Goal: Task Accomplishment & Management: Manage account settings

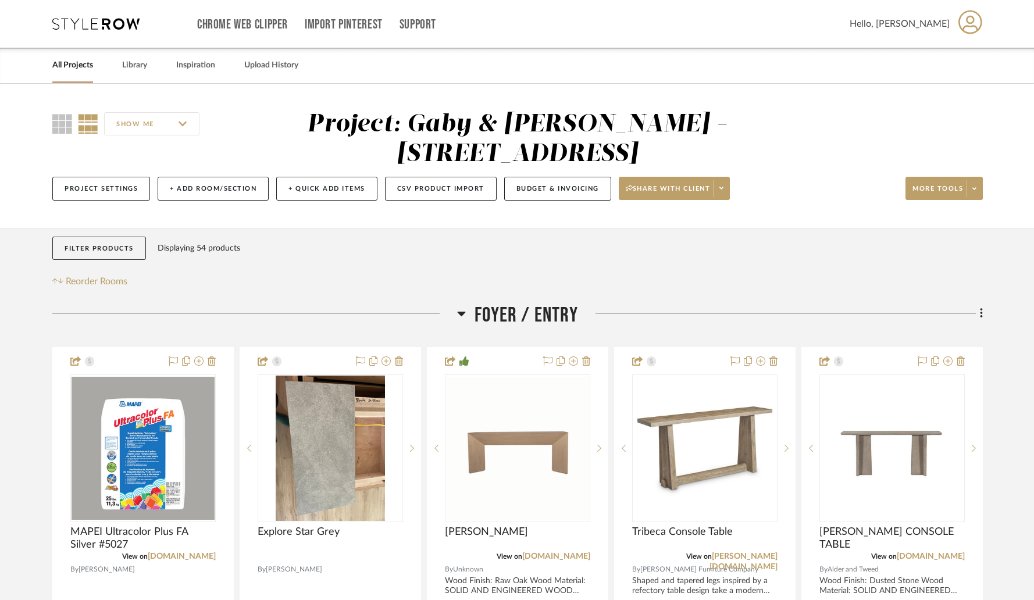
click at [73, 66] on link "All Projects" at bounding box center [72, 66] width 41 height 16
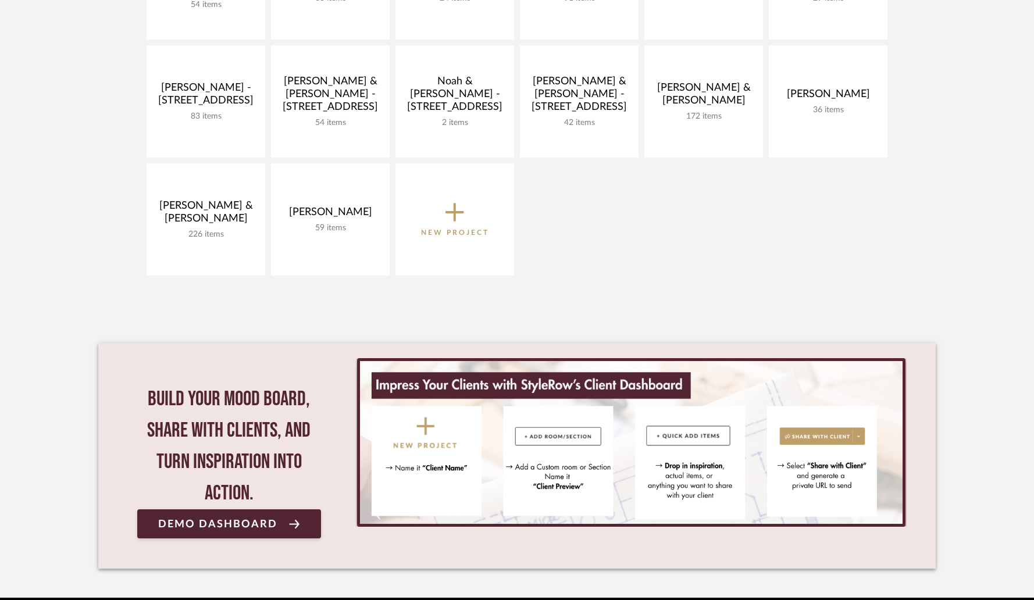
scroll to position [461, 0]
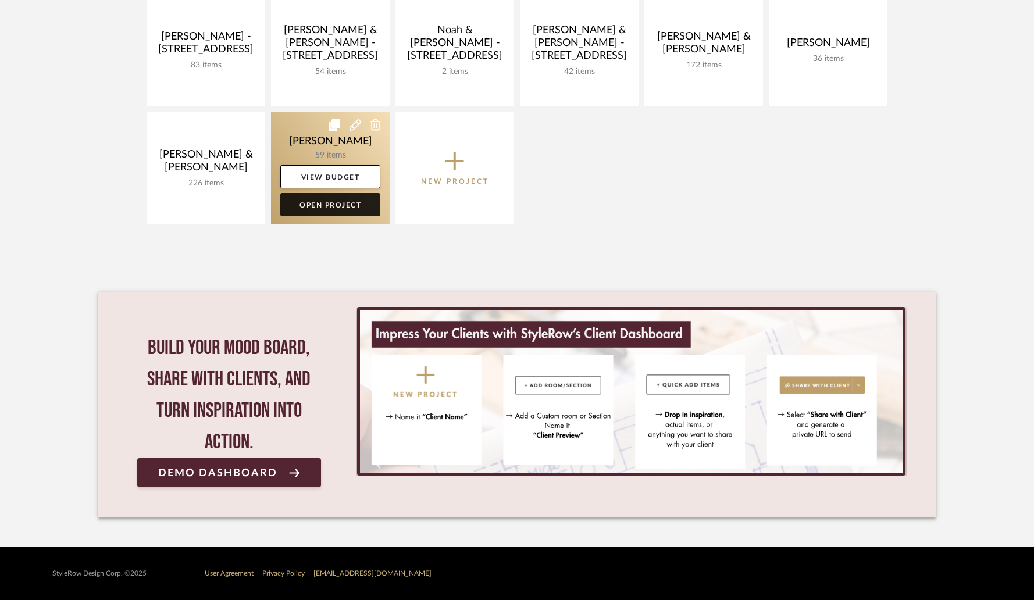
click at [340, 197] on link "Open Project" at bounding box center [330, 204] width 100 height 23
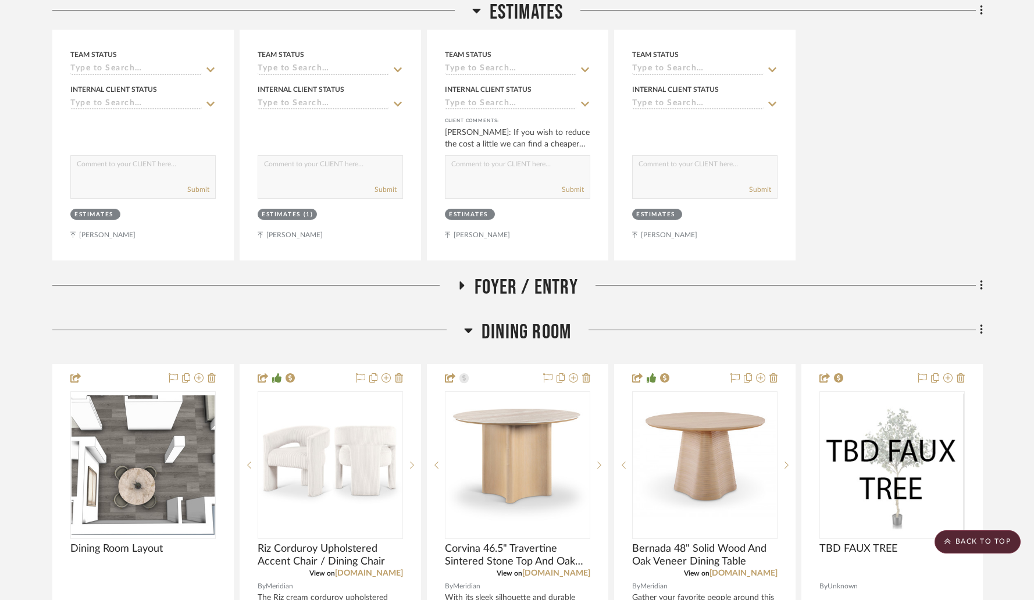
scroll to position [624, 0]
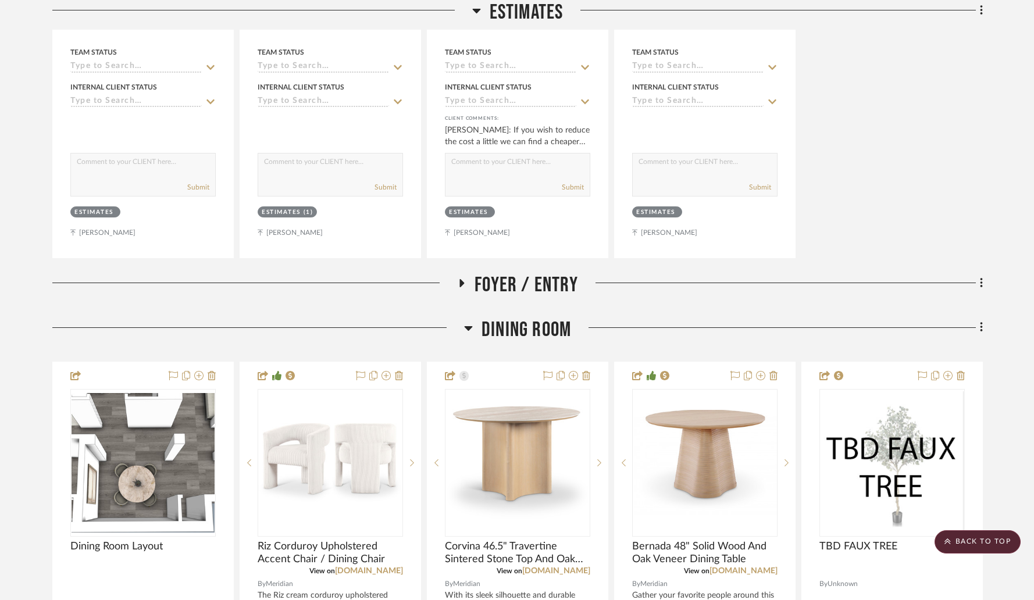
click at [464, 286] on icon at bounding box center [462, 283] width 14 height 9
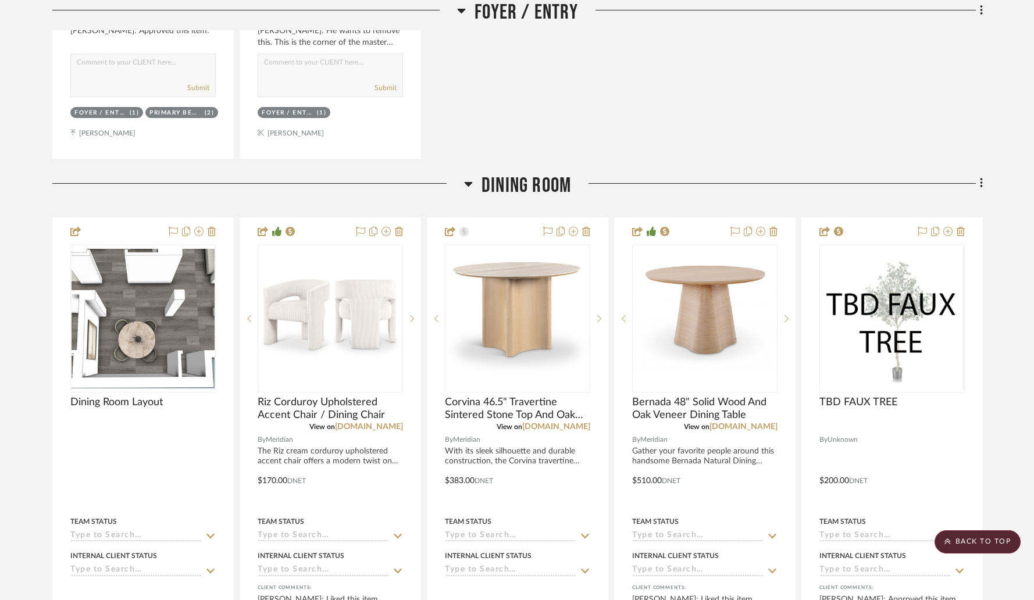
scroll to position [1295, 0]
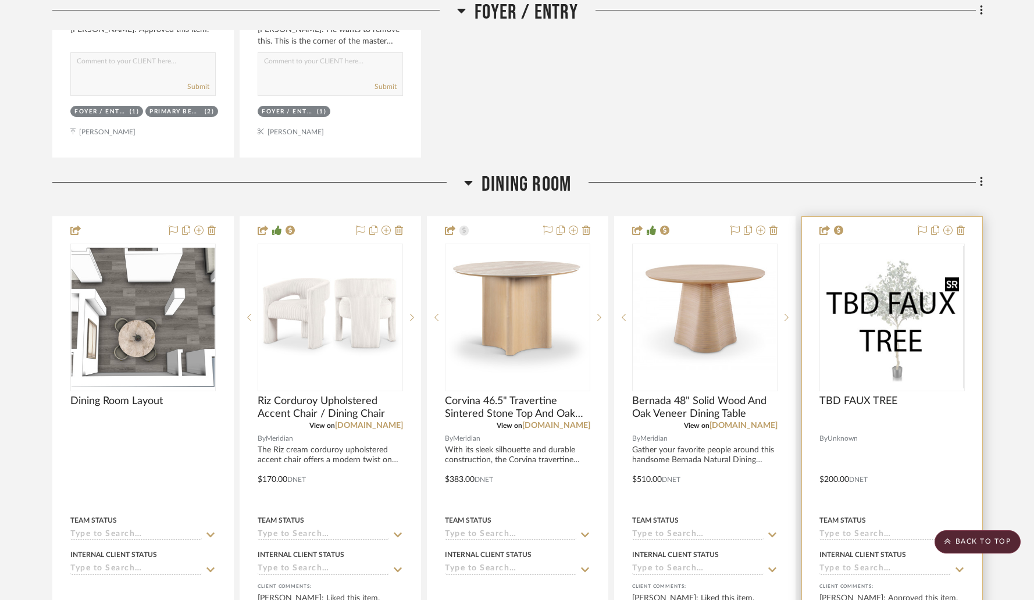
click at [881, 373] on img "0" at bounding box center [892, 317] width 143 height 143
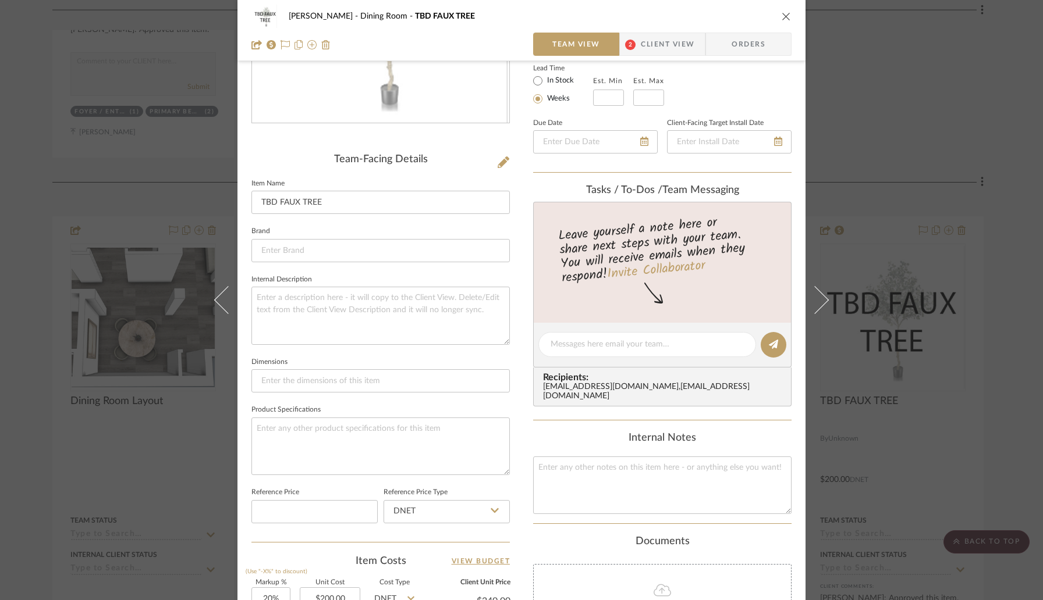
scroll to position [406, 0]
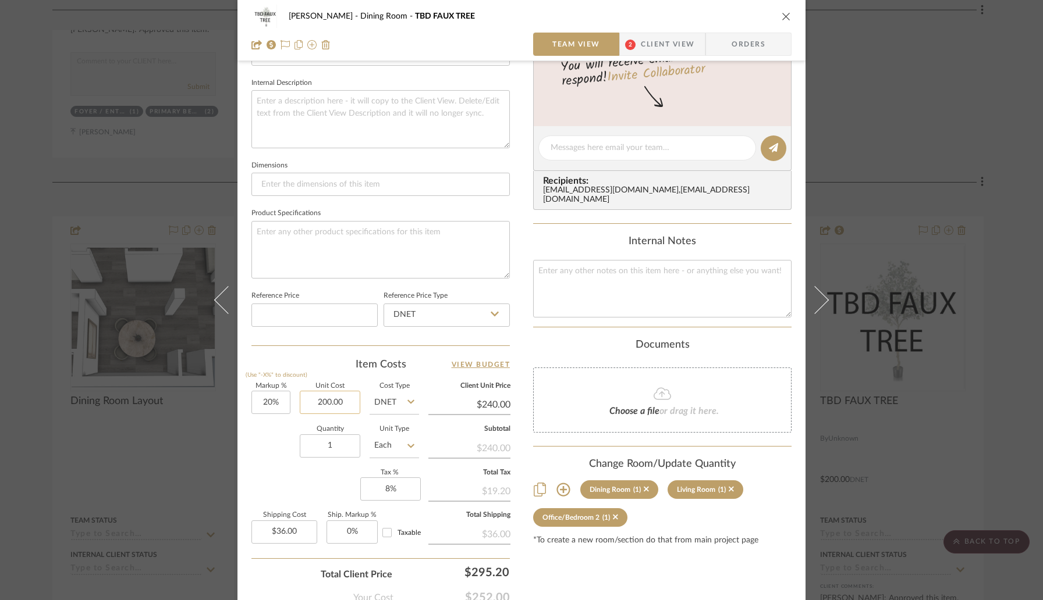
click at [333, 402] on input "200.00" at bounding box center [330, 402] width 61 height 23
type input "$100.00"
click at [290, 428] on div "Quantity 1 Unit Type Each" at bounding box center [335, 446] width 168 height 41
type input "$120.00"
type input "$18.00"
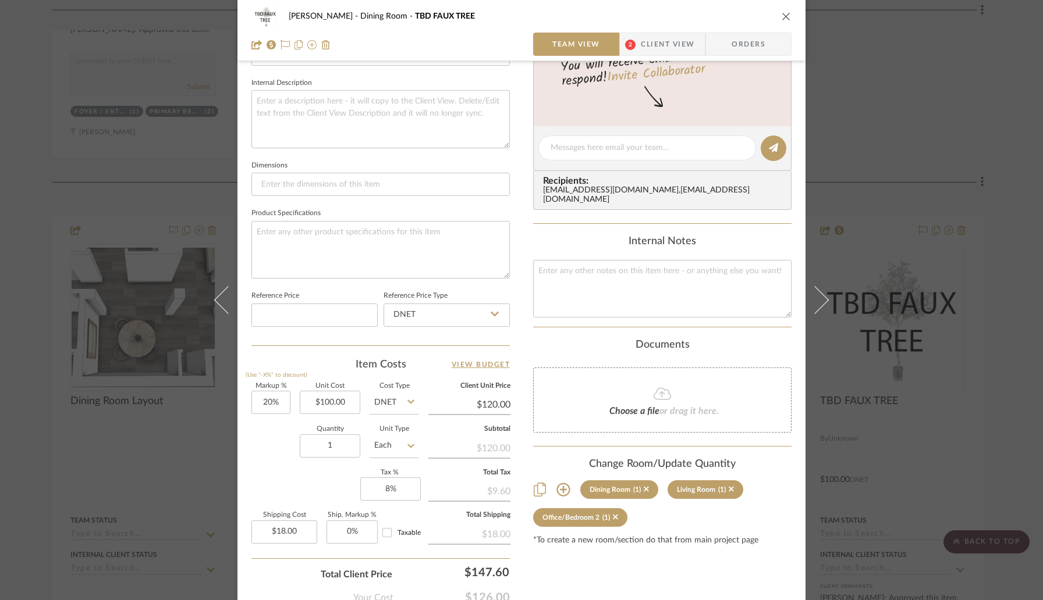
click at [783, 17] on icon "close" at bounding box center [785, 16] width 9 height 9
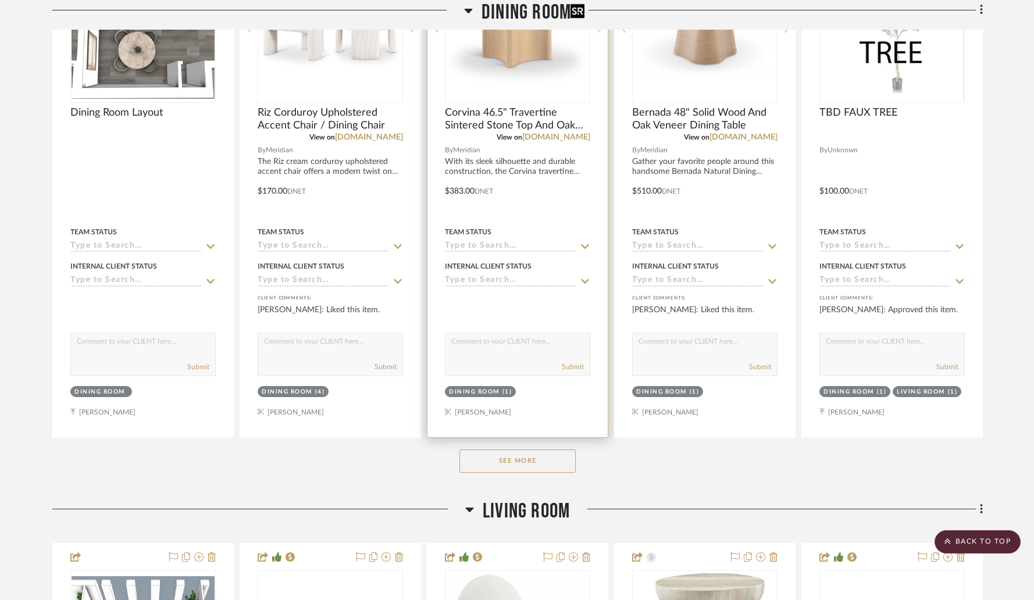
scroll to position [1637, 0]
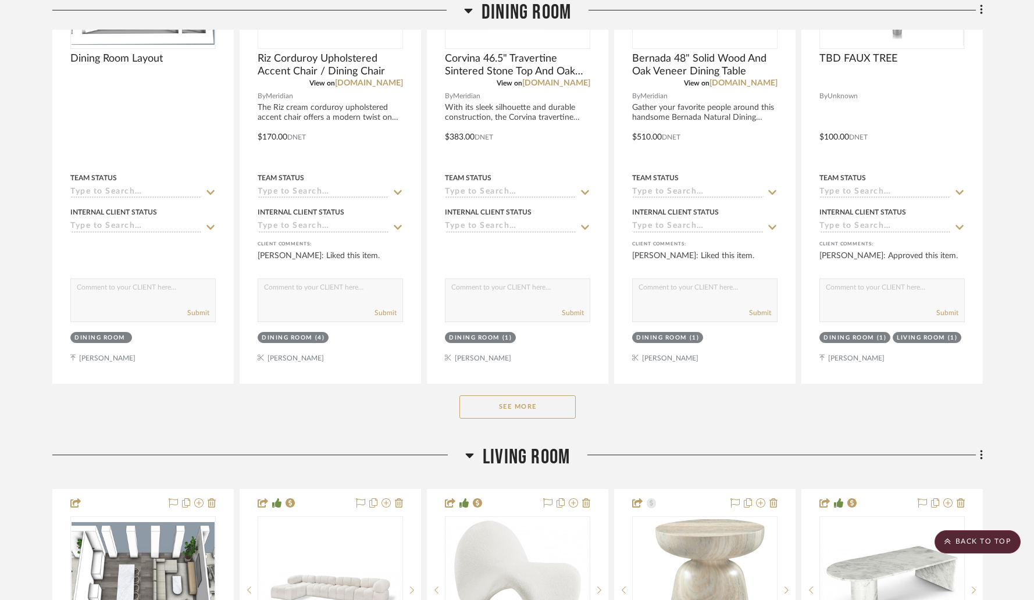
click at [484, 408] on button "See More" at bounding box center [518, 407] width 116 height 23
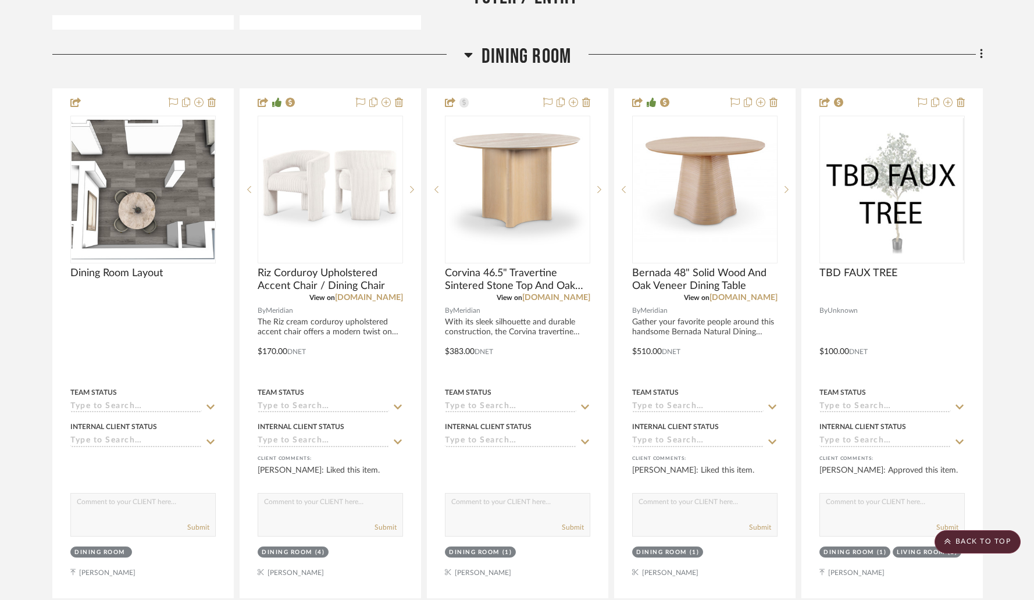
scroll to position [1460, 0]
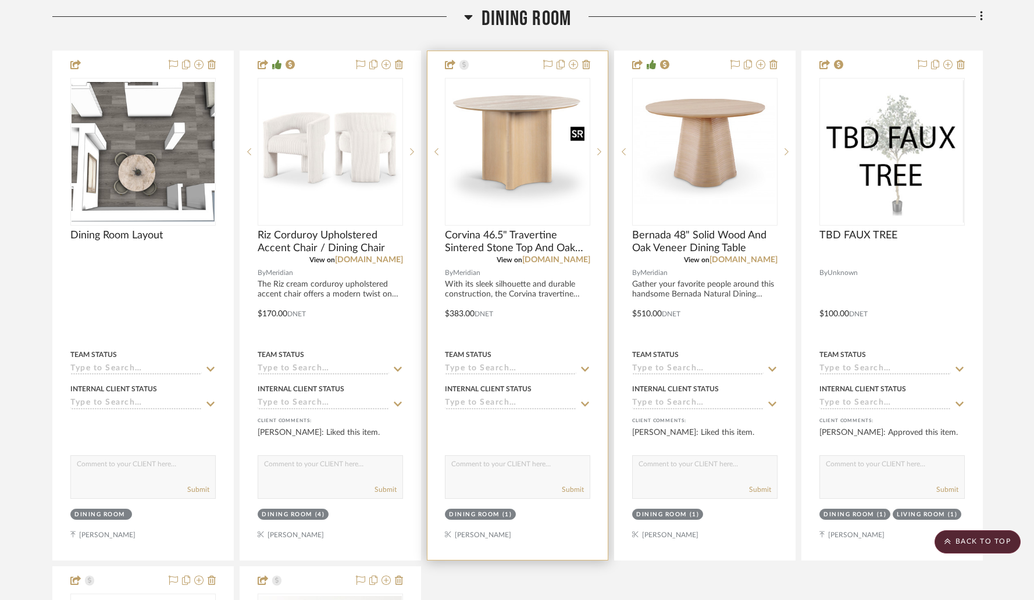
click at [529, 144] on img "0" at bounding box center [517, 151] width 143 height 112
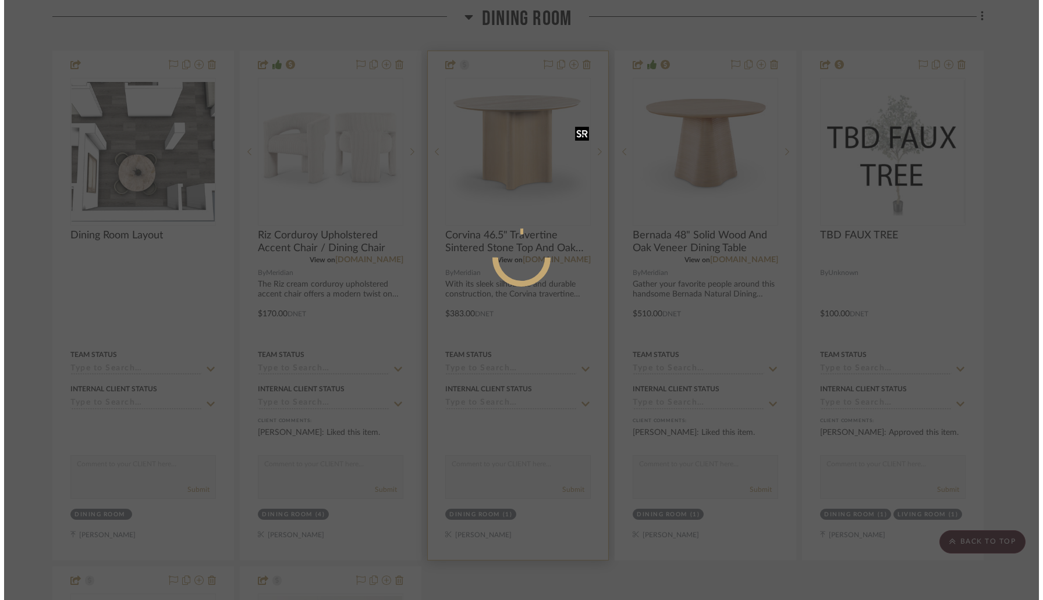
scroll to position [0, 0]
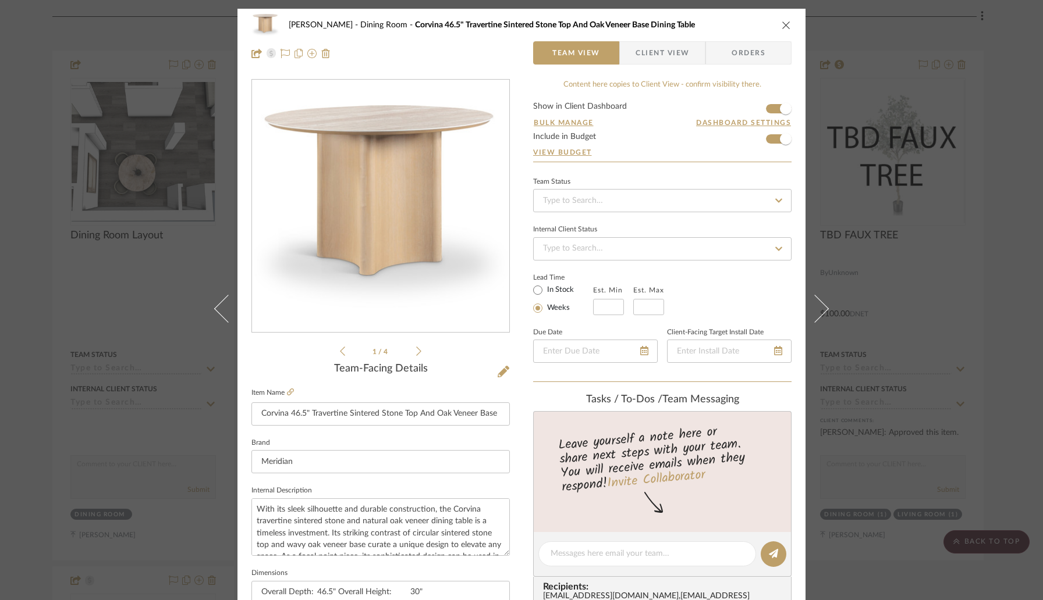
click at [781, 27] on icon "close" at bounding box center [785, 24] width 9 height 9
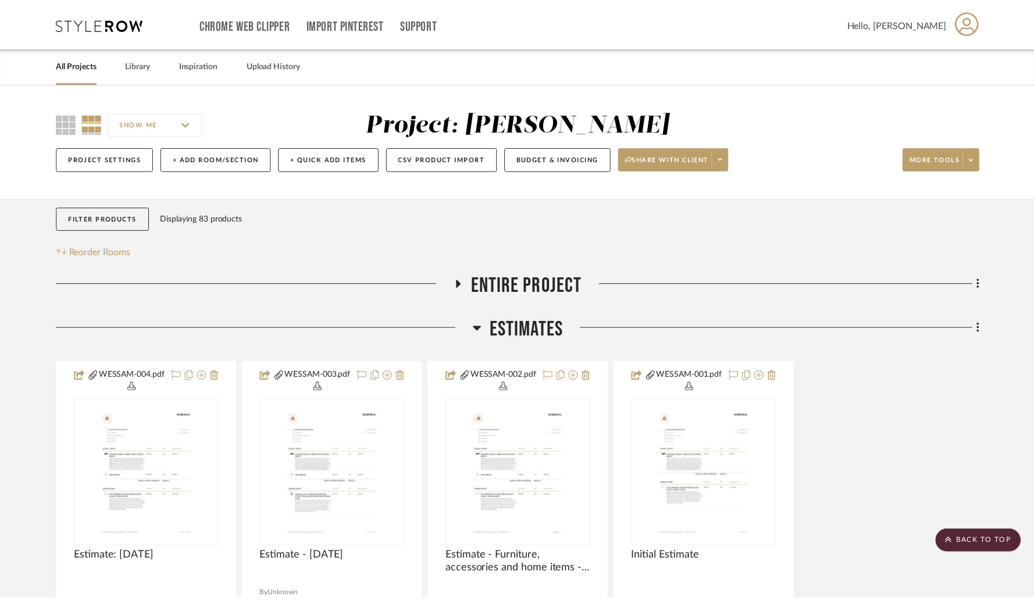
scroll to position [1460, 0]
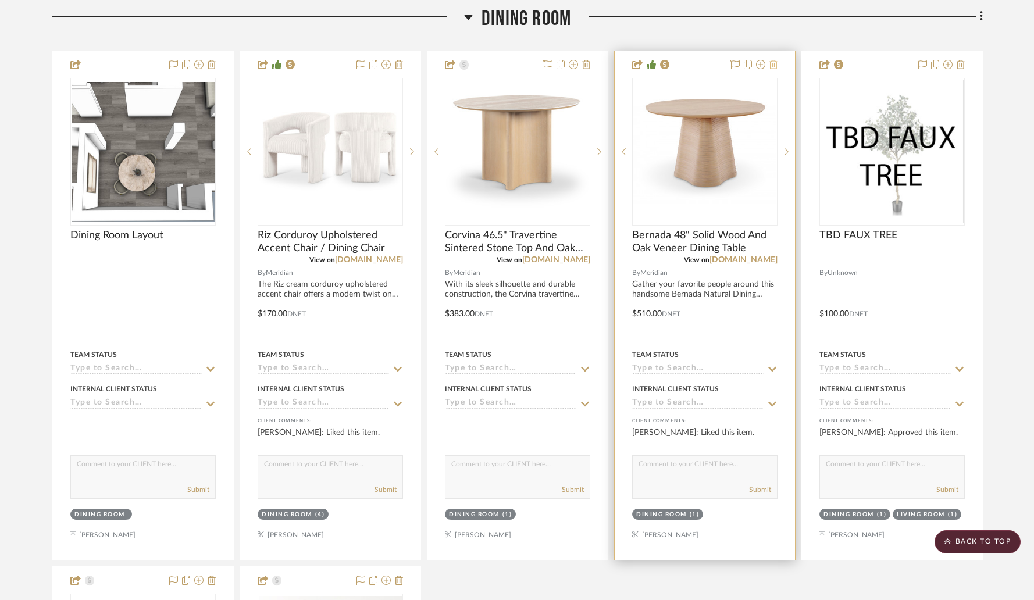
click at [776, 65] on icon at bounding box center [774, 64] width 8 height 9
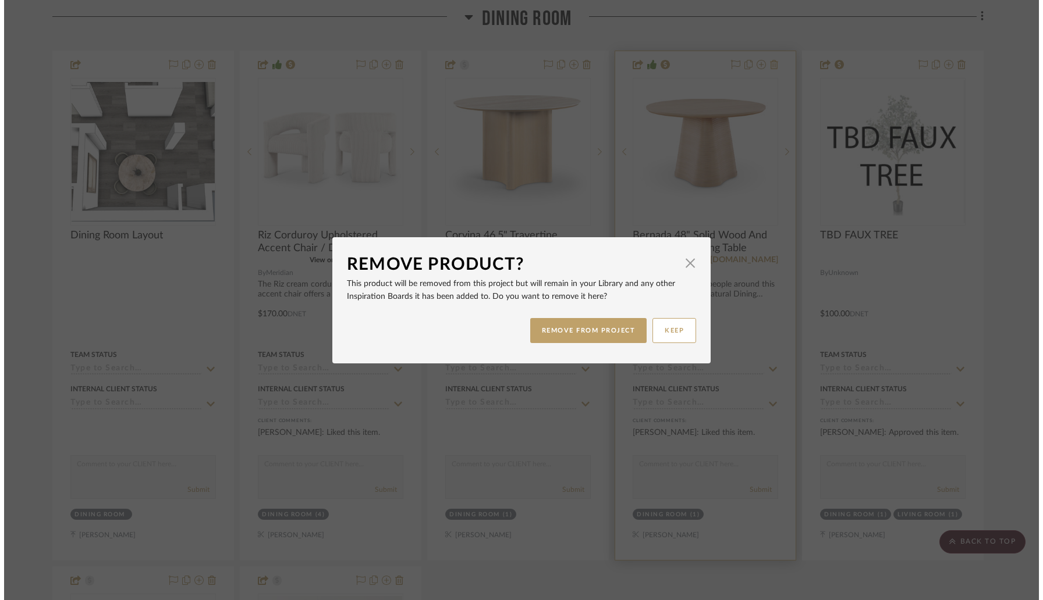
scroll to position [0, 0]
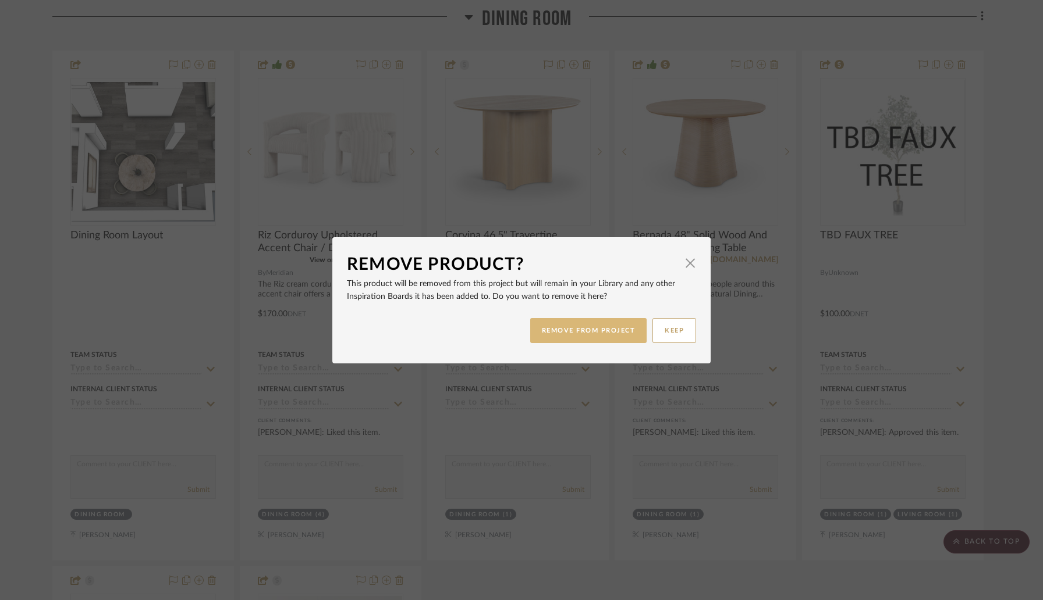
click at [607, 320] on button "REMOVE FROM PROJECT" at bounding box center [588, 330] width 117 height 25
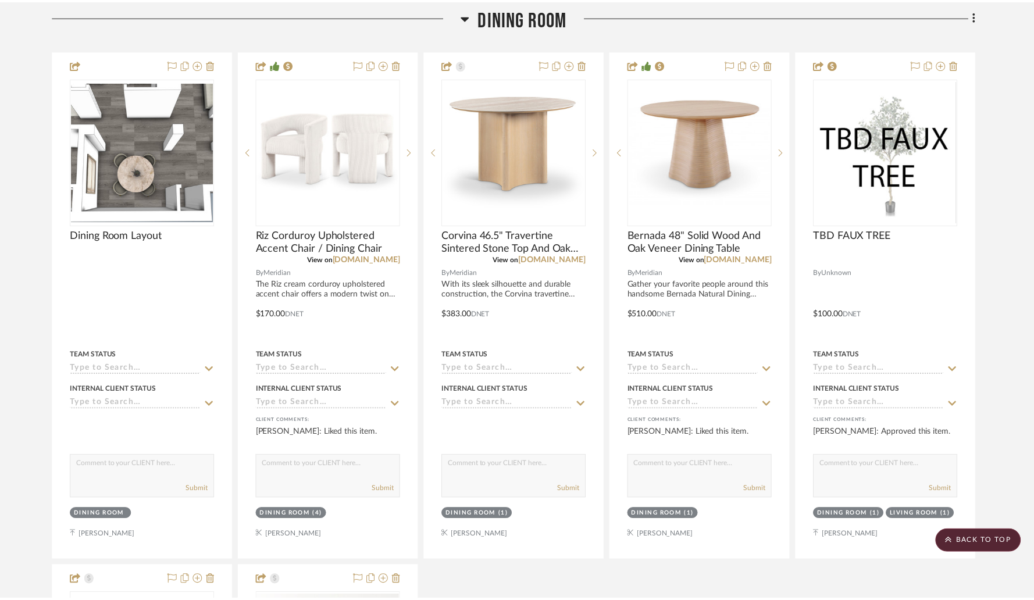
scroll to position [1460, 0]
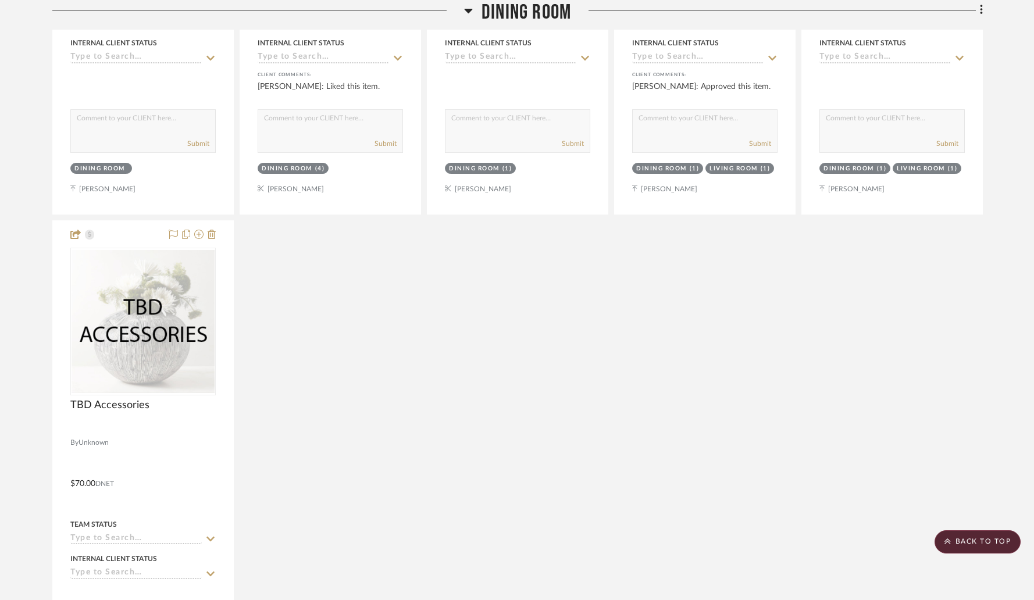
scroll to position [1826, 0]
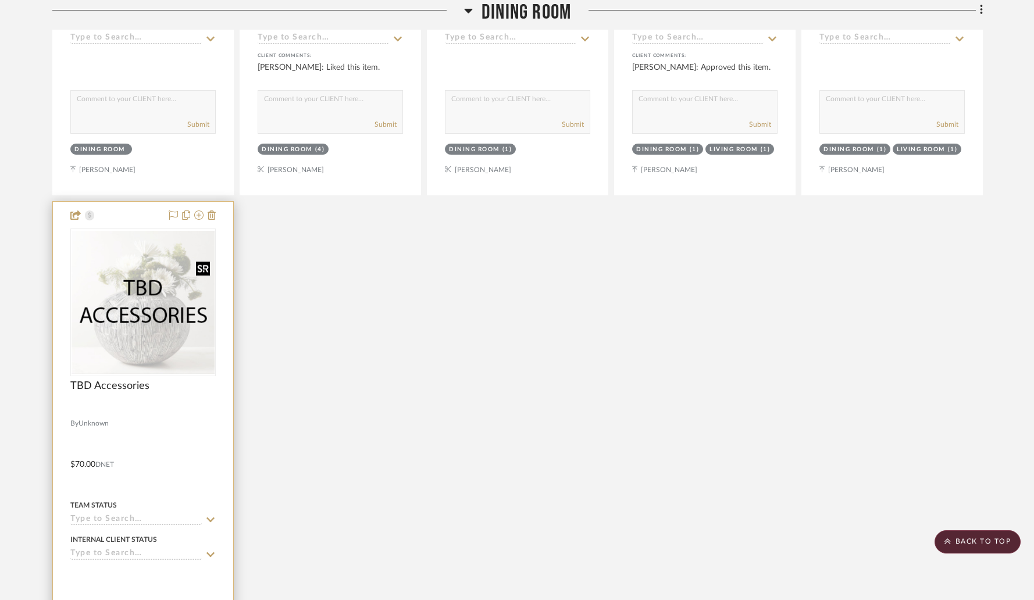
click at [0, 0] on img at bounding box center [0, 0] width 0 height 0
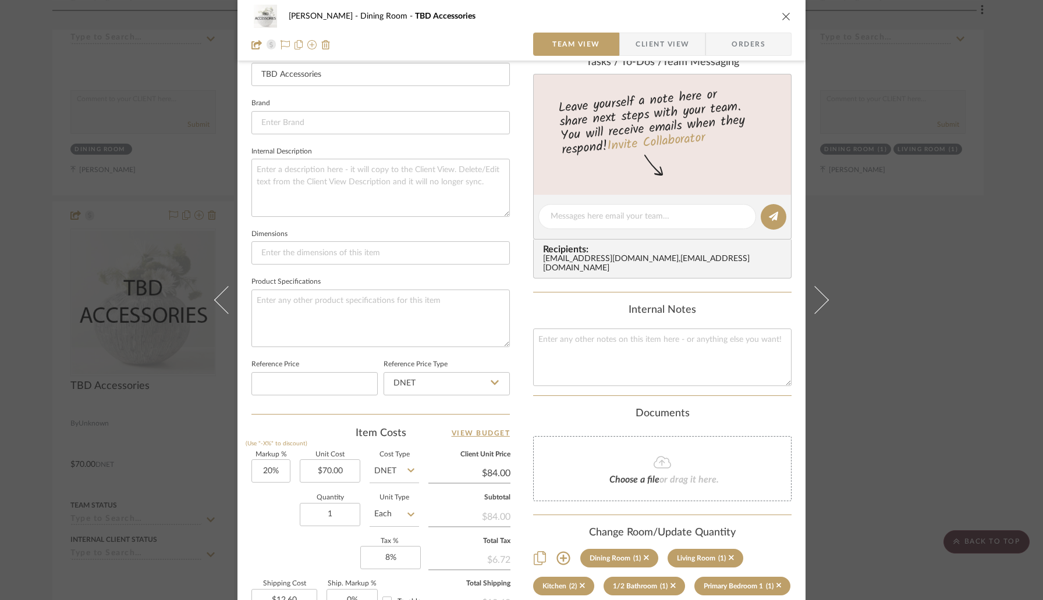
scroll to position [338, 0]
click at [322, 465] on input "70.00" at bounding box center [330, 470] width 61 height 23
type input "$60.00"
click at [283, 510] on div "Quantity 1 Unit Type Each" at bounding box center [335, 515] width 168 height 41
type input "$72.00"
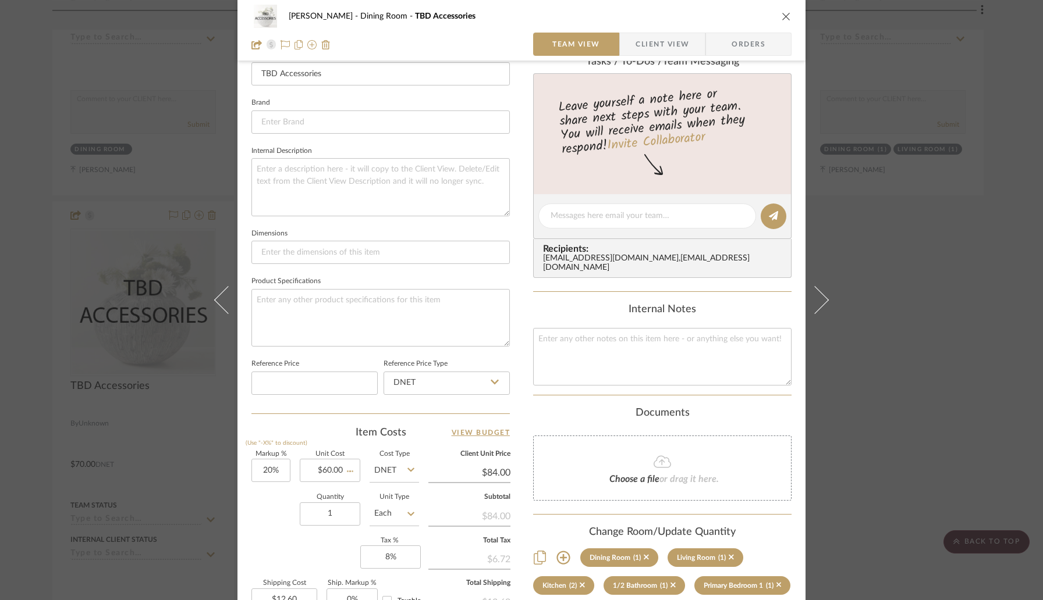
type input "$10.80"
click at [510, 429] on div "Wessam Abo Ali Dining Room TBD Accessories Team View Client View Orders Team-Fa…" at bounding box center [521, 207] width 568 height 1072
click at [781, 19] on icon "close" at bounding box center [785, 16] width 9 height 9
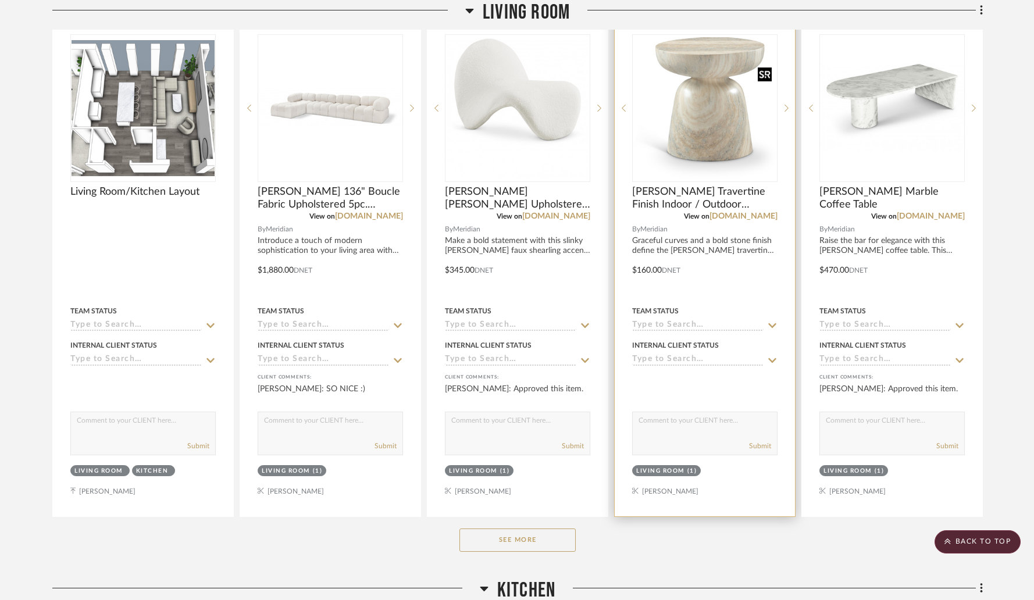
scroll to position [2658, 0]
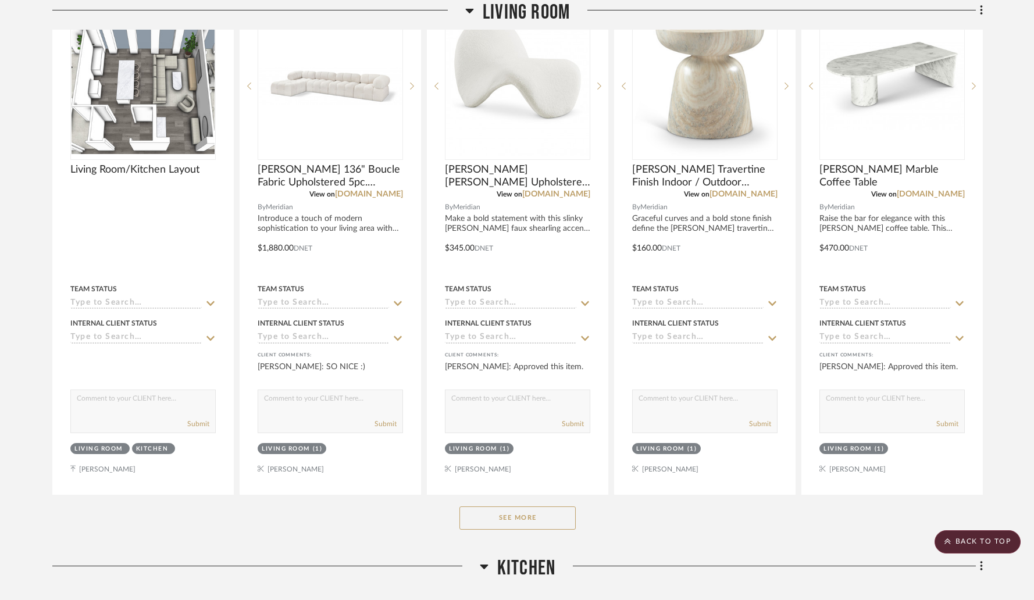
click at [496, 519] on button "See More" at bounding box center [518, 518] width 116 height 23
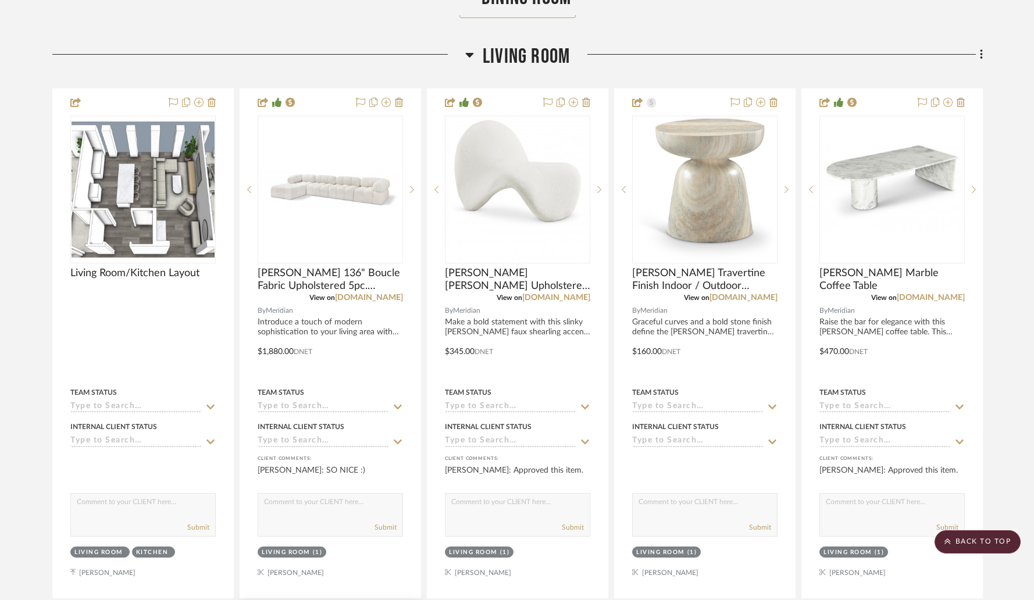
scroll to position [2554, 0]
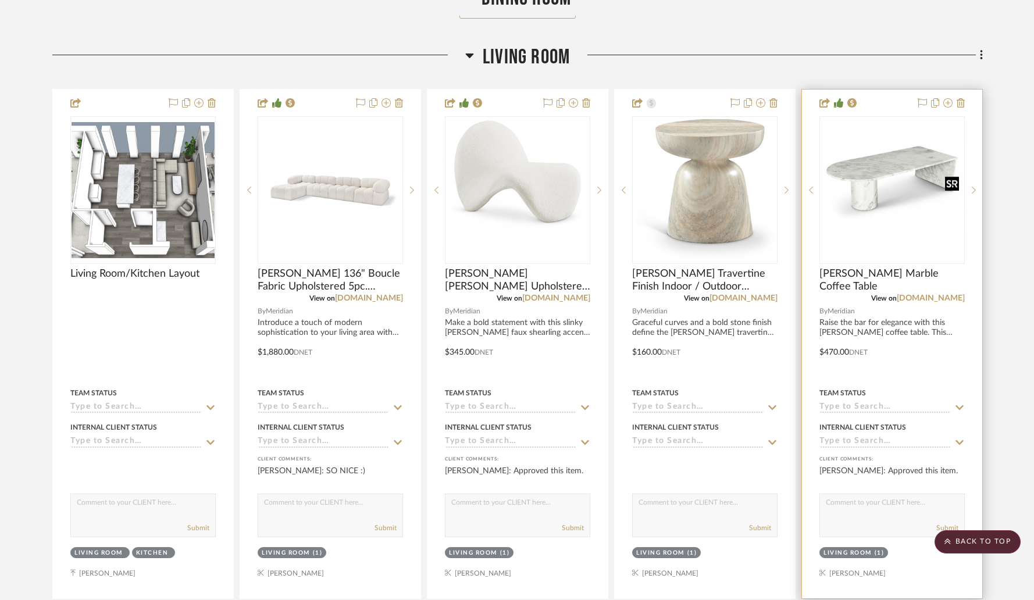
click at [0, 0] on img at bounding box center [0, 0] width 0 height 0
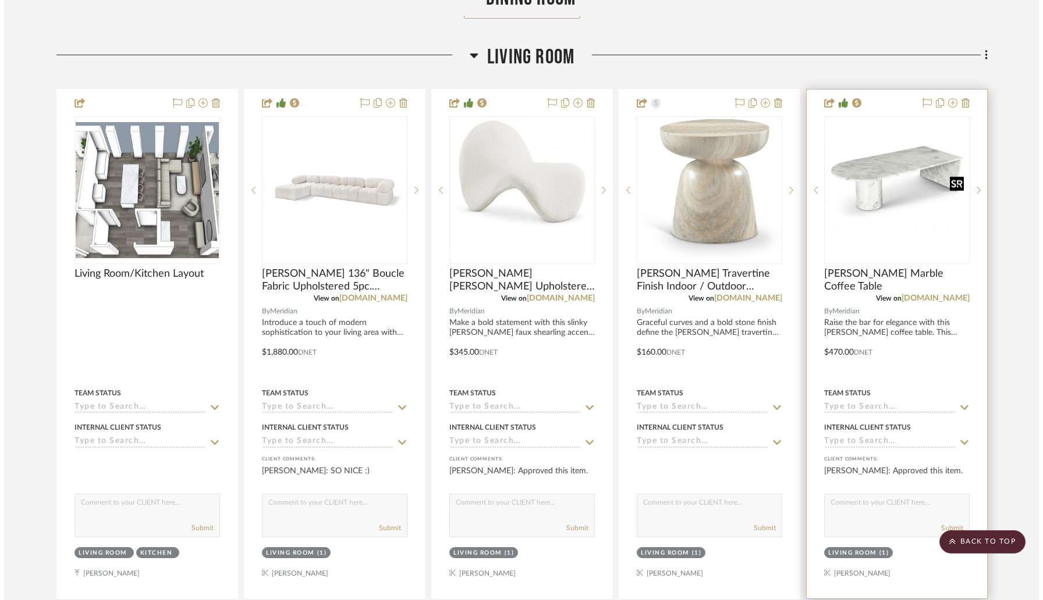
scroll to position [0, 0]
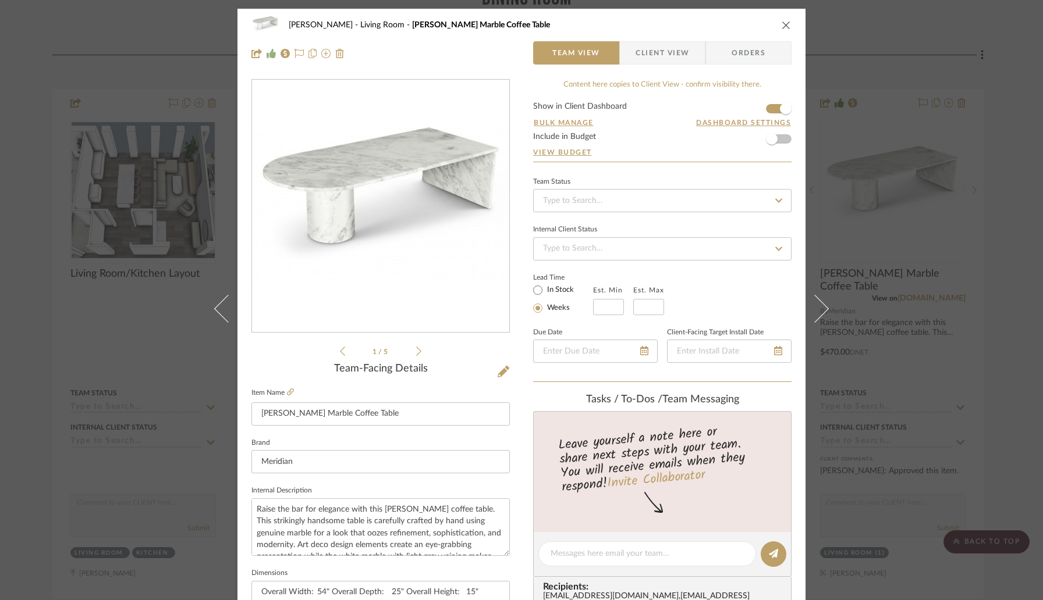
click at [781, 27] on icon "close" at bounding box center [785, 24] width 9 height 9
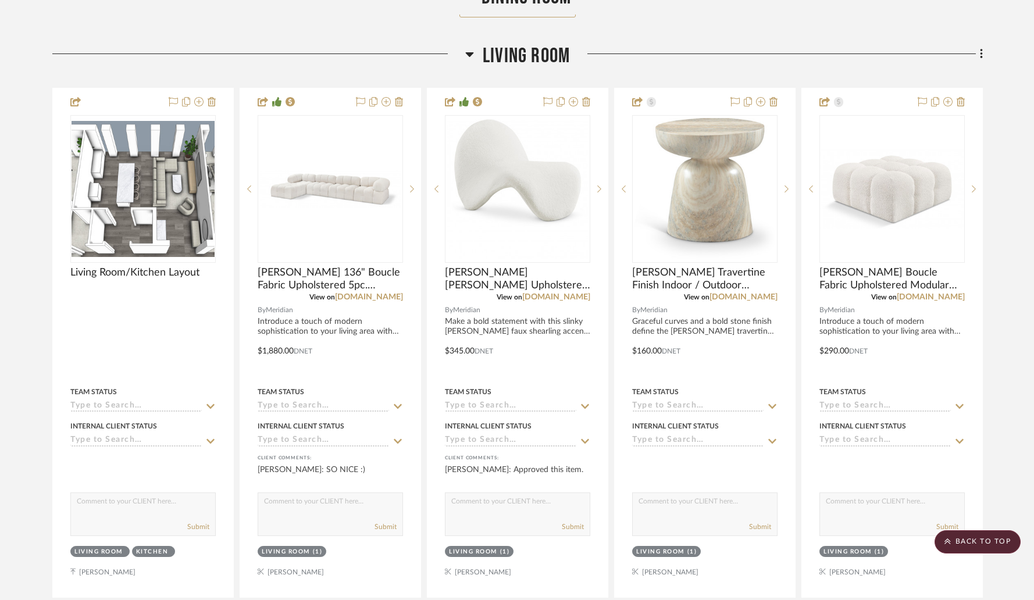
scroll to position [2512, 0]
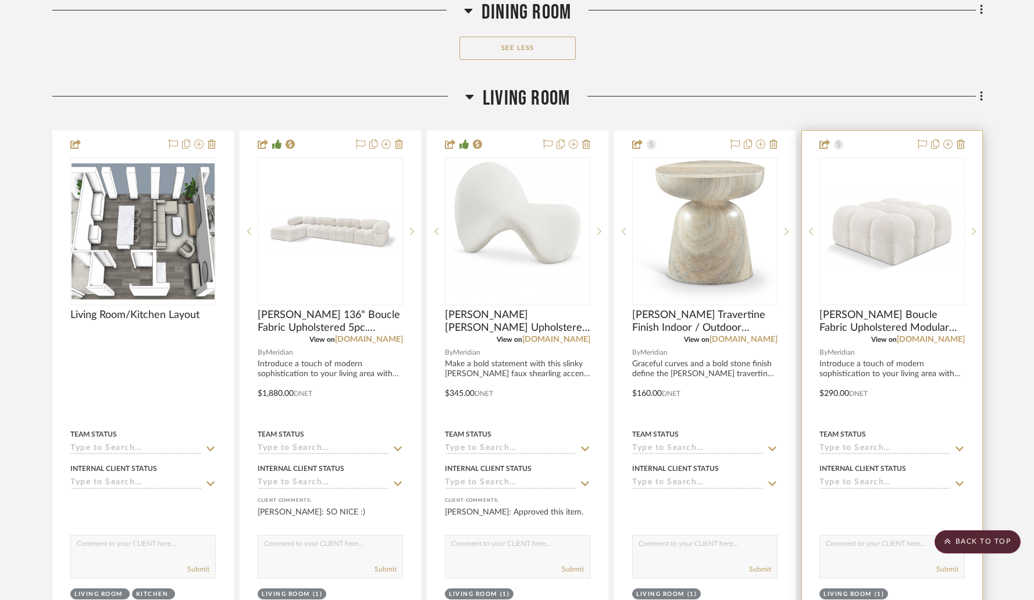
click at [870, 236] on img "0" at bounding box center [892, 231] width 143 height 80
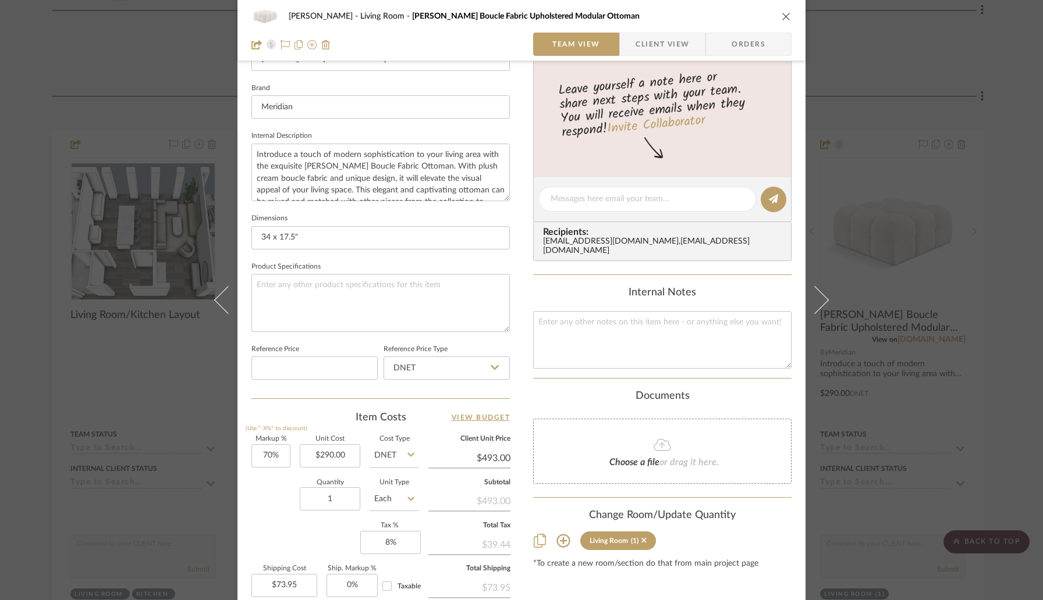
scroll to position [481, 0]
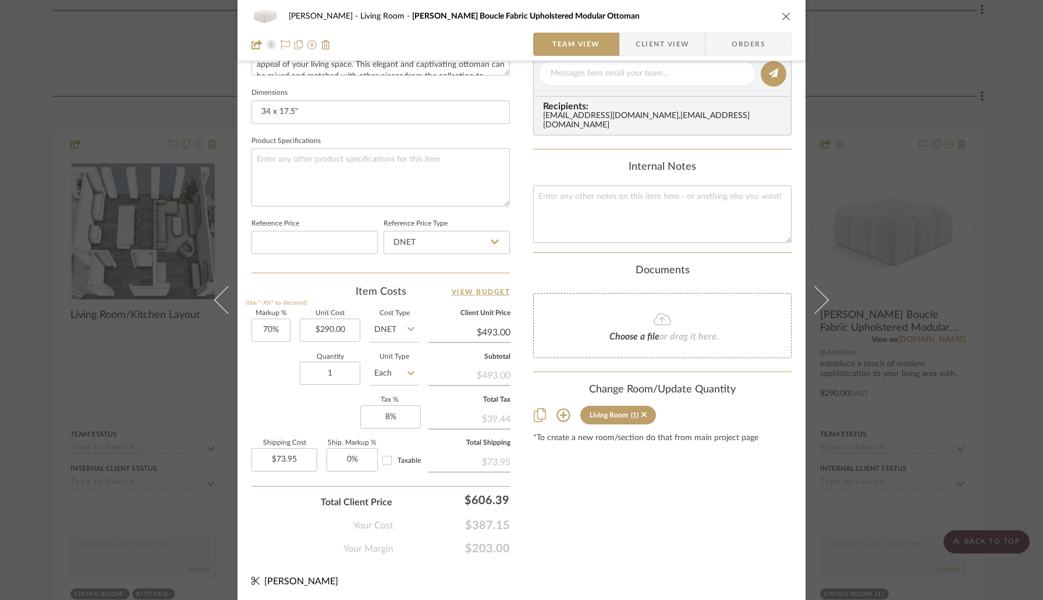
click at [781, 16] on icon "close" at bounding box center [785, 16] width 9 height 9
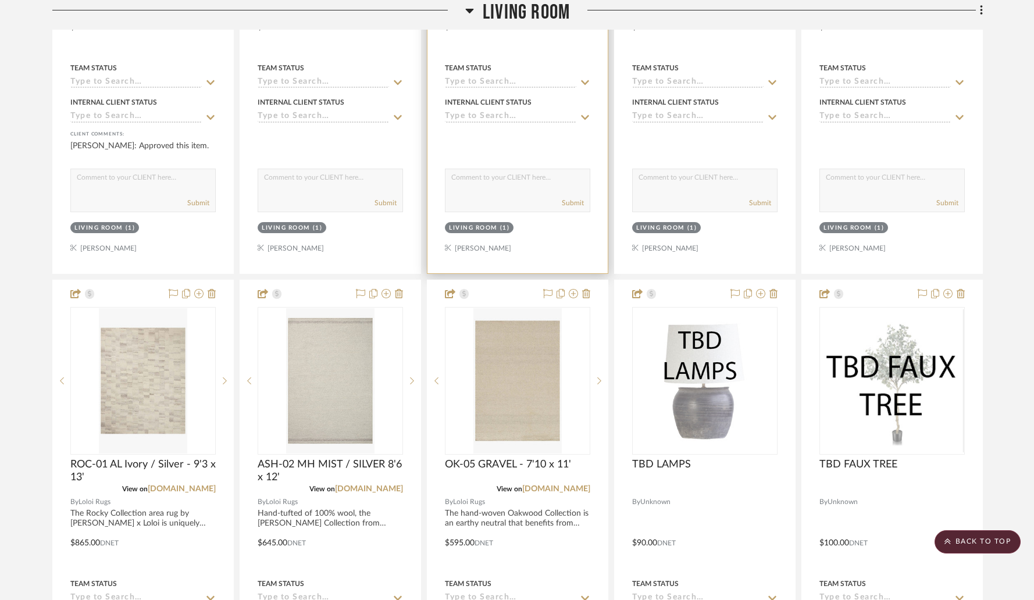
scroll to position [3399, 0]
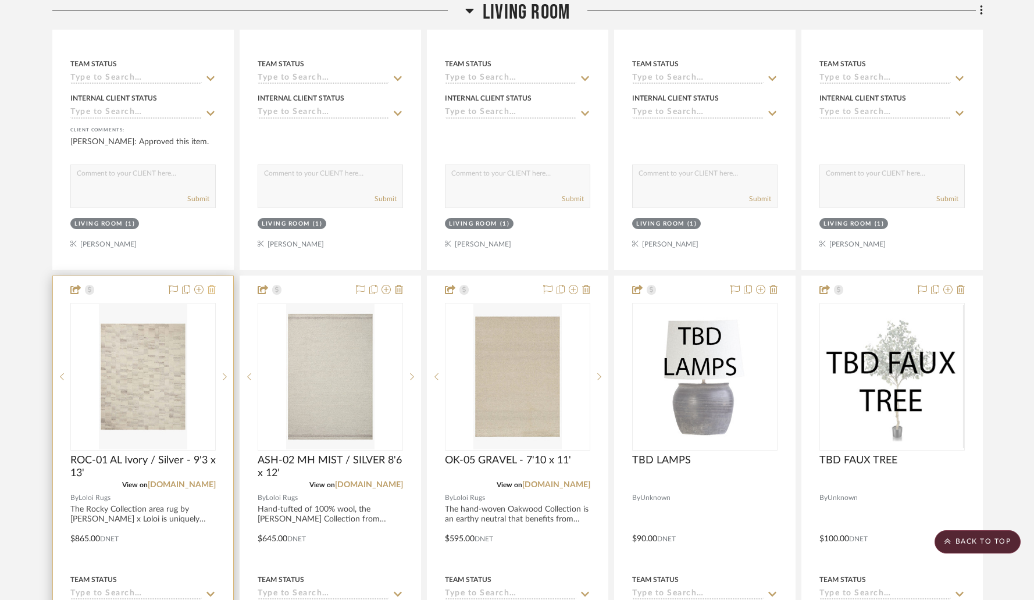
click at [214, 286] on icon at bounding box center [212, 289] width 8 height 9
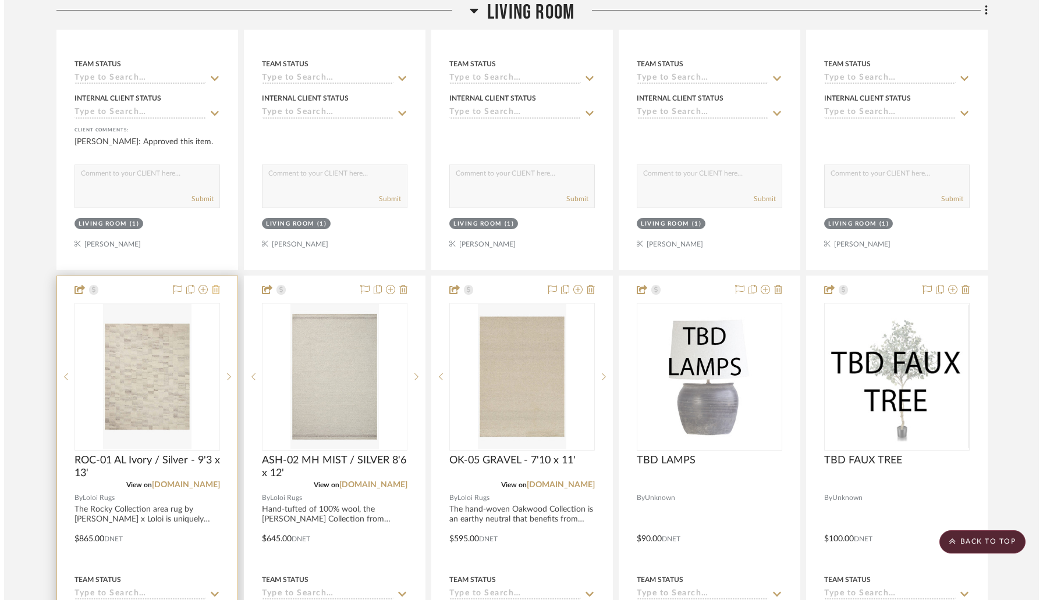
scroll to position [0, 0]
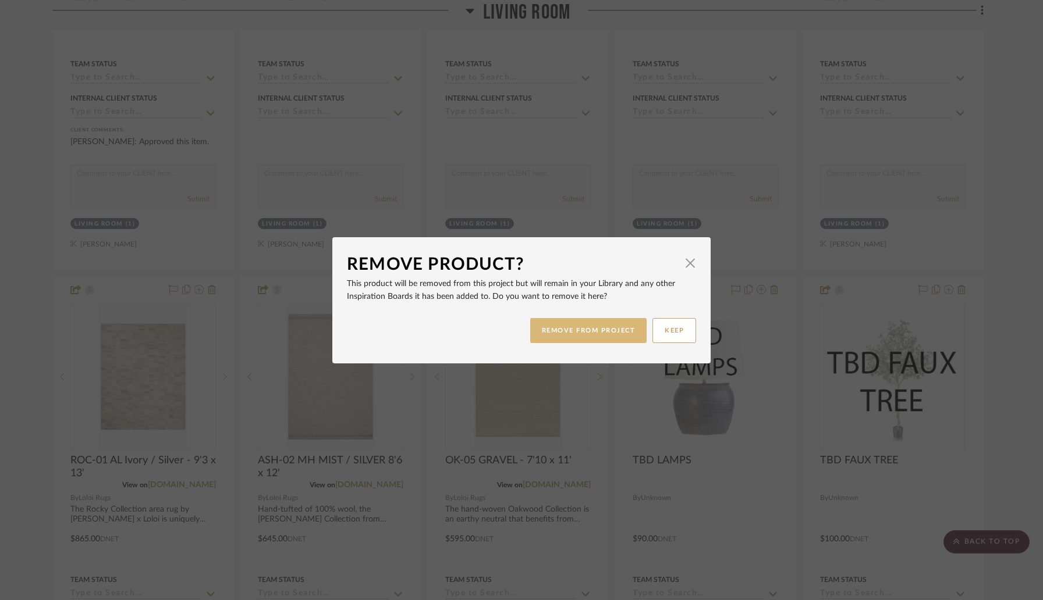
click at [570, 333] on button "REMOVE FROM PROJECT" at bounding box center [588, 330] width 117 height 25
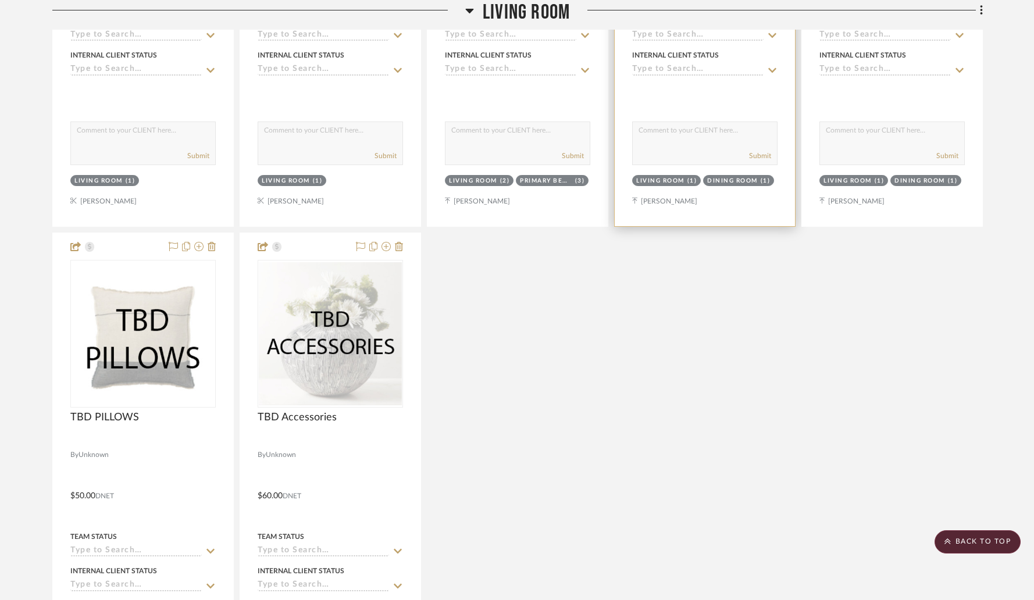
scroll to position [3991, 0]
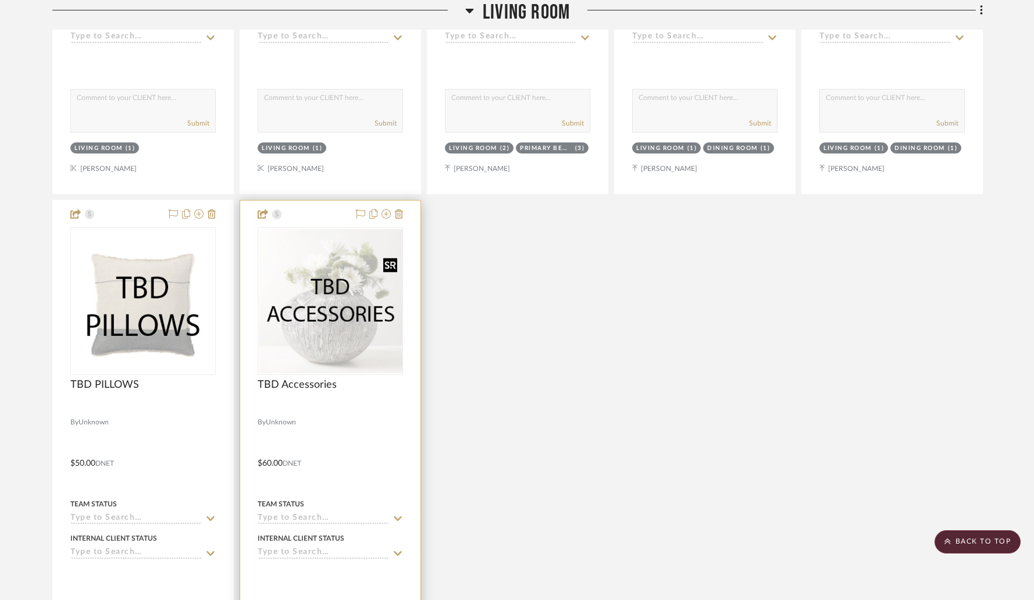
click at [319, 329] on img "0" at bounding box center [331, 301] width 144 height 144
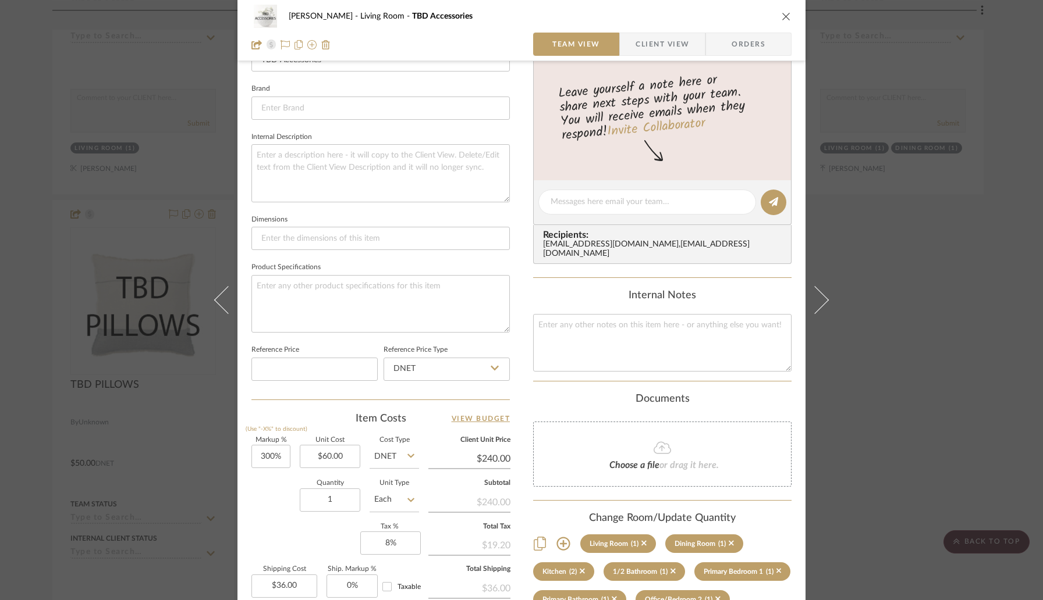
scroll to position [350, 0]
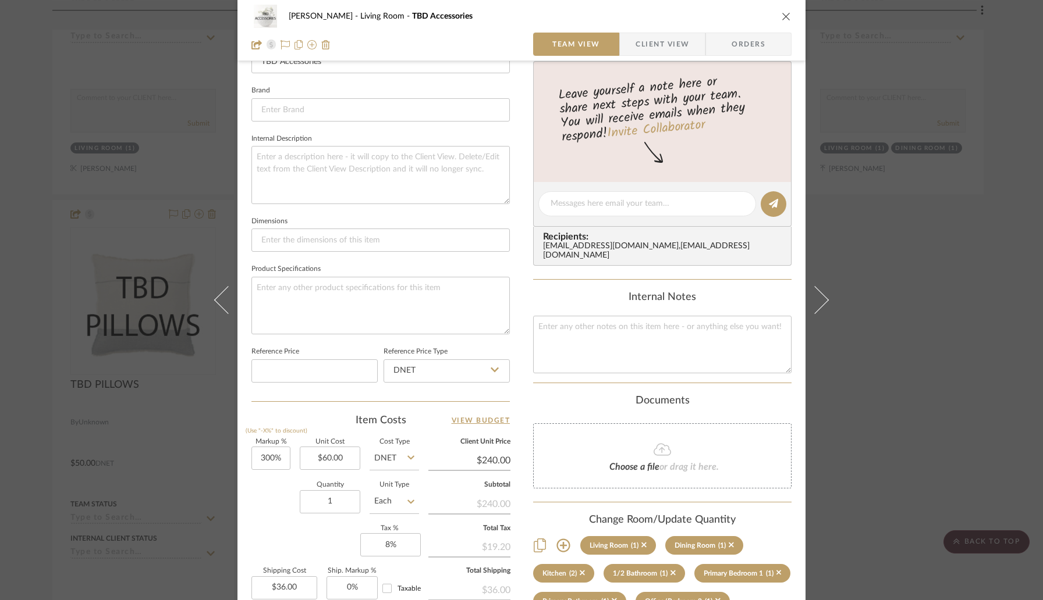
click at [781, 17] on icon "close" at bounding box center [785, 16] width 9 height 9
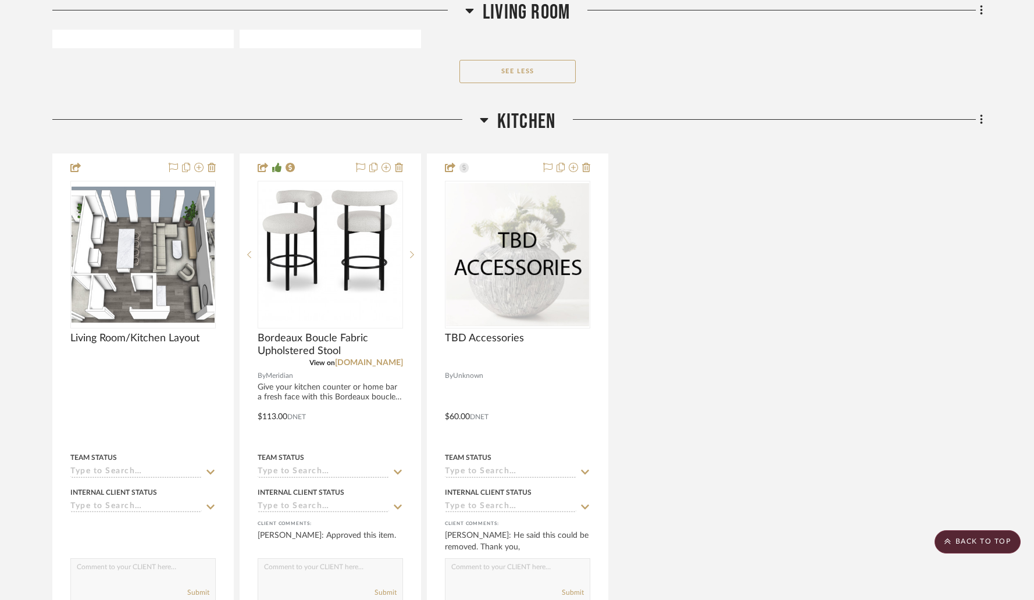
scroll to position [4654, 0]
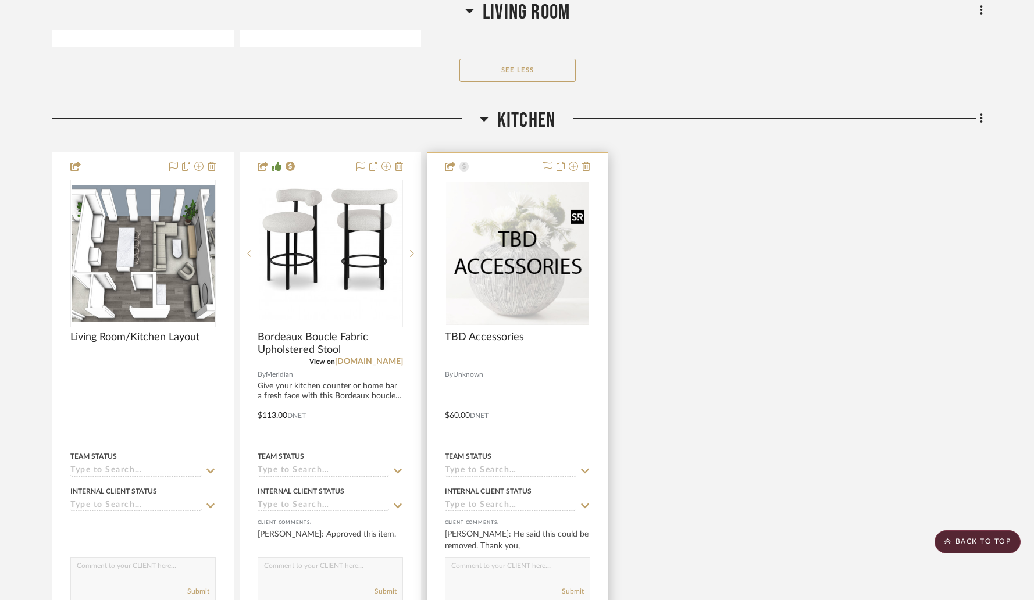
click at [531, 219] on img "0" at bounding box center [517, 253] width 143 height 143
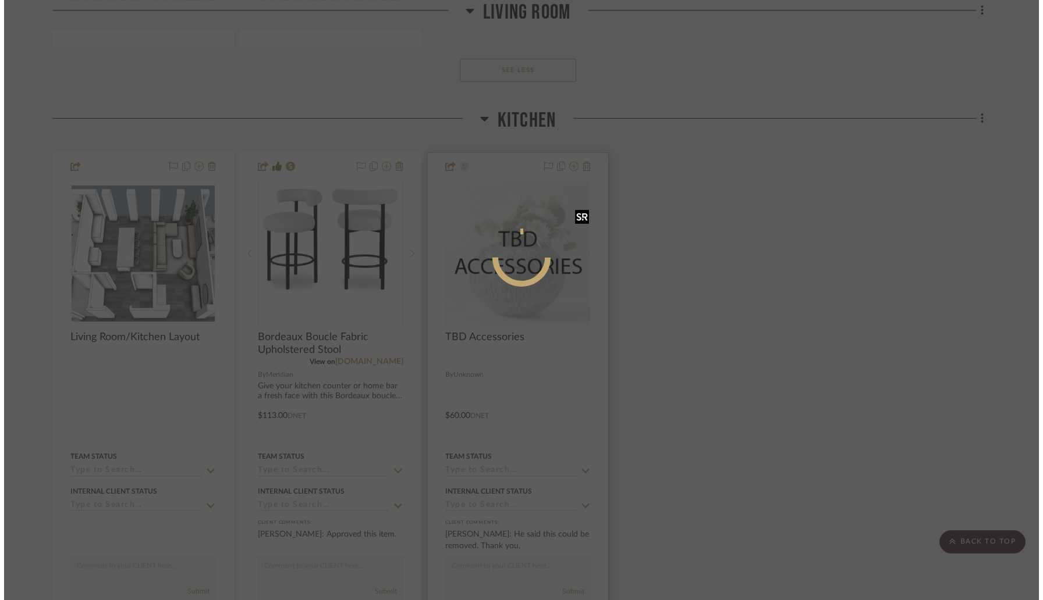
scroll to position [0, 0]
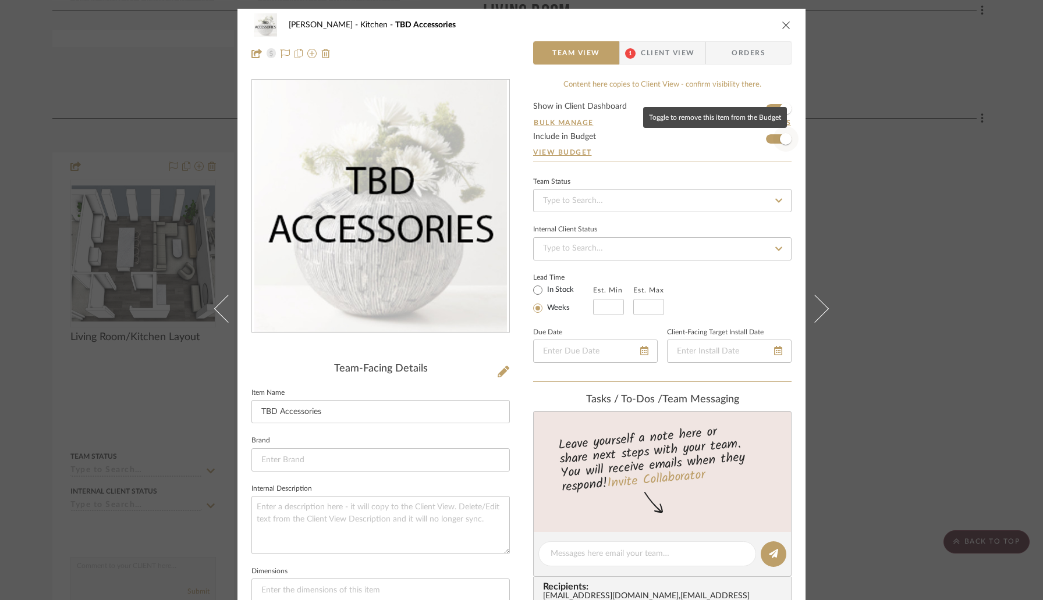
click at [773, 138] on span "button" at bounding box center [786, 139] width 26 height 26
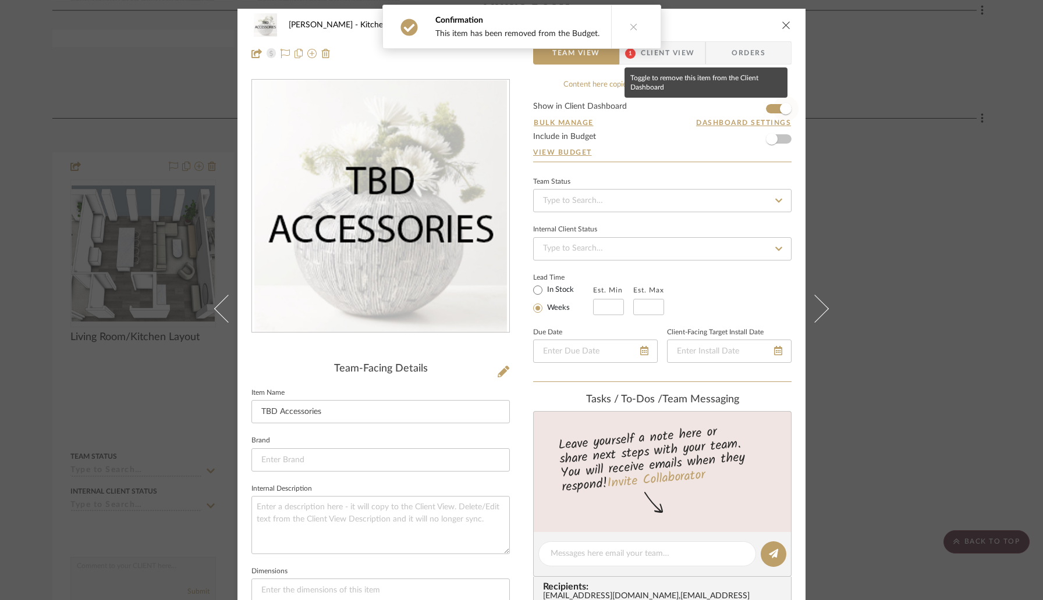
click at [780, 111] on span "button" at bounding box center [786, 109] width 12 height 12
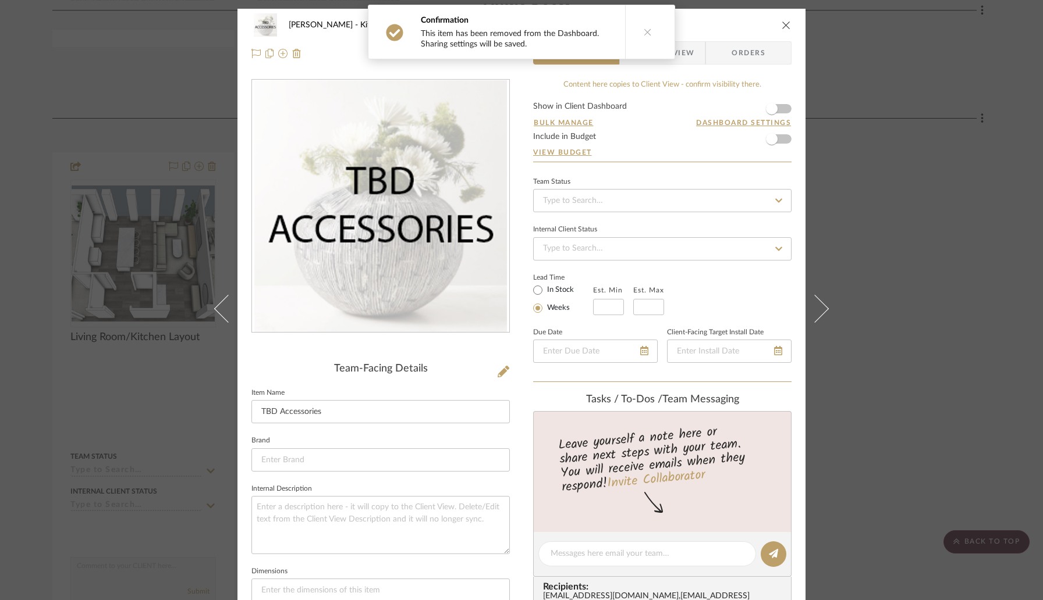
click at [783, 25] on icon "close" at bounding box center [785, 24] width 9 height 9
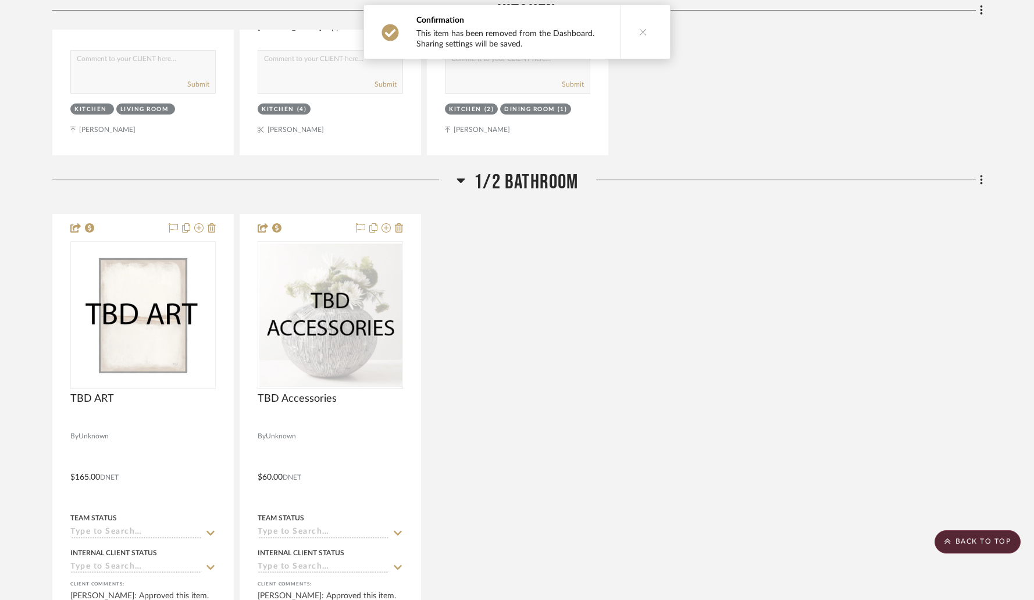
scroll to position [5176, 0]
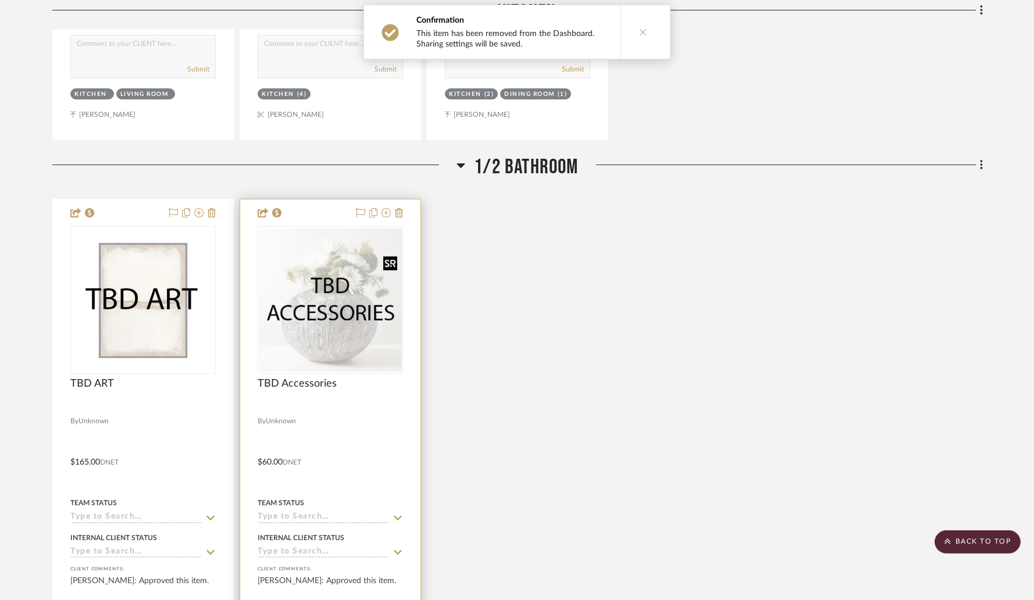
click at [309, 328] on img "0" at bounding box center [330, 300] width 143 height 143
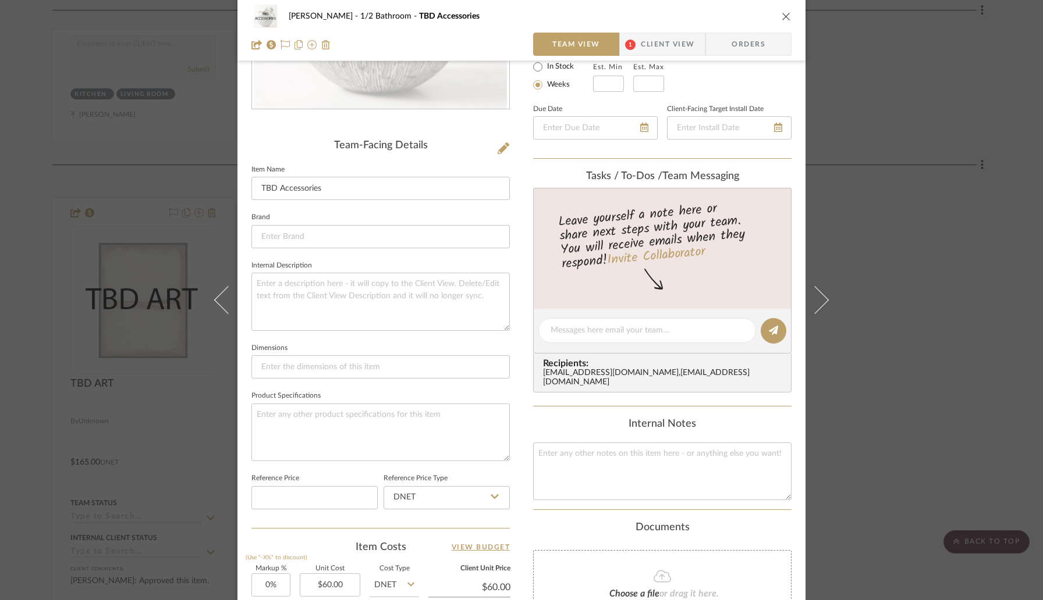
scroll to position [415, 0]
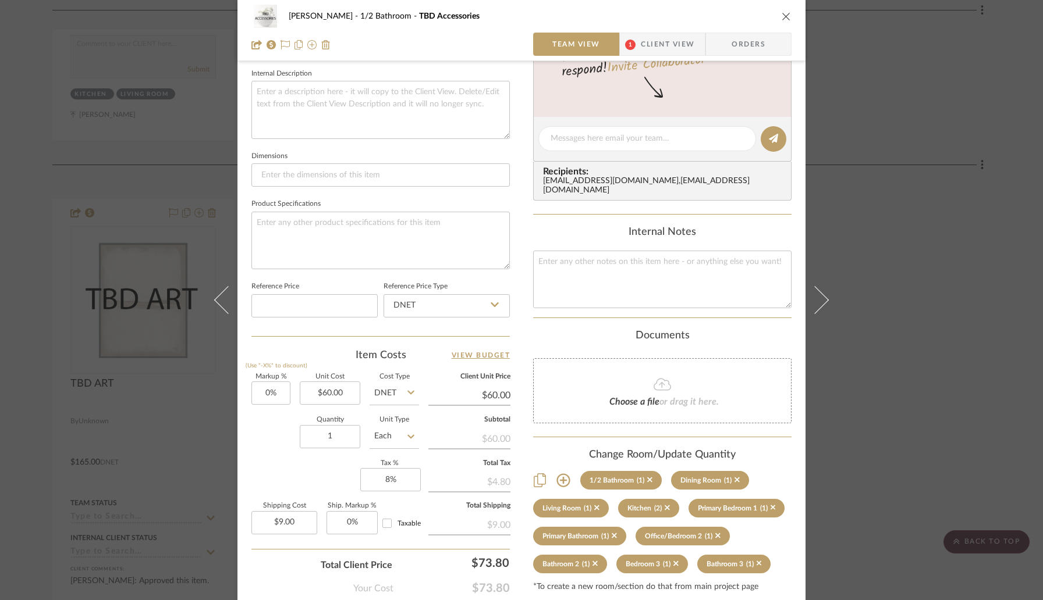
click at [781, 17] on icon "close" at bounding box center [785, 16] width 9 height 9
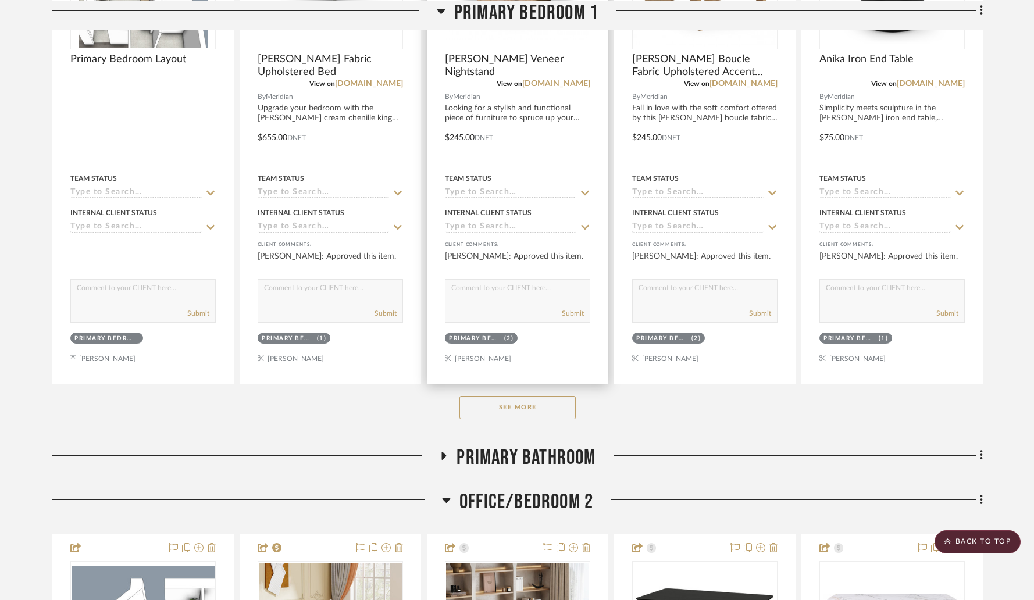
scroll to position [6196, 0]
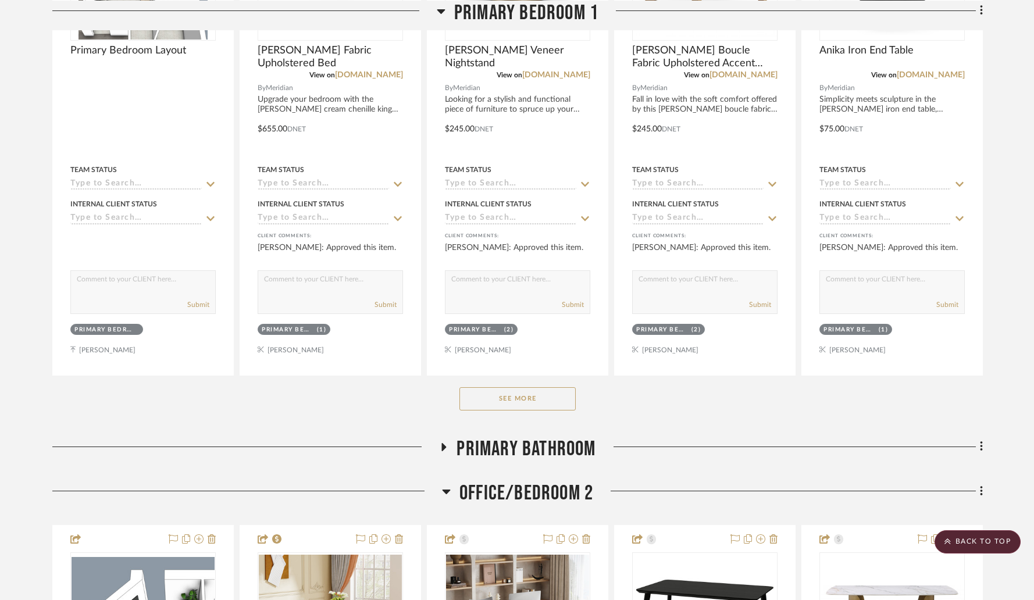
click at [519, 397] on button "See More" at bounding box center [518, 398] width 116 height 23
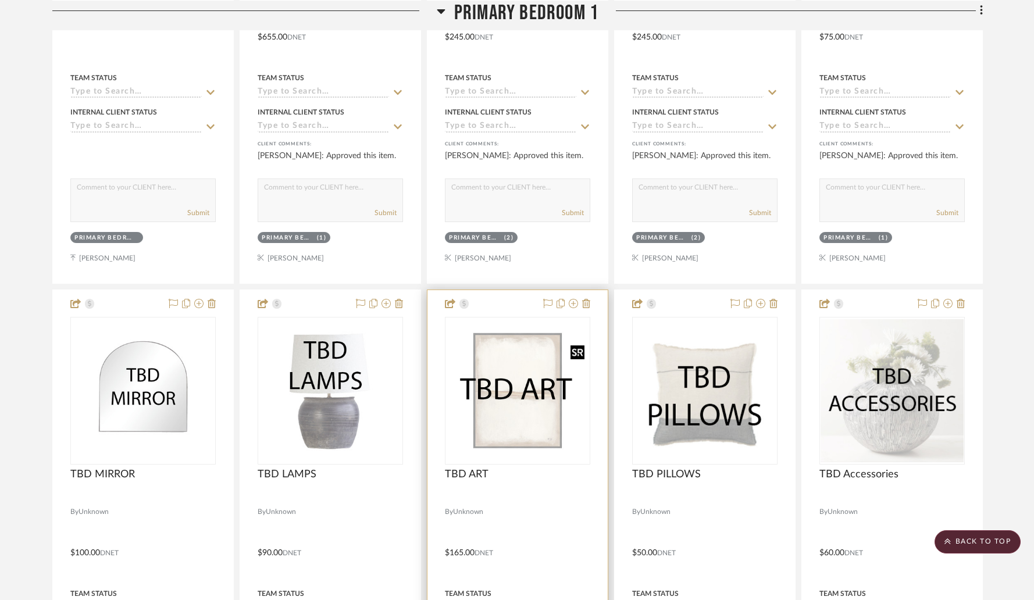
scroll to position [6384, 0]
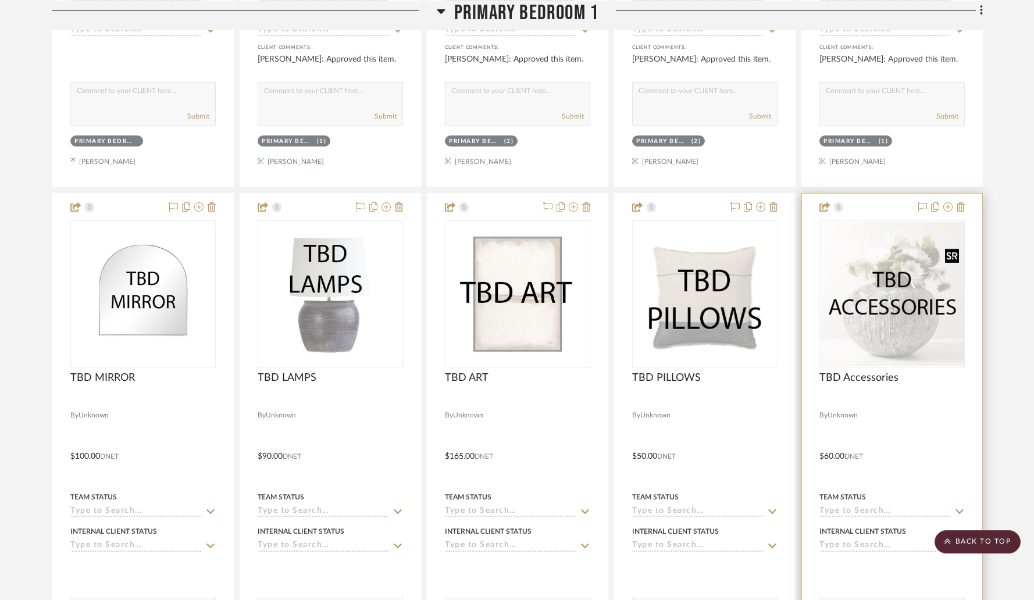
click at [860, 317] on div at bounding box center [892, 295] width 145 height 148
click at [856, 340] on img "0" at bounding box center [892, 294] width 143 height 143
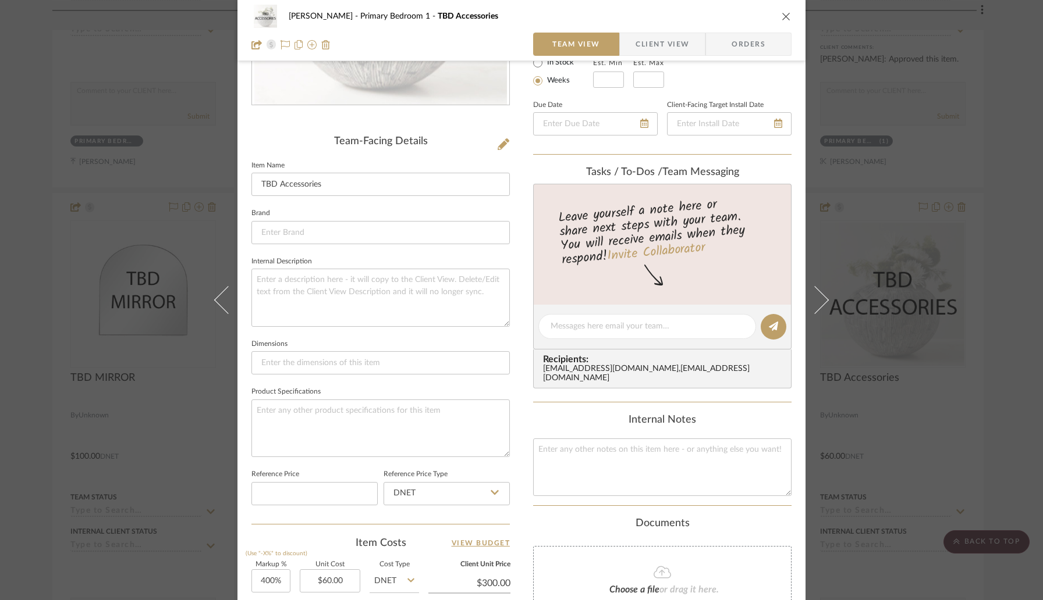
scroll to position [451, 0]
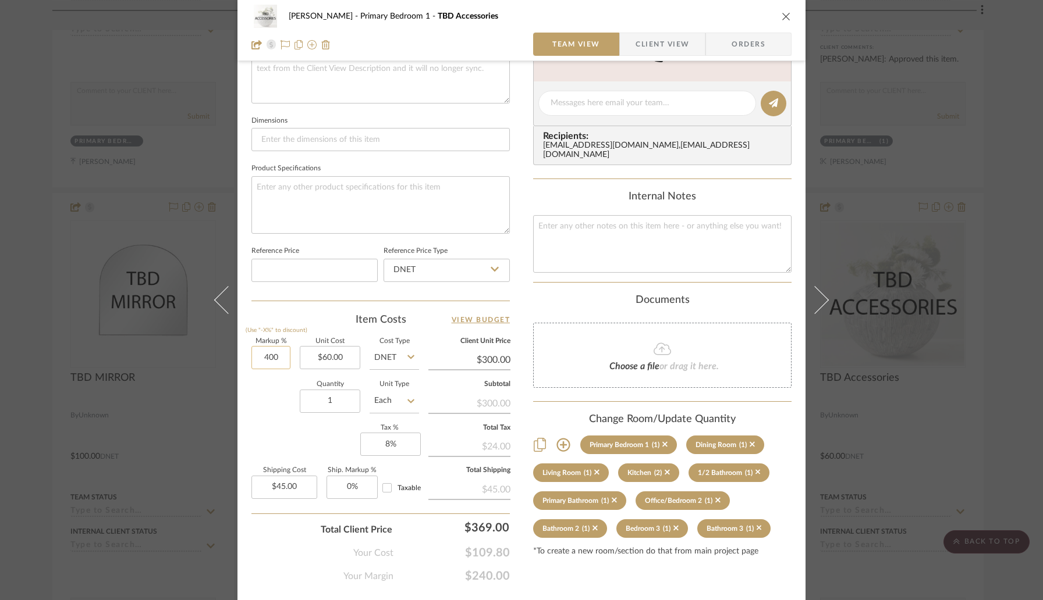
click at [285, 355] on input "400" at bounding box center [270, 357] width 39 height 23
type input "300%"
click at [293, 408] on div "Quantity 1 Unit Type Each" at bounding box center [335, 402] width 168 height 41
type input "$240.00"
type input "$36.00"
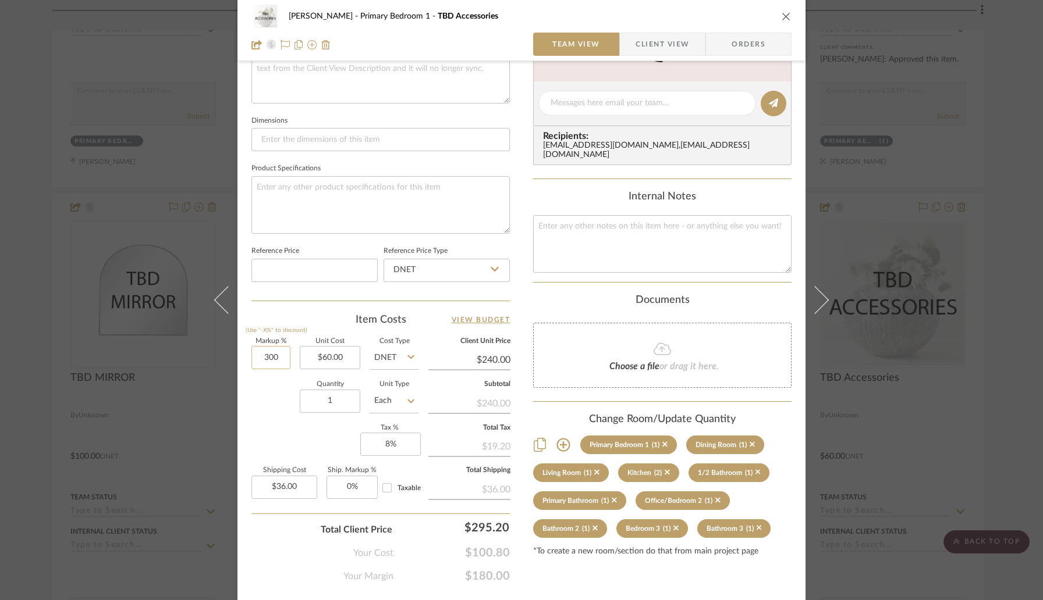
click at [272, 359] on input "300" at bounding box center [270, 357] width 39 height 23
type input "200%"
click at [274, 396] on div "Quantity 1 Unit Type Each" at bounding box center [335, 402] width 168 height 41
type input "$180.00"
type input "$27.00"
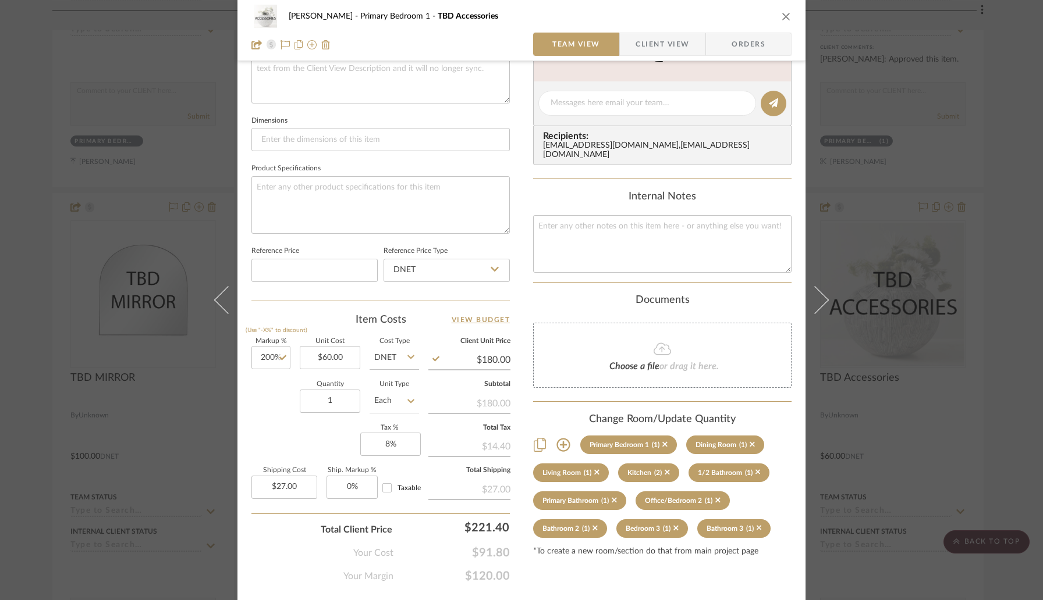
click at [781, 21] on button "close" at bounding box center [786, 16] width 10 height 10
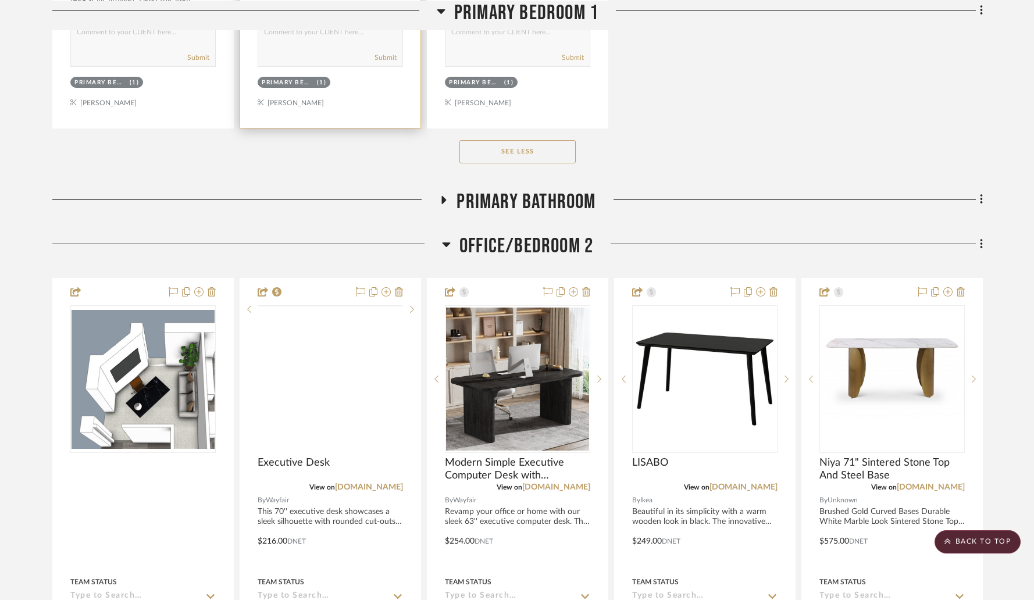
scroll to position [7488, 0]
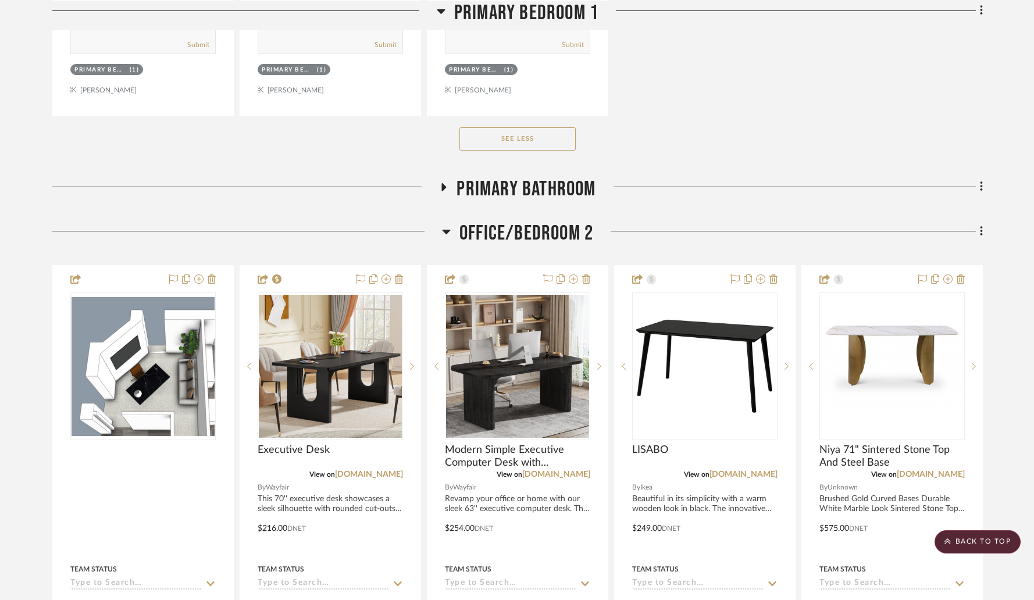
click at [446, 183] on icon at bounding box center [444, 187] width 14 height 9
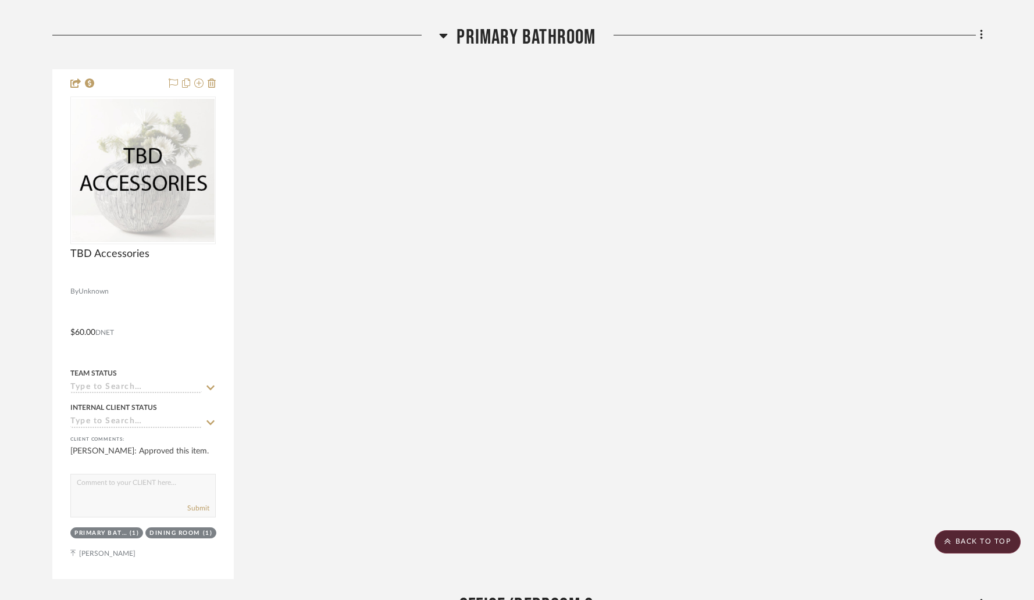
scroll to position [7617, 0]
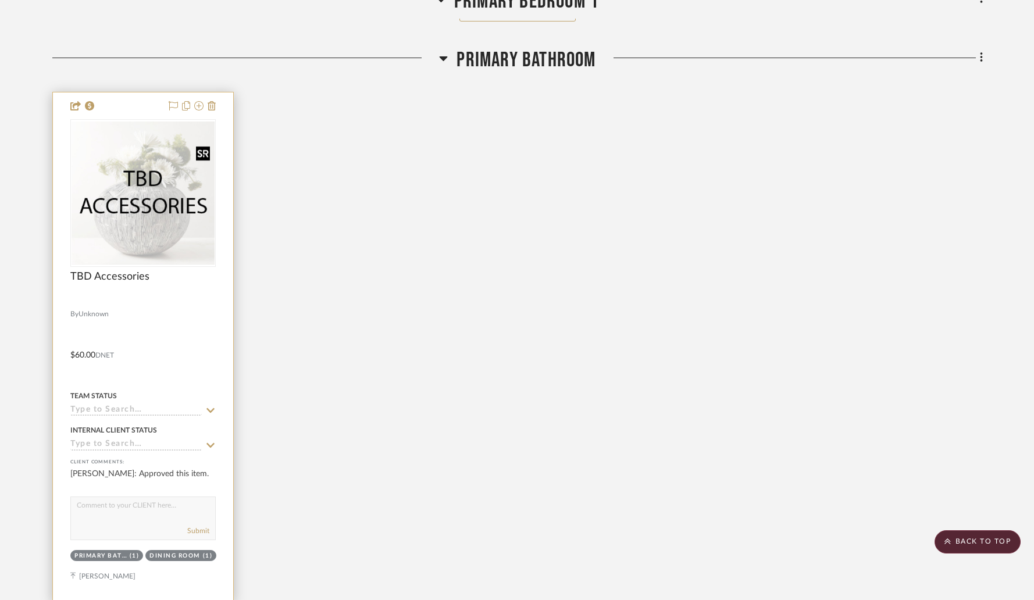
click at [0, 0] on img at bounding box center [0, 0] width 0 height 0
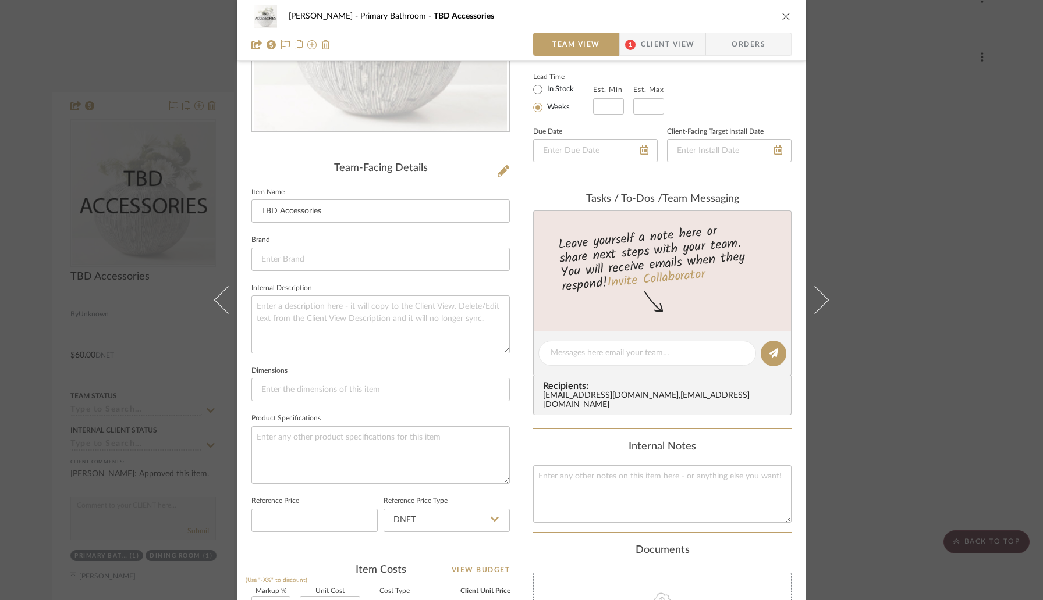
scroll to position [412, 0]
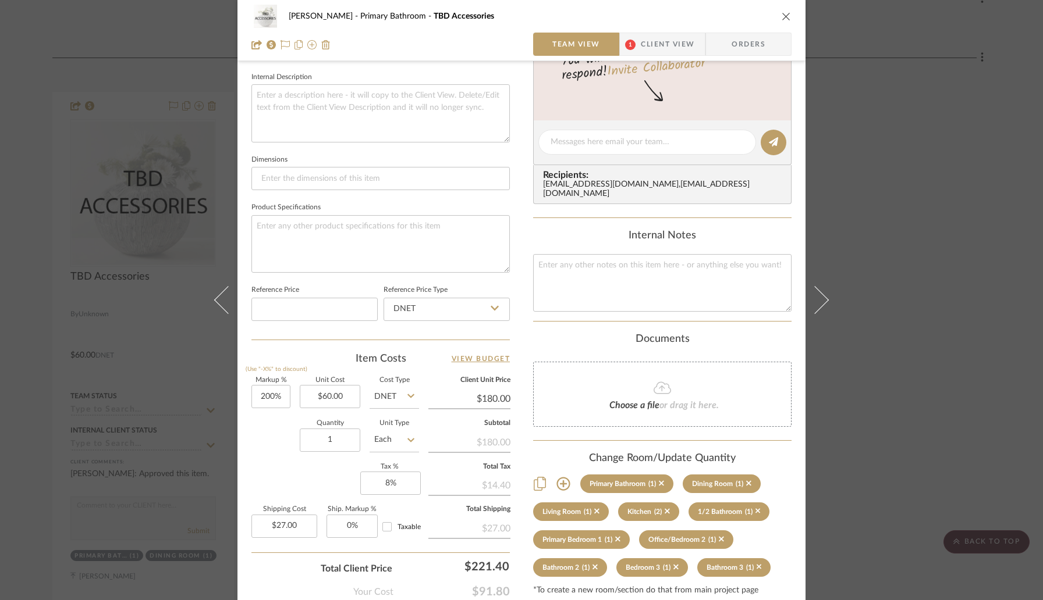
click at [781, 15] on icon "close" at bounding box center [785, 16] width 9 height 9
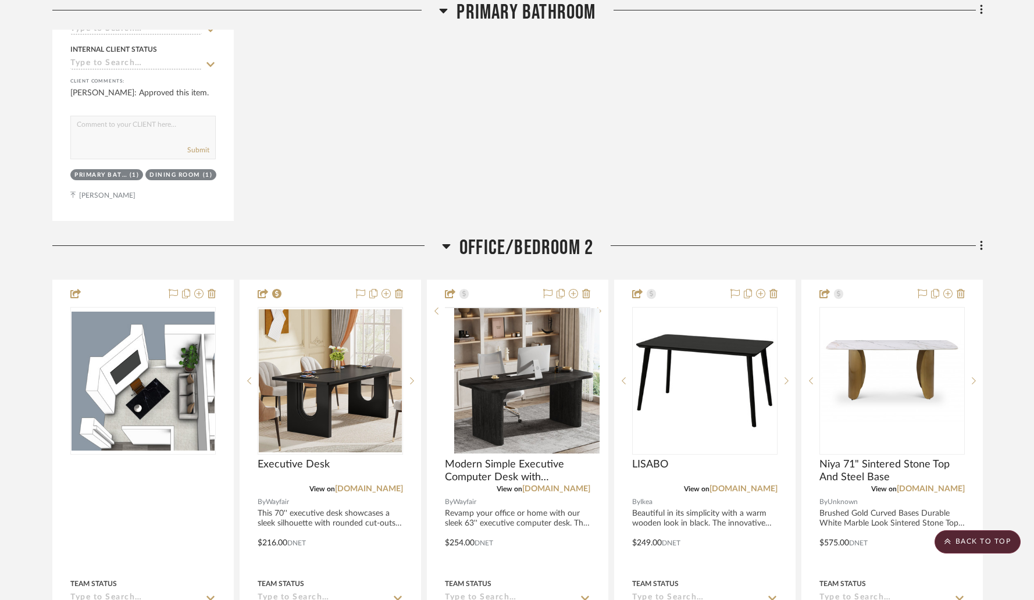
scroll to position [8067, 0]
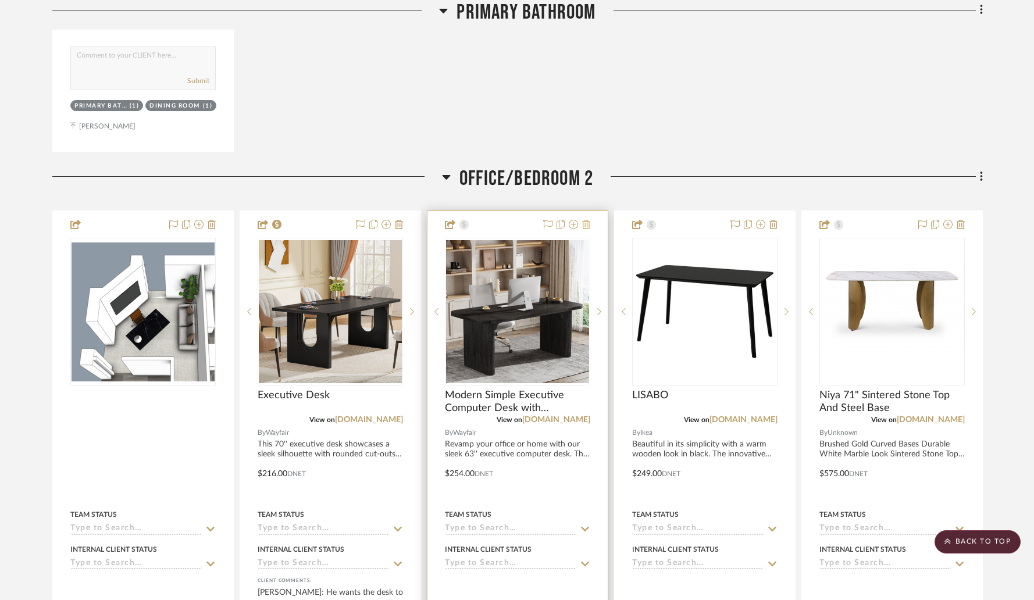
click at [587, 220] on icon at bounding box center [586, 224] width 8 height 9
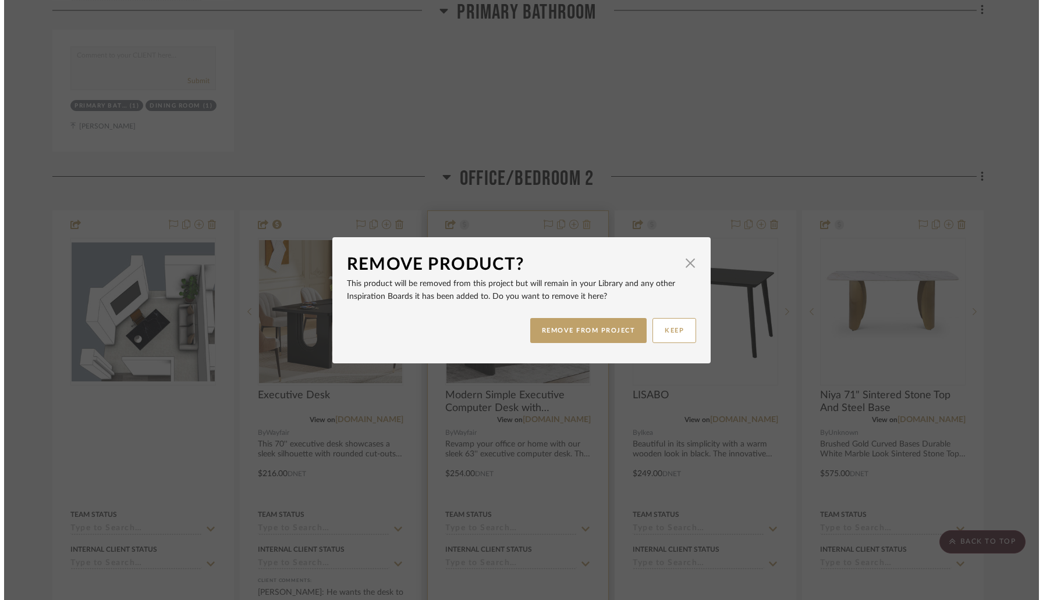
scroll to position [0, 0]
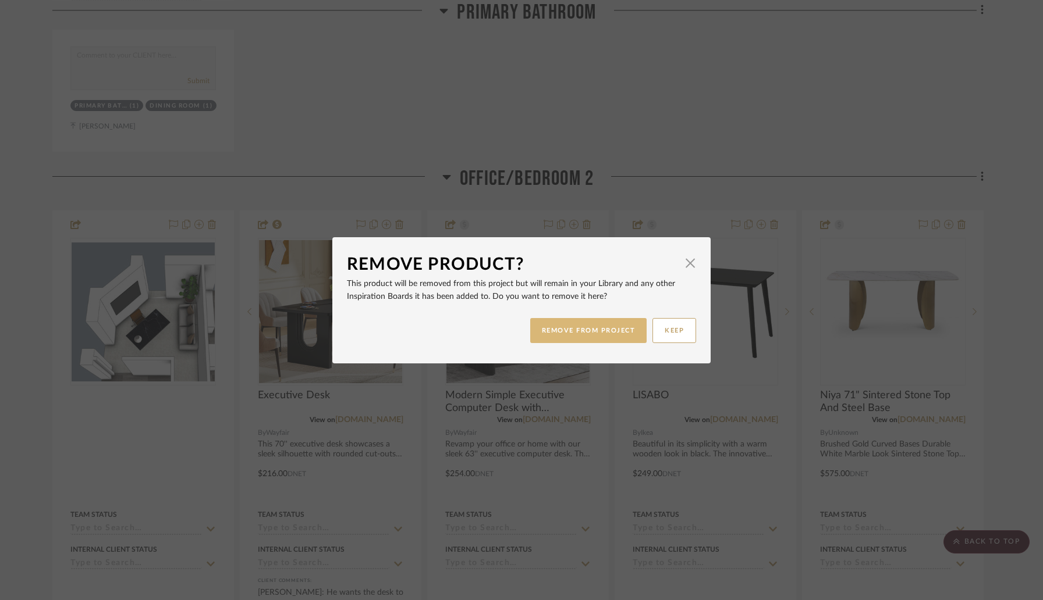
click at [557, 329] on button "REMOVE FROM PROJECT" at bounding box center [588, 330] width 117 height 25
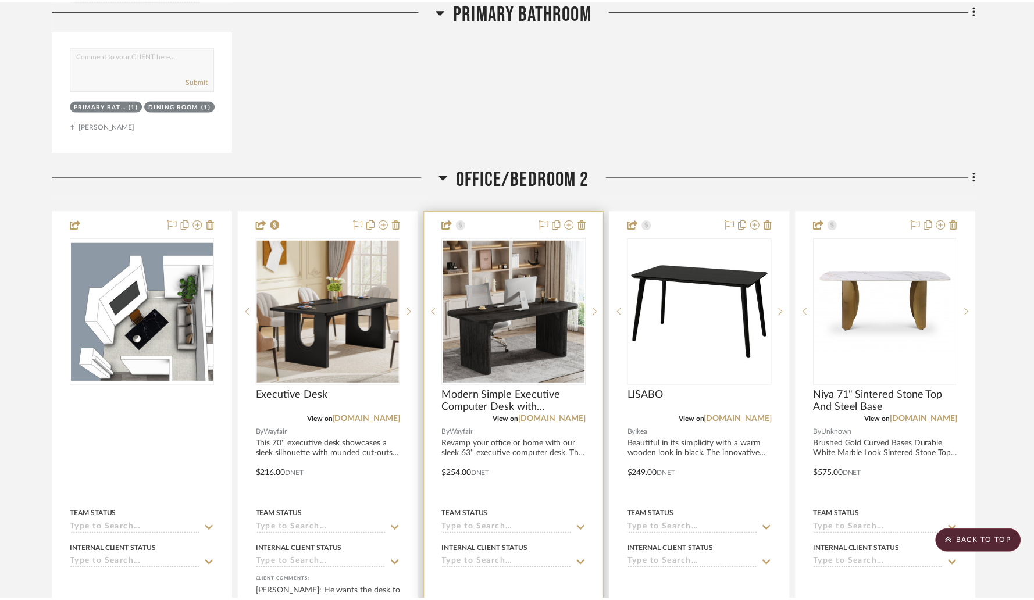
scroll to position [8067, 0]
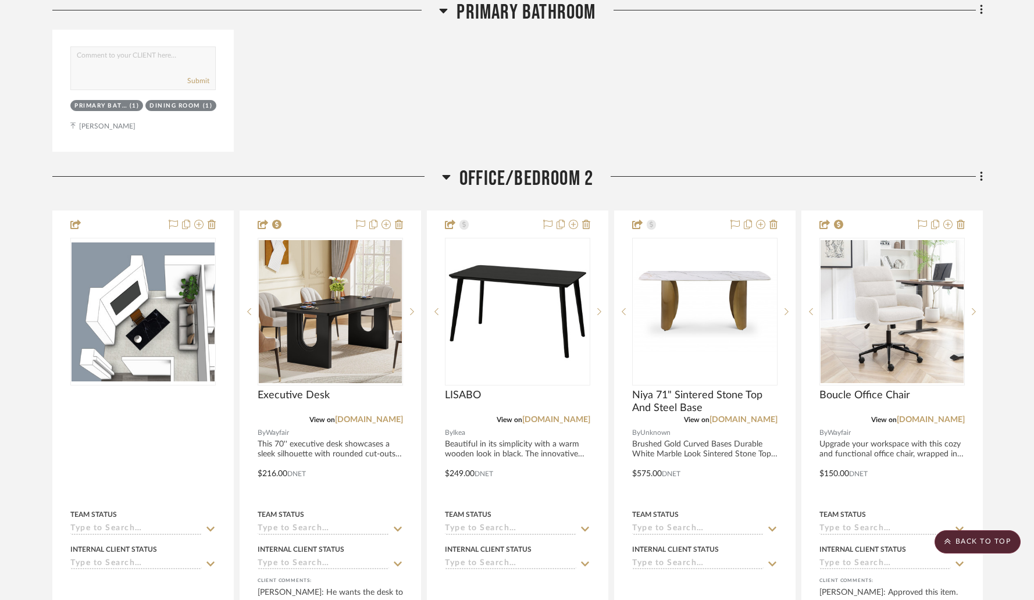
click at [587, 220] on icon at bounding box center [586, 224] width 8 height 9
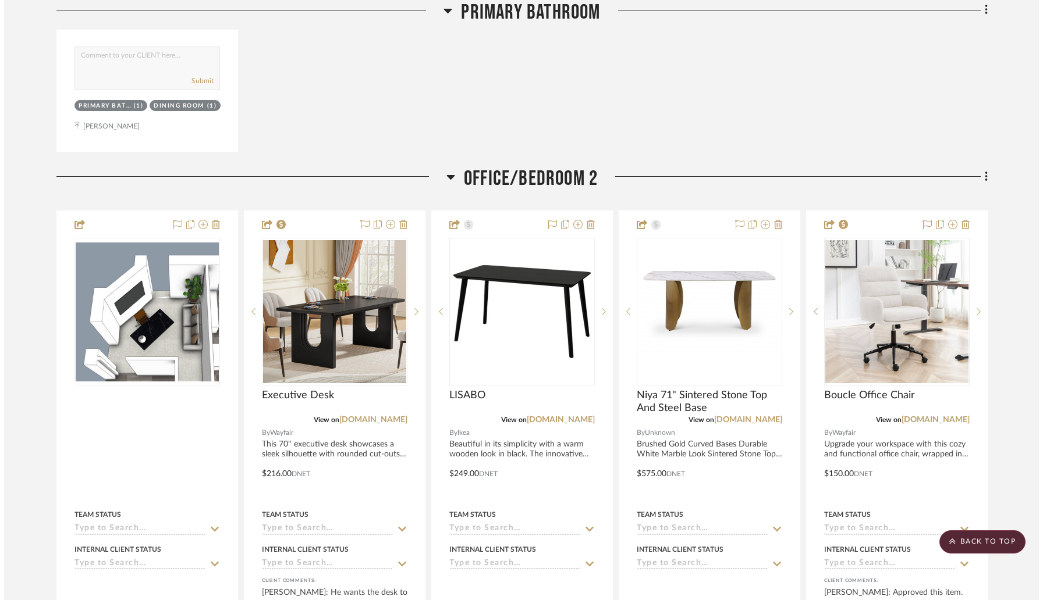
scroll to position [0, 0]
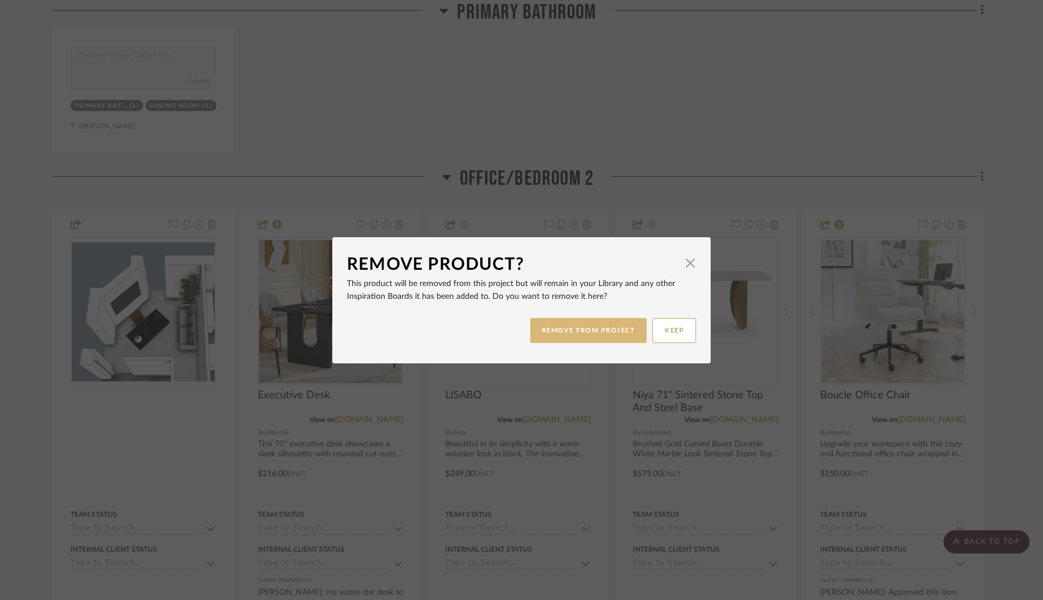
click at [570, 337] on button "REMOVE FROM PROJECT" at bounding box center [588, 330] width 117 height 25
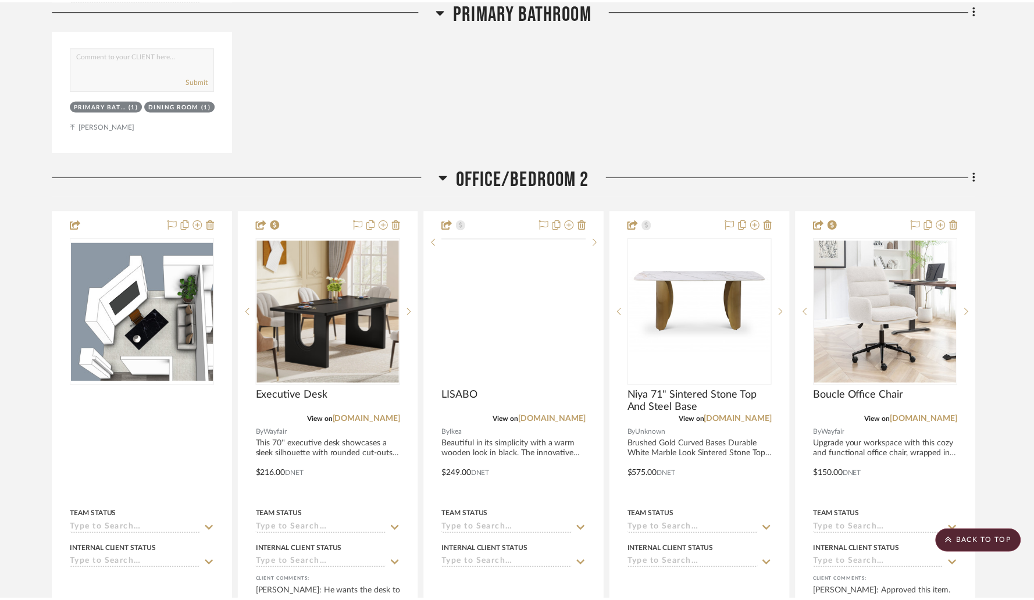
scroll to position [8067, 0]
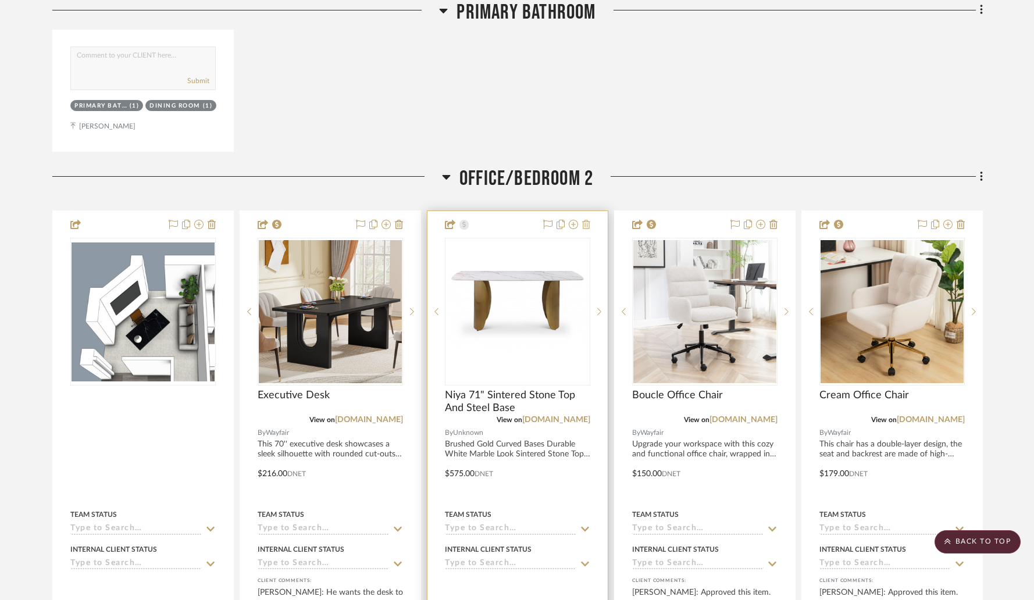
click at [586, 220] on icon at bounding box center [586, 224] width 8 height 9
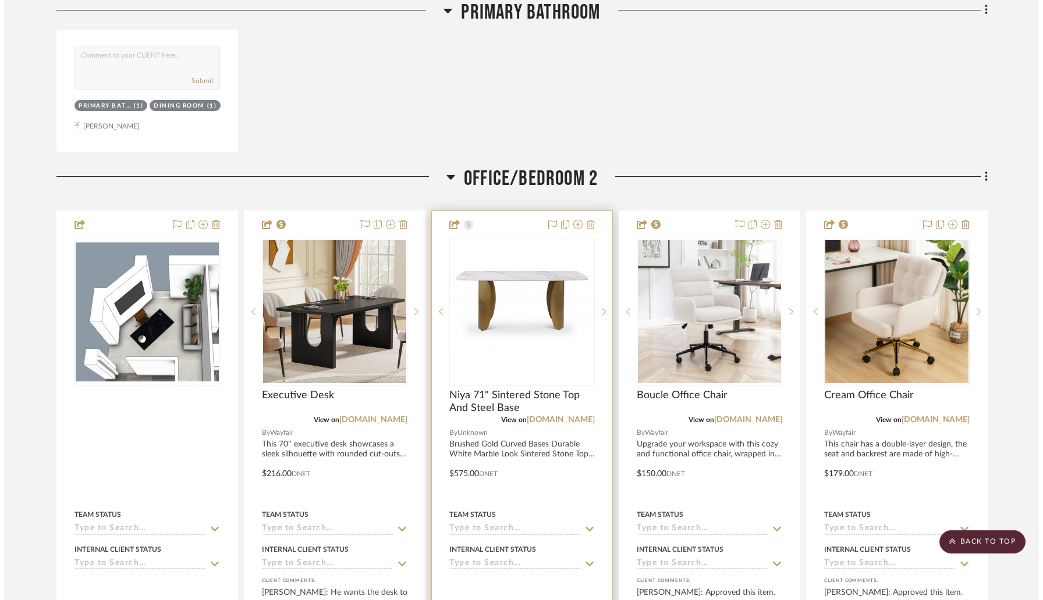
scroll to position [0, 0]
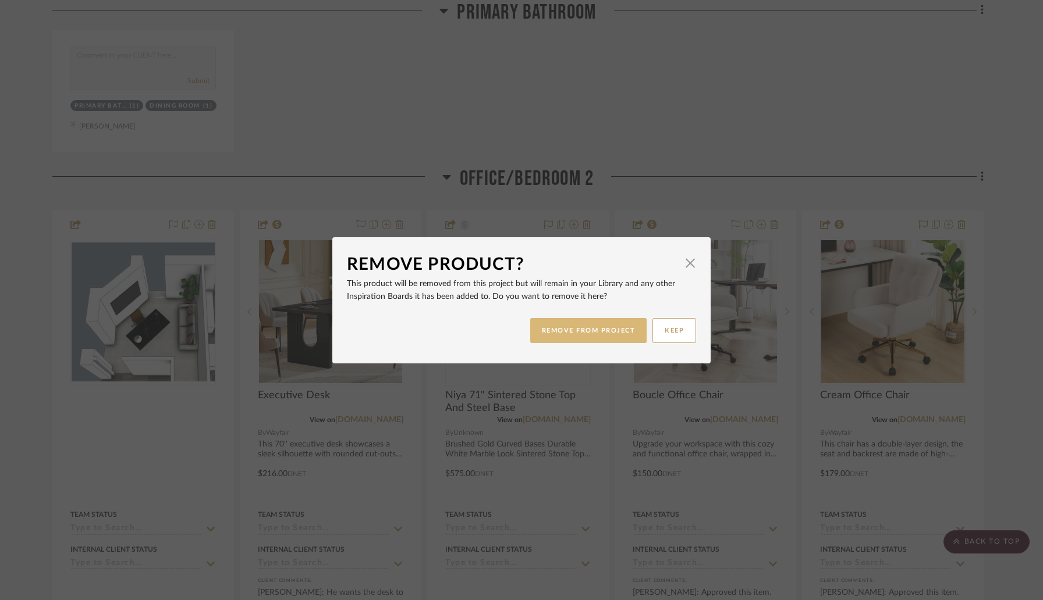
click at [556, 322] on button "REMOVE FROM PROJECT" at bounding box center [588, 330] width 117 height 25
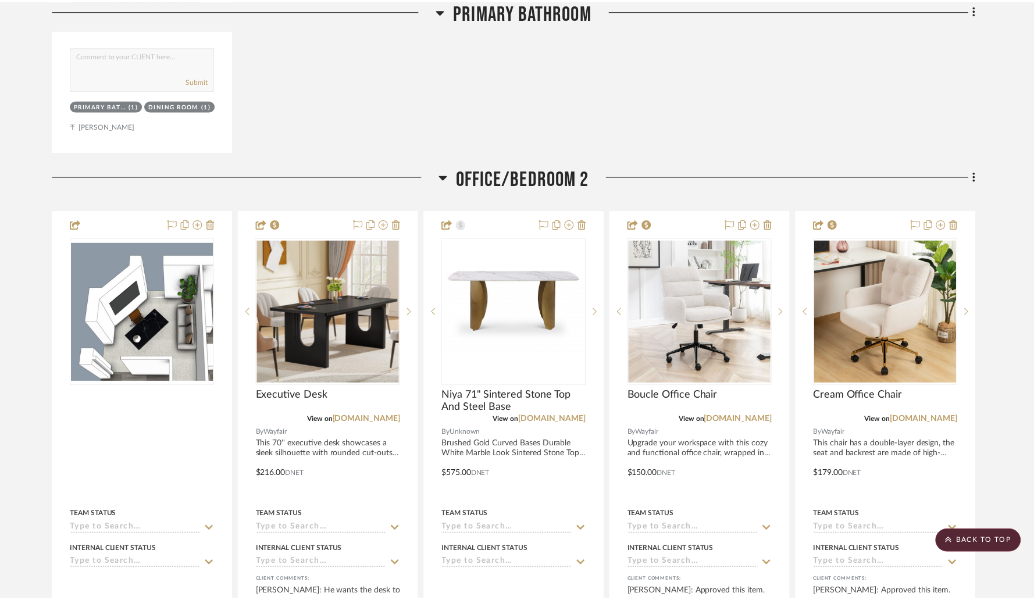
scroll to position [8067, 0]
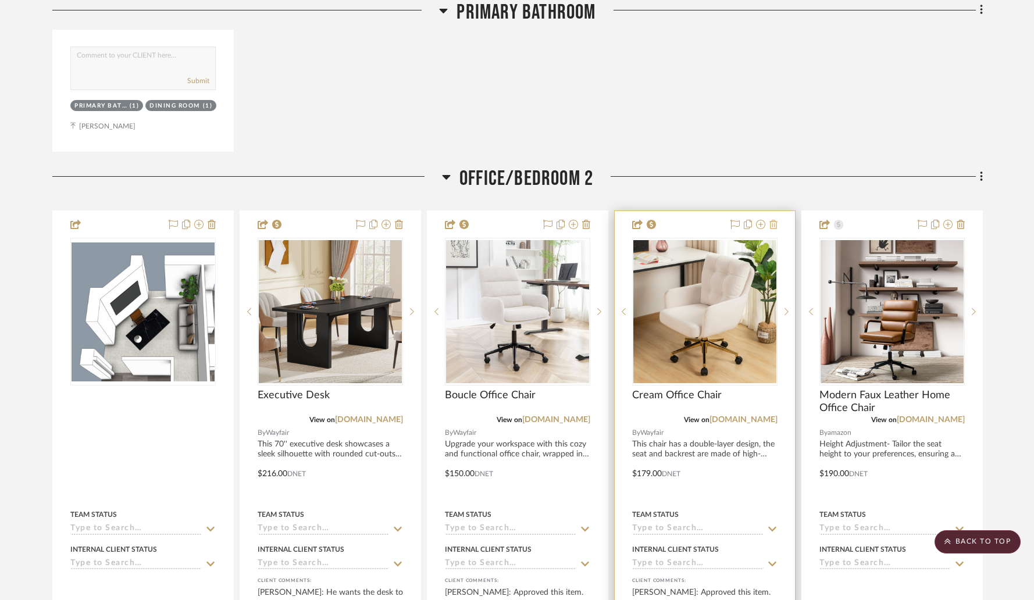
click at [774, 220] on icon at bounding box center [774, 224] width 8 height 9
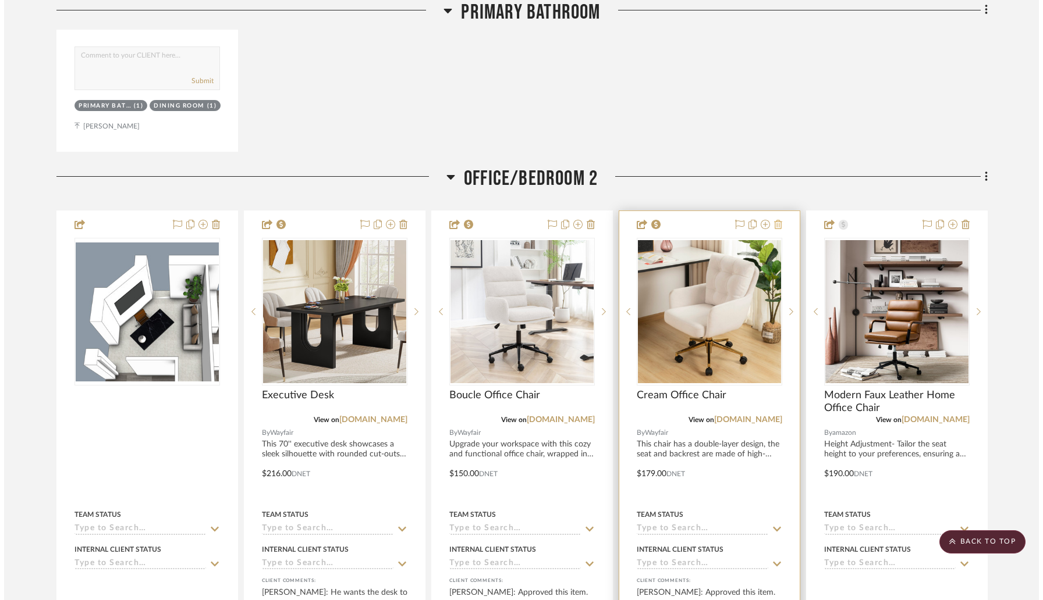
scroll to position [0, 0]
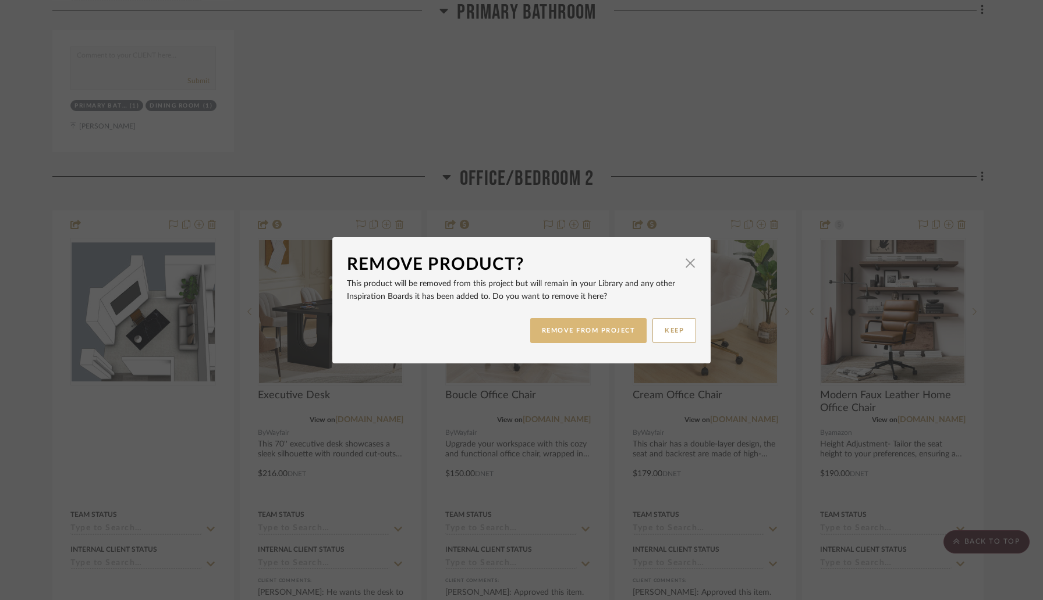
click at [620, 327] on button "REMOVE FROM PROJECT" at bounding box center [588, 330] width 117 height 25
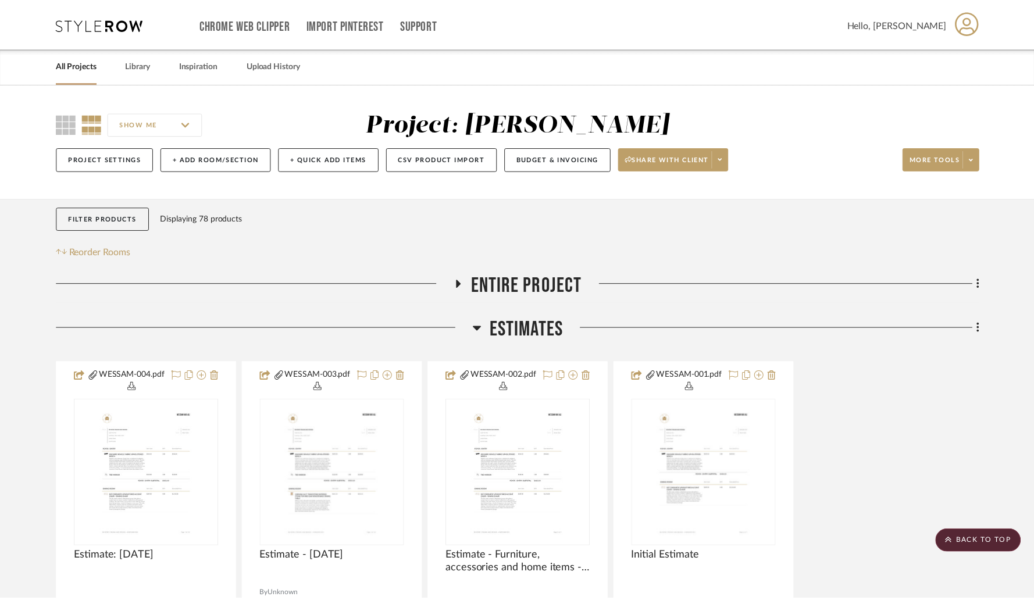
scroll to position [8067, 0]
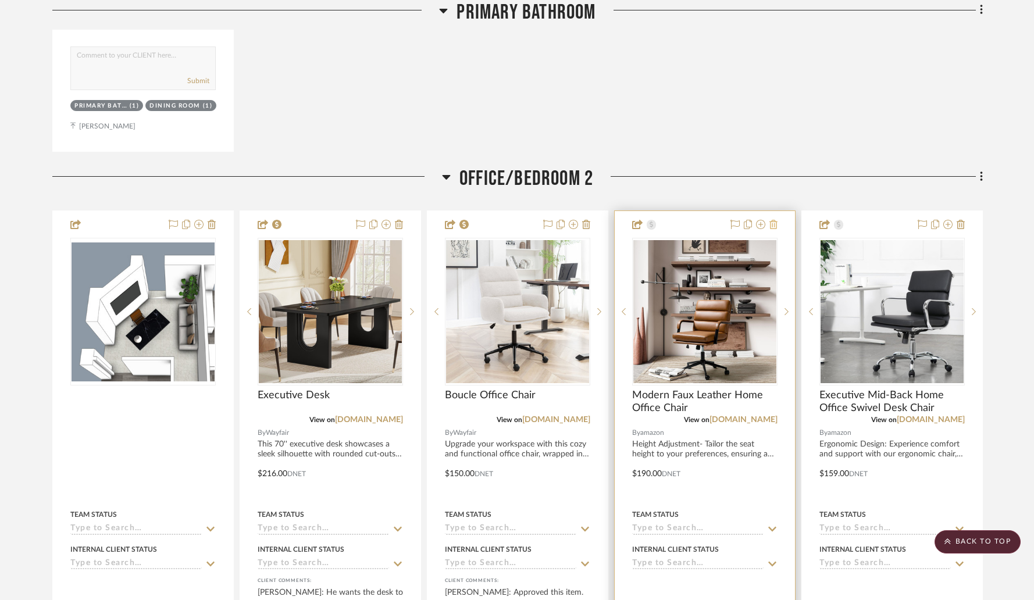
click at [774, 221] on icon at bounding box center [774, 224] width 8 height 9
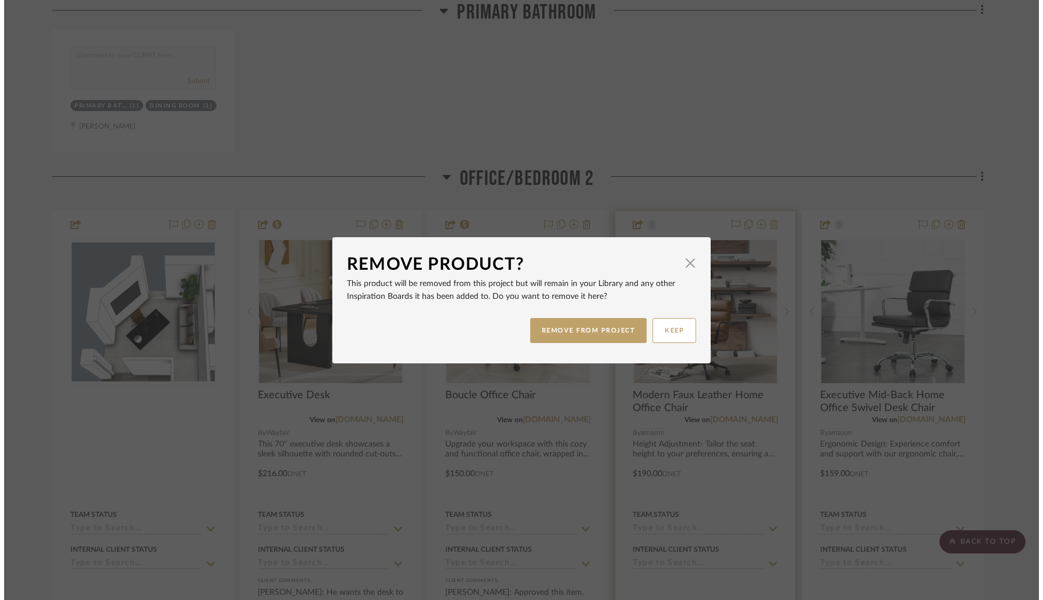
scroll to position [0, 0]
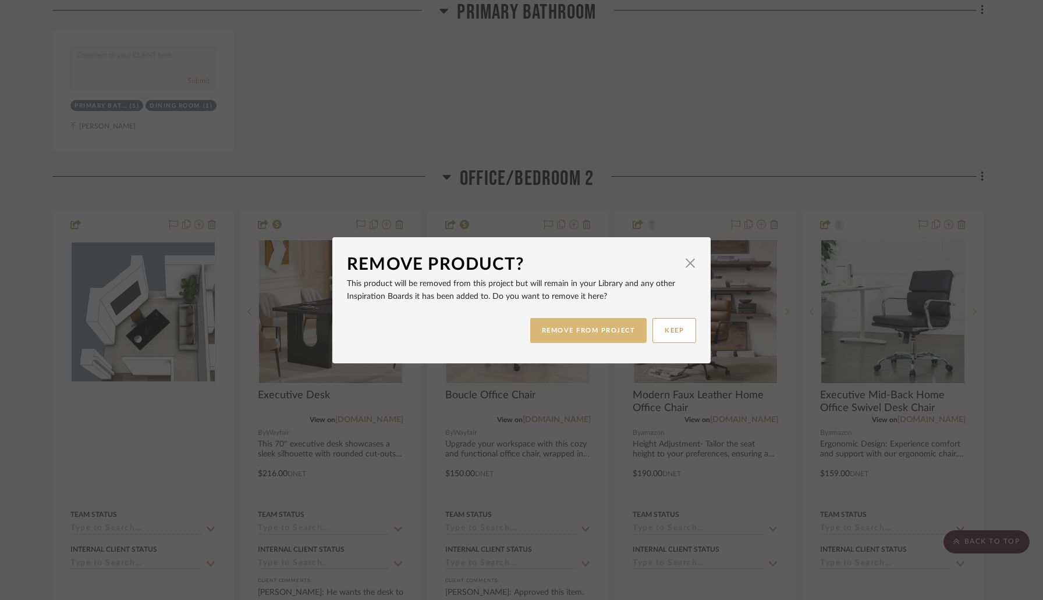
click at [608, 332] on button "REMOVE FROM PROJECT" at bounding box center [588, 330] width 117 height 25
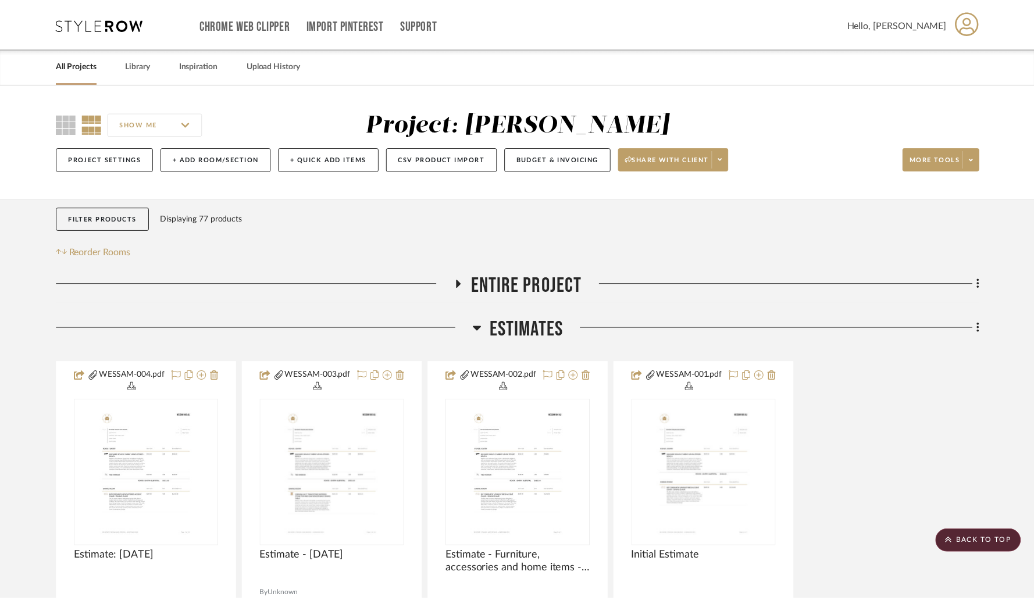
scroll to position [8067, 0]
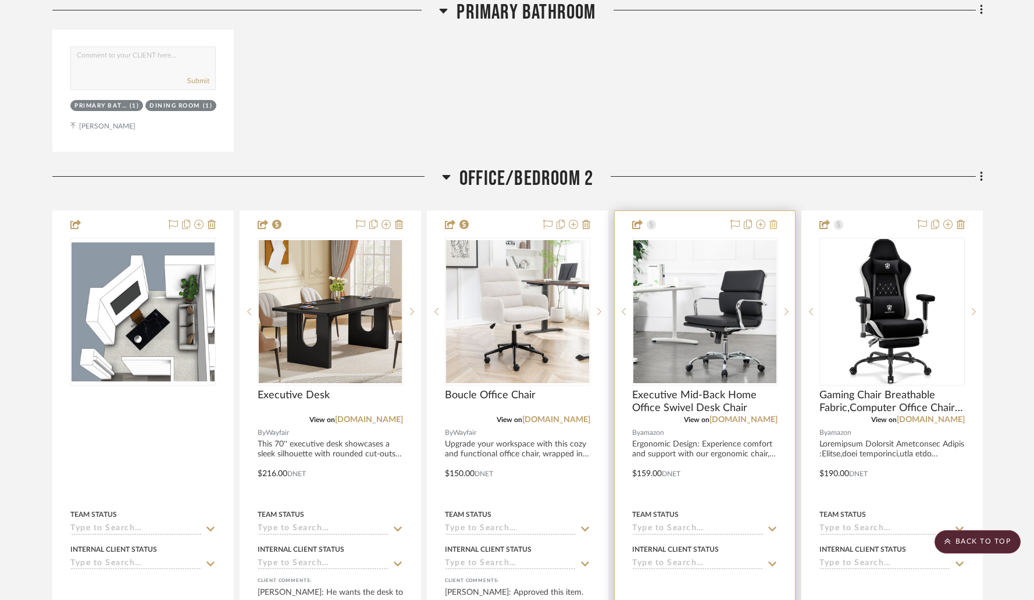
click at [774, 220] on icon at bounding box center [774, 224] width 8 height 9
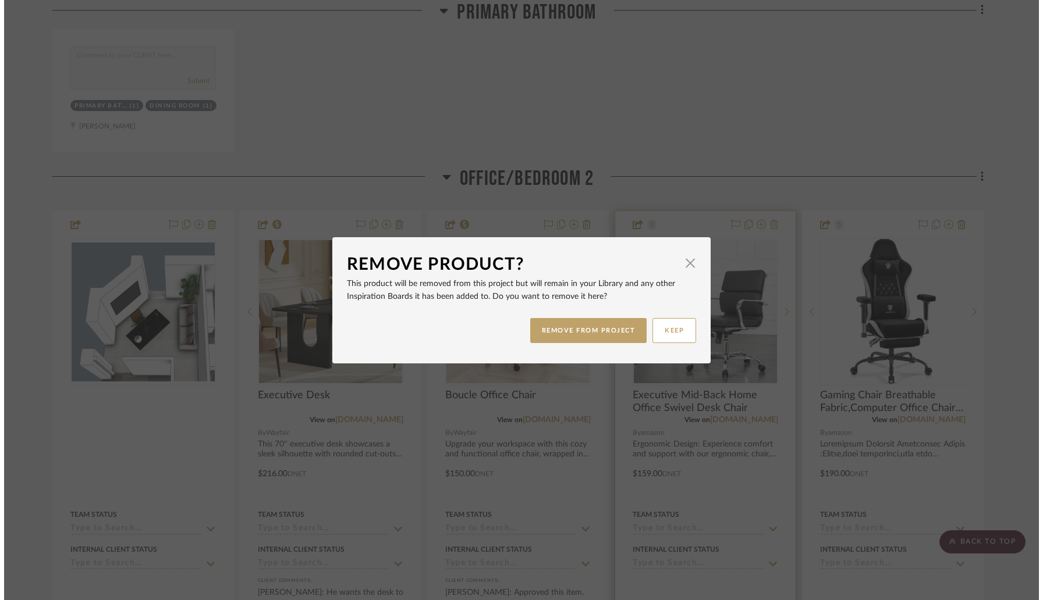
scroll to position [0, 0]
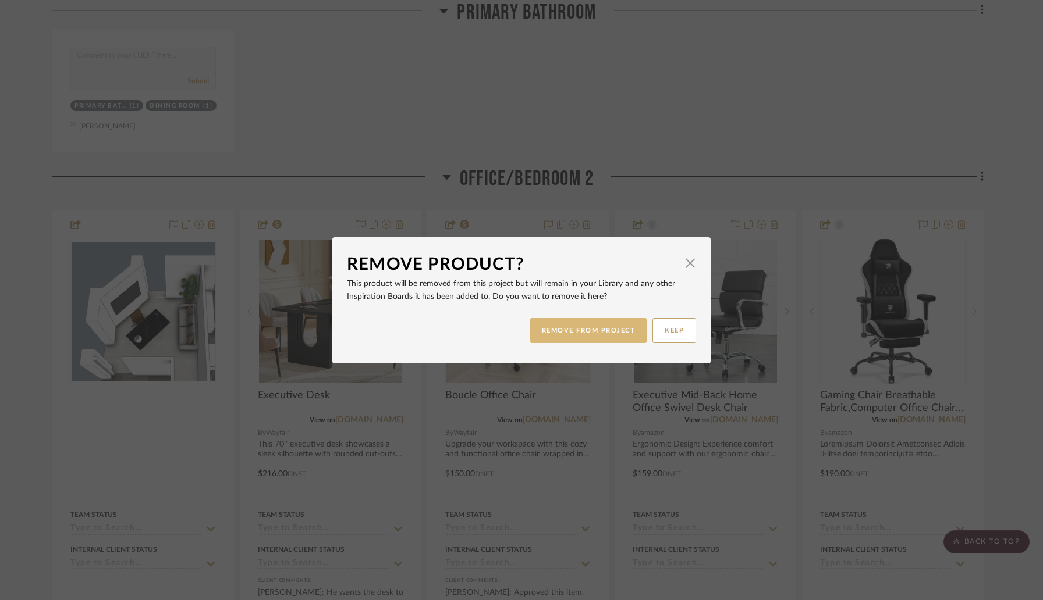
click at [610, 329] on button "REMOVE FROM PROJECT" at bounding box center [588, 330] width 117 height 25
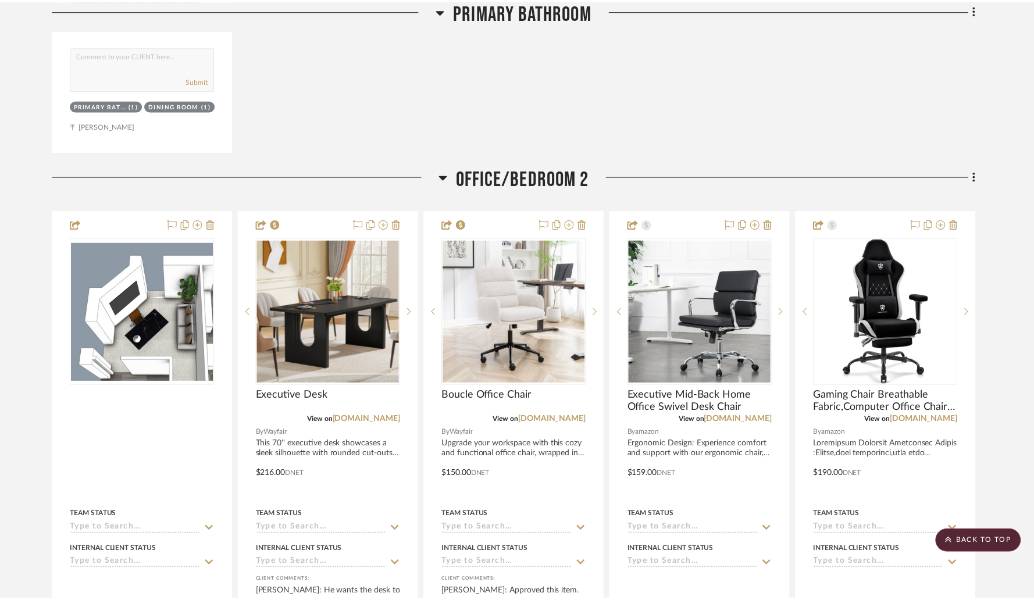
scroll to position [8067, 0]
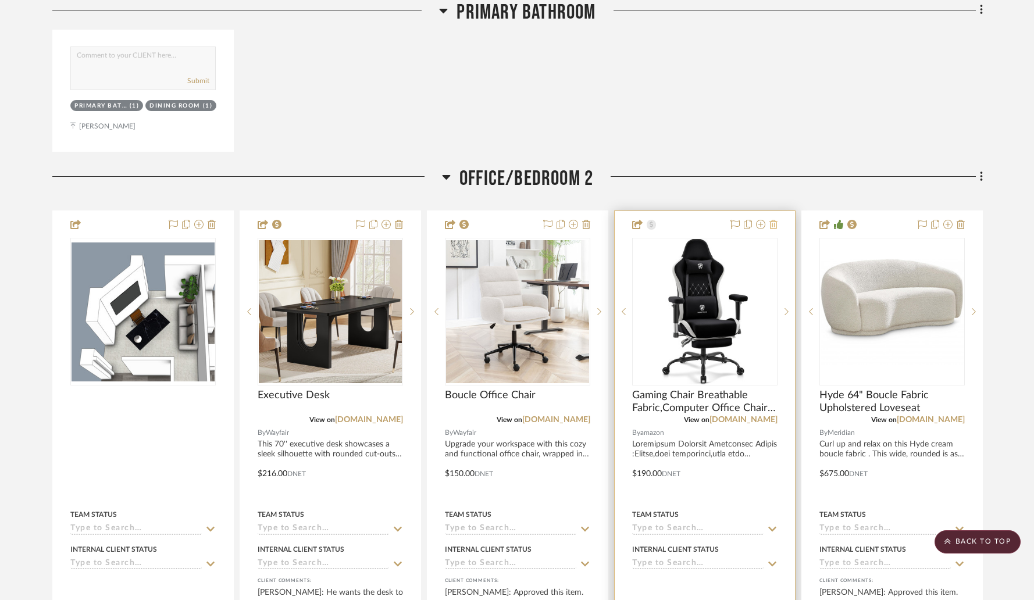
click at [772, 220] on icon at bounding box center [774, 224] width 8 height 9
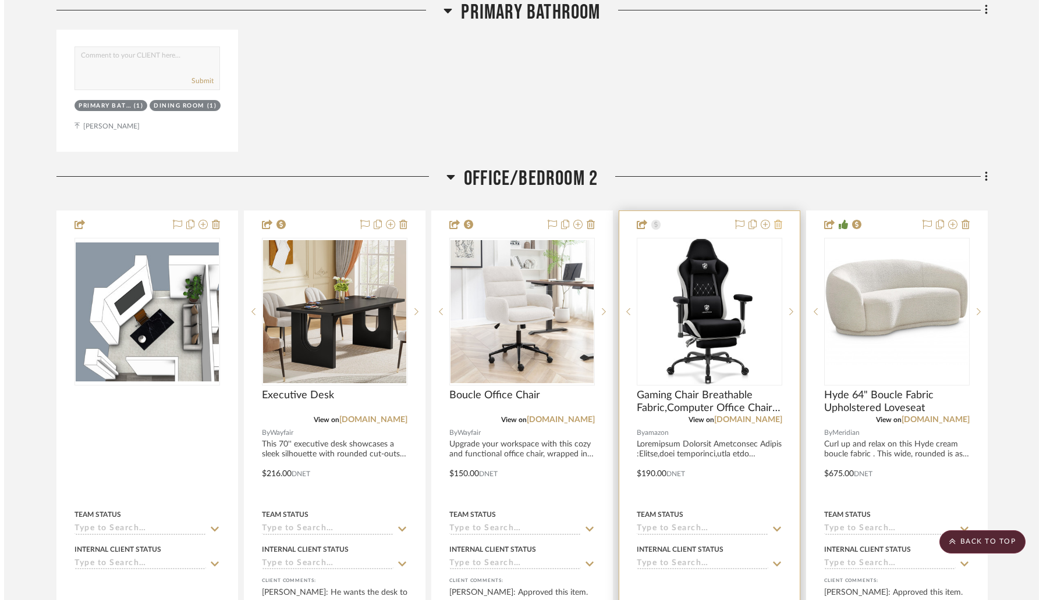
scroll to position [0, 0]
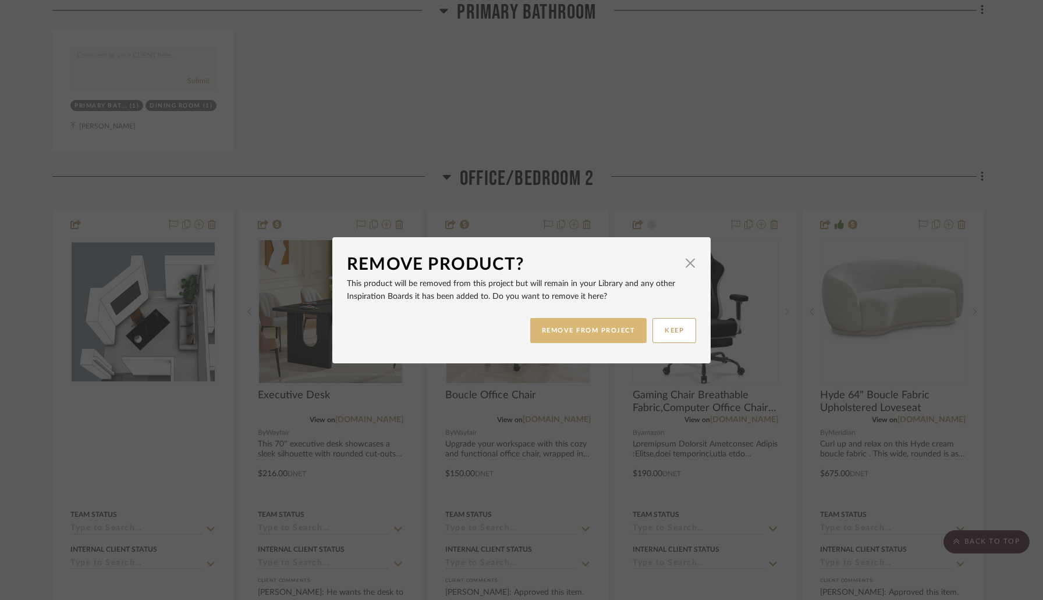
click at [585, 329] on button "REMOVE FROM PROJECT" at bounding box center [588, 330] width 117 height 25
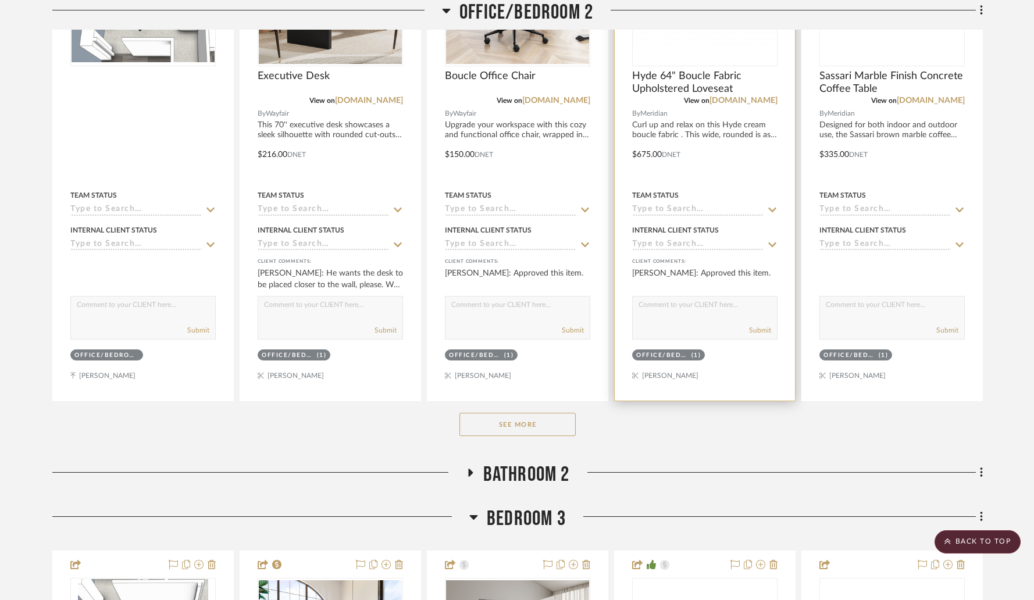
scroll to position [8392, 0]
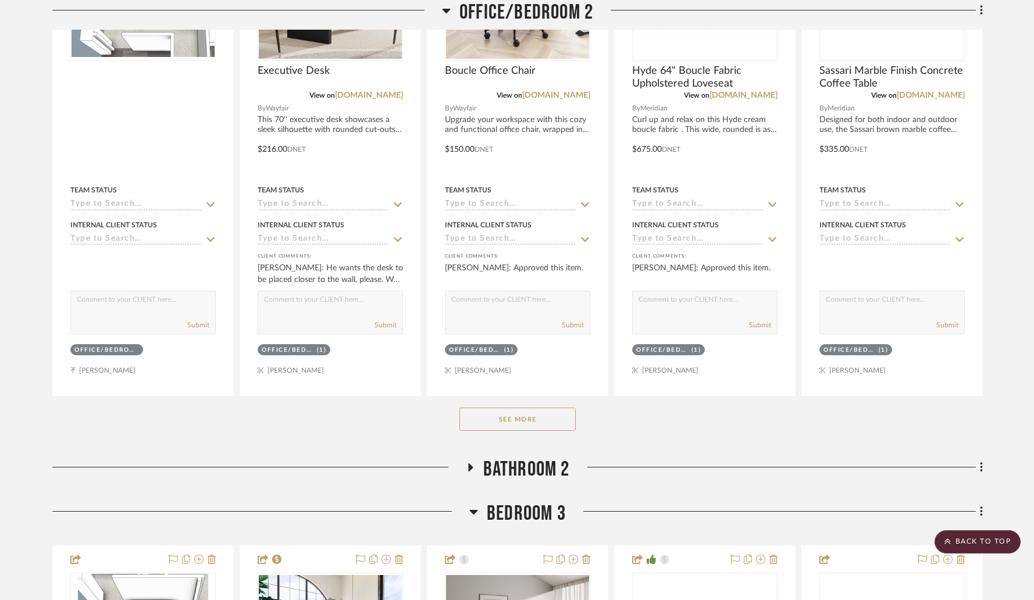
click at [532, 419] on button "See More" at bounding box center [518, 419] width 116 height 23
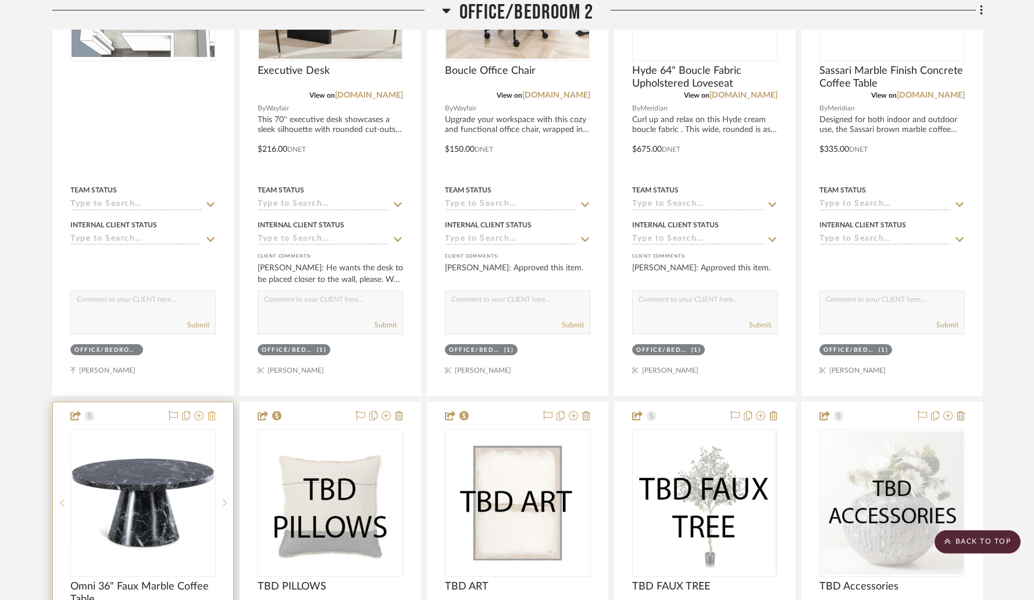
click at [211, 411] on icon at bounding box center [212, 415] width 8 height 9
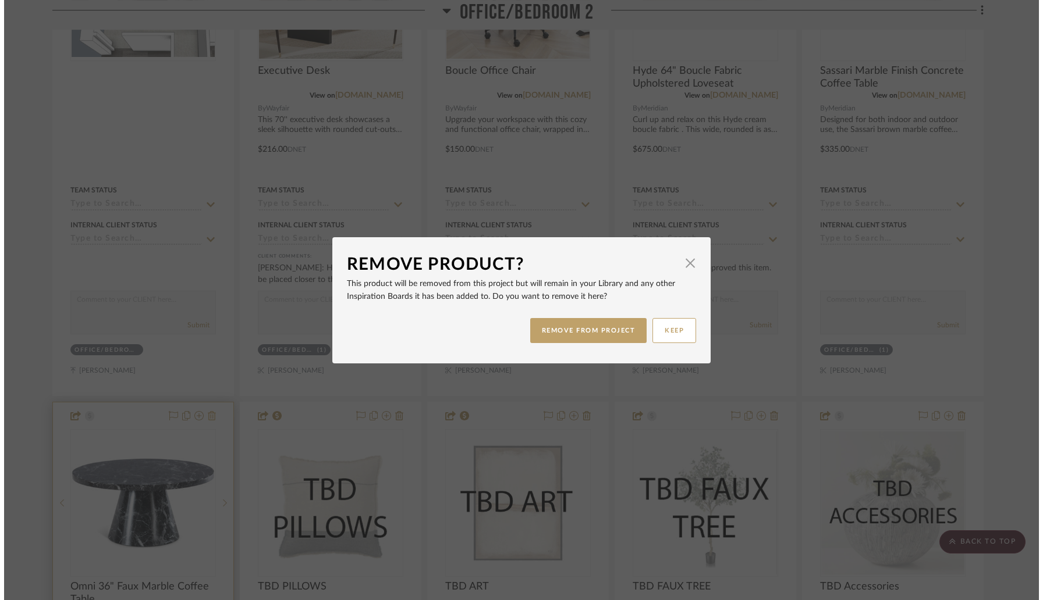
scroll to position [0, 0]
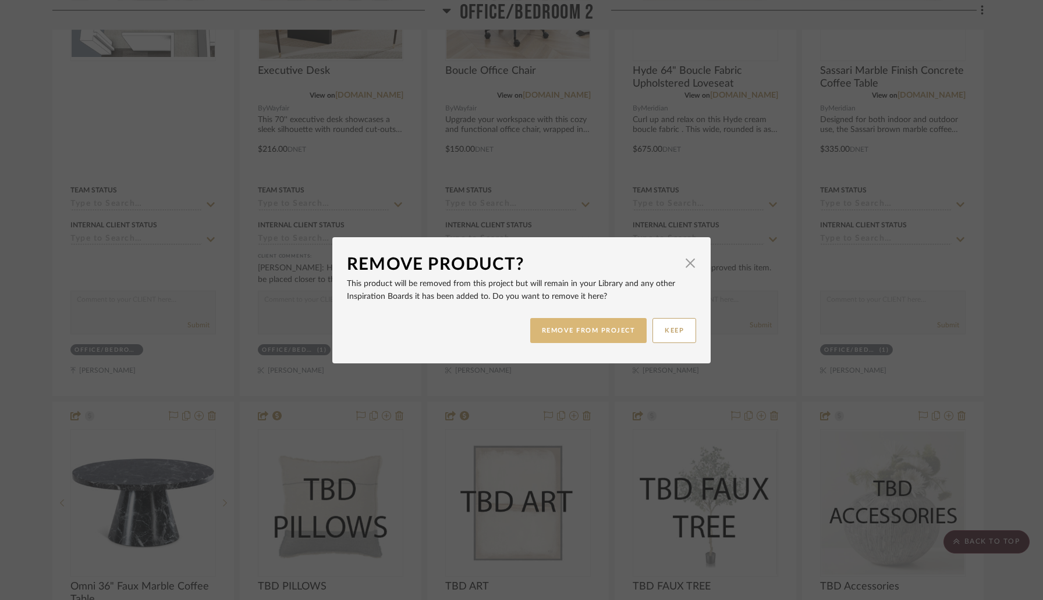
click at [549, 331] on button "REMOVE FROM PROJECT" at bounding box center [588, 330] width 117 height 25
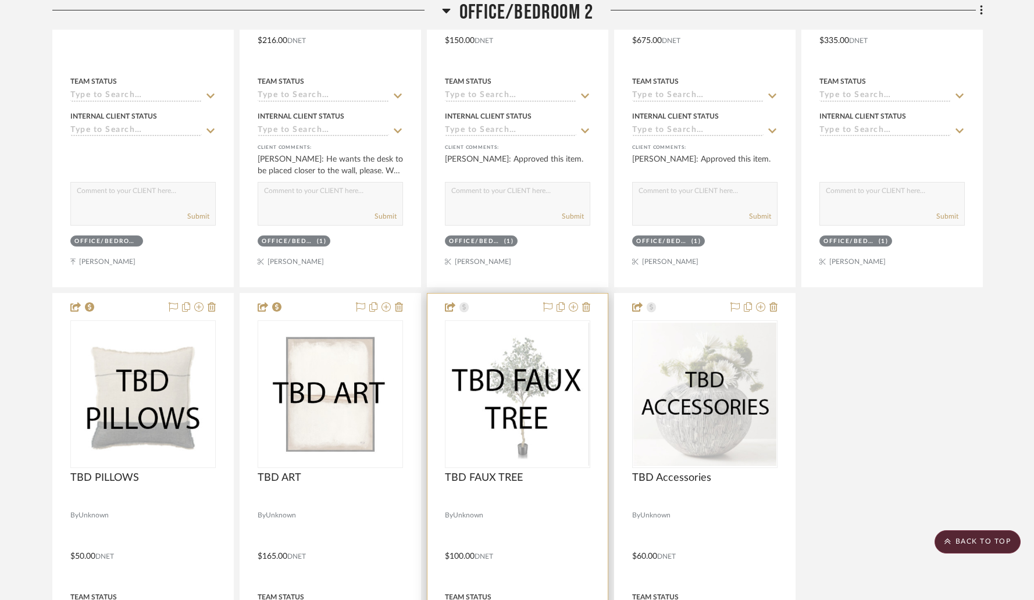
scroll to position [8523, 0]
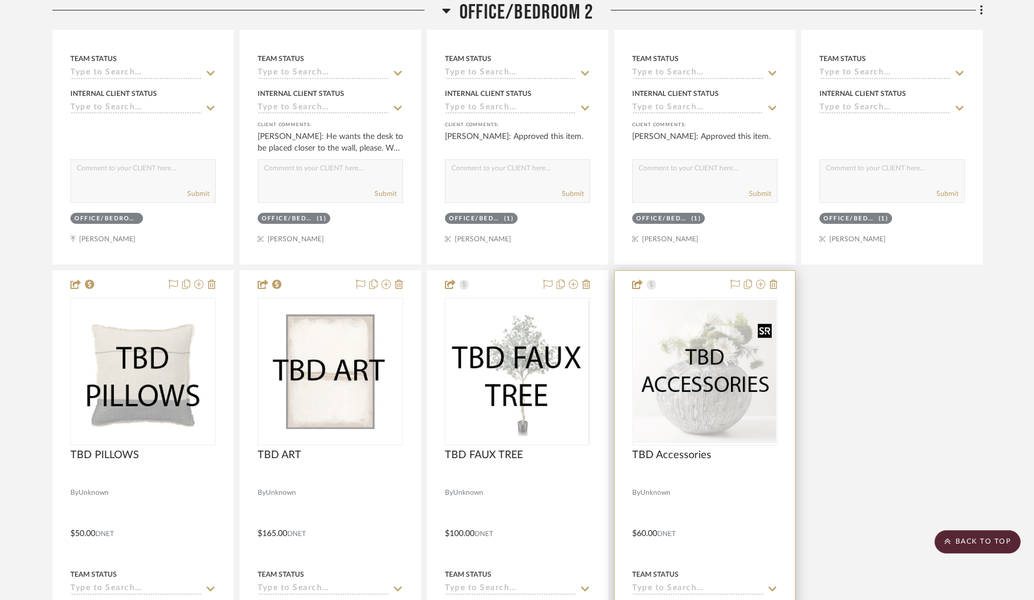
click at [0, 0] on img at bounding box center [0, 0] width 0 height 0
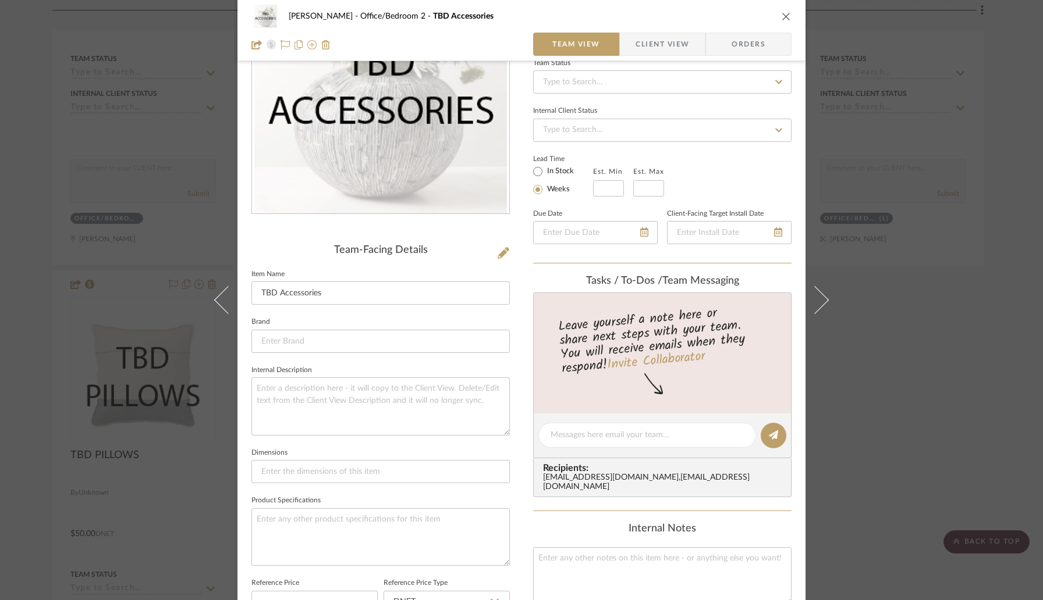
scroll to position [0, 0]
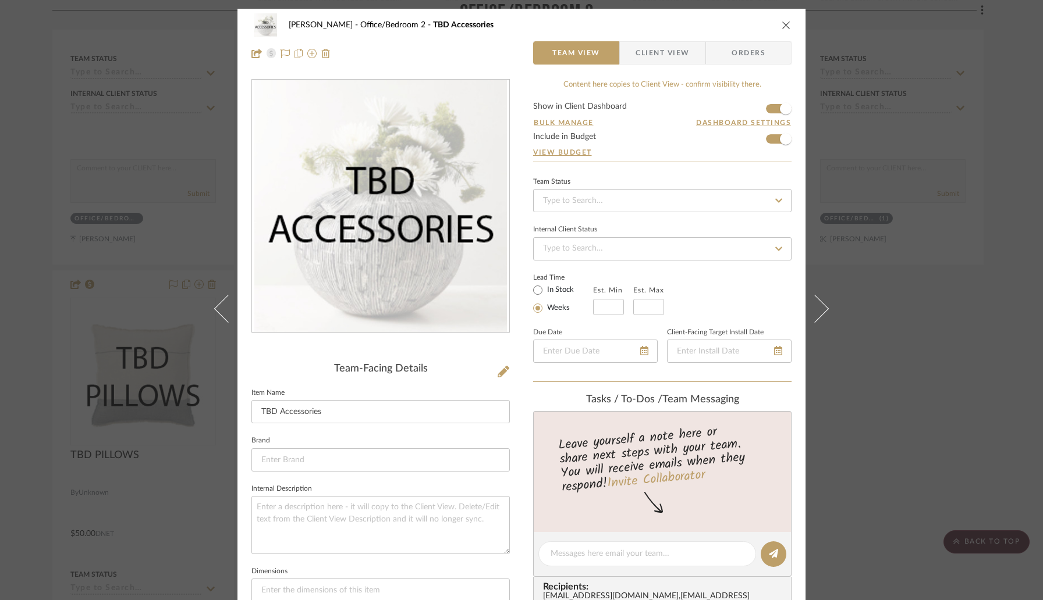
click at [784, 28] on icon "close" at bounding box center [785, 24] width 9 height 9
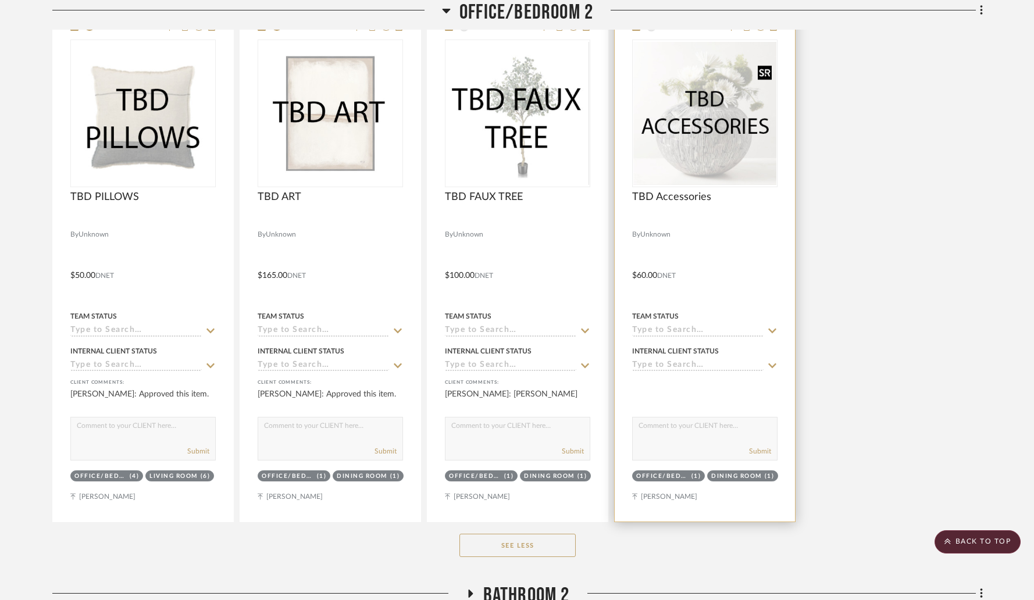
scroll to position [8994, 0]
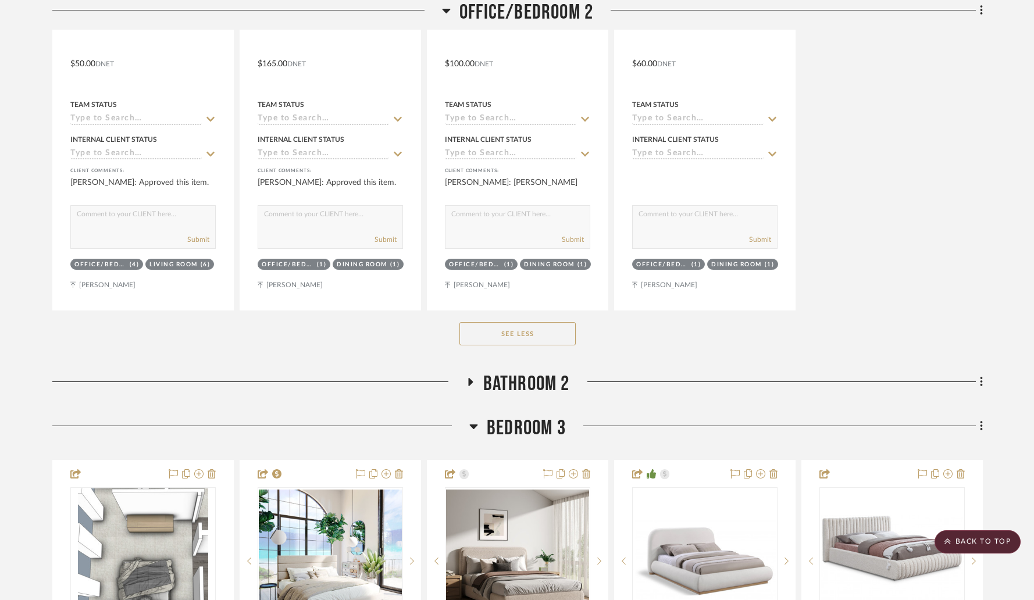
click at [472, 378] on icon at bounding box center [470, 382] width 14 height 9
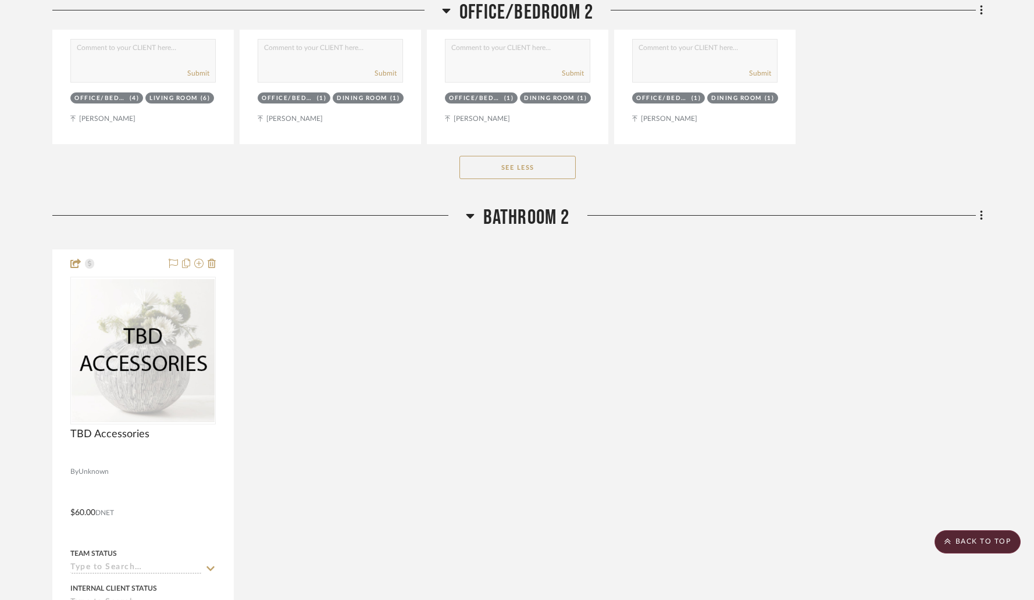
scroll to position [9304, 0]
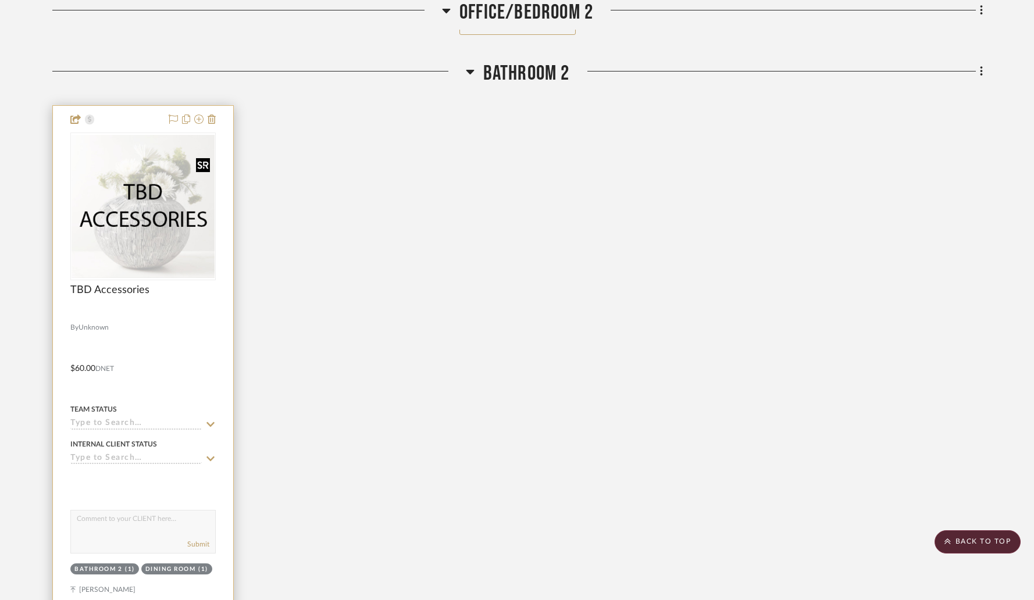
click at [0, 0] on img at bounding box center [0, 0] width 0 height 0
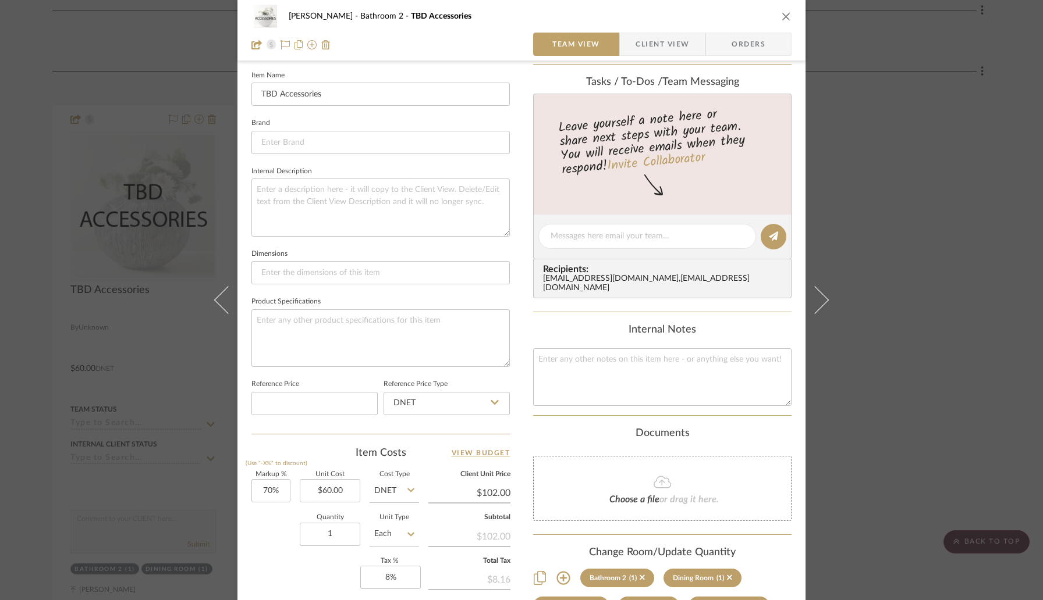
scroll to position [318, 0]
click at [781, 17] on icon "close" at bounding box center [785, 16] width 9 height 9
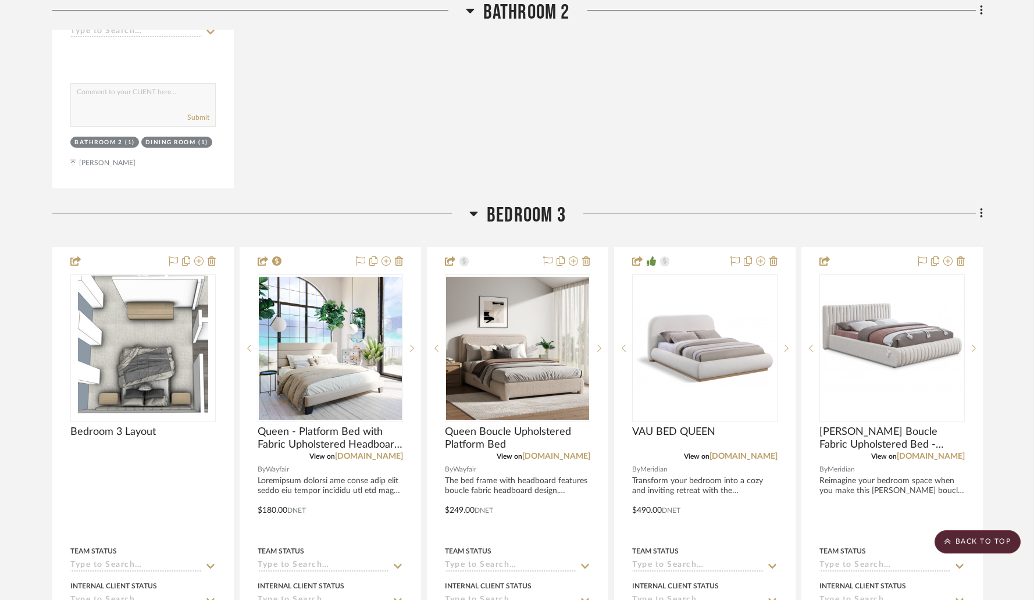
scroll to position [9788, 0]
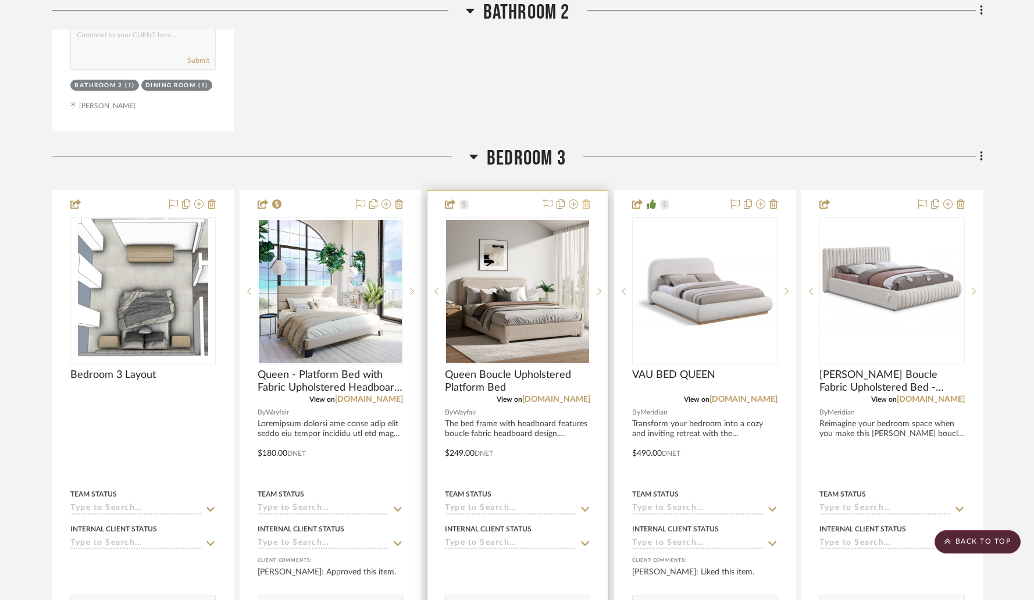
click at [584, 200] on icon at bounding box center [586, 204] width 8 height 9
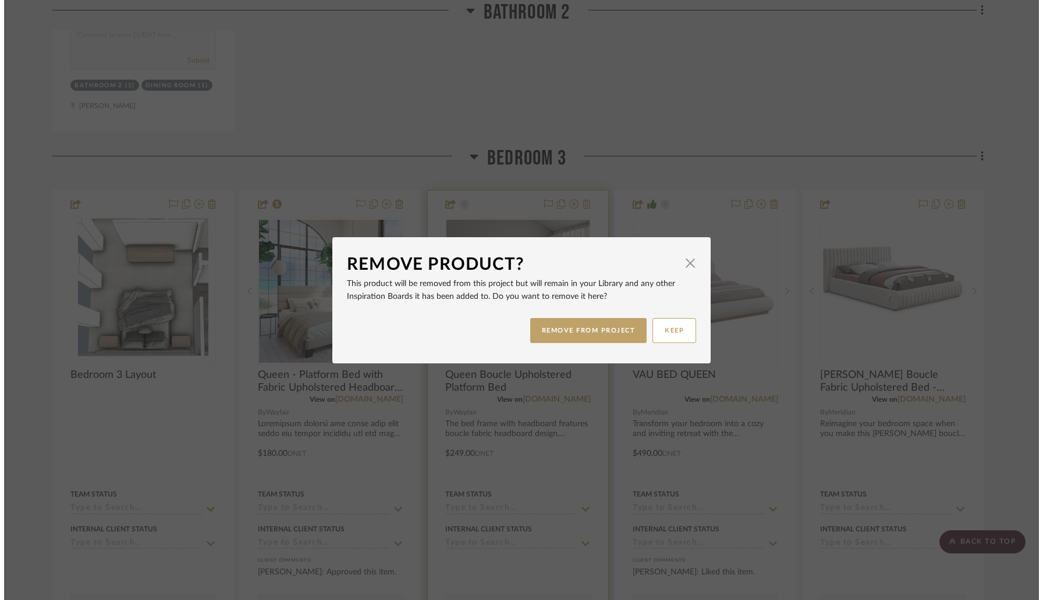
scroll to position [0, 0]
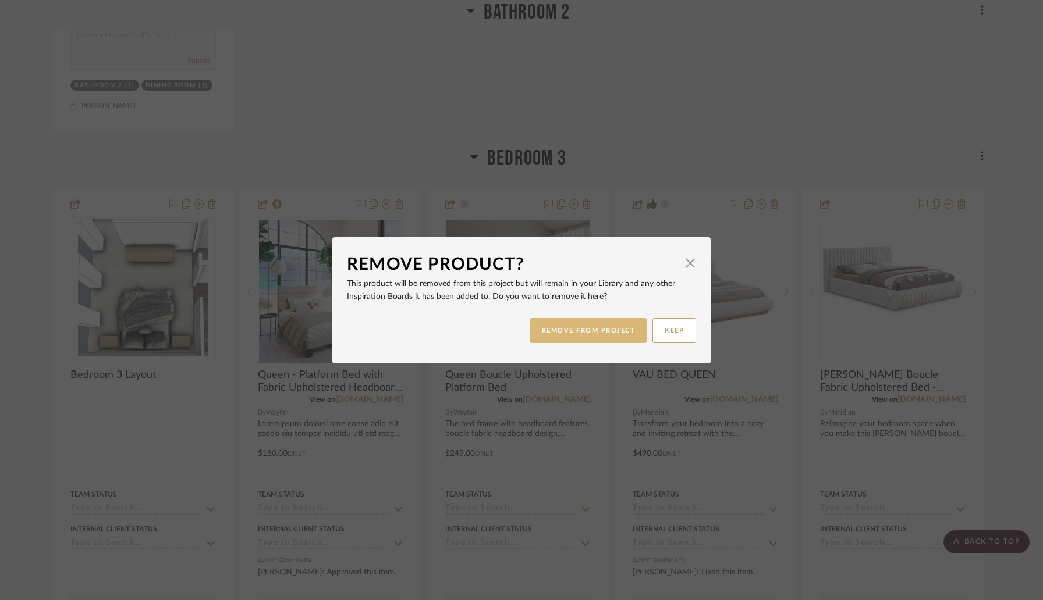
click at [548, 323] on button "REMOVE FROM PROJECT" at bounding box center [588, 330] width 117 height 25
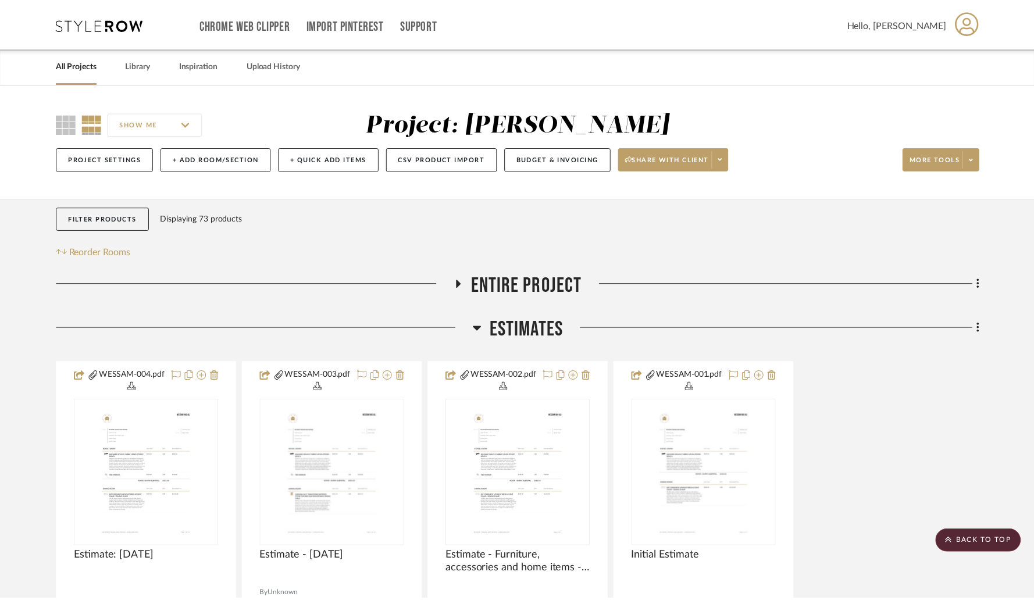
scroll to position [9788, 0]
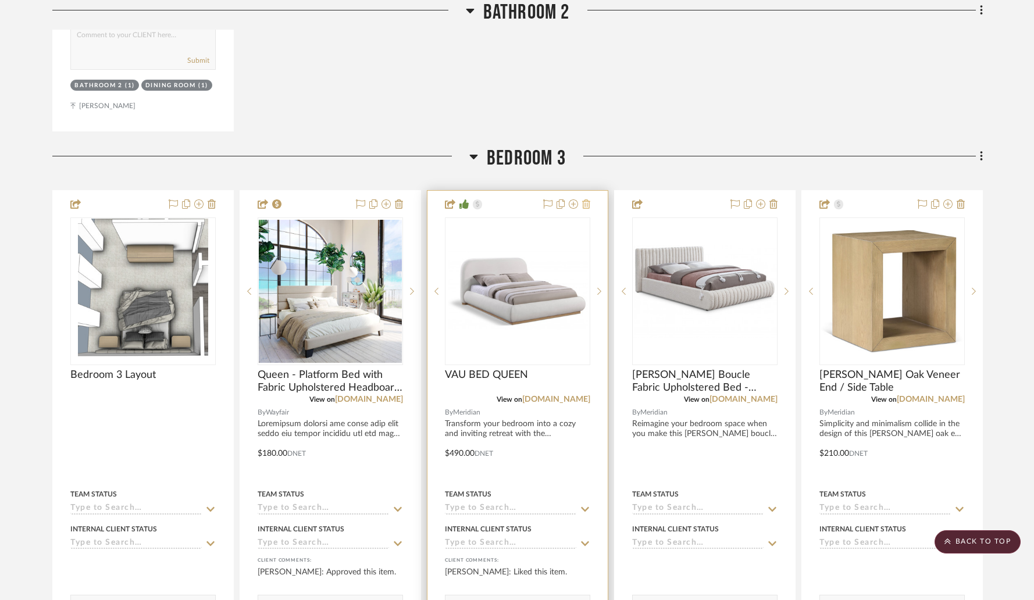
click at [585, 200] on icon at bounding box center [586, 204] width 8 height 9
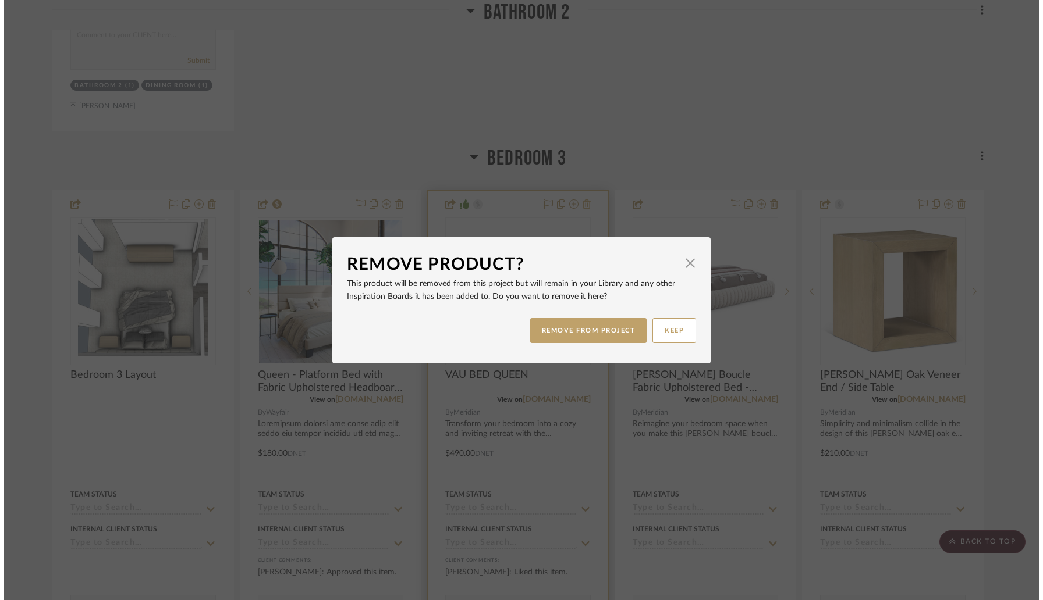
scroll to position [0, 0]
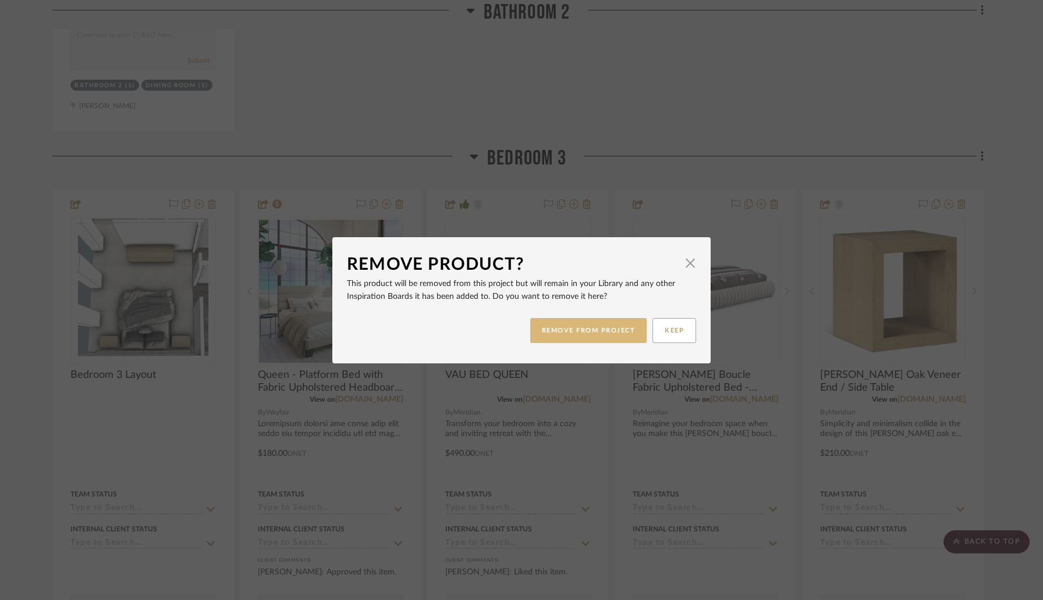
click at [572, 328] on button "REMOVE FROM PROJECT" at bounding box center [588, 330] width 117 height 25
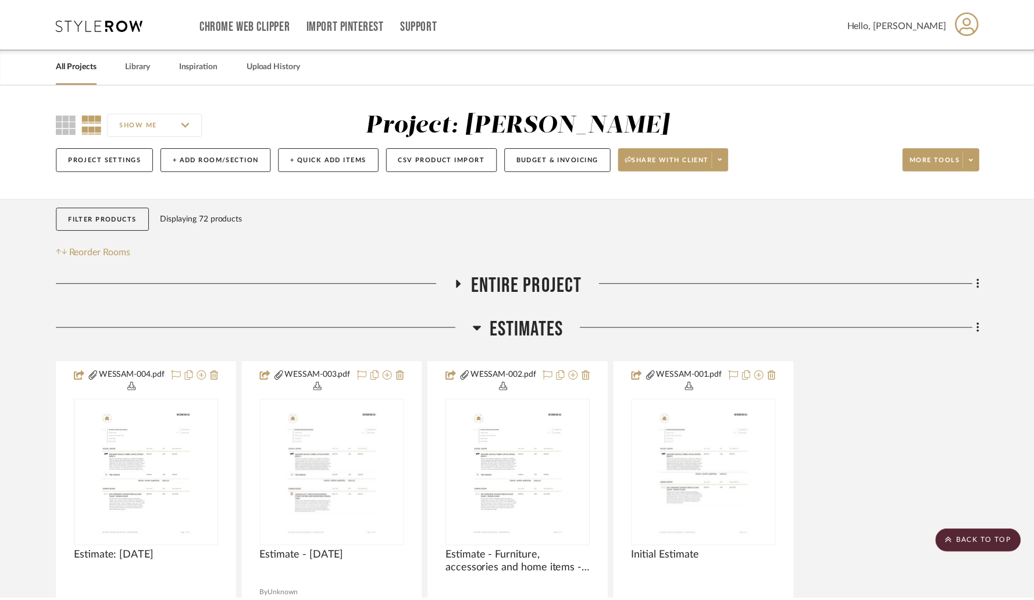
scroll to position [9788, 0]
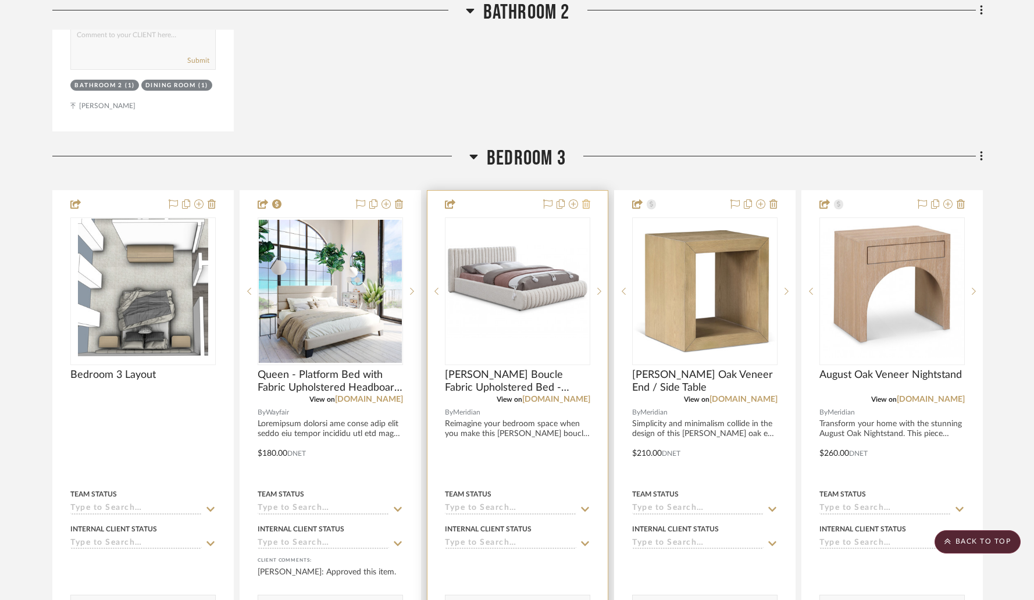
click at [588, 200] on icon at bounding box center [586, 204] width 8 height 9
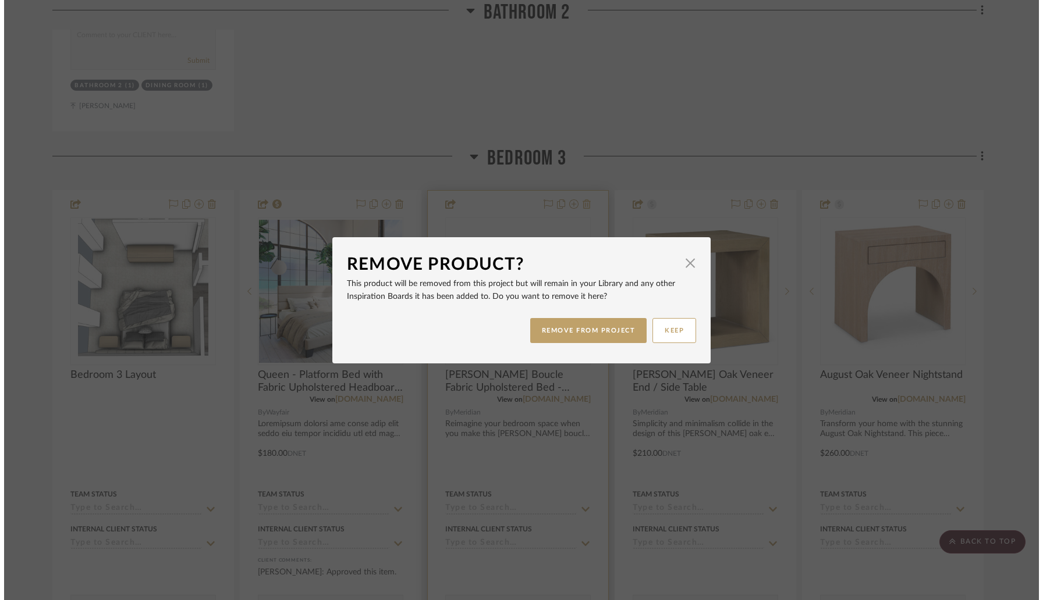
scroll to position [0, 0]
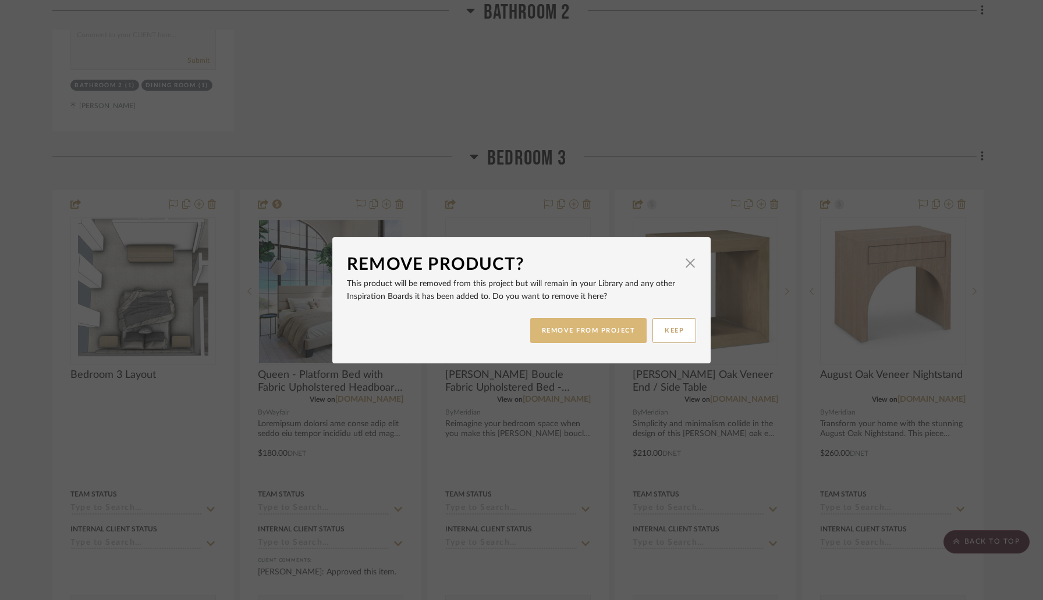
click at [574, 339] on button "REMOVE FROM PROJECT" at bounding box center [588, 330] width 117 height 25
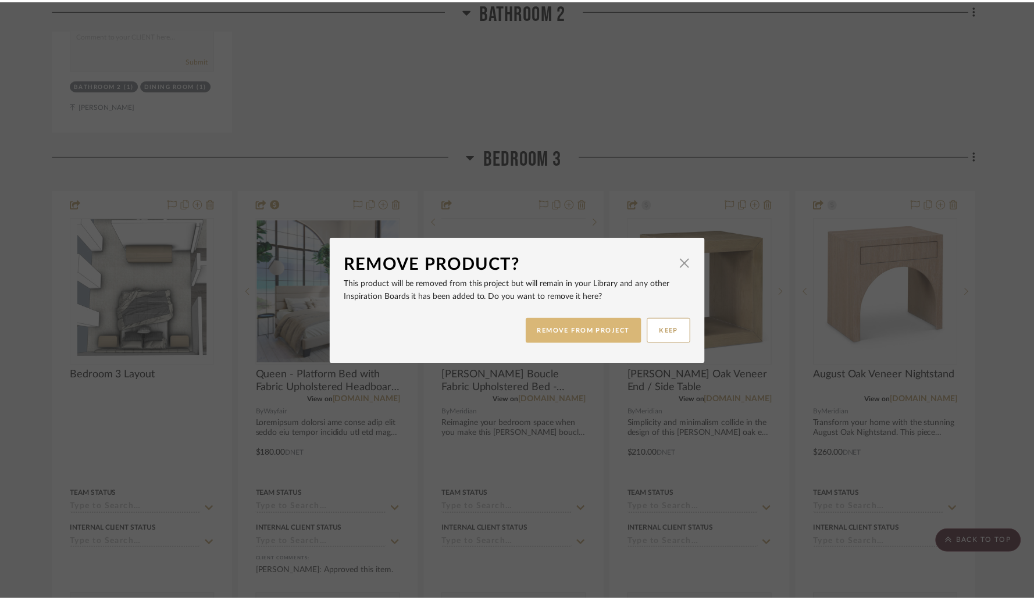
scroll to position [9788, 0]
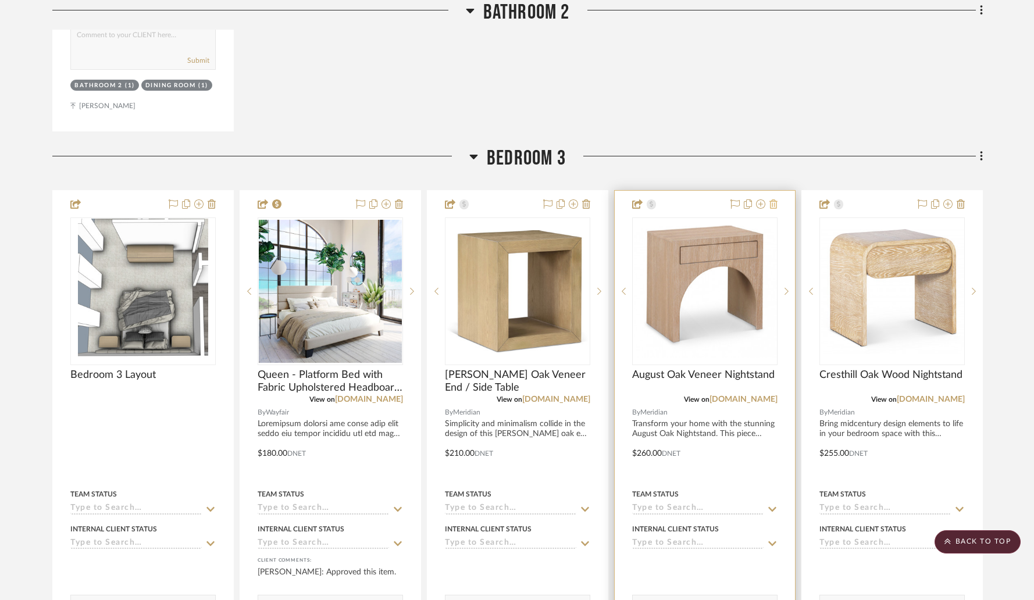
click at [776, 200] on icon at bounding box center [774, 204] width 8 height 9
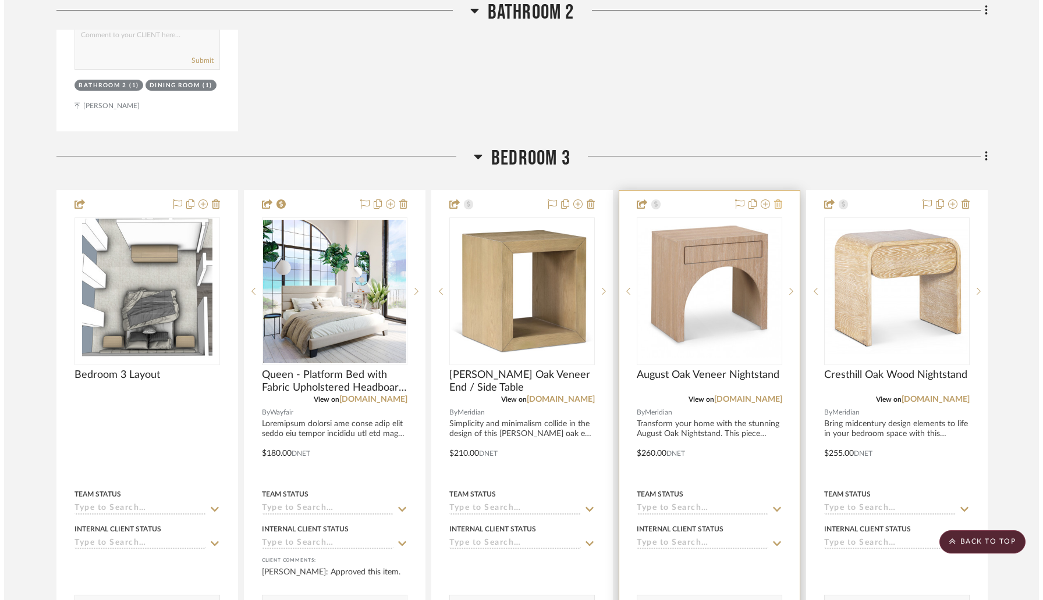
scroll to position [0, 0]
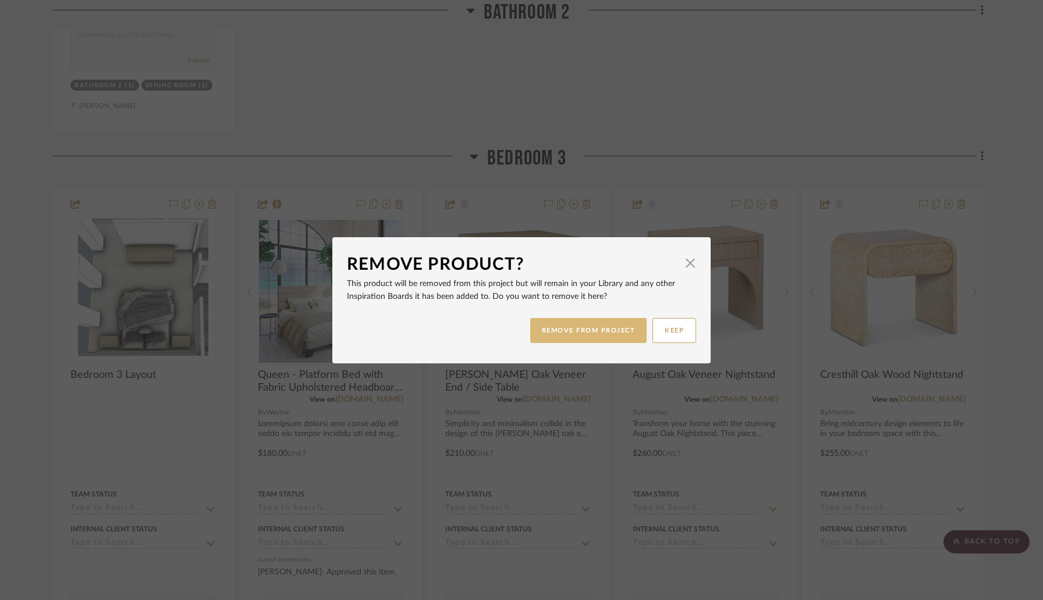
click at [618, 323] on button "REMOVE FROM PROJECT" at bounding box center [588, 330] width 117 height 25
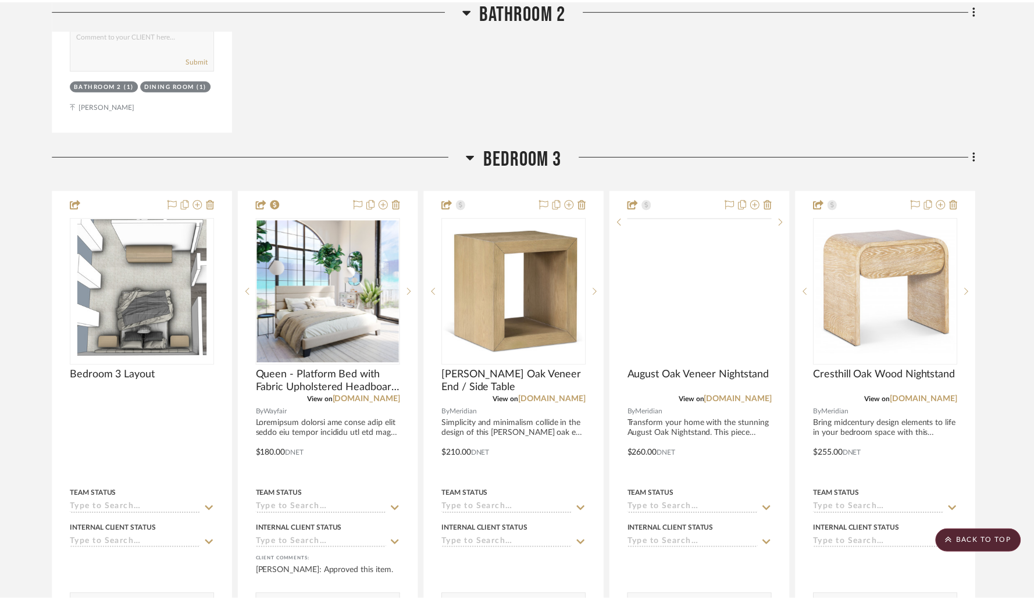
scroll to position [9788, 0]
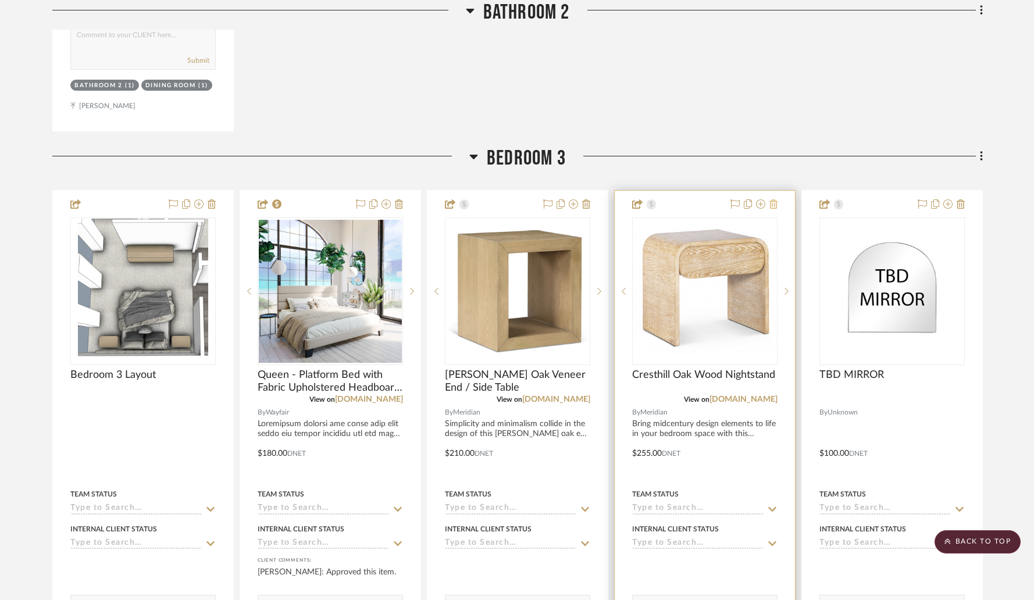
click at [775, 200] on icon at bounding box center [774, 204] width 8 height 9
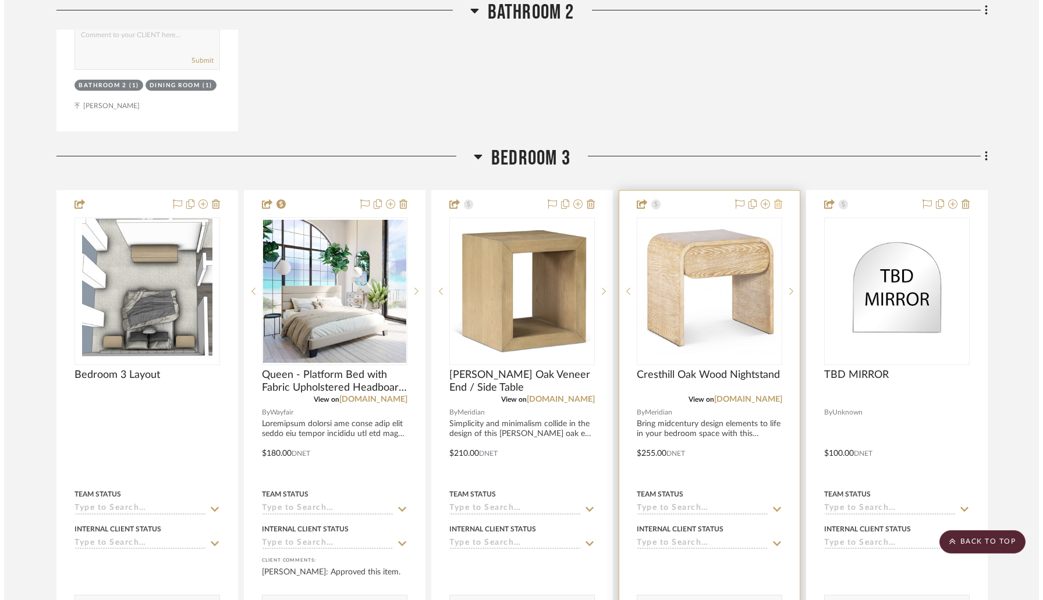
scroll to position [0, 0]
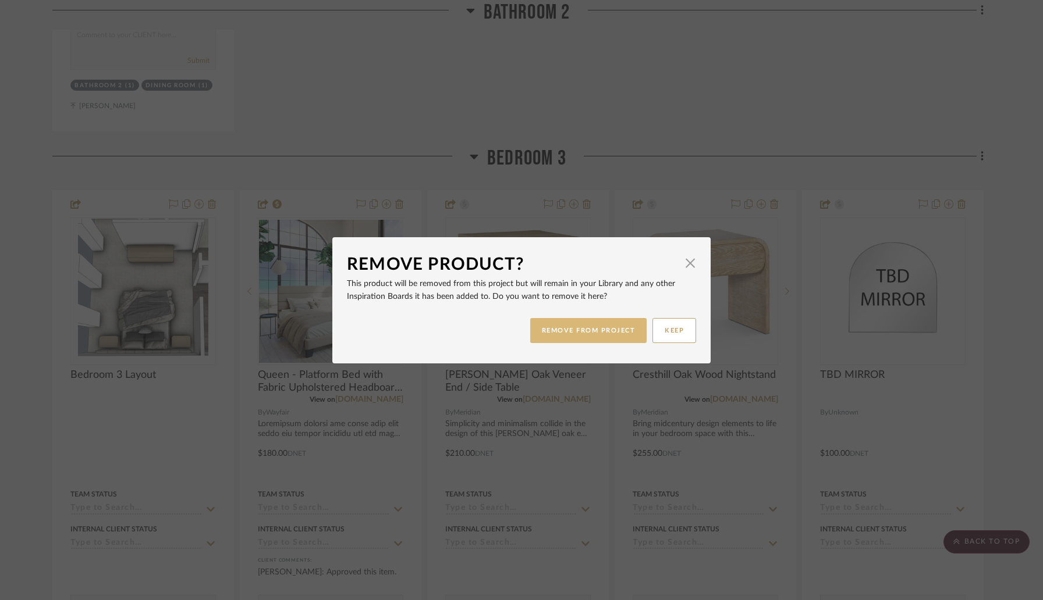
click at [609, 319] on button "REMOVE FROM PROJECT" at bounding box center [588, 330] width 117 height 25
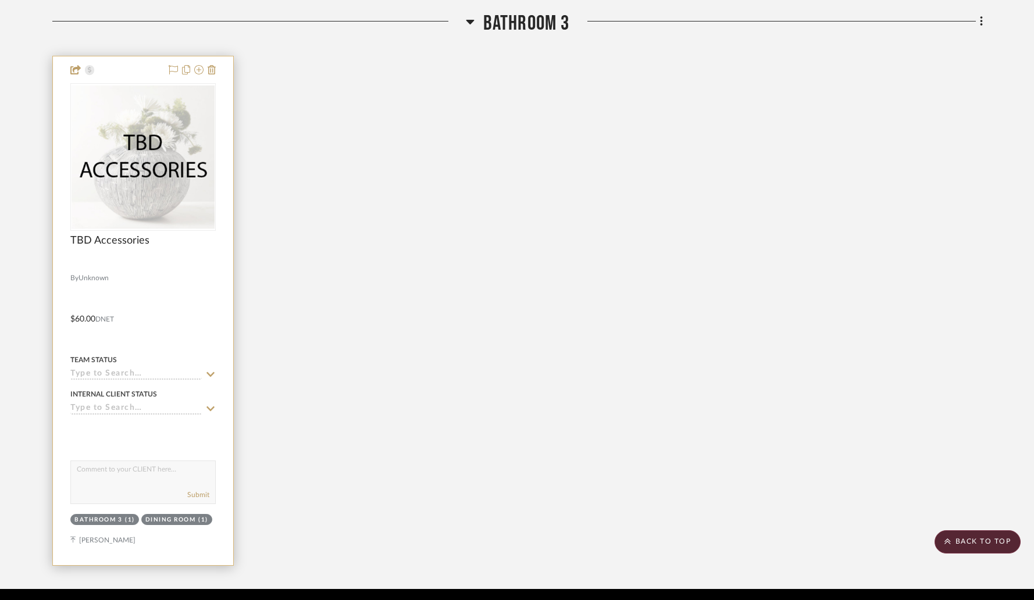
click at [0, 0] on img at bounding box center [0, 0] width 0 height 0
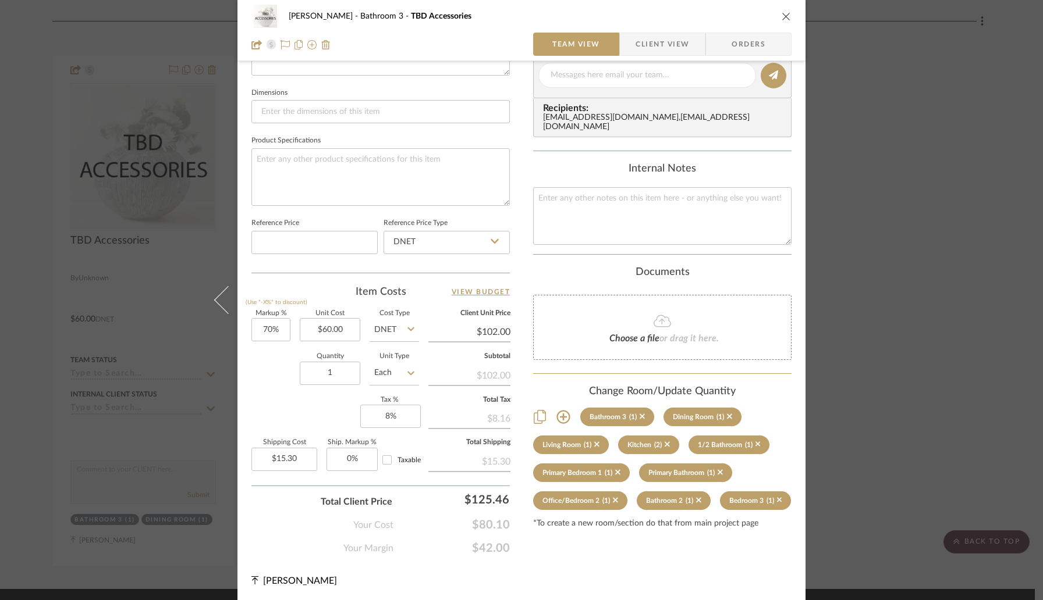
click at [990, 248] on div "Wessam Abo Ali Bathroom 3 TBD Accessories Team View Client View Orders Team-Fac…" at bounding box center [521, 300] width 1043 height 600
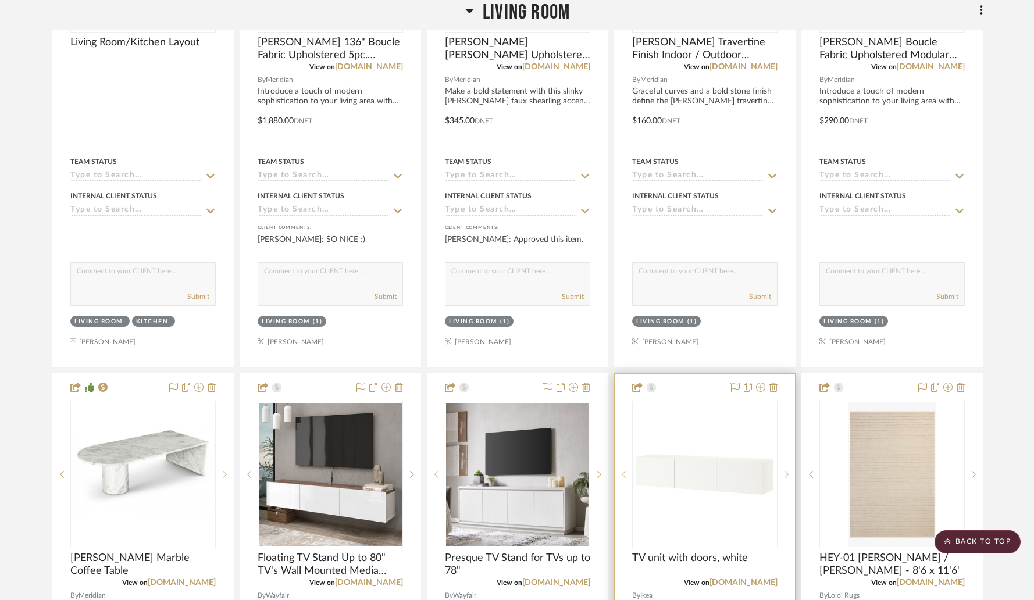
scroll to position [3069, 0]
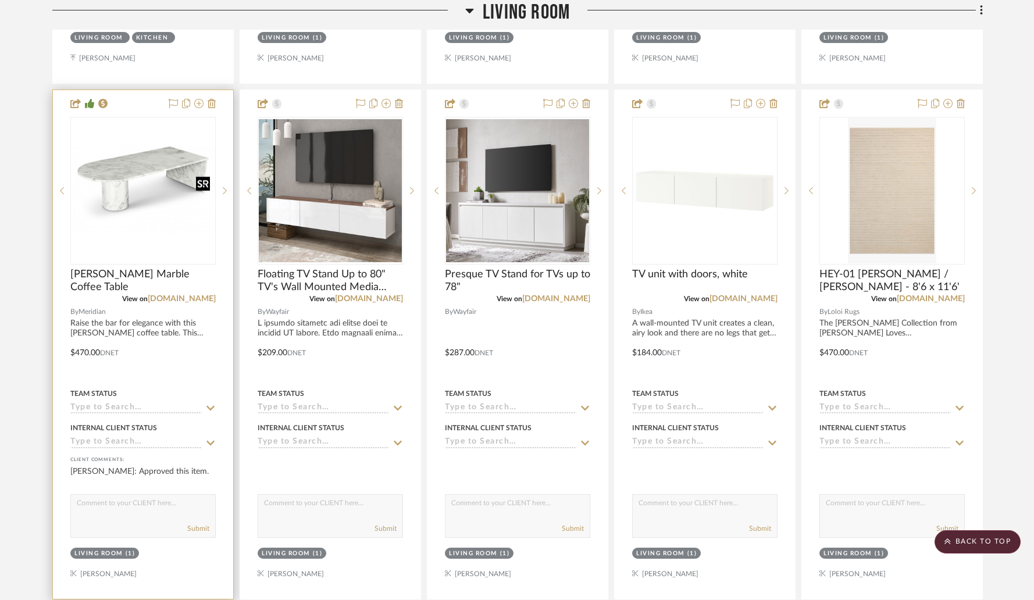
click at [140, 193] on img "0" at bounding box center [143, 191] width 143 height 88
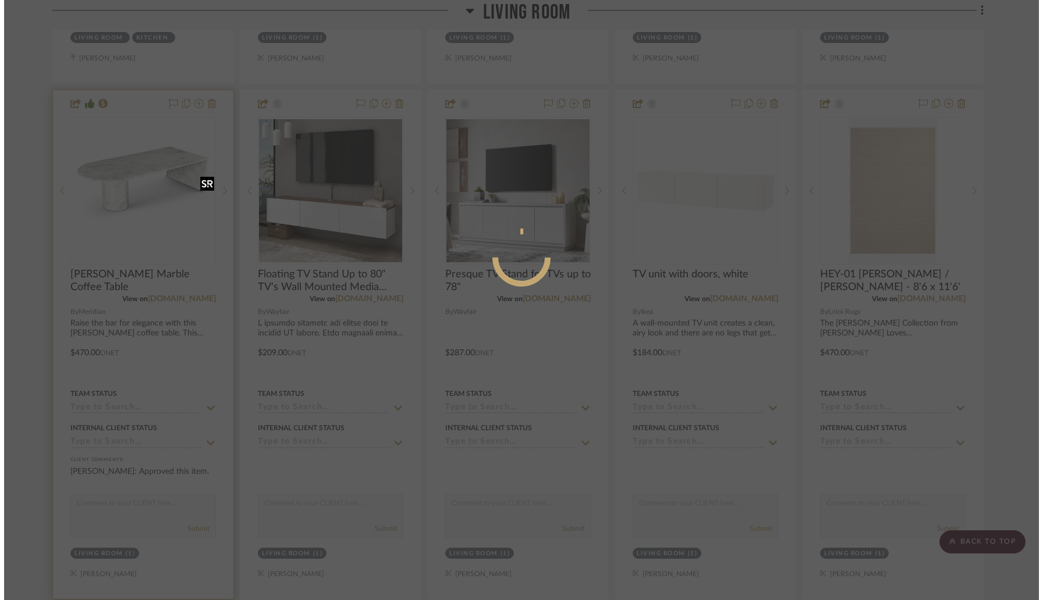
scroll to position [0, 0]
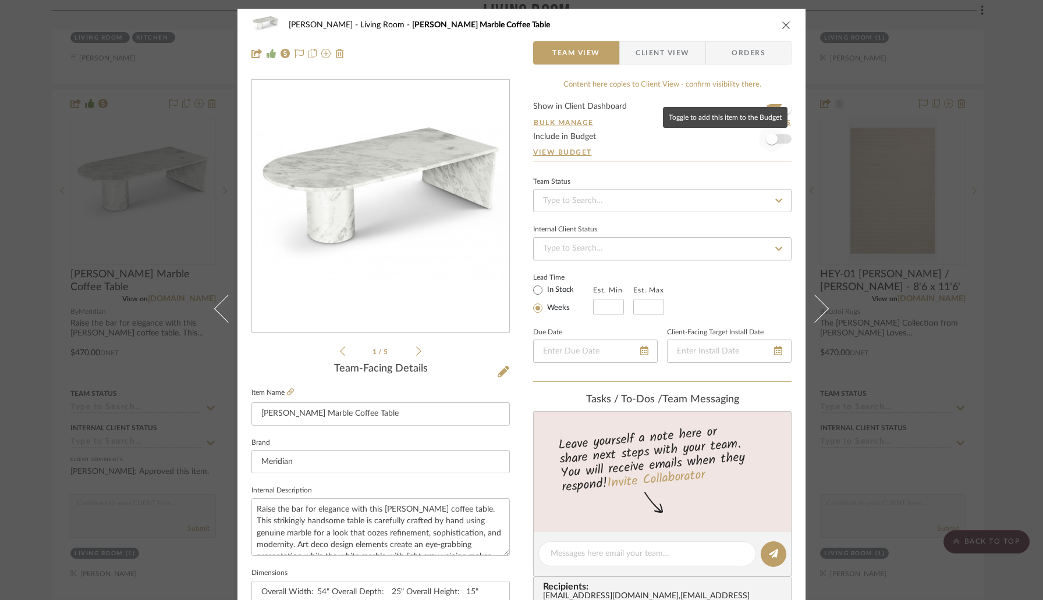
click at [770, 136] on span "button" at bounding box center [772, 139] width 12 height 12
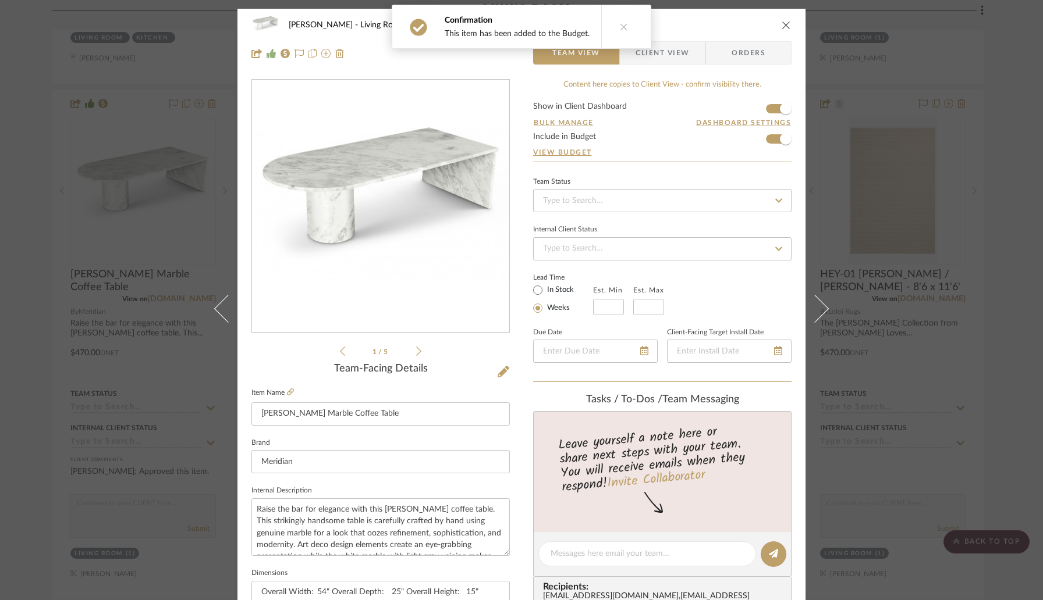
click at [781, 23] on icon "close" at bounding box center [785, 24] width 9 height 9
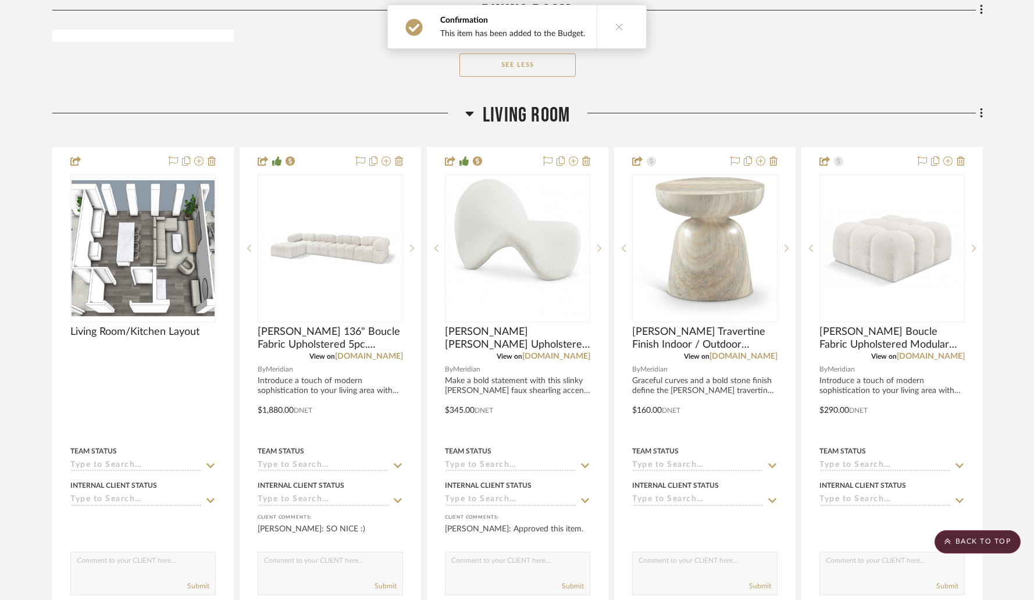
scroll to position [2484, 0]
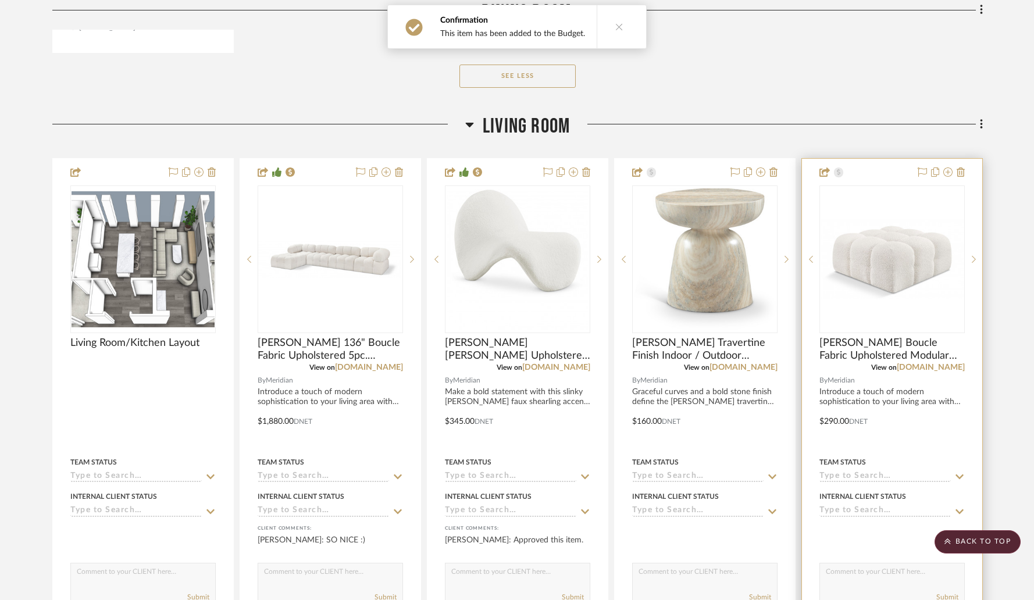
click at [917, 219] on img "0" at bounding box center [892, 259] width 143 height 80
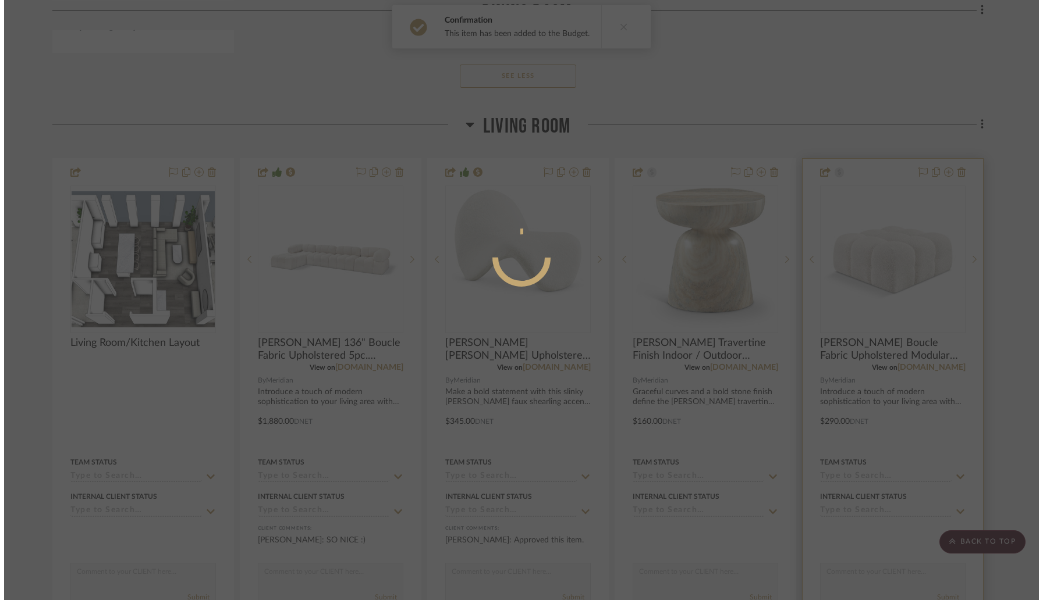
scroll to position [0, 0]
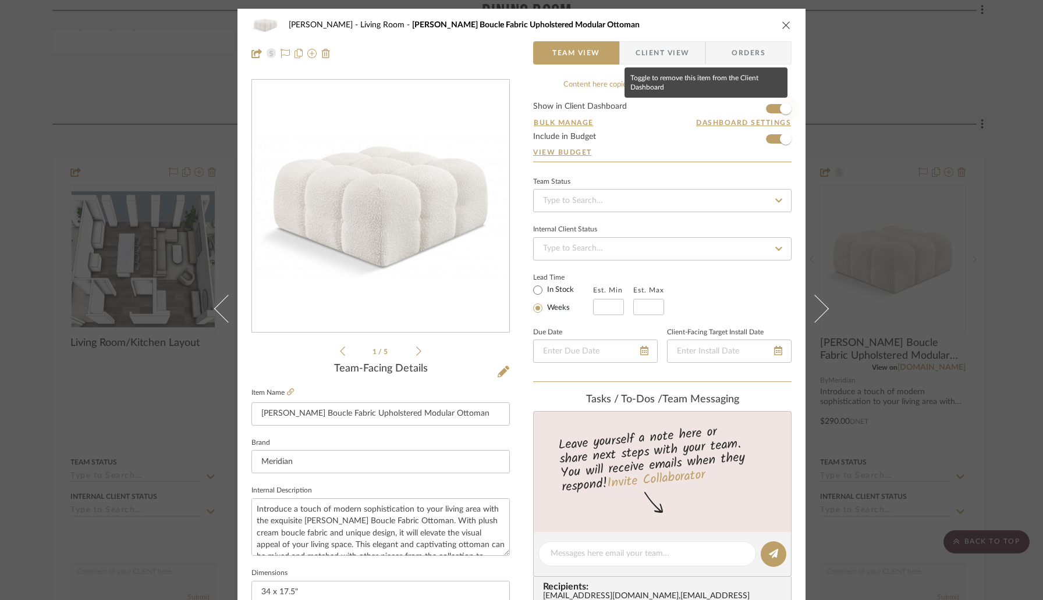
click at [774, 109] on span "button" at bounding box center [786, 109] width 26 height 26
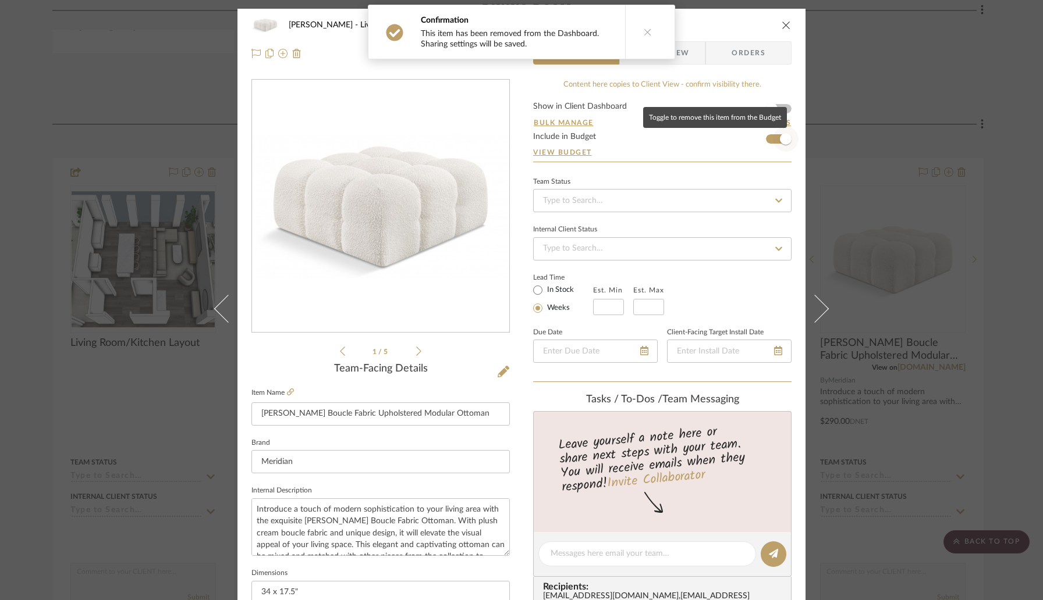
click at [776, 133] on span "button" at bounding box center [786, 139] width 26 height 26
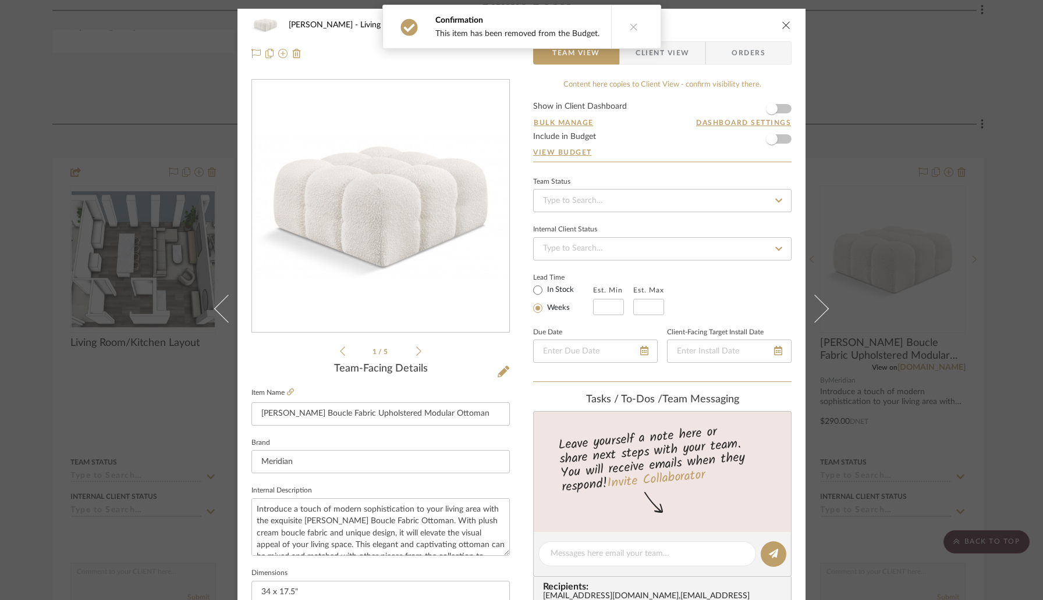
click at [781, 24] on icon "close" at bounding box center [785, 24] width 9 height 9
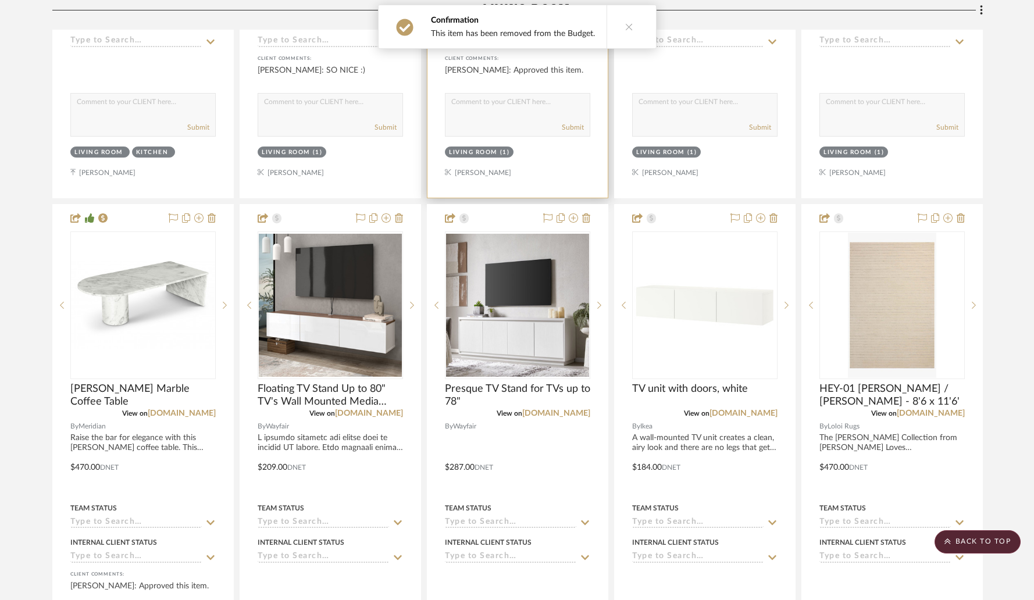
scroll to position [2965, 0]
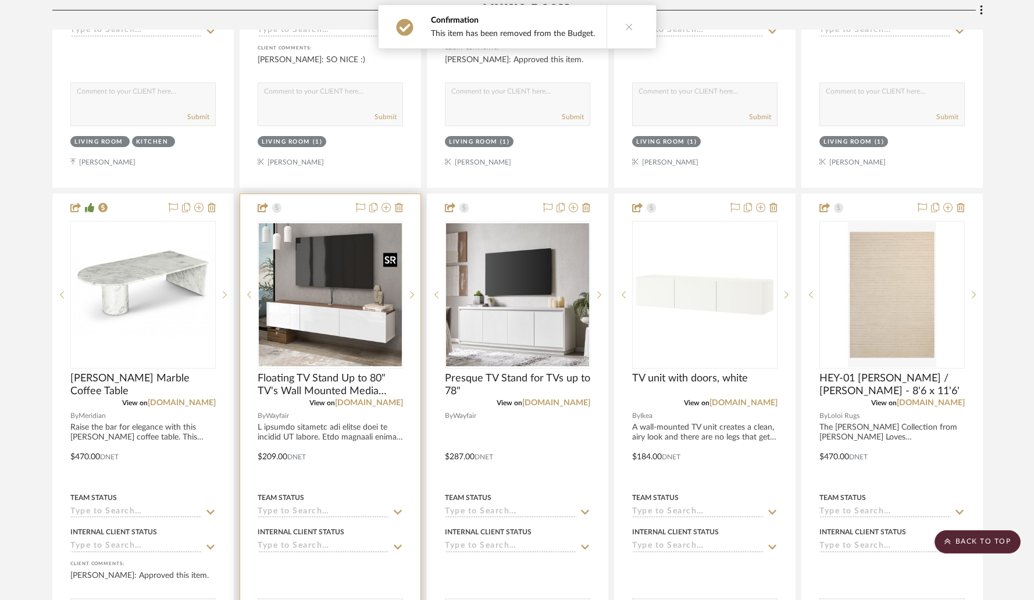
click at [326, 301] on img "0" at bounding box center [330, 294] width 143 height 143
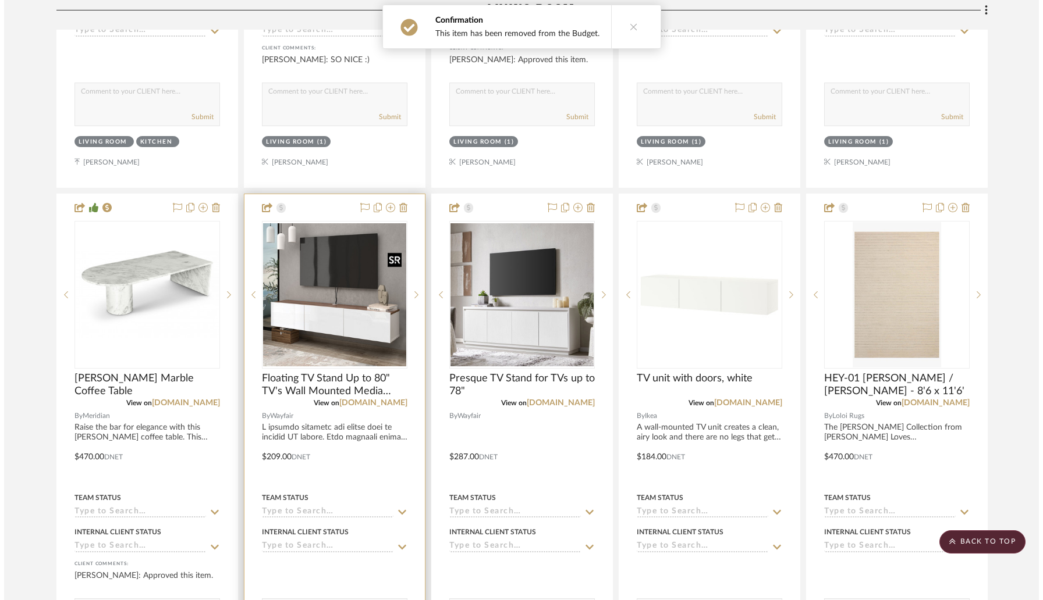
scroll to position [0, 0]
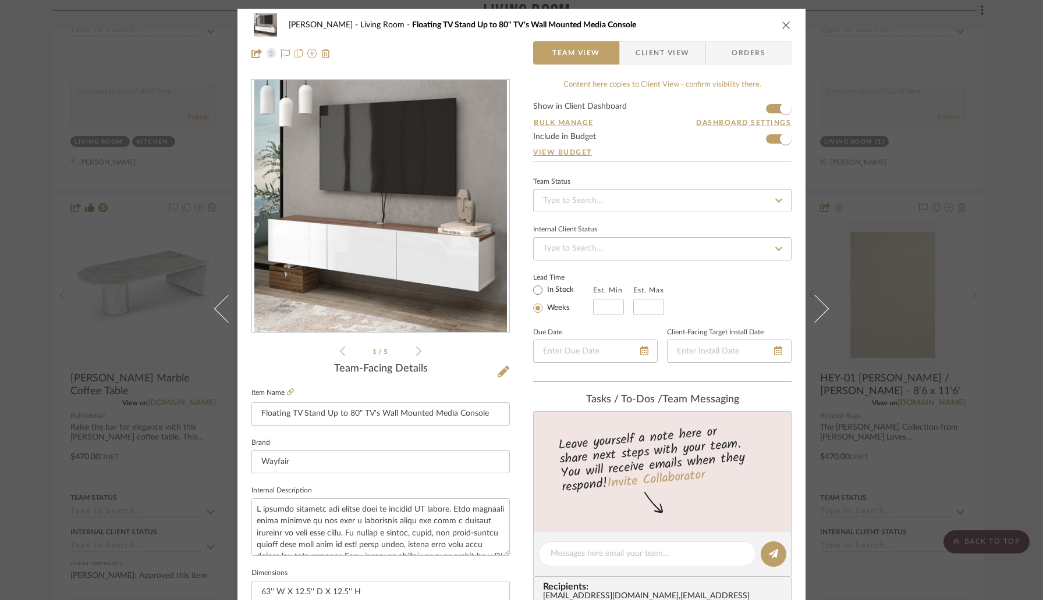
click at [781, 27] on icon "close" at bounding box center [785, 24] width 9 height 9
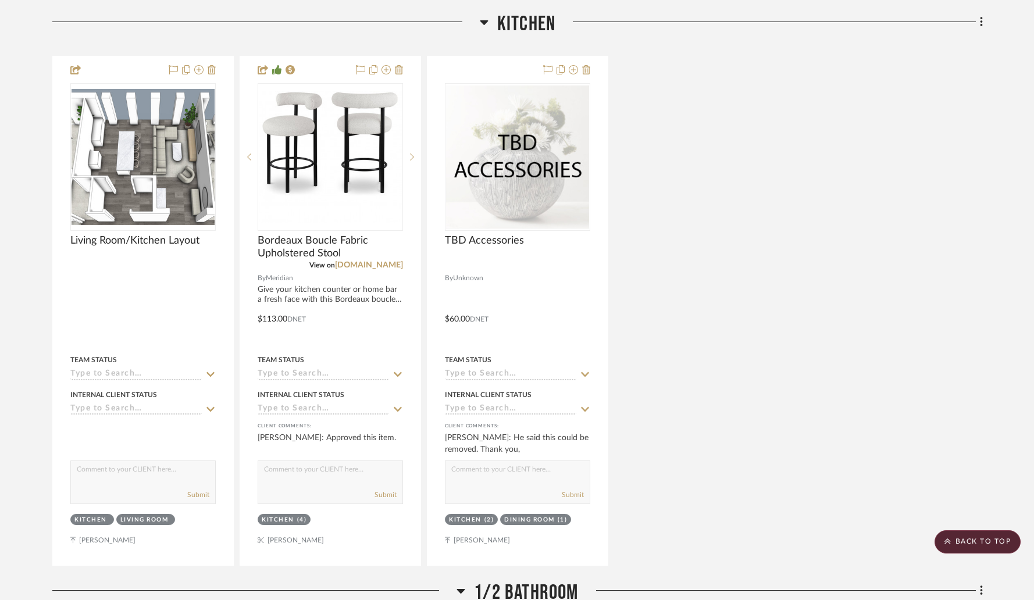
scroll to position [4688, 0]
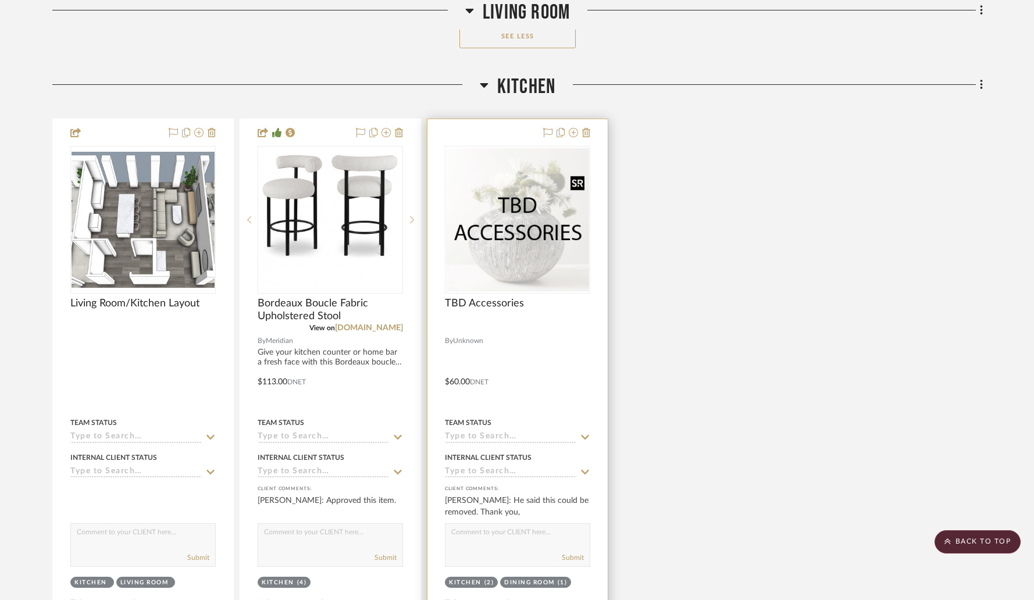
click at [496, 219] on img "0" at bounding box center [517, 219] width 143 height 143
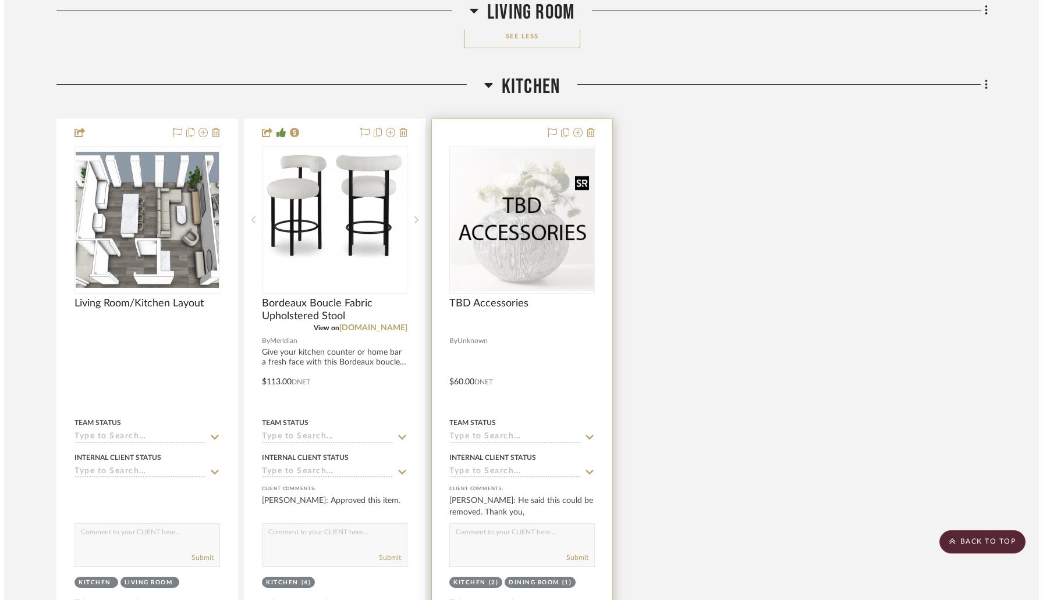
scroll to position [0, 0]
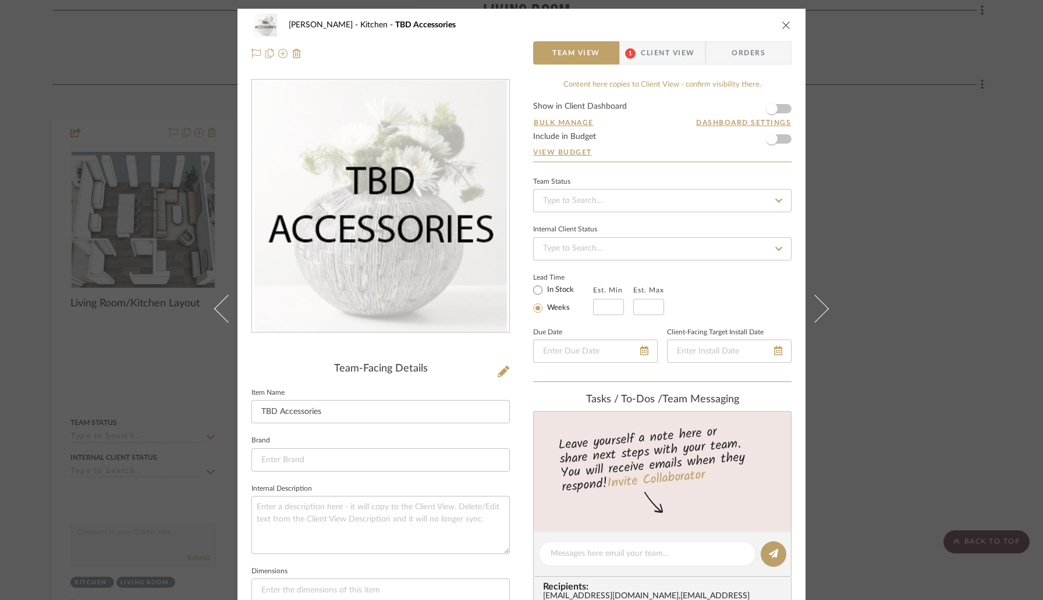
click at [781, 20] on button "close" at bounding box center [786, 25] width 10 height 10
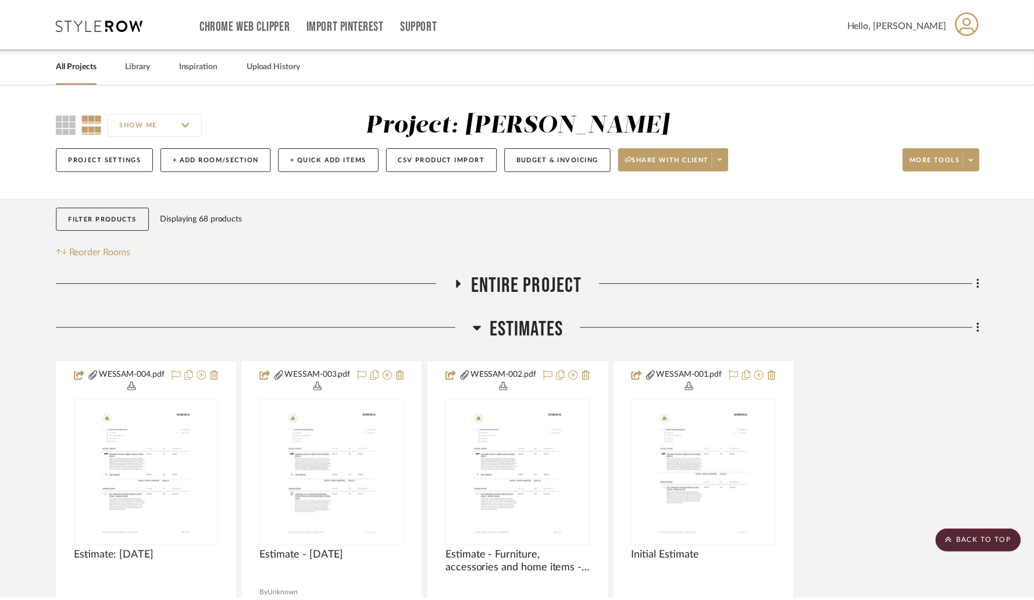
scroll to position [4688, 0]
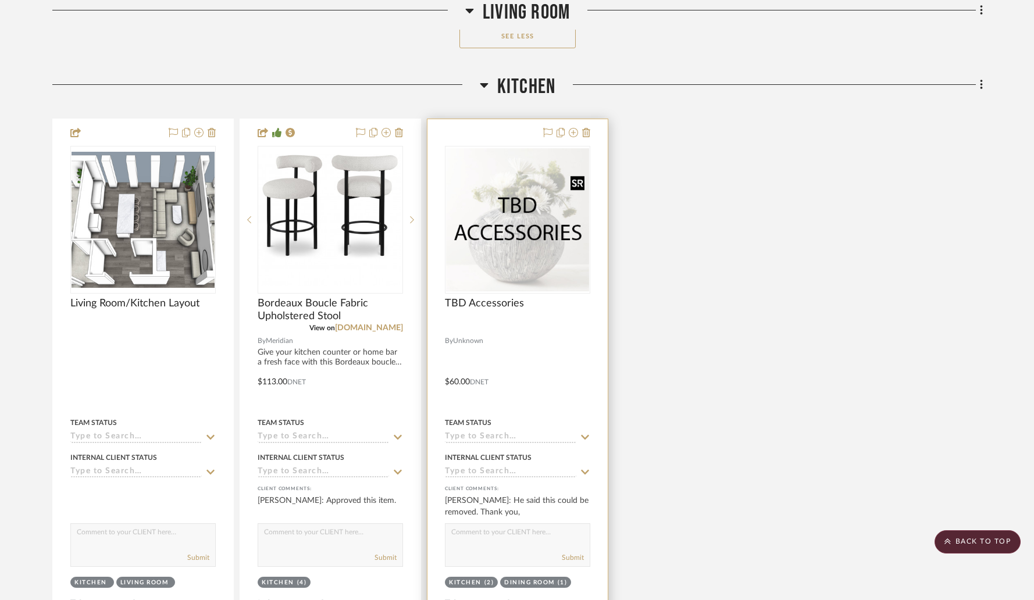
click at [520, 216] on img "0" at bounding box center [517, 219] width 143 height 143
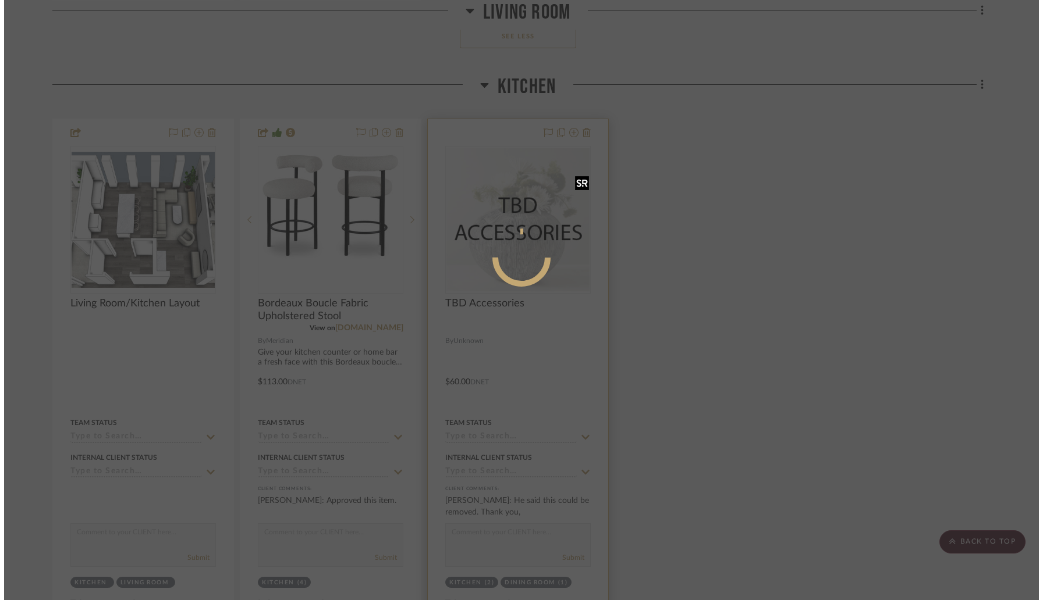
scroll to position [0, 0]
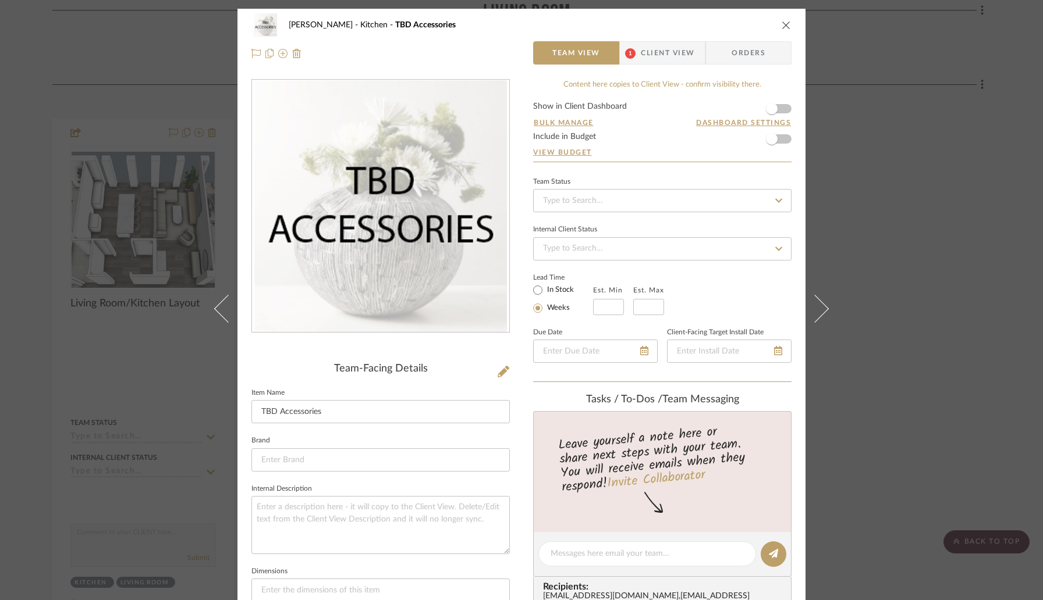
click at [632, 45] on span "1" at bounding box center [630, 52] width 21 height 23
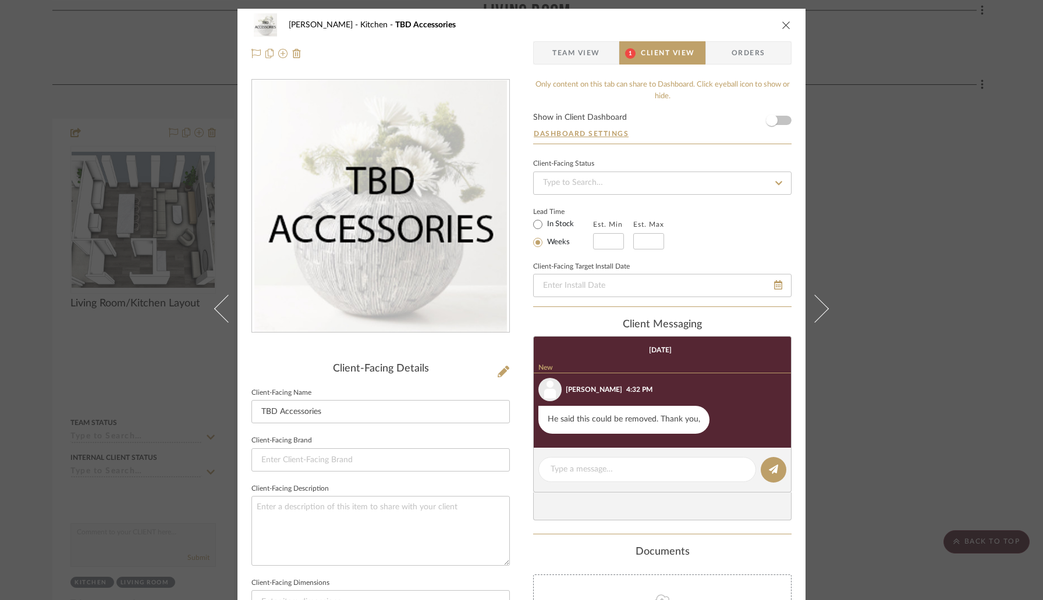
click at [781, 24] on icon "close" at bounding box center [785, 24] width 9 height 9
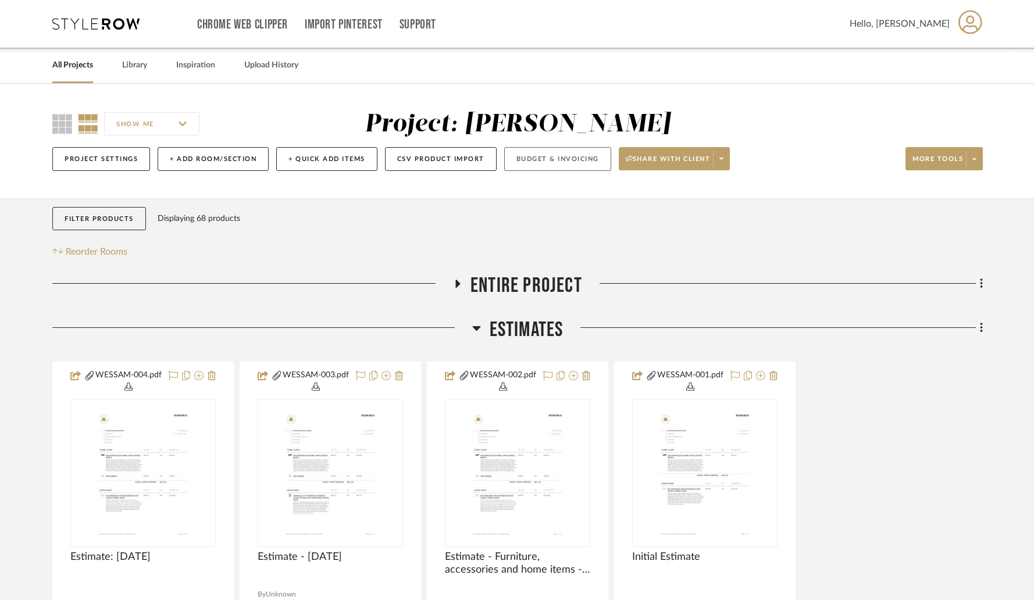
click at [526, 160] on button "Budget & Invoicing" at bounding box center [557, 159] width 107 height 24
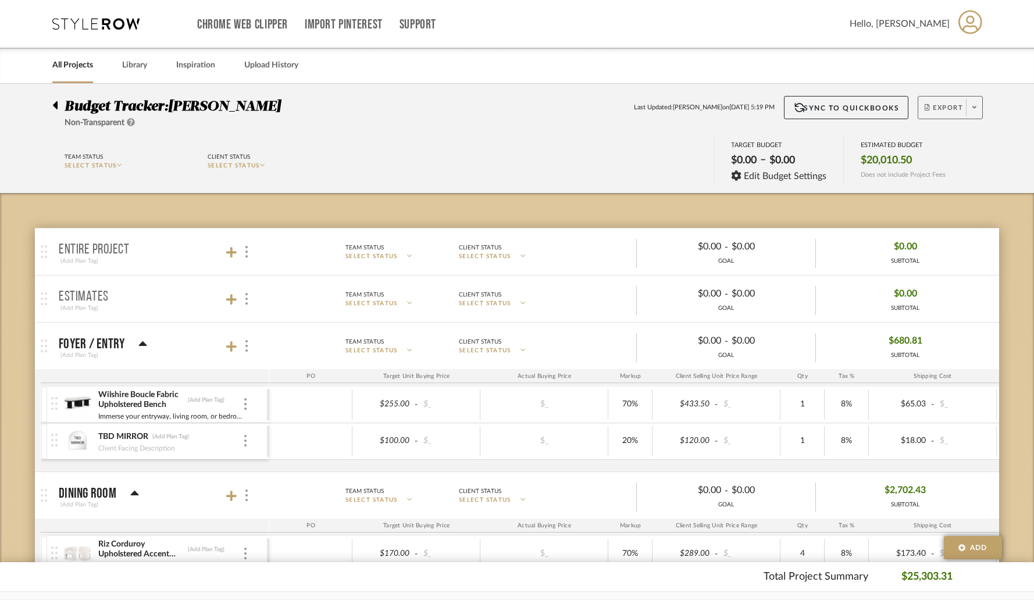
click at [975, 111] on icon at bounding box center [975, 107] width 4 height 6
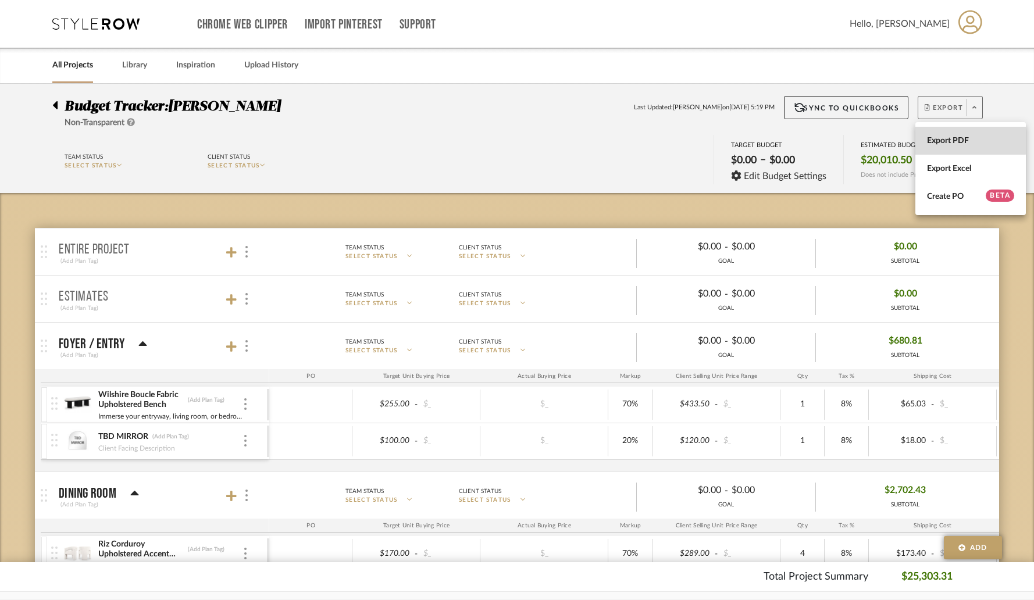
click at [947, 137] on span "Export PDF" at bounding box center [970, 141] width 87 height 10
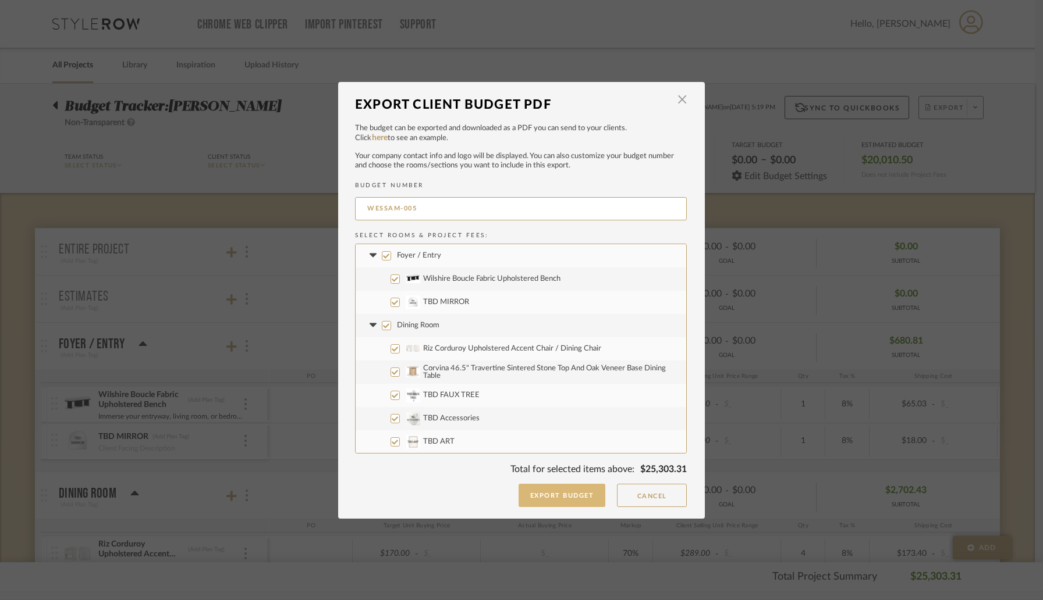
click at [550, 496] on button "Export Budget" at bounding box center [561, 495] width 87 height 23
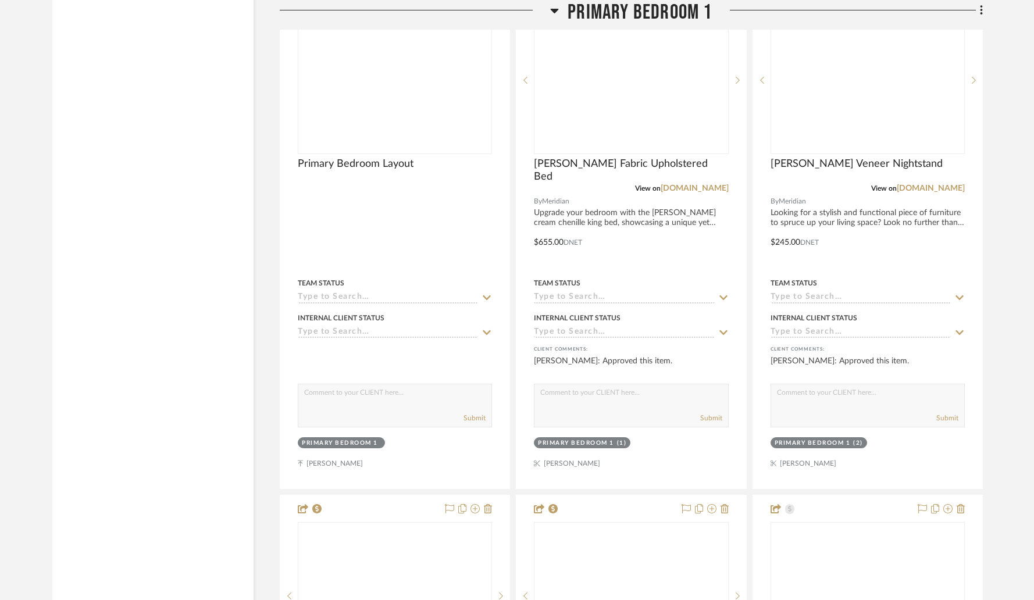
scroll to position [8198, 0]
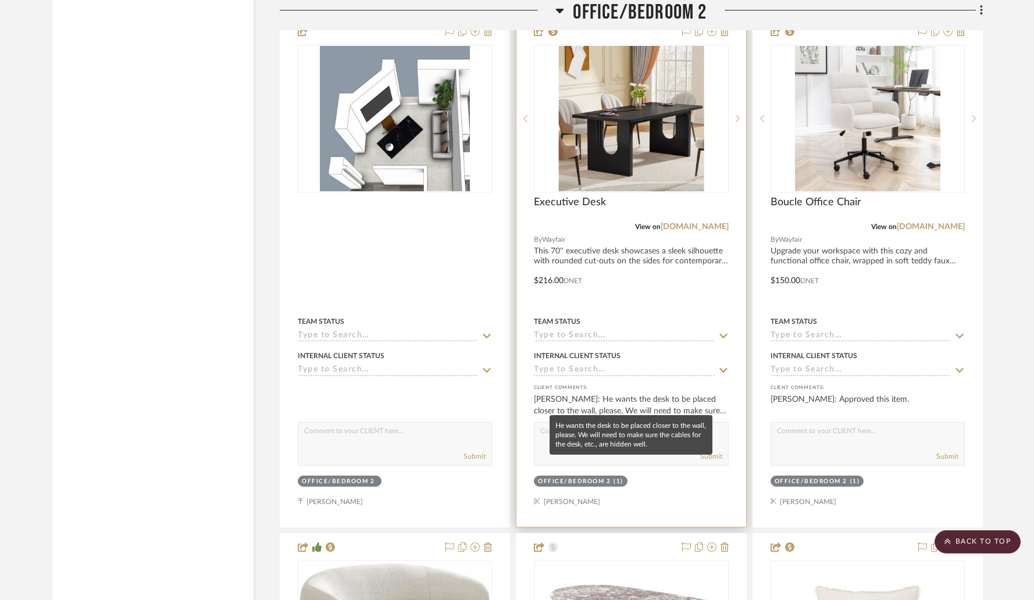
click at [635, 406] on div "[PERSON_NAME]: He wants the desk to be placed closer to the wall, please. We wi…" at bounding box center [631, 405] width 194 height 23
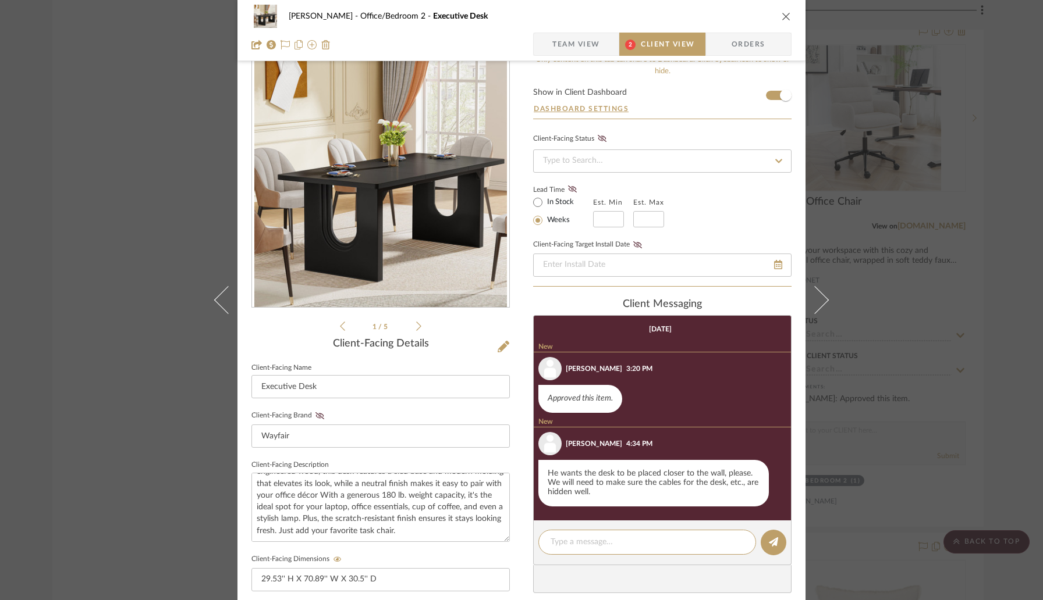
scroll to position [0, 0]
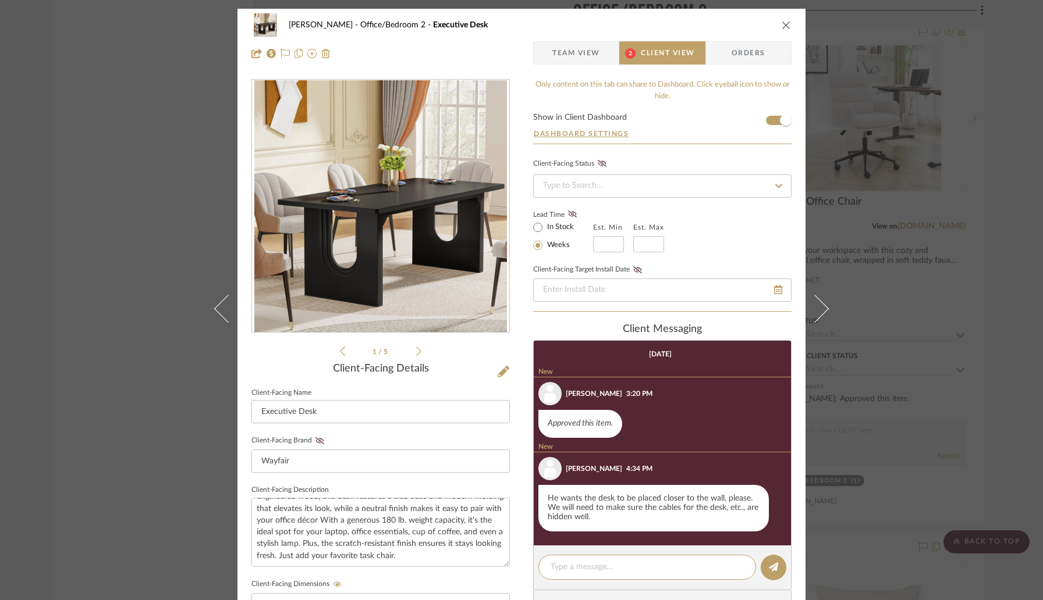
click at [645, 58] on span "Client View" at bounding box center [668, 52] width 54 height 23
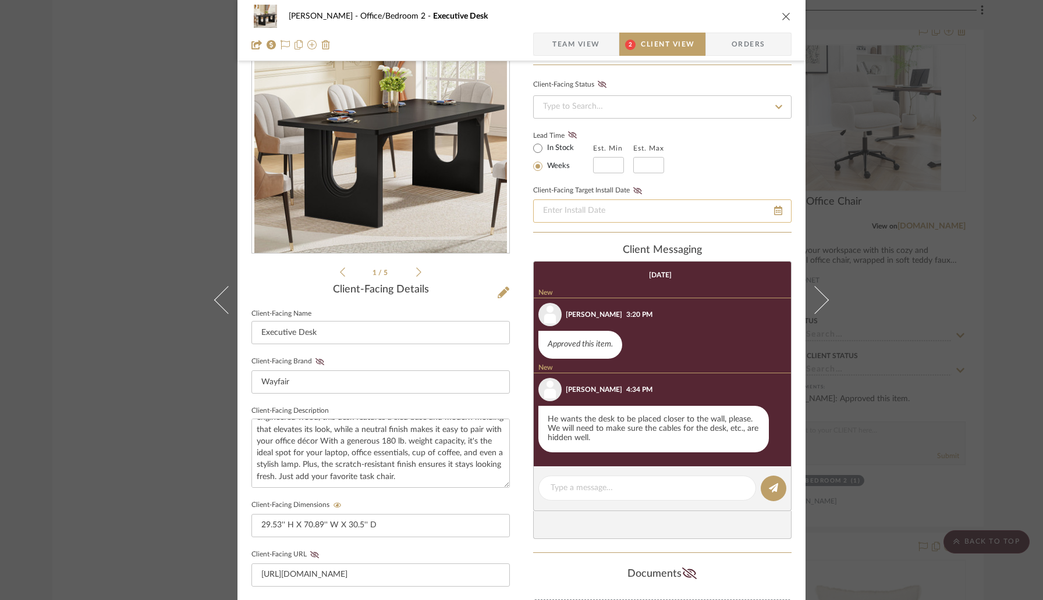
scroll to position [190, 0]
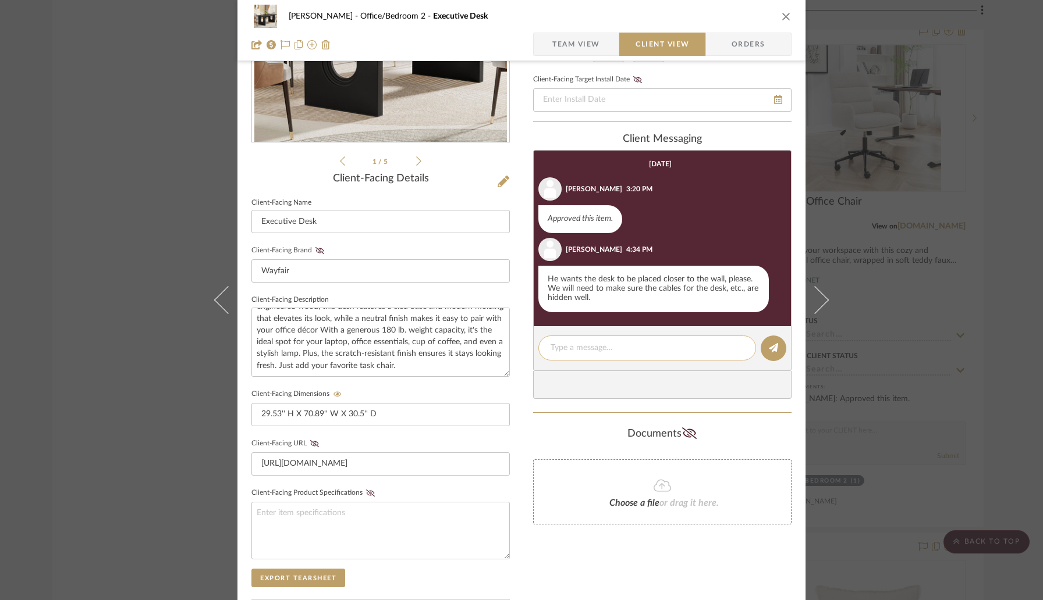
click at [585, 344] on textarea at bounding box center [646, 348] width 193 height 12
type textarea "okay no problem we can hide all the cables"
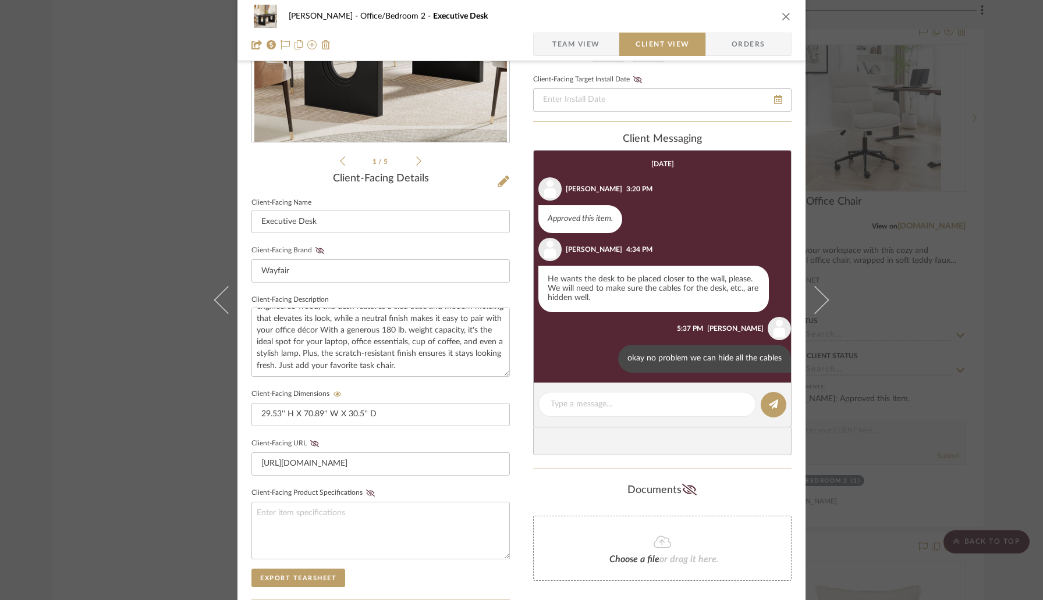
click at [783, 17] on icon "close" at bounding box center [785, 16] width 9 height 9
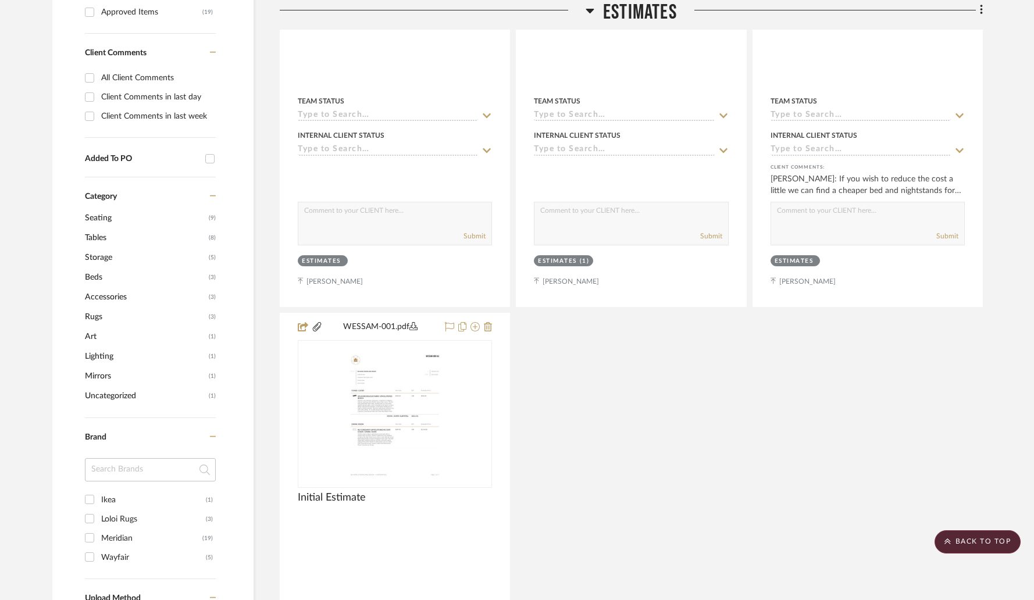
scroll to position [0, 0]
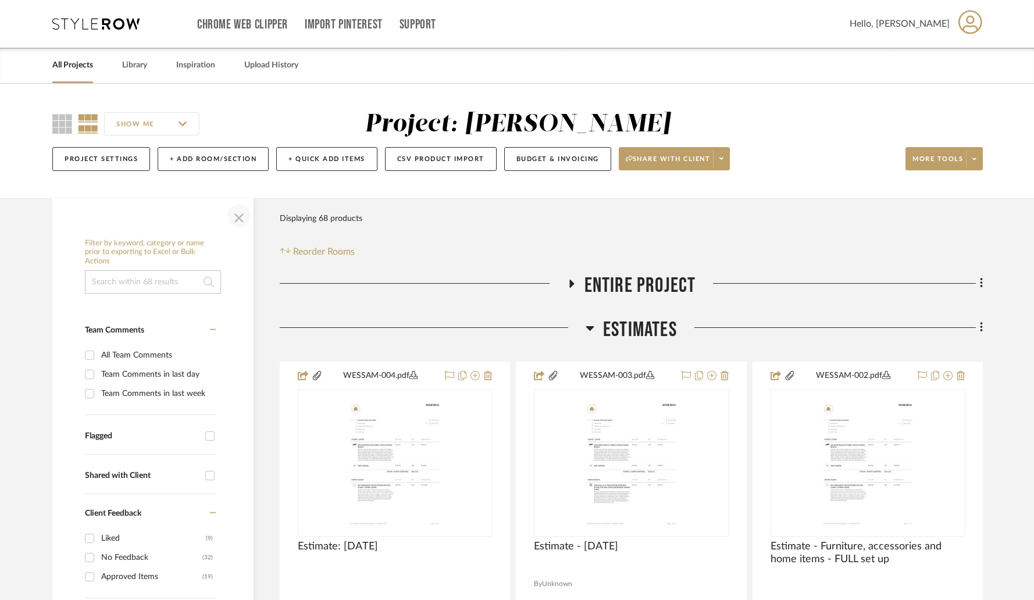
click at [235, 220] on span "button" at bounding box center [239, 216] width 28 height 28
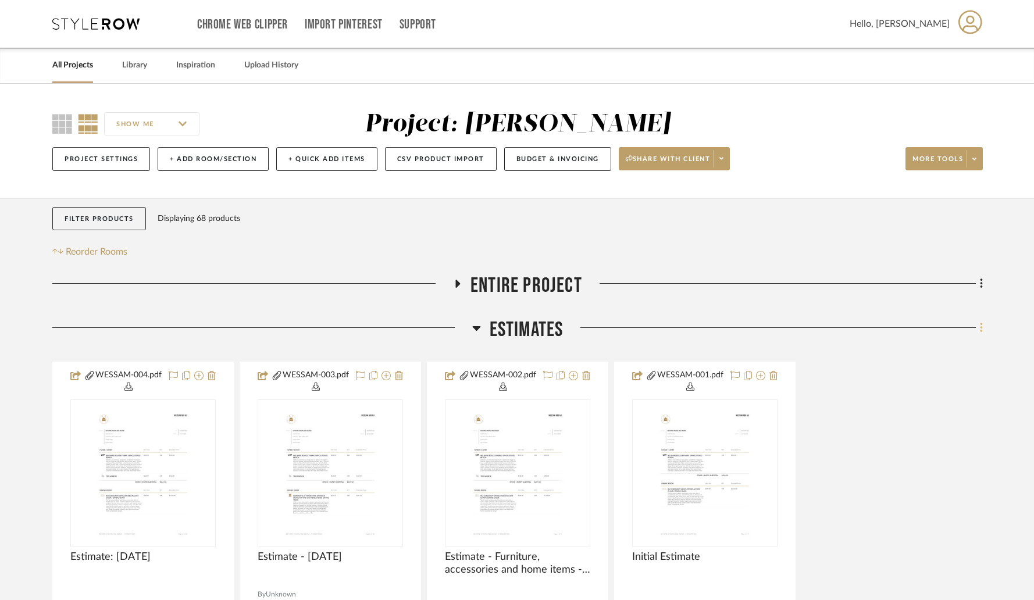
click at [982, 332] on icon at bounding box center [981, 328] width 3 height 13
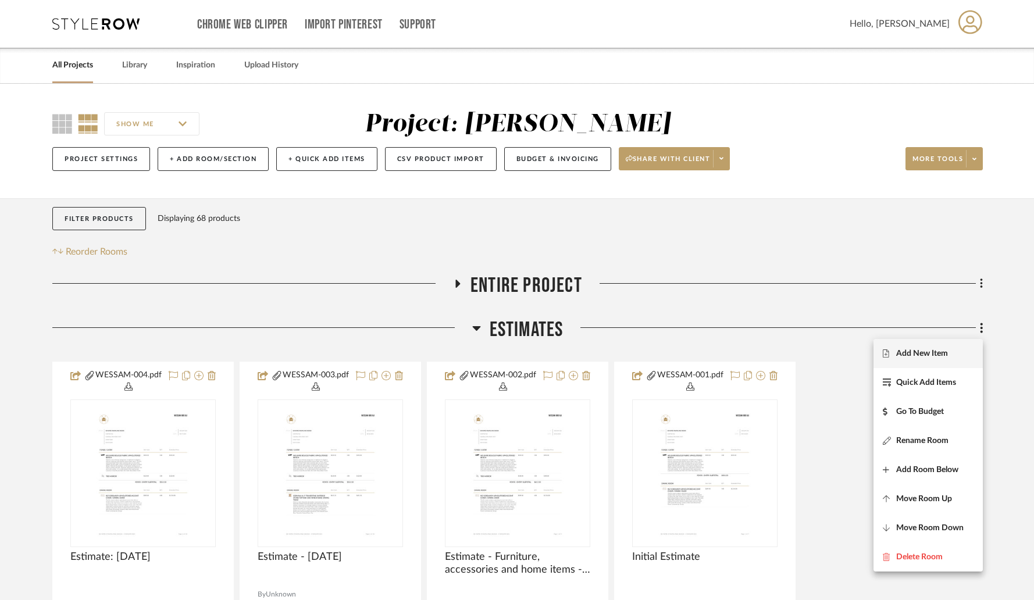
click at [912, 360] on button "Add New Item" at bounding box center [928, 353] width 109 height 29
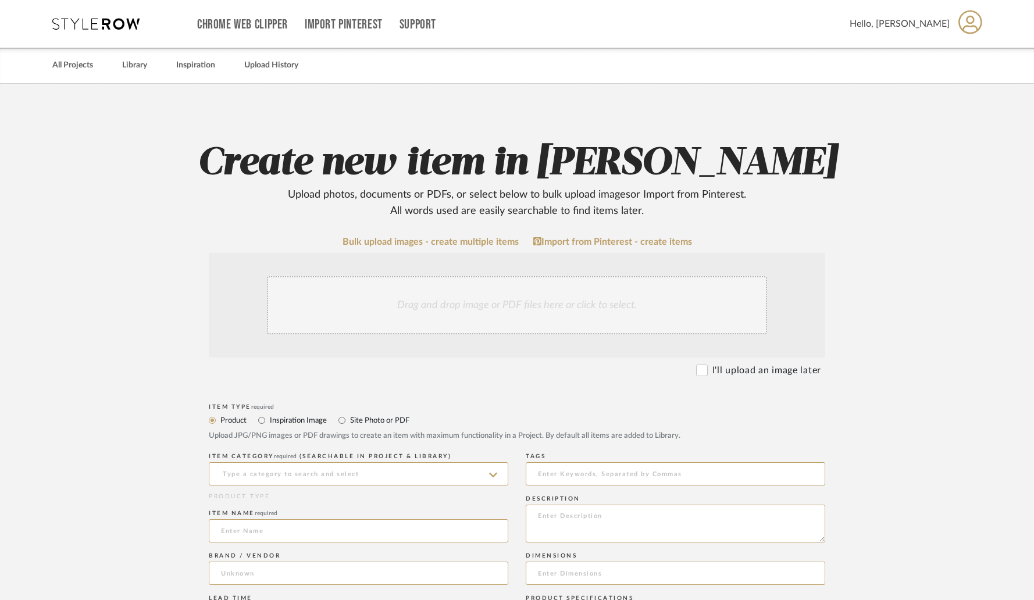
click at [438, 312] on div "Drag and drop image or PDF files here or click to select." at bounding box center [517, 305] width 500 height 58
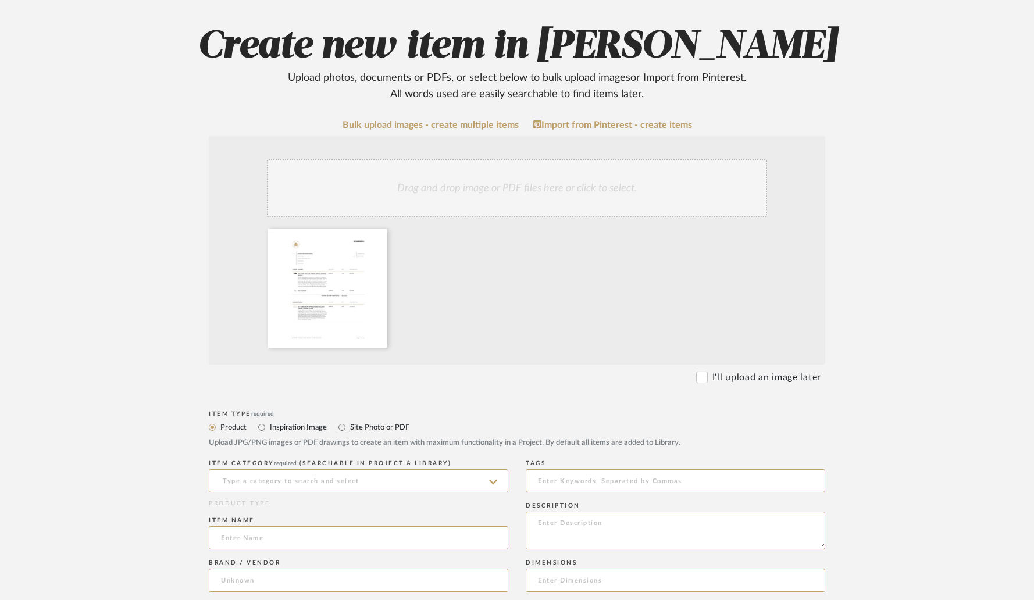
scroll to position [120, 0]
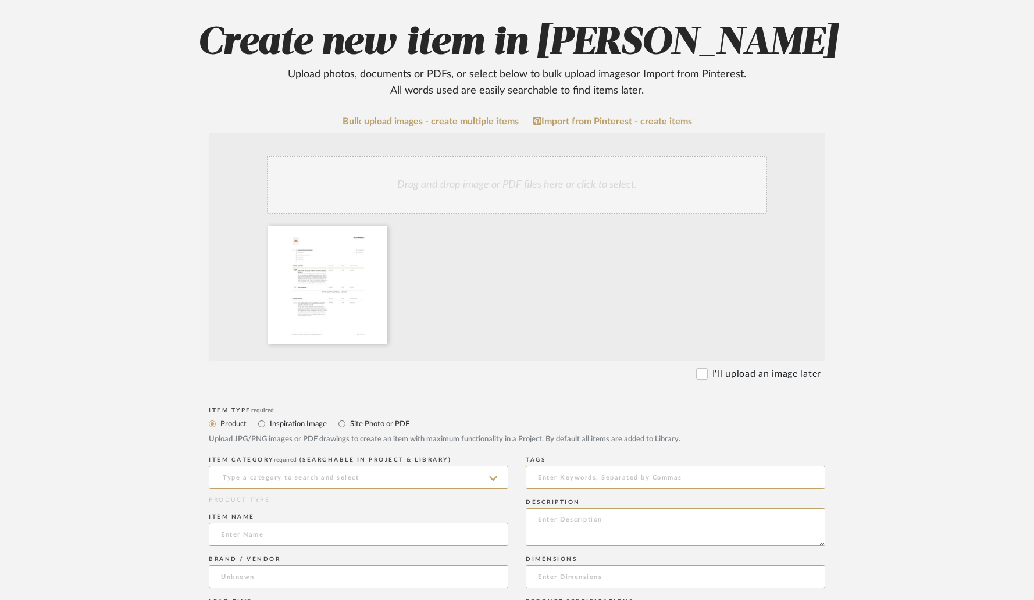
click at [364, 427] on label "Site Photo or PDF" at bounding box center [379, 424] width 61 height 13
click at [349, 427] on input "Site Photo or PDF" at bounding box center [342, 424] width 14 height 14
radio input "true"
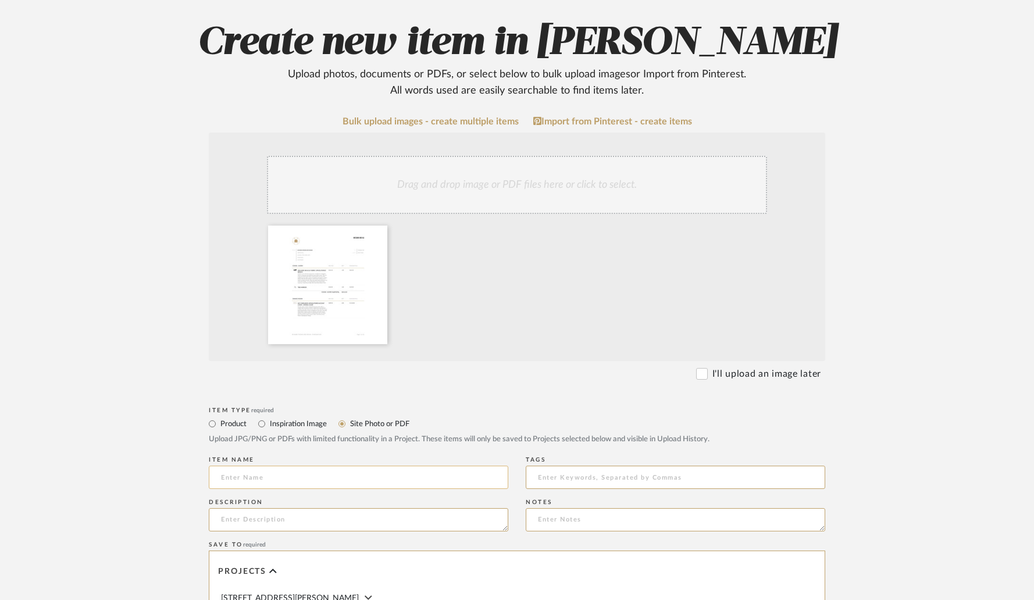
click at [306, 478] on input at bounding box center [359, 477] width 300 height 23
type input "W"
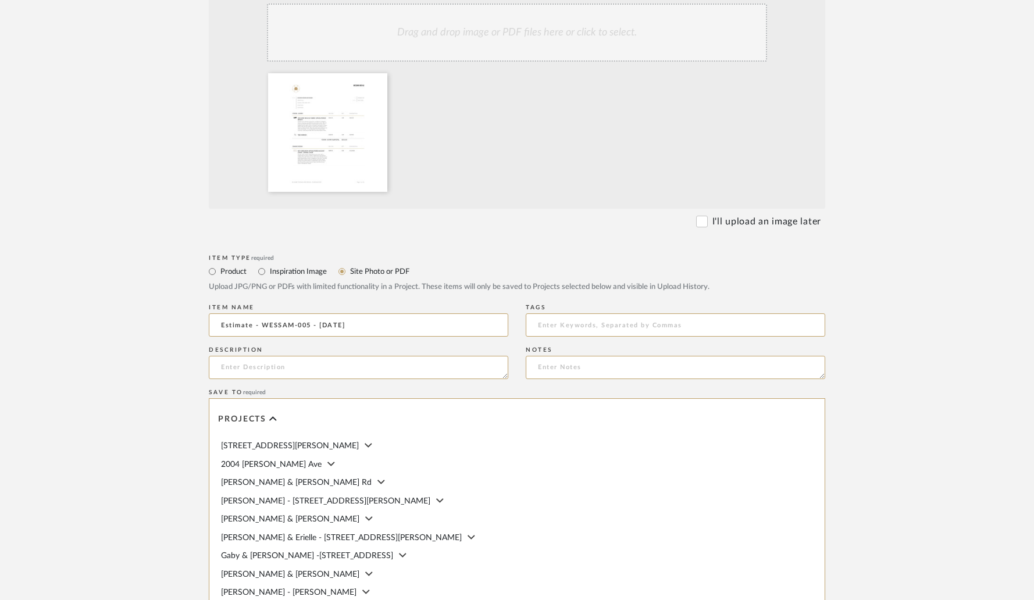
scroll to position [476, 0]
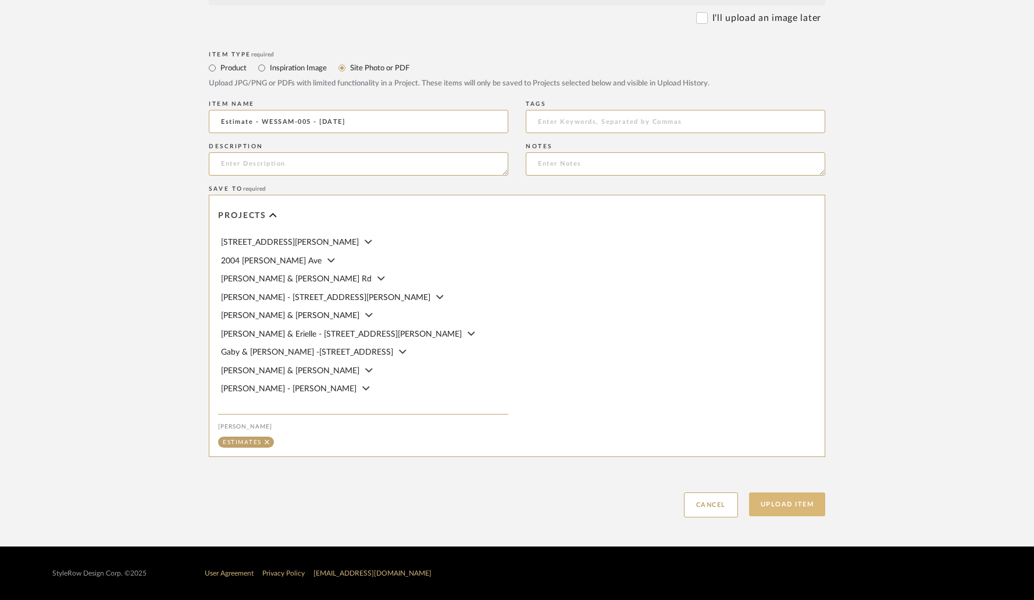
type input "Estimate - WESSAM-005 - 08.27.2025"
click at [773, 505] on button "Upload Item" at bounding box center [787, 505] width 77 height 24
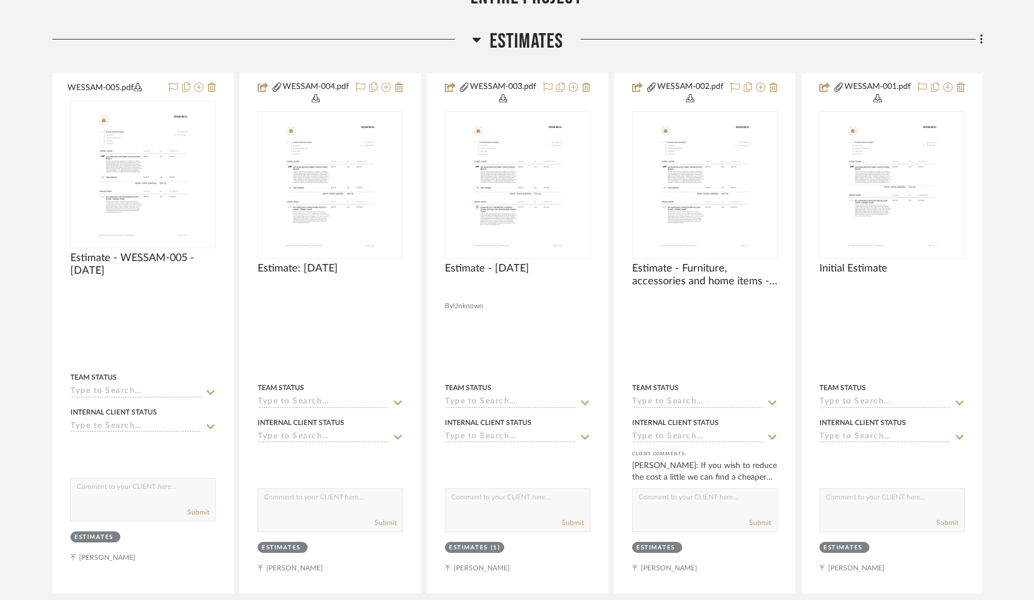
scroll to position [318, 0]
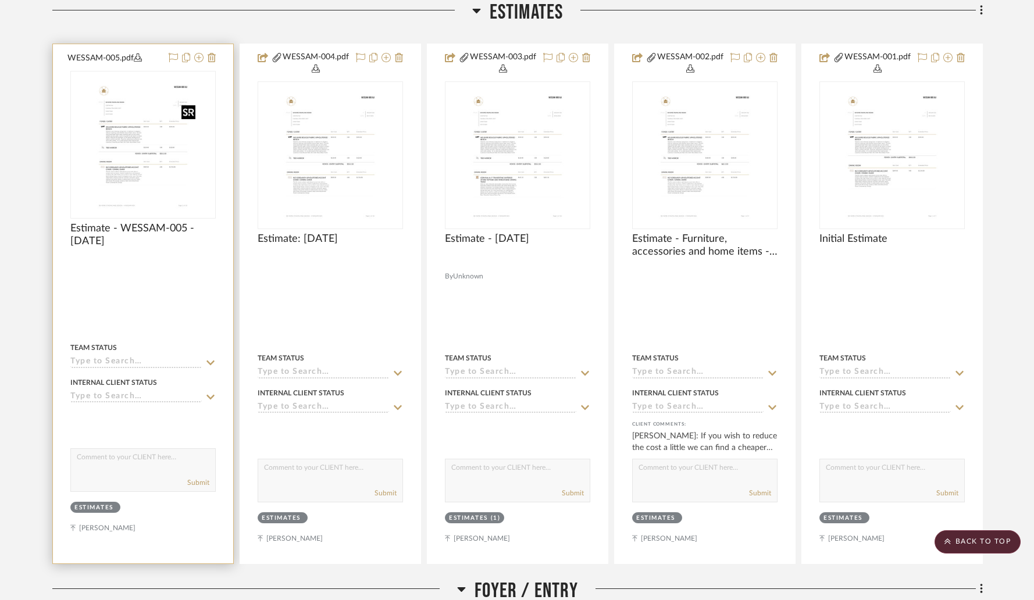
click at [0, 0] on img at bounding box center [0, 0] width 0 height 0
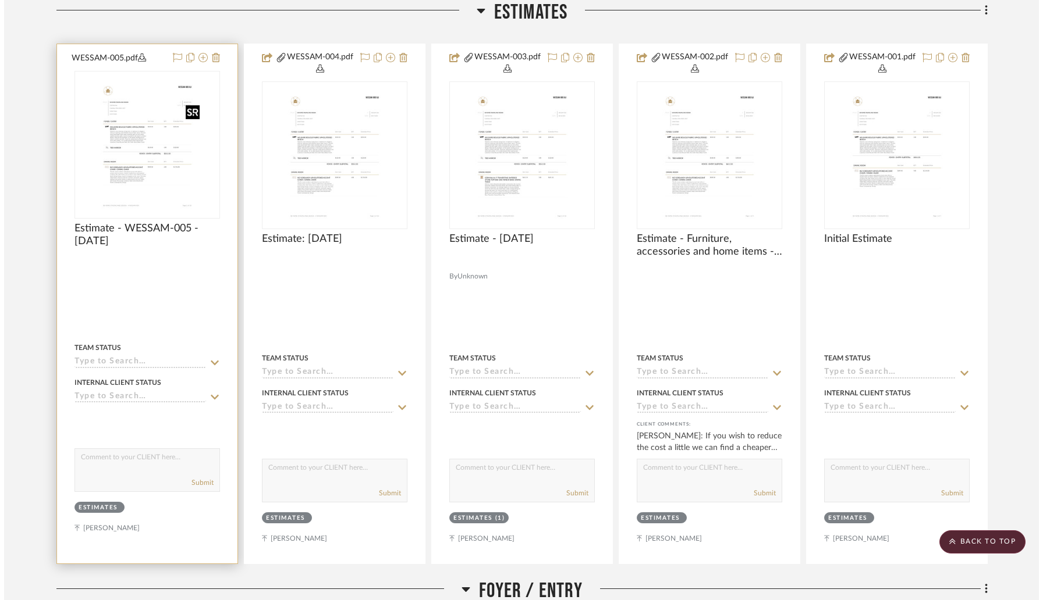
scroll to position [0, 0]
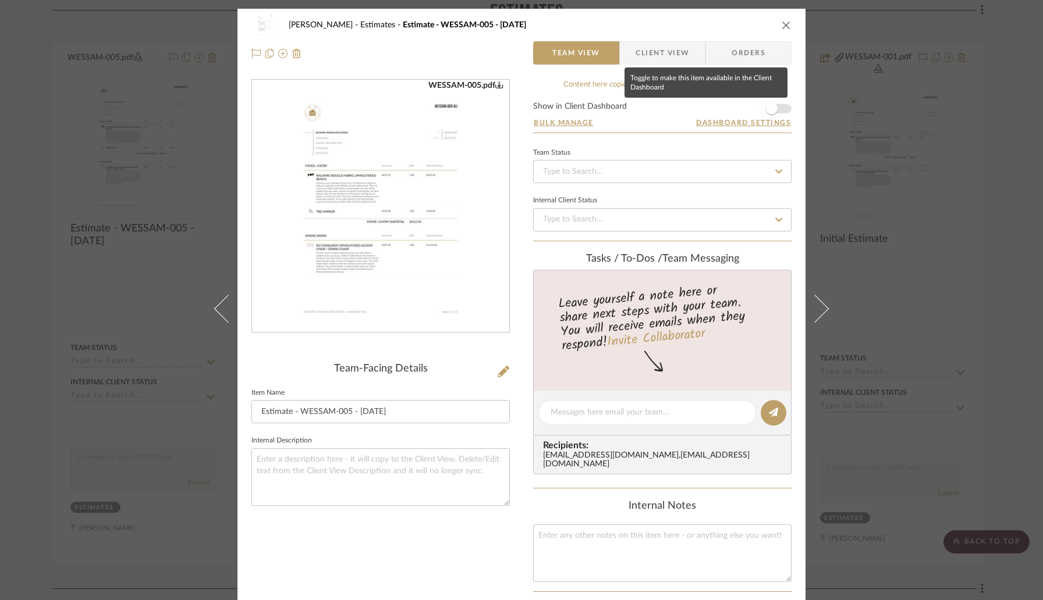
click at [772, 109] on span "button" at bounding box center [772, 109] width 12 height 12
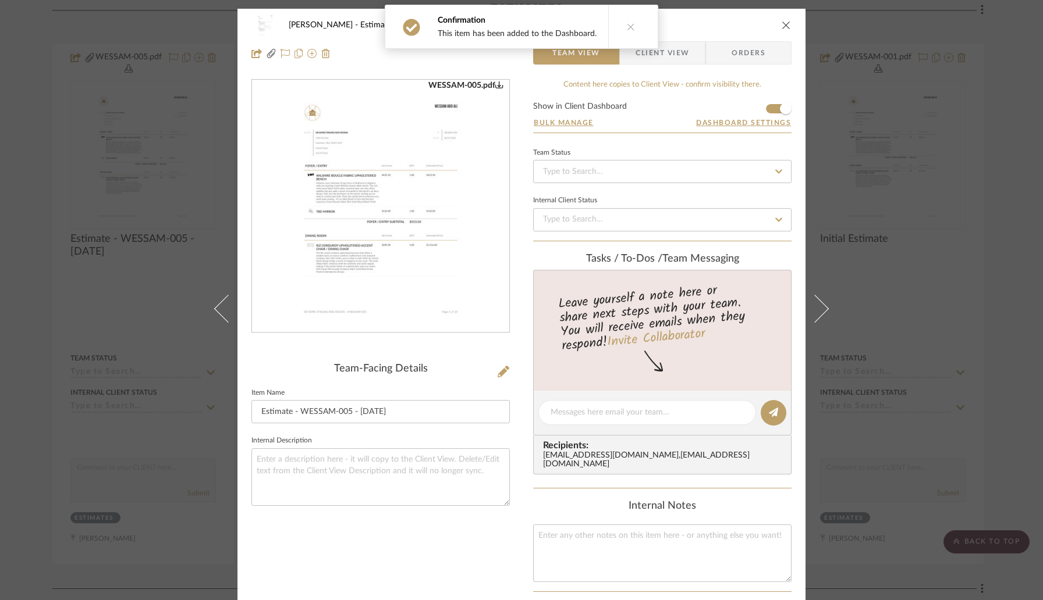
click at [781, 21] on icon "close" at bounding box center [785, 24] width 9 height 9
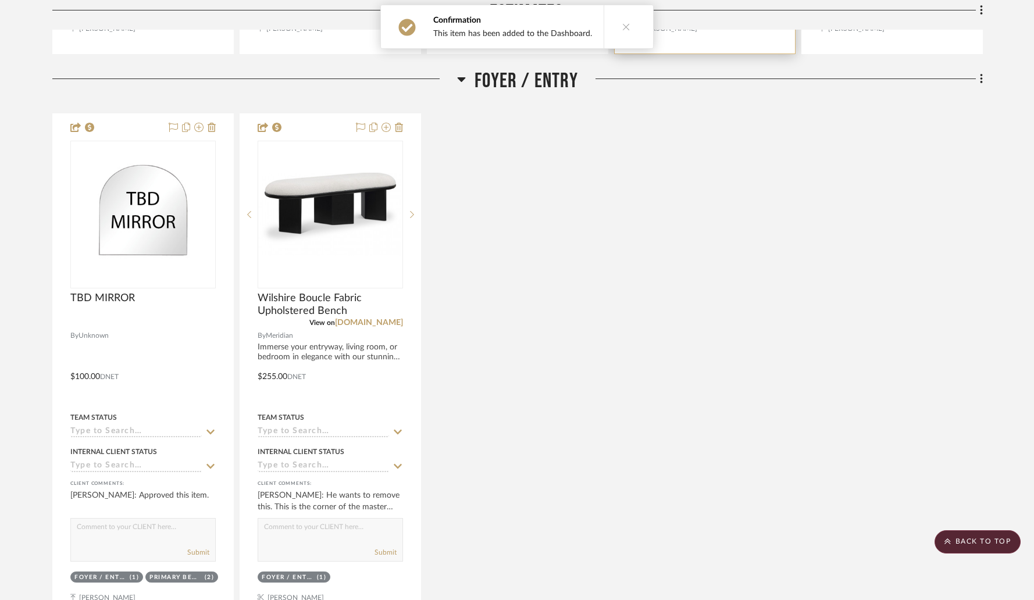
scroll to position [800, 0]
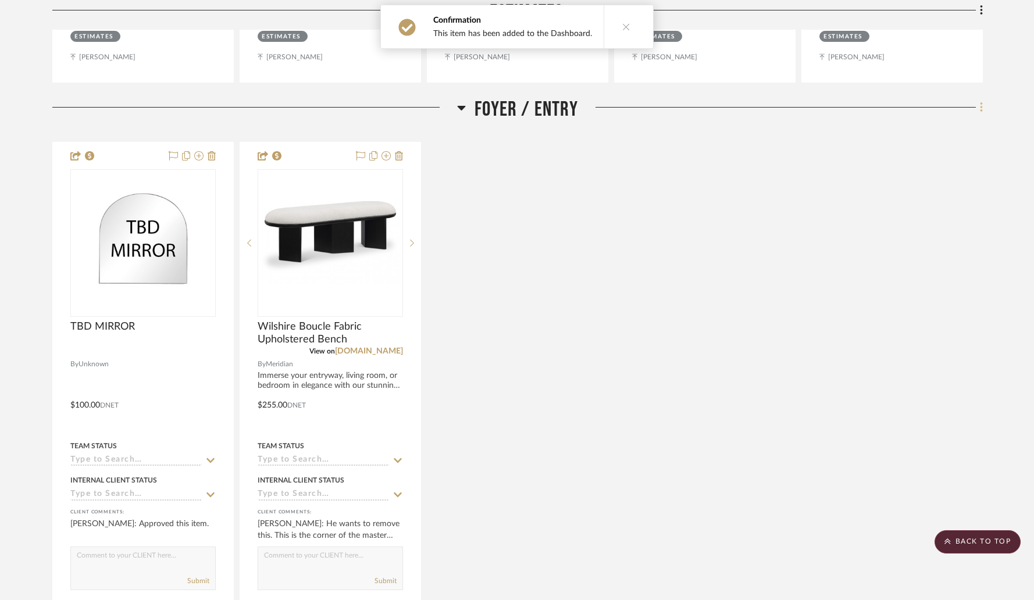
click at [982, 111] on icon at bounding box center [981, 107] width 3 height 13
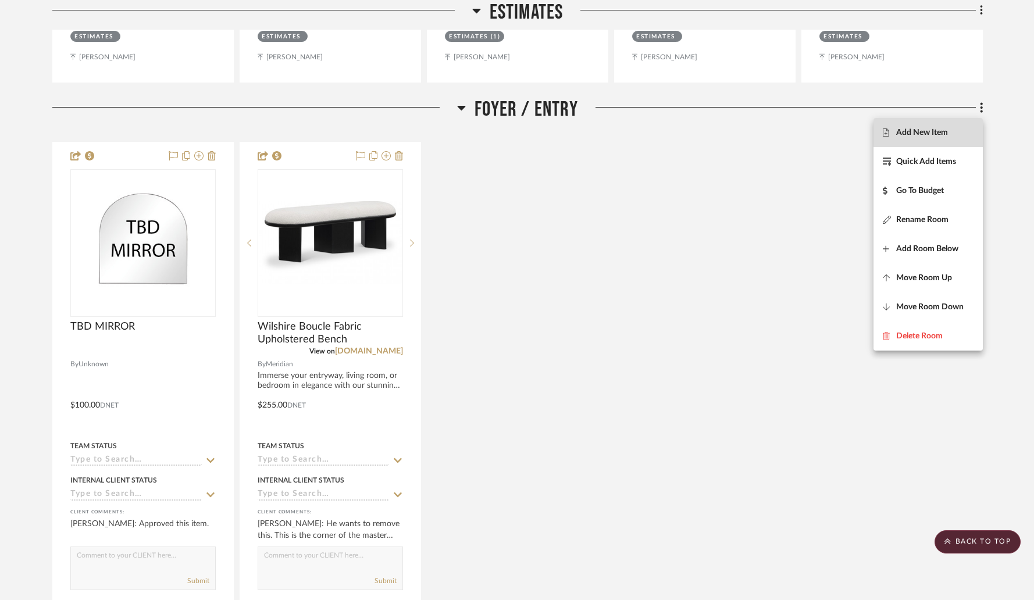
click at [937, 128] on span "Add New Item" at bounding box center [923, 133] width 52 height 10
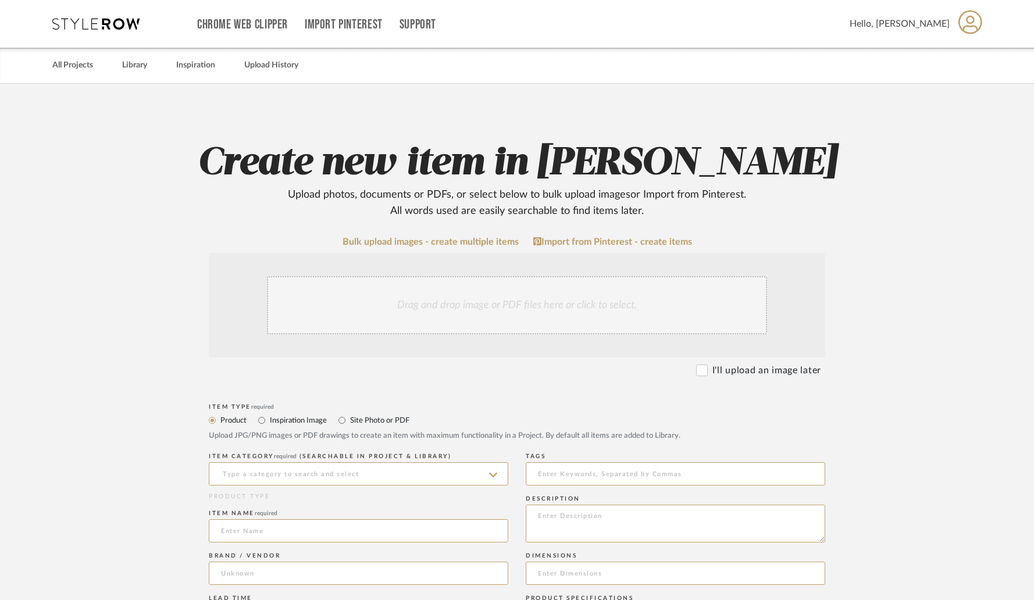
click at [401, 422] on label "Site Photo or PDF" at bounding box center [379, 420] width 61 height 13
click at [349, 422] on input "Site Photo or PDF" at bounding box center [342, 421] width 14 height 14
radio input "true"
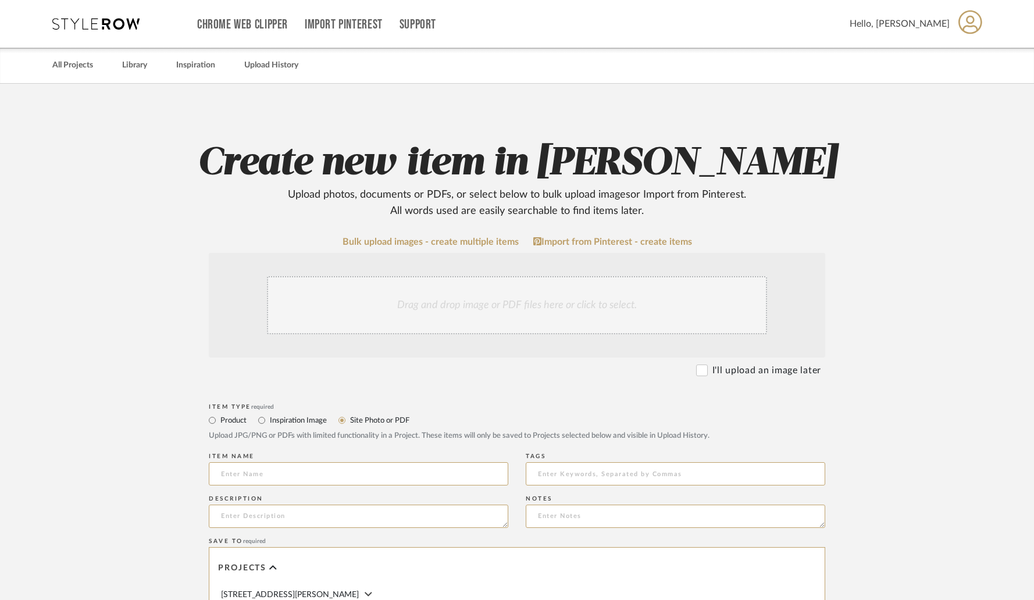
click at [446, 318] on div "Drag and drop image or PDF files here or click to select." at bounding box center [517, 305] width 500 height 58
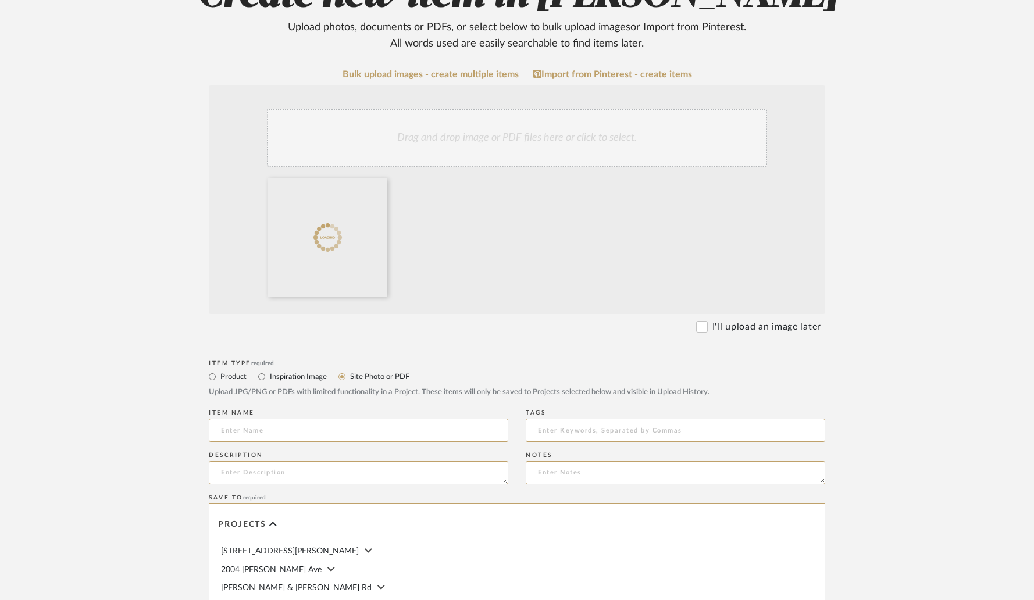
scroll to position [205, 0]
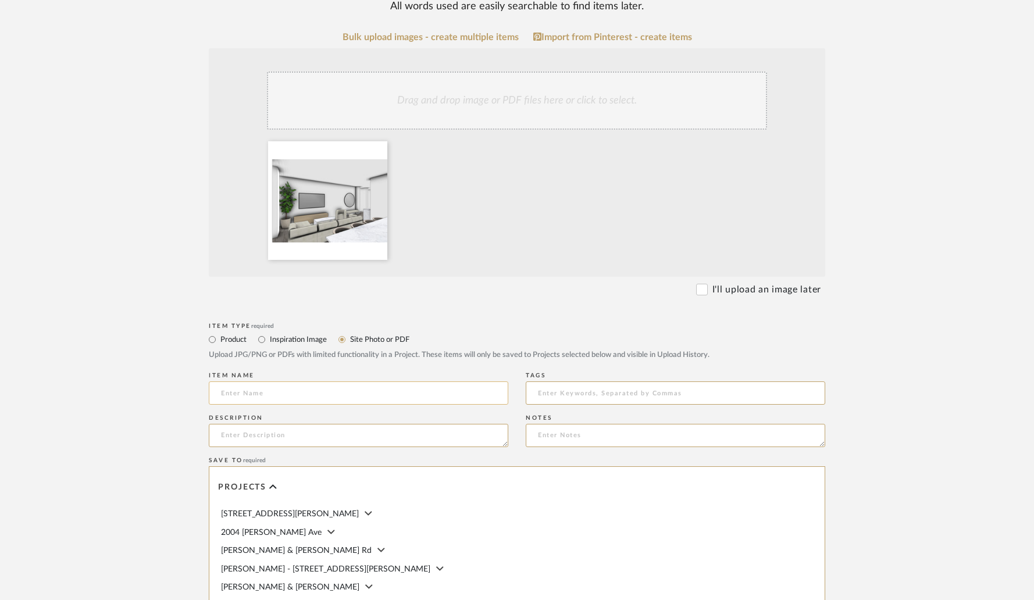
click at [329, 389] on input at bounding box center [359, 393] width 300 height 23
type input "L"
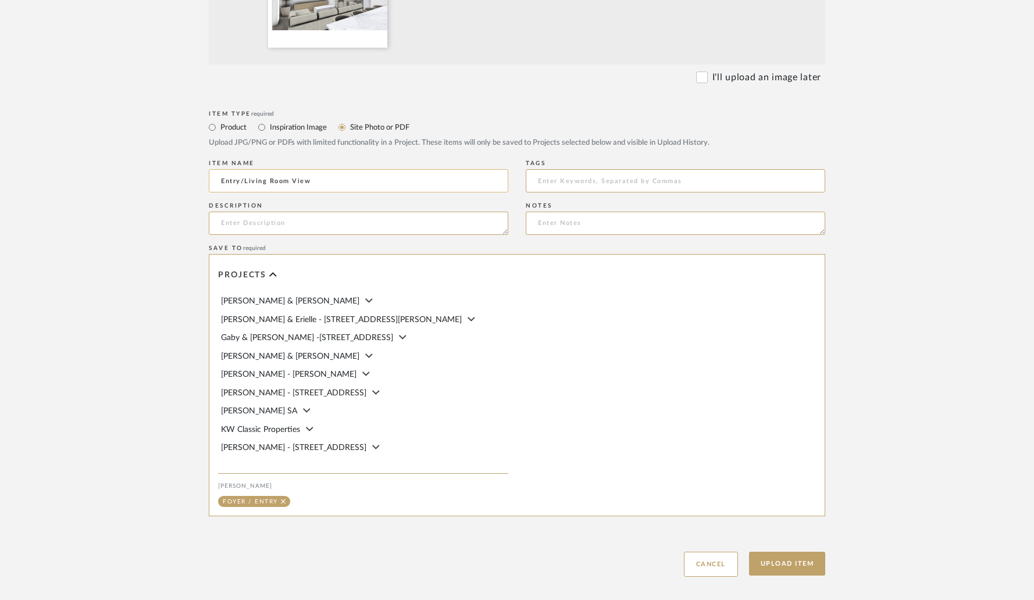
scroll to position [98, 0]
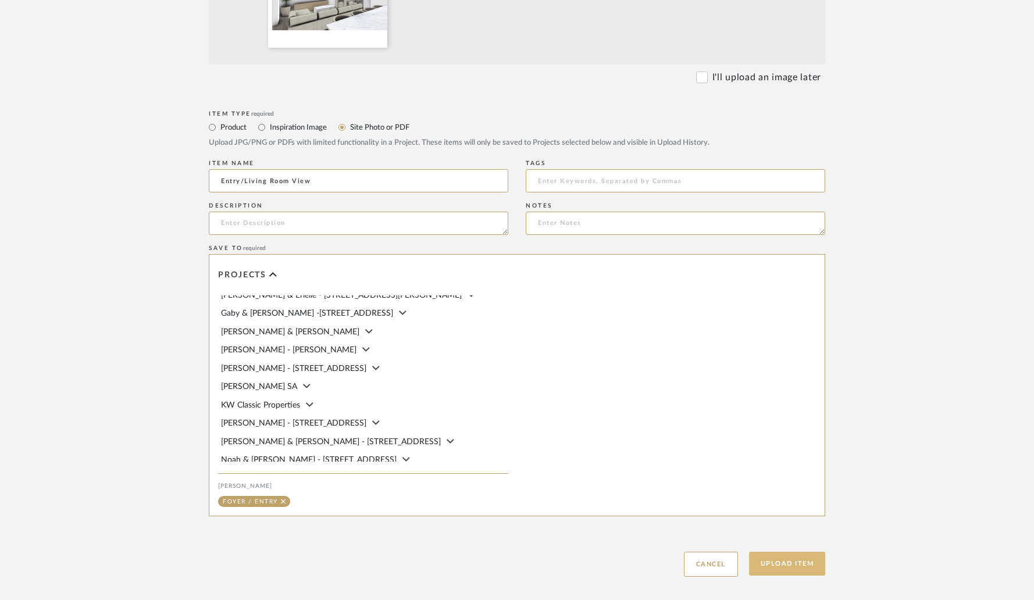
type input "Entry/Living Room View"
click at [773, 564] on button "Upload Item" at bounding box center [787, 564] width 77 height 24
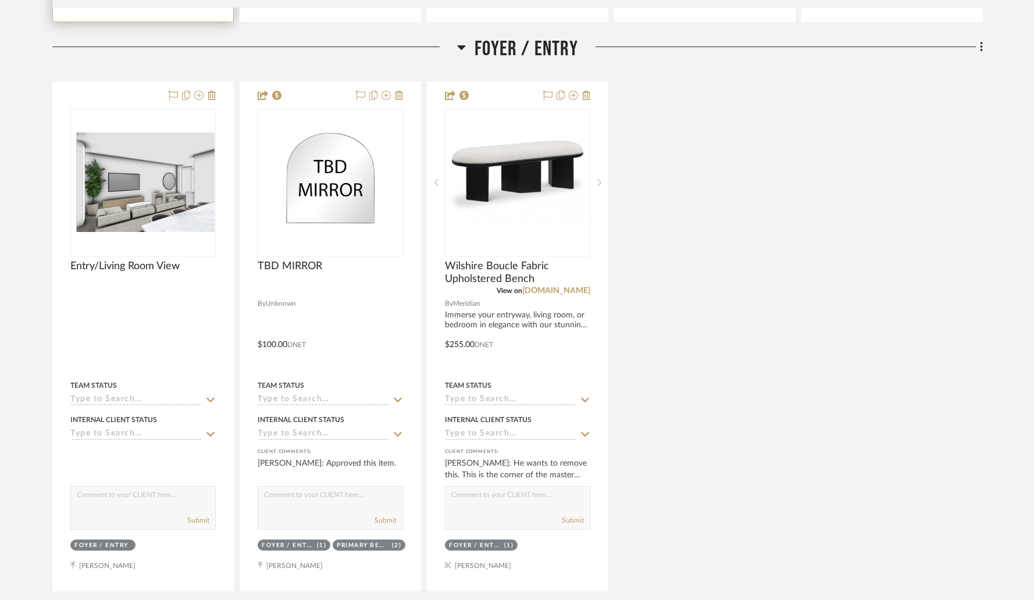
scroll to position [897, 0]
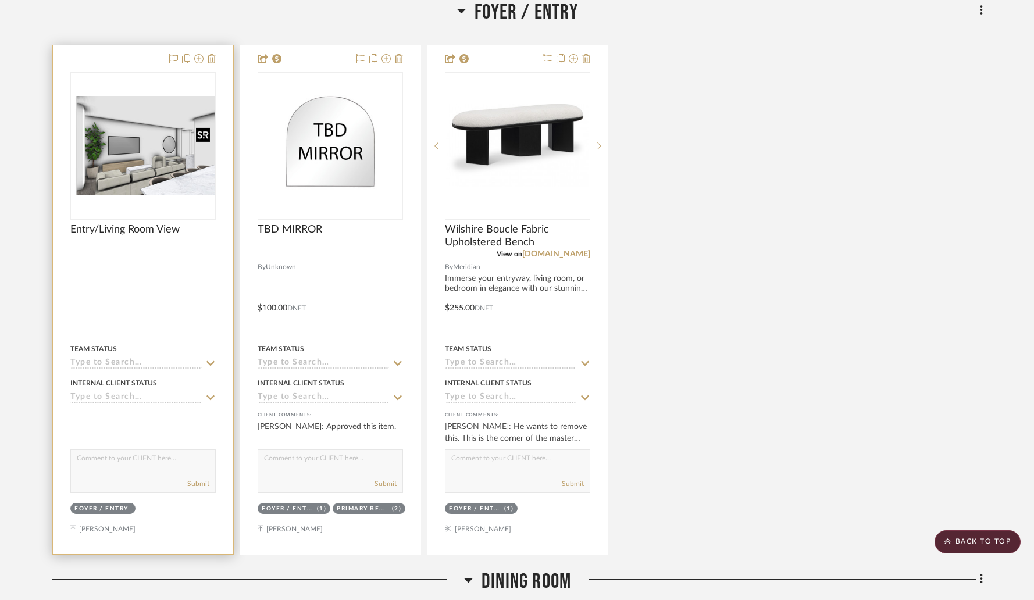
click at [159, 143] on img "0" at bounding box center [143, 145] width 143 height 99
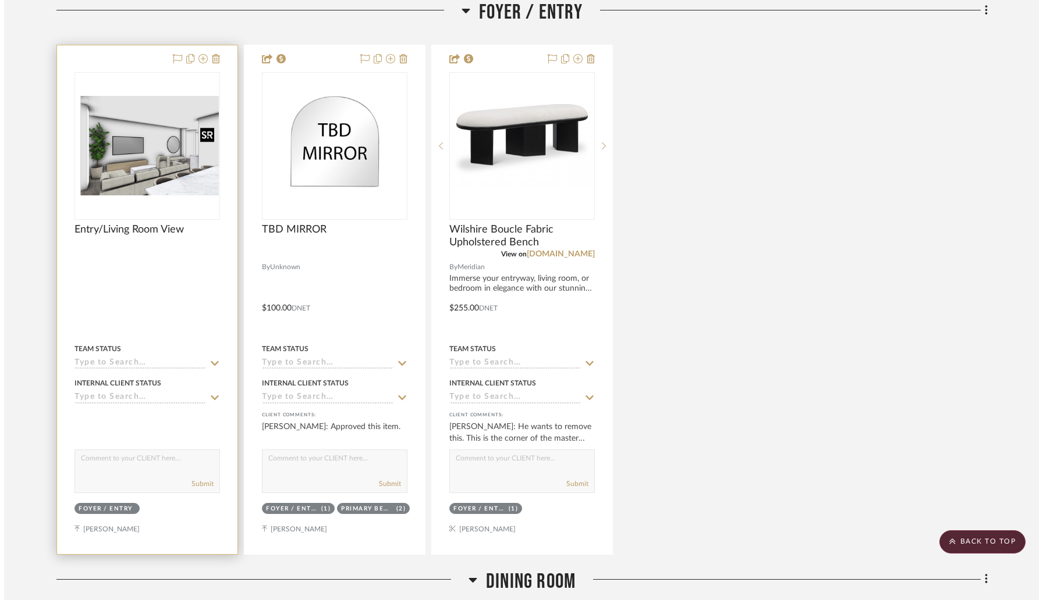
scroll to position [0, 0]
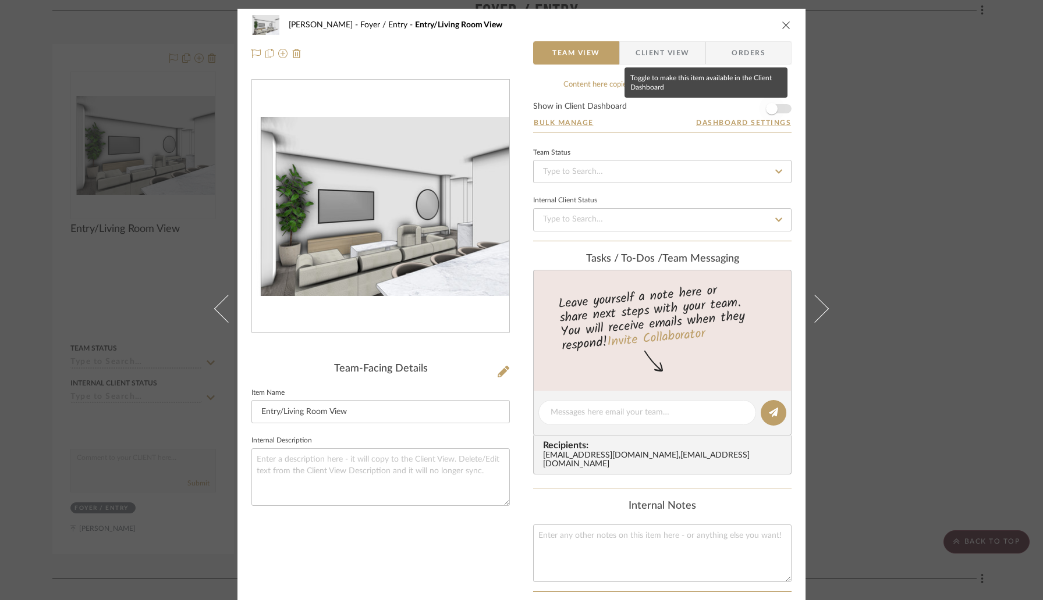
click at [767, 108] on span "button" at bounding box center [772, 109] width 12 height 12
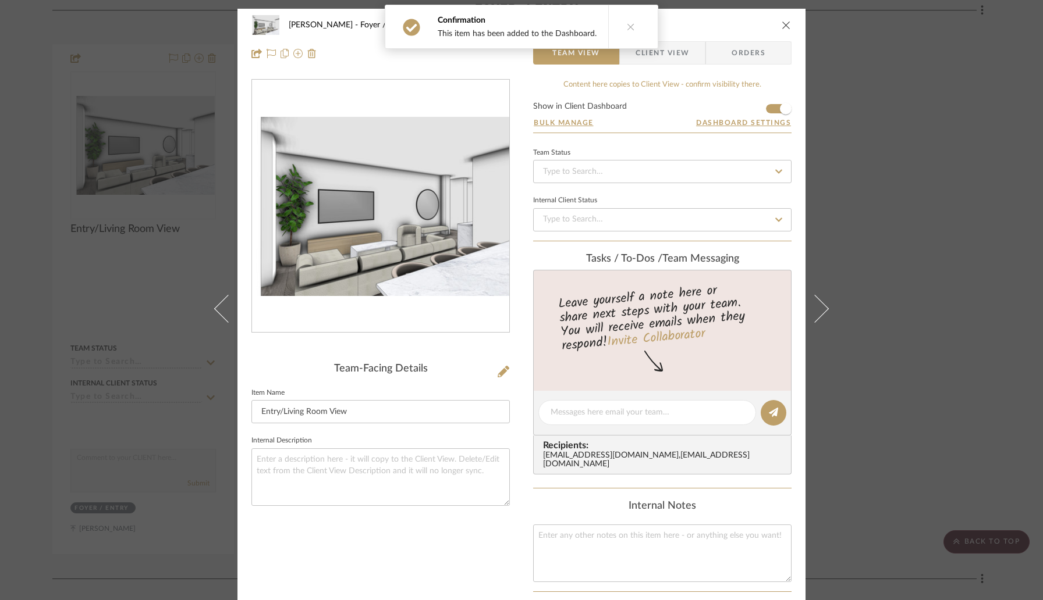
click at [782, 27] on icon "close" at bounding box center [785, 24] width 9 height 9
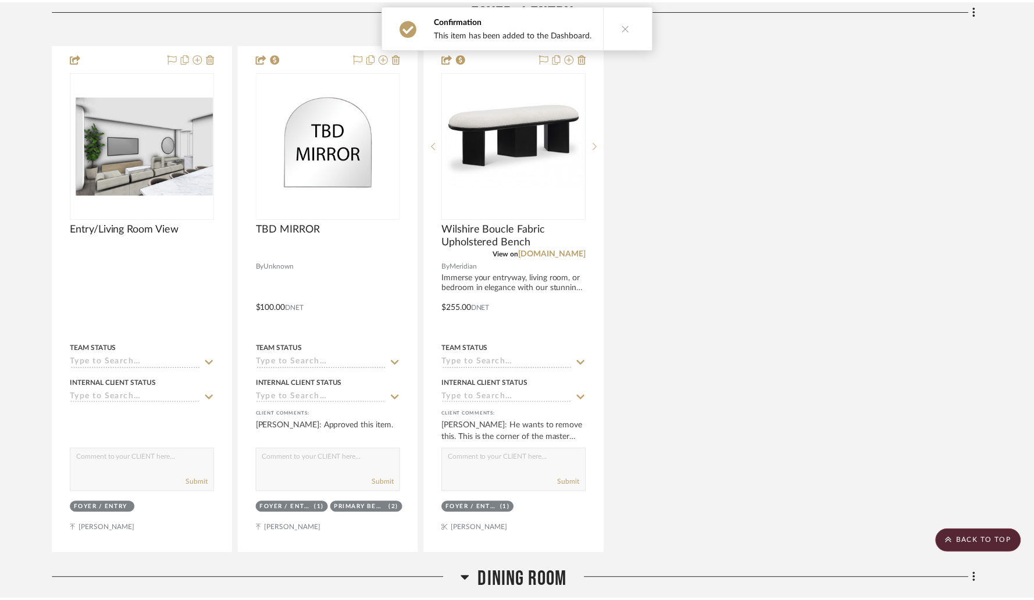
scroll to position [897, 0]
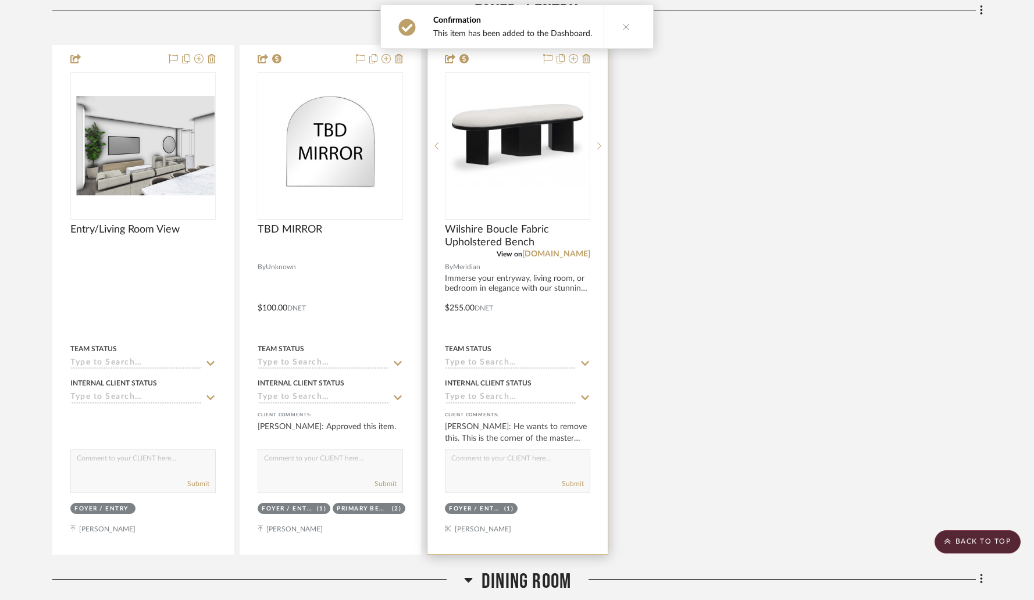
click at [465, 486] on div "Submit" at bounding box center [518, 484] width 144 height 16
click at [470, 463] on textarea at bounding box center [518, 461] width 144 height 22
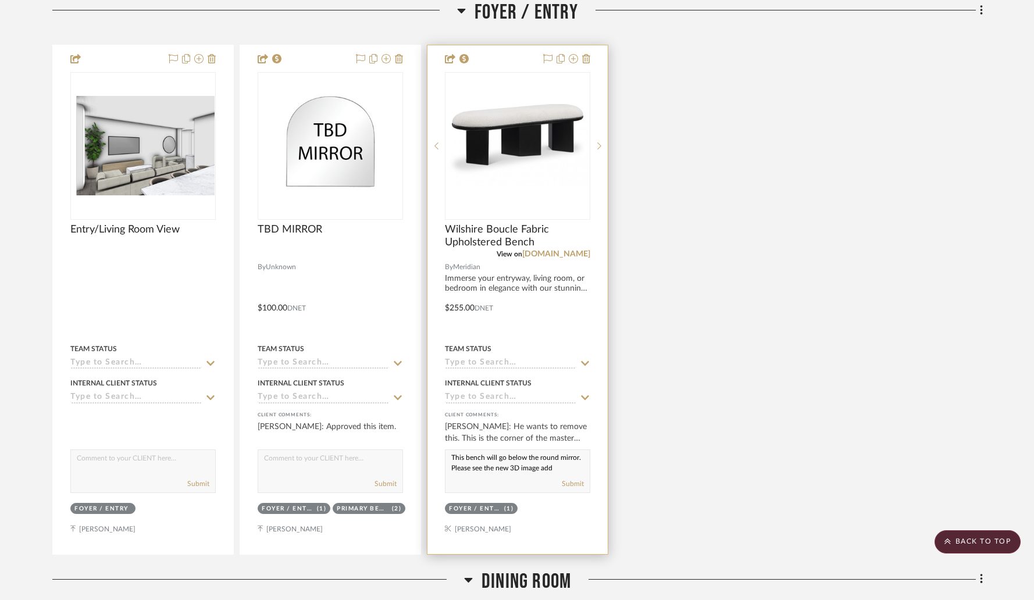
scroll to position [11, 0]
type textarea "This bench will go below the round mirror. Please see the new 3D image added."
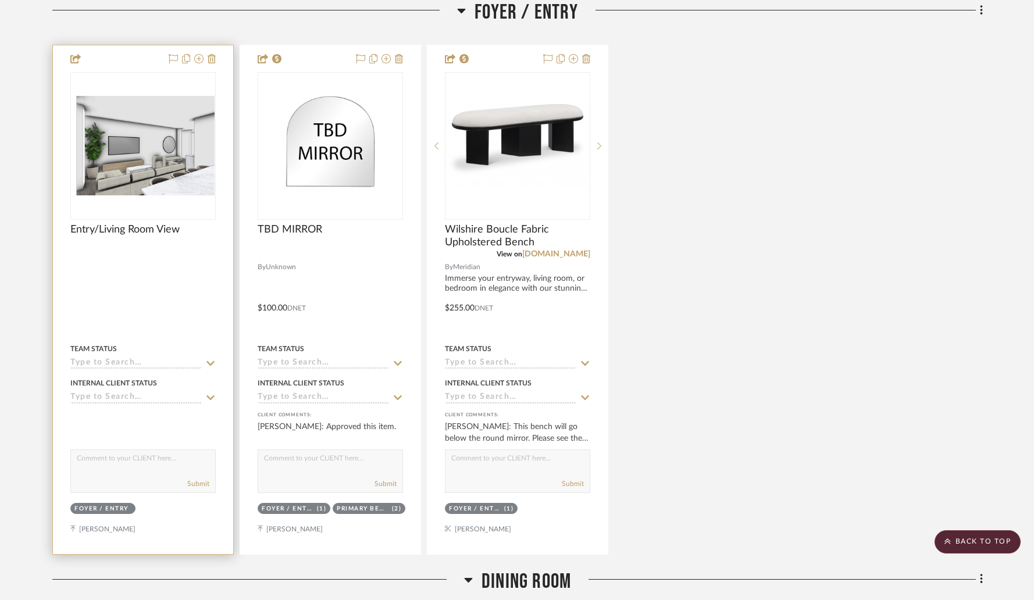
click at [112, 474] on div "Submit" at bounding box center [142, 472] width 145 height 44
click at [112, 461] on textarea at bounding box center [143, 461] width 144 height 22
type textarea "New image showing the placement of the Wilshire Bench below the Round Mirror."
click at [195, 483] on button "Submit" at bounding box center [198, 484] width 22 height 10
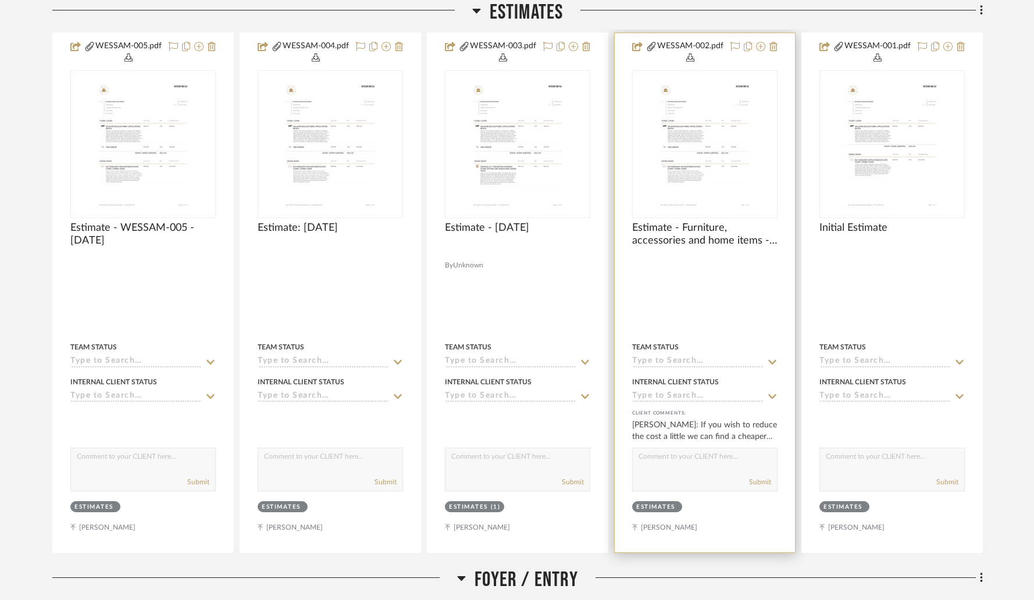
scroll to position [341, 0]
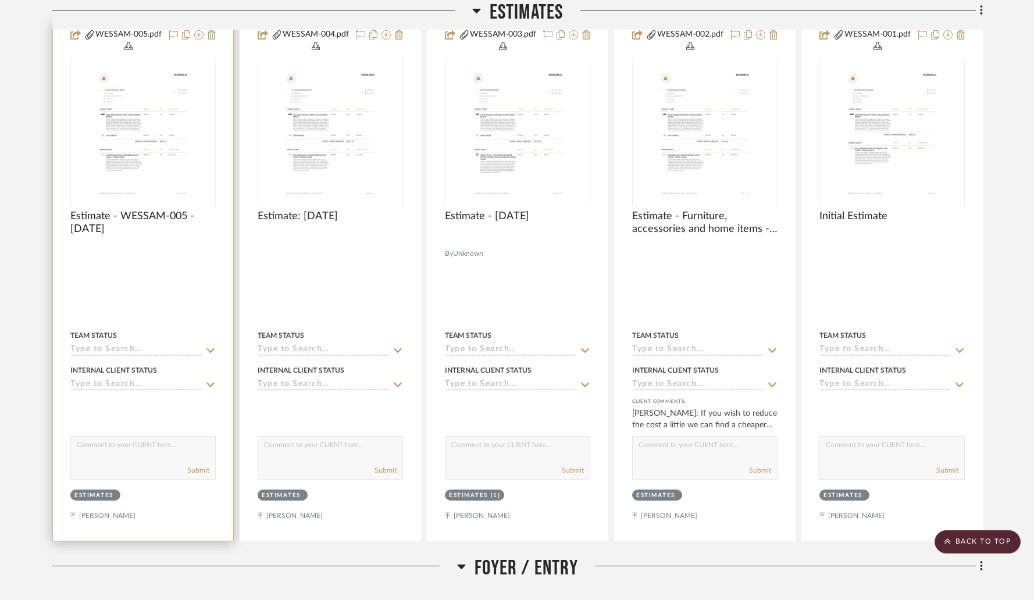
click at [159, 446] on textarea at bounding box center [143, 448] width 144 height 22
type textarea "Revise estimate added"
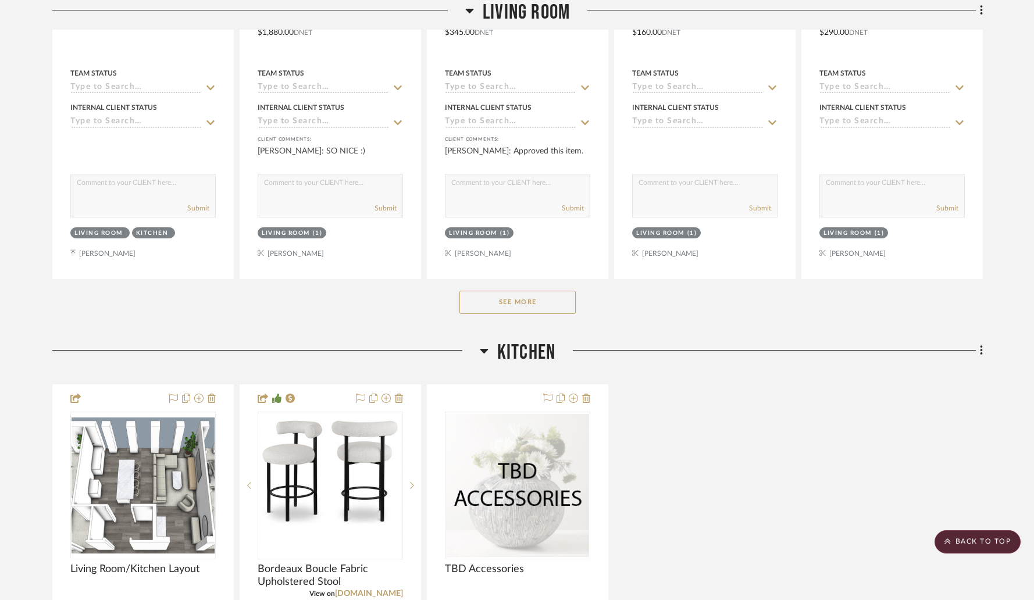
scroll to position [2360, 0]
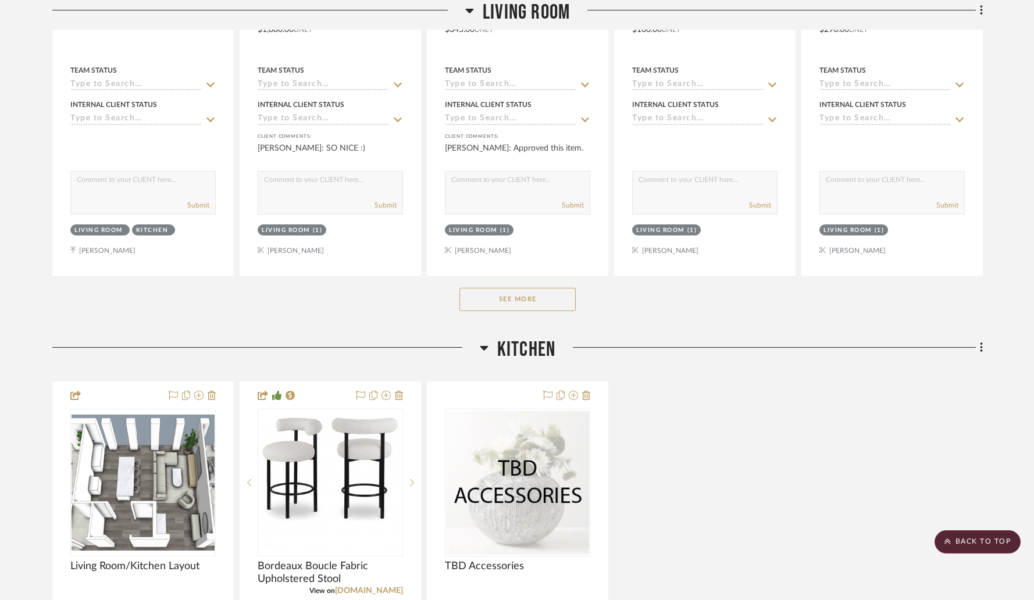
click at [503, 290] on button "See More" at bounding box center [518, 299] width 116 height 23
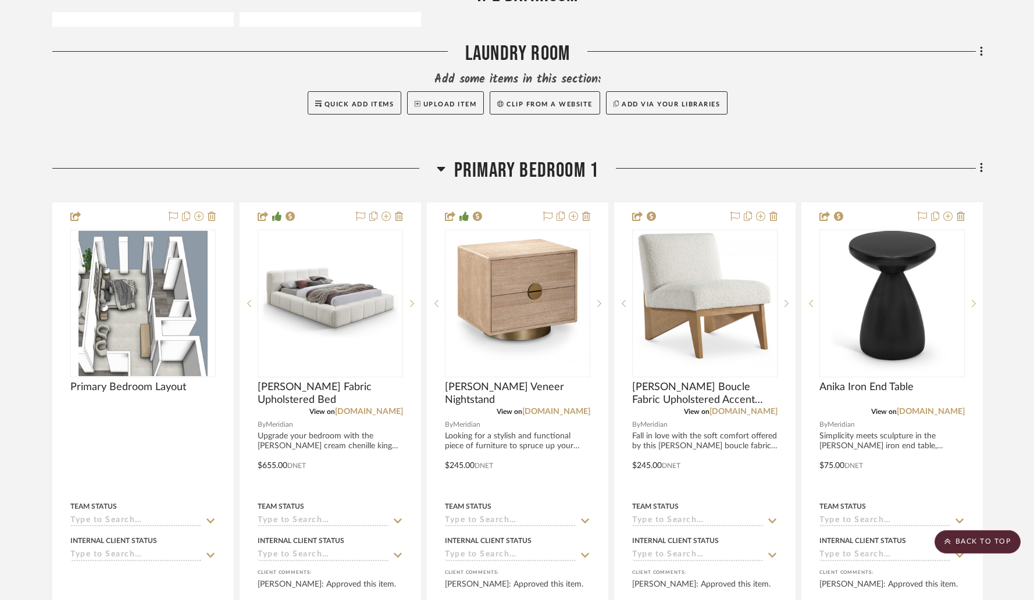
scroll to position [5344, 0]
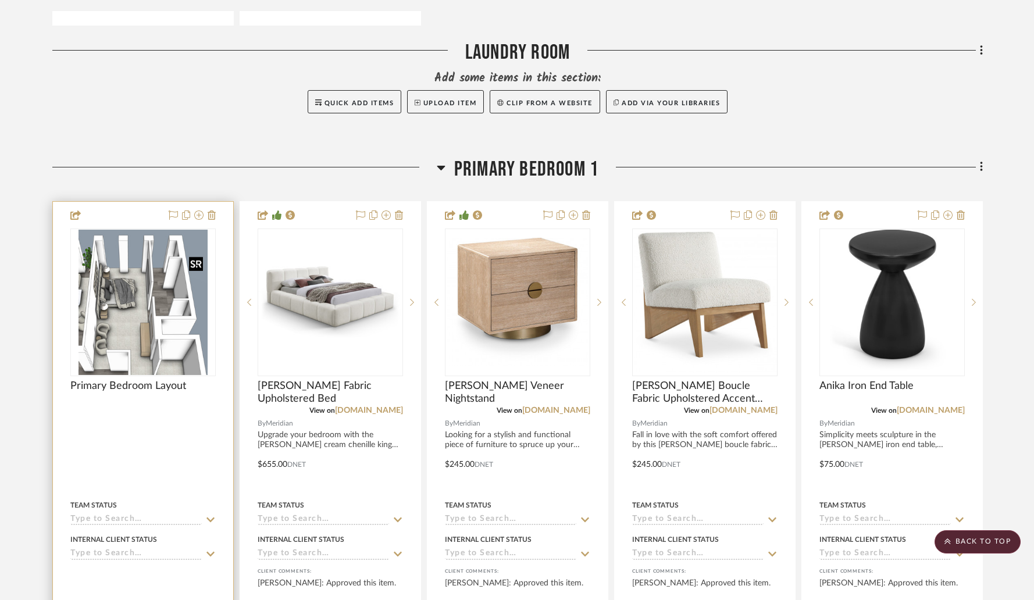
click at [169, 253] on img "0" at bounding box center [143, 302] width 129 height 145
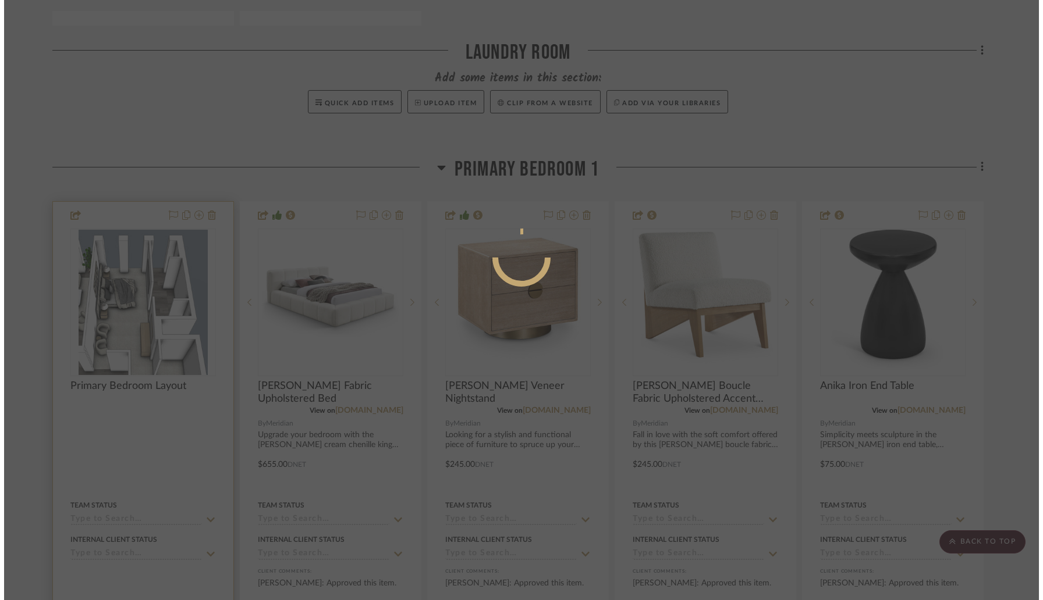
scroll to position [0, 0]
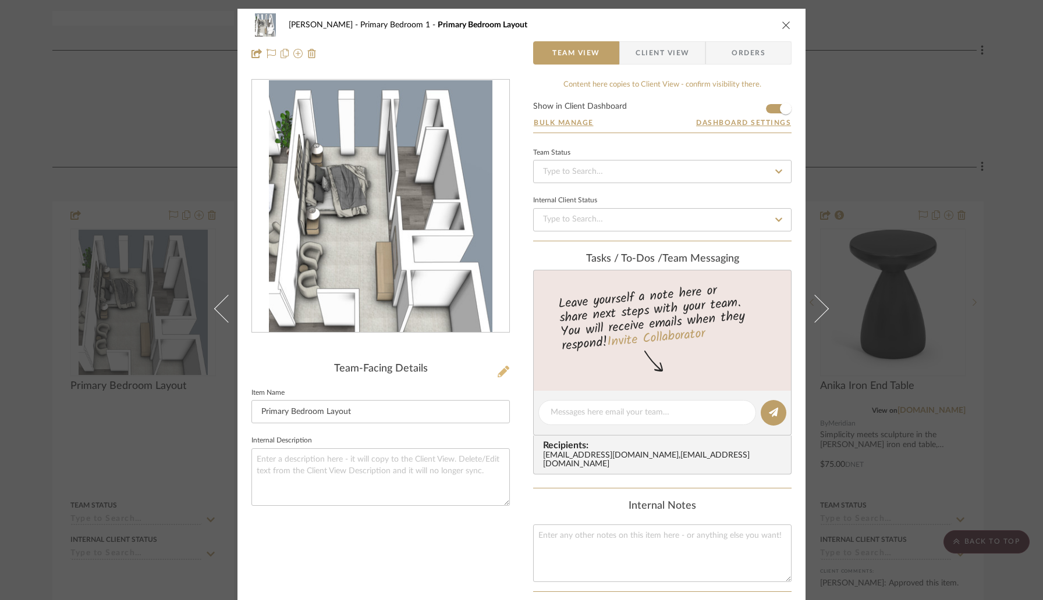
click at [497, 370] on icon at bounding box center [503, 372] width 12 height 12
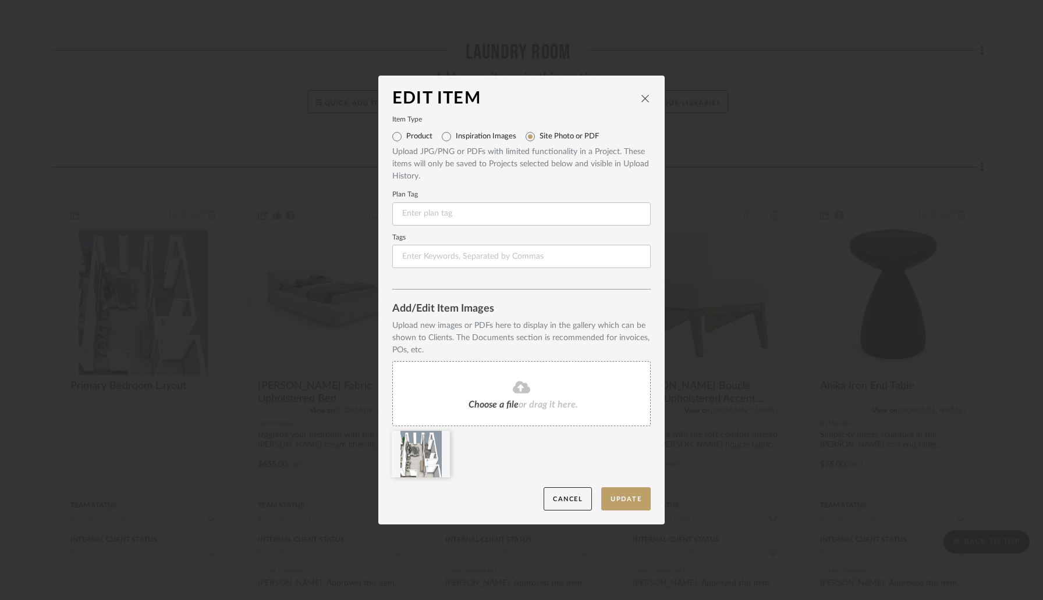
click at [479, 410] on div "Choose a file or drag it here." at bounding box center [521, 393] width 258 height 65
click at [437, 440] on icon at bounding box center [441, 438] width 8 height 9
click at [611, 504] on button "Update" at bounding box center [625, 500] width 49 height 24
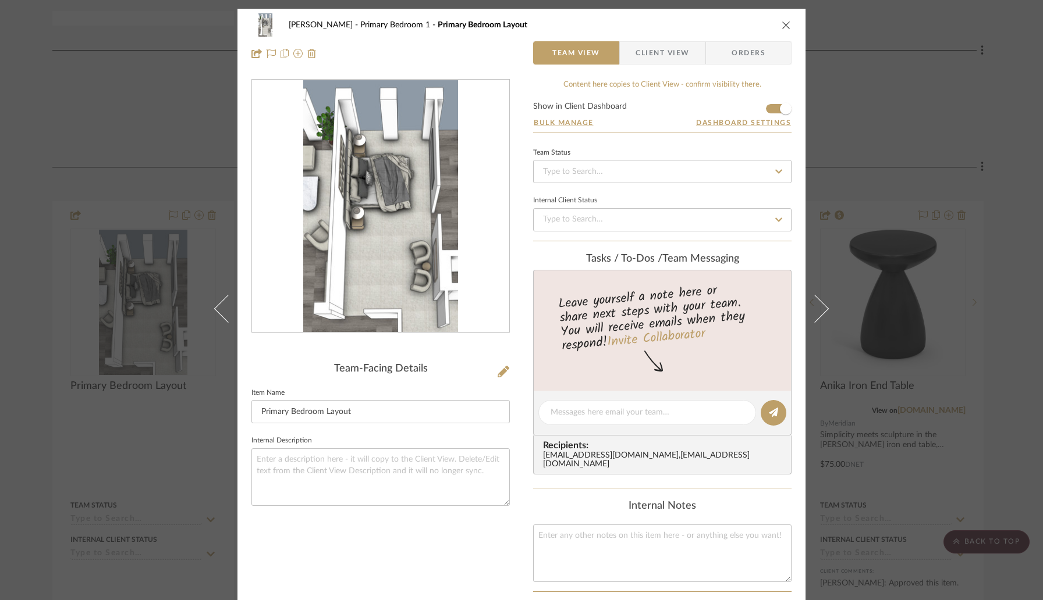
click at [781, 25] on icon "close" at bounding box center [785, 24] width 9 height 9
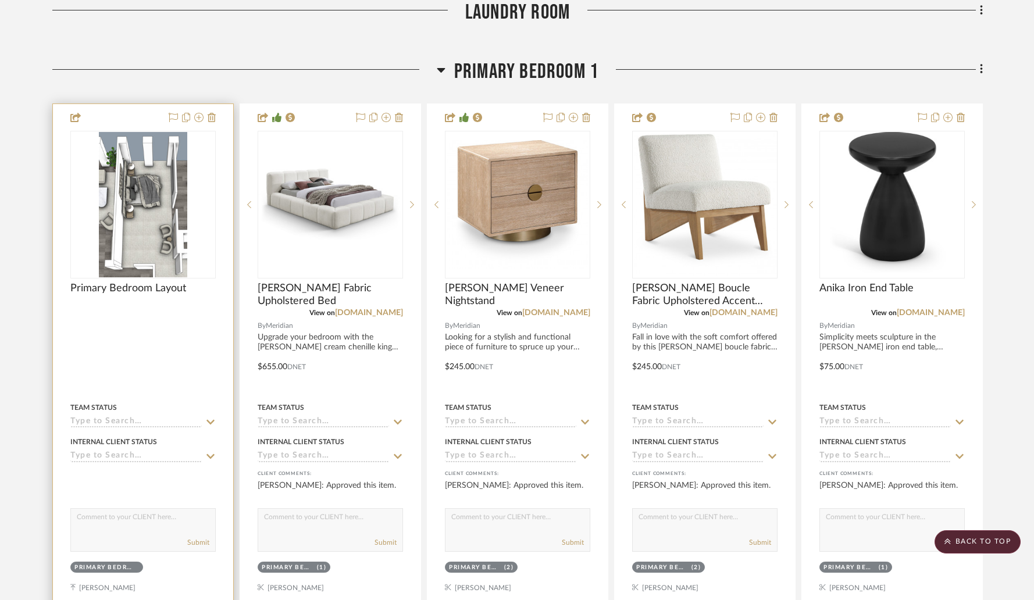
scroll to position [5470, 0]
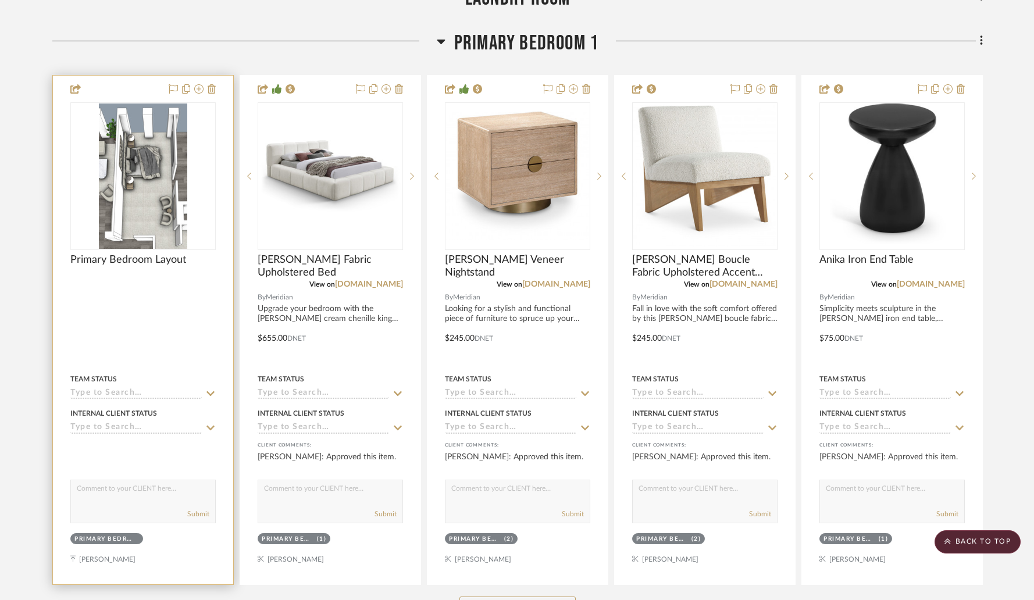
click at [150, 481] on textarea at bounding box center [143, 492] width 144 height 22
click at [98, 486] on textarea "Update image showing revised" at bounding box center [143, 492] width 144 height 22
click at [185, 484] on textarea "Updated image showing revised" at bounding box center [143, 492] width 144 height 22
type textarea "Updated image showing revised furniture layout."
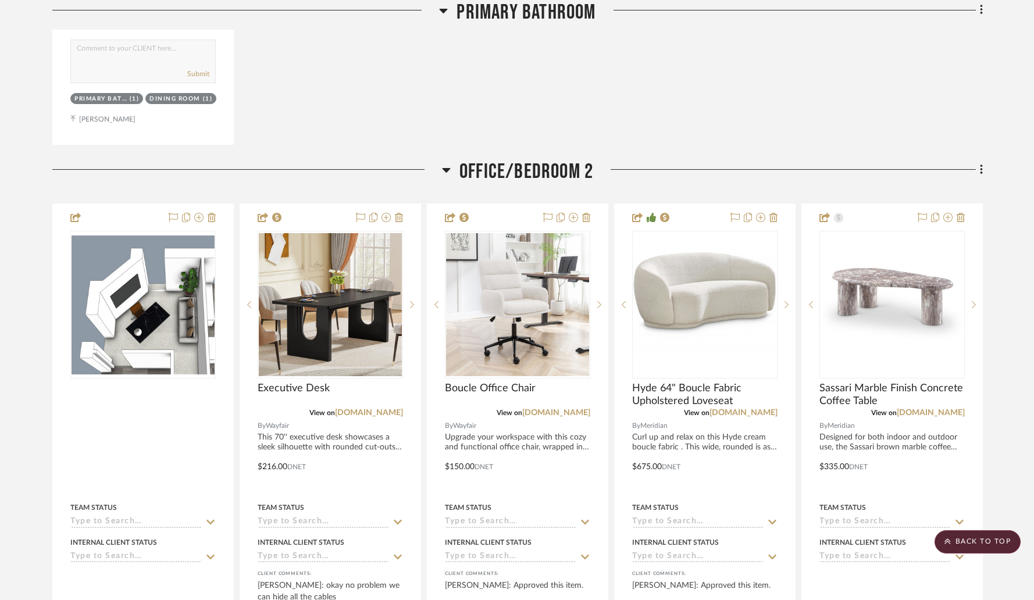
scroll to position [6527, 0]
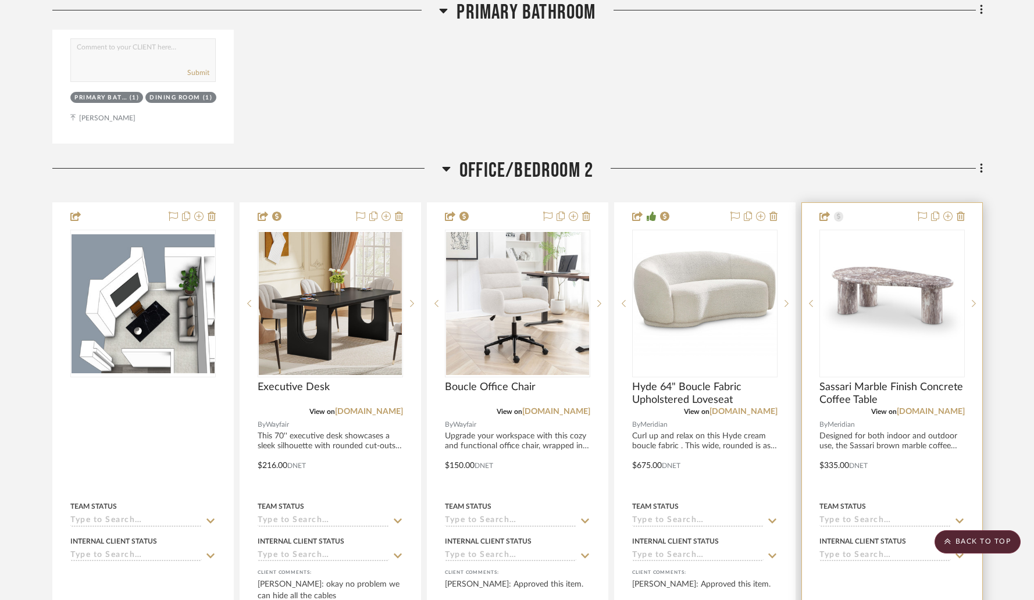
click at [891, 321] on img "0" at bounding box center [892, 304] width 143 height 74
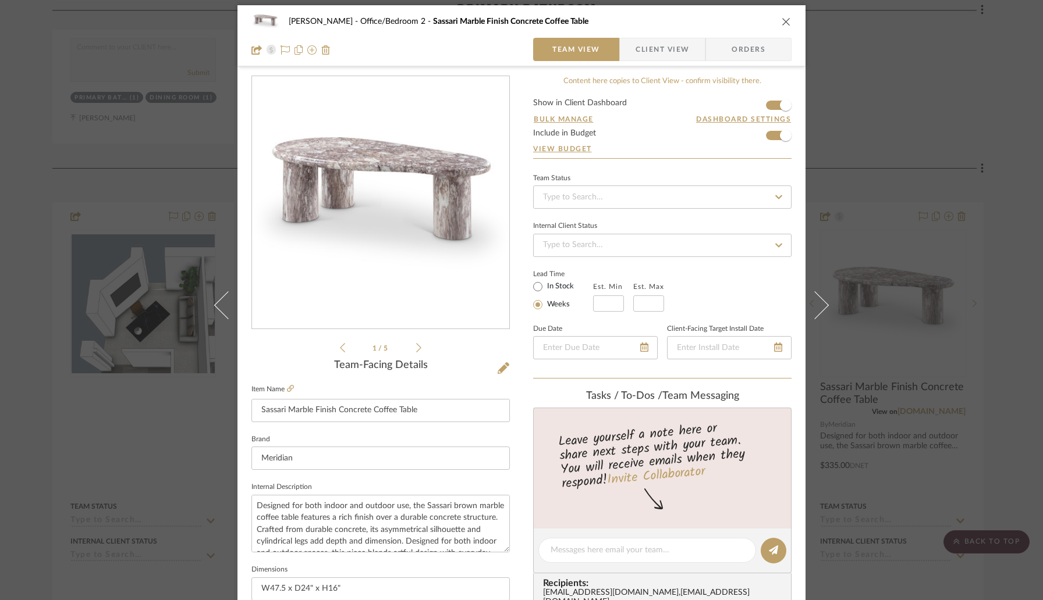
scroll to position [0, 0]
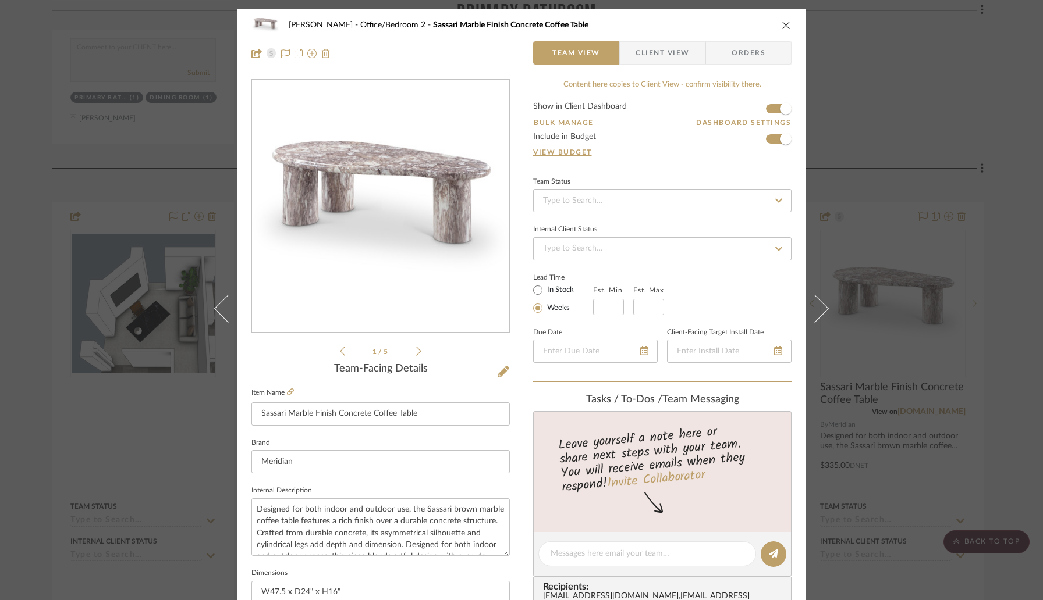
click at [784, 25] on icon "close" at bounding box center [785, 24] width 9 height 9
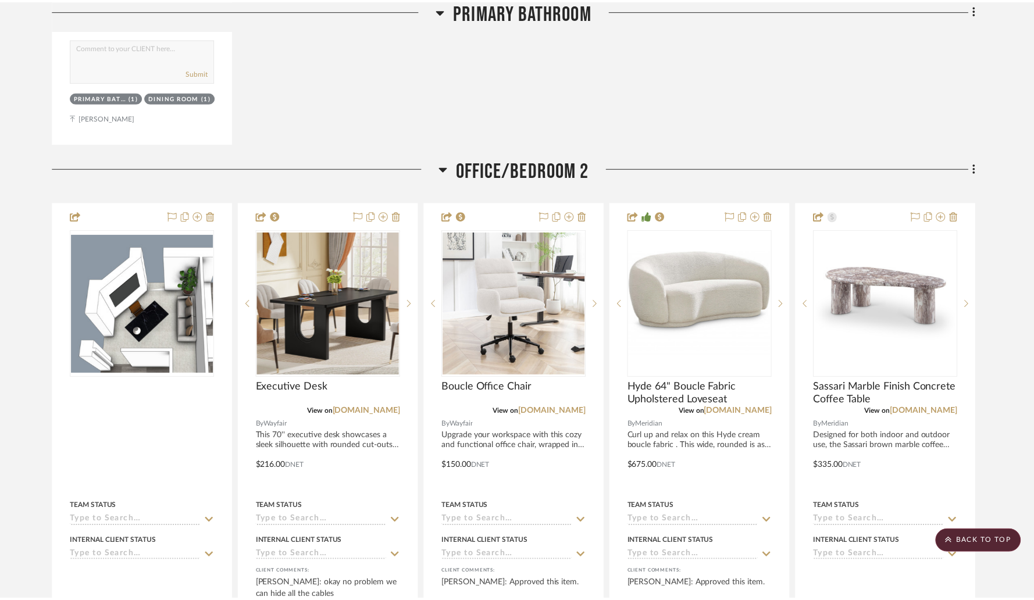
scroll to position [6527, 0]
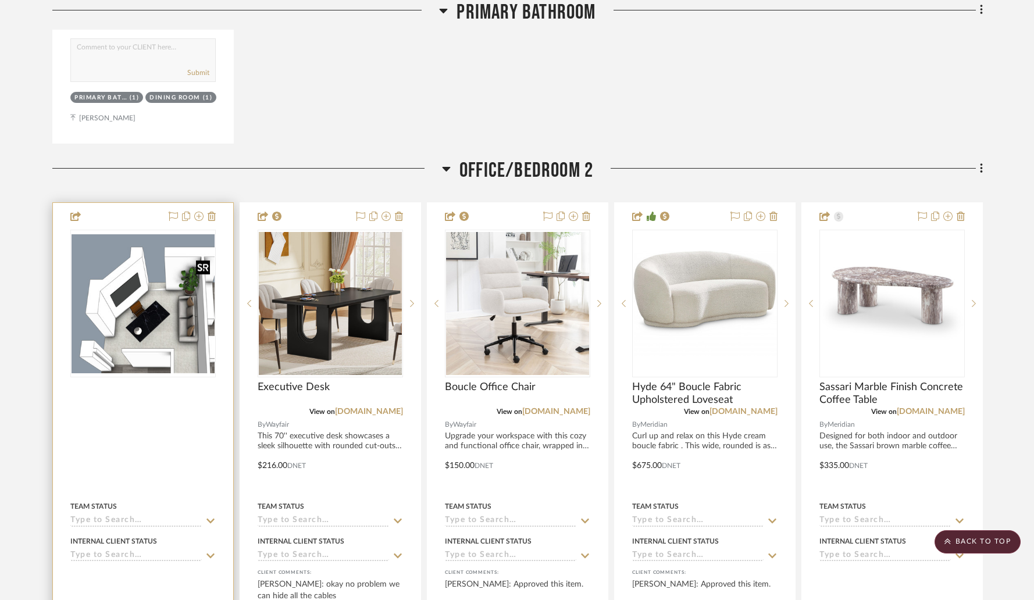
click at [171, 346] on img "0" at bounding box center [143, 303] width 143 height 139
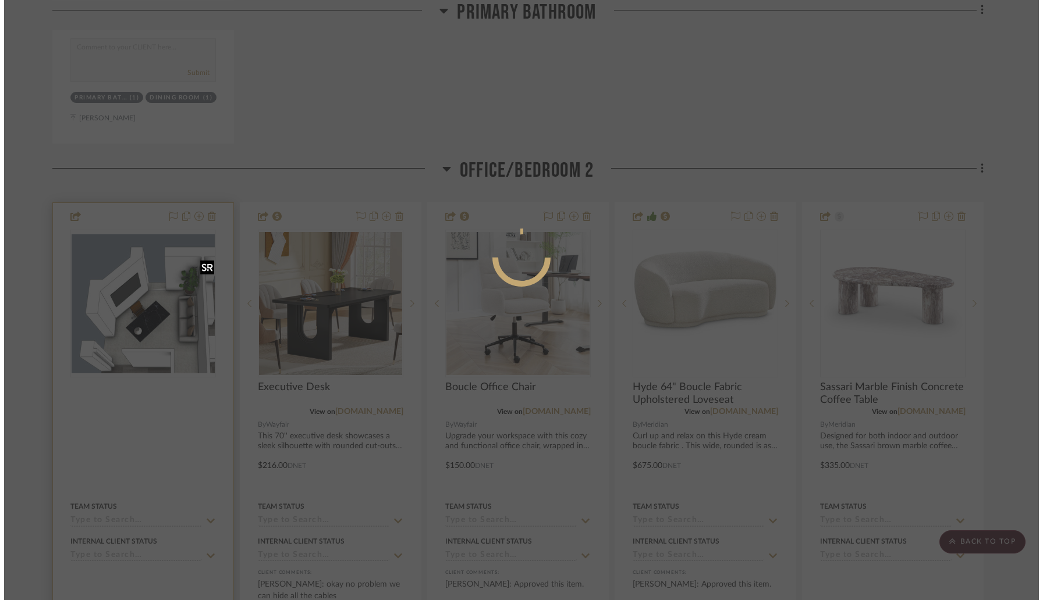
scroll to position [0, 0]
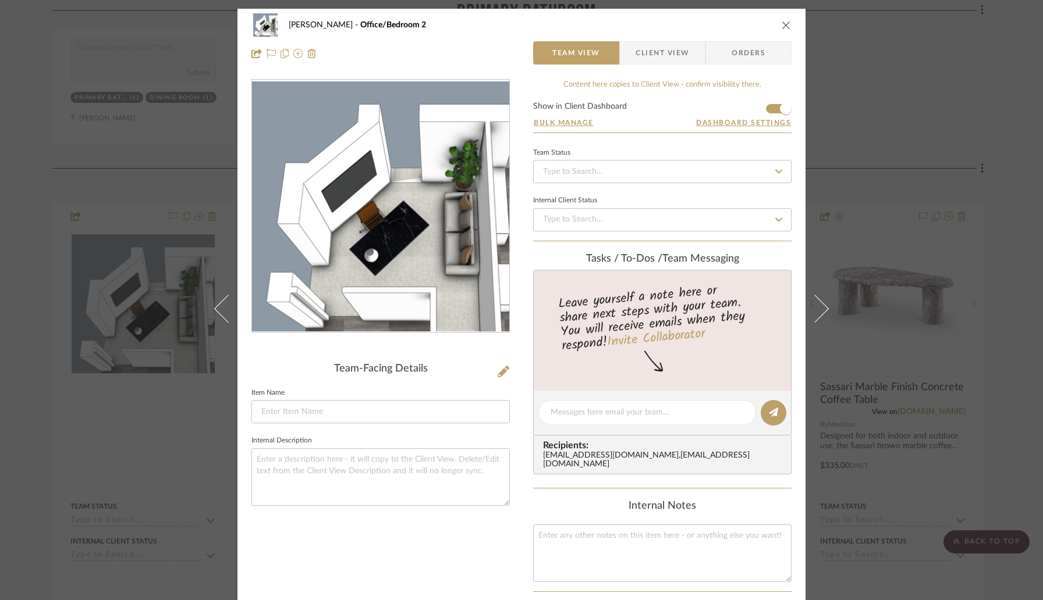
click at [650, 54] on span "Client View" at bounding box center [662, 52] width 54 height 23
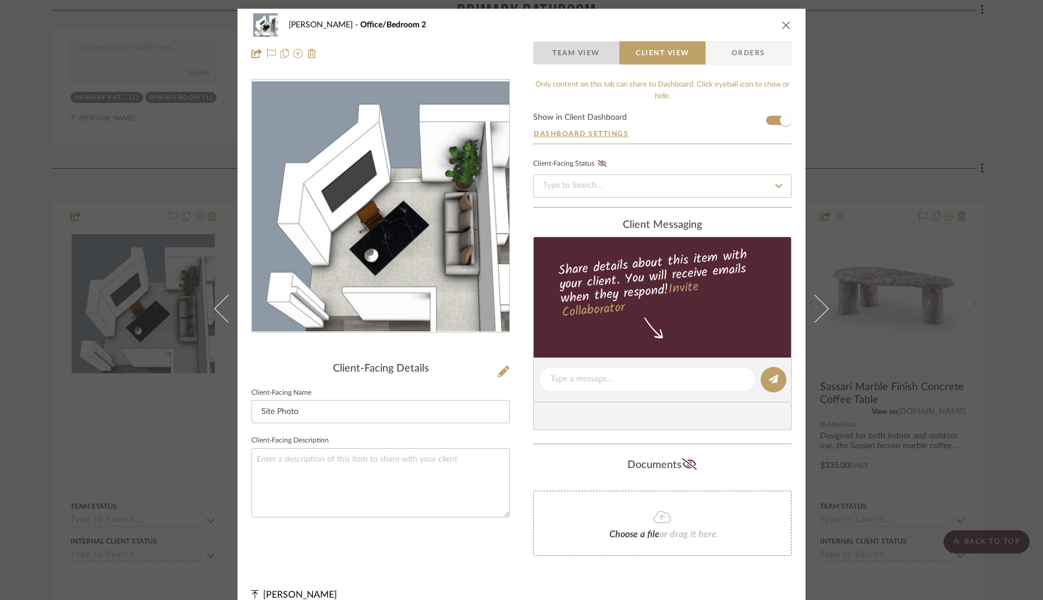
click at [581, 61] on span "Team View" at bounding box center [576, 52] width 48 height 23
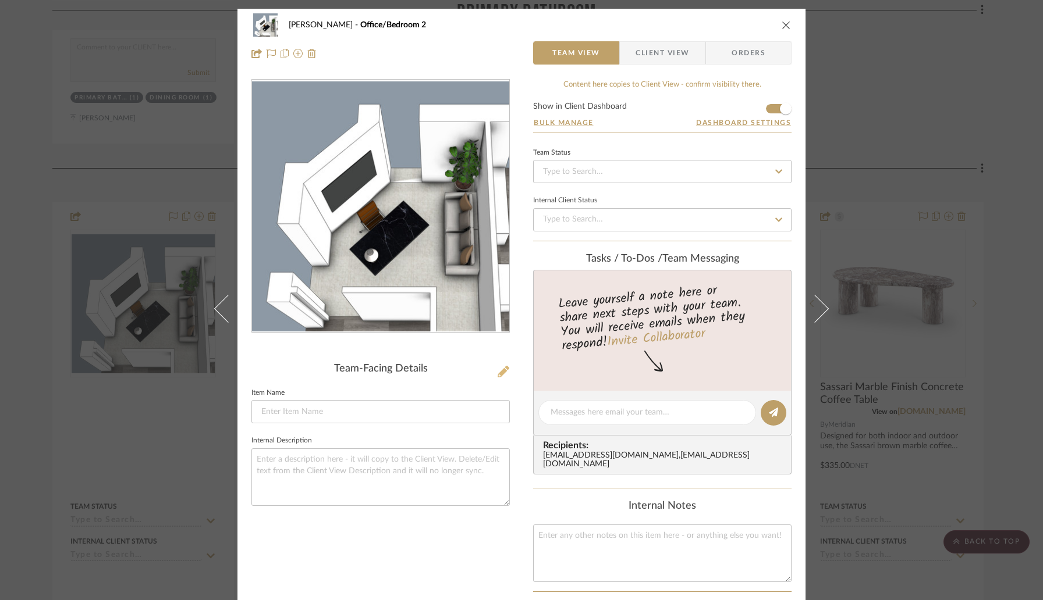
click at [497, 372] on icon at bounding box center [503, 372] width 12 height 12
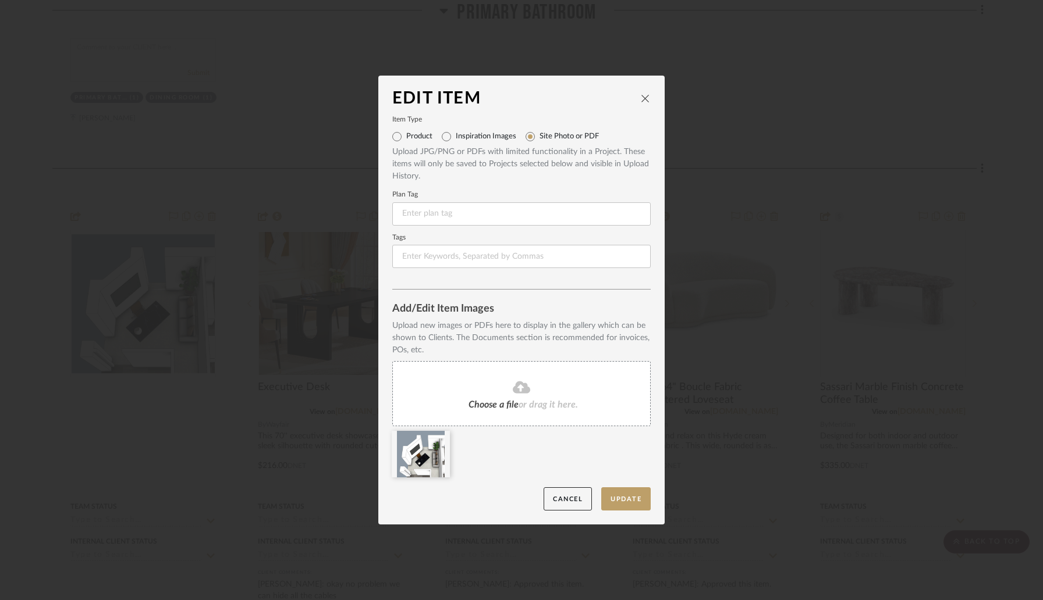
click at [478, 406] on span "Choose a file" at bounding box center [493, 404] width 50 height 9
click at [437, 439] on icon at bounding box center [441, 438] width 8 height 9
click at [615, 502] on button "Update" at bounding box center [625, 500] width 49 height 24
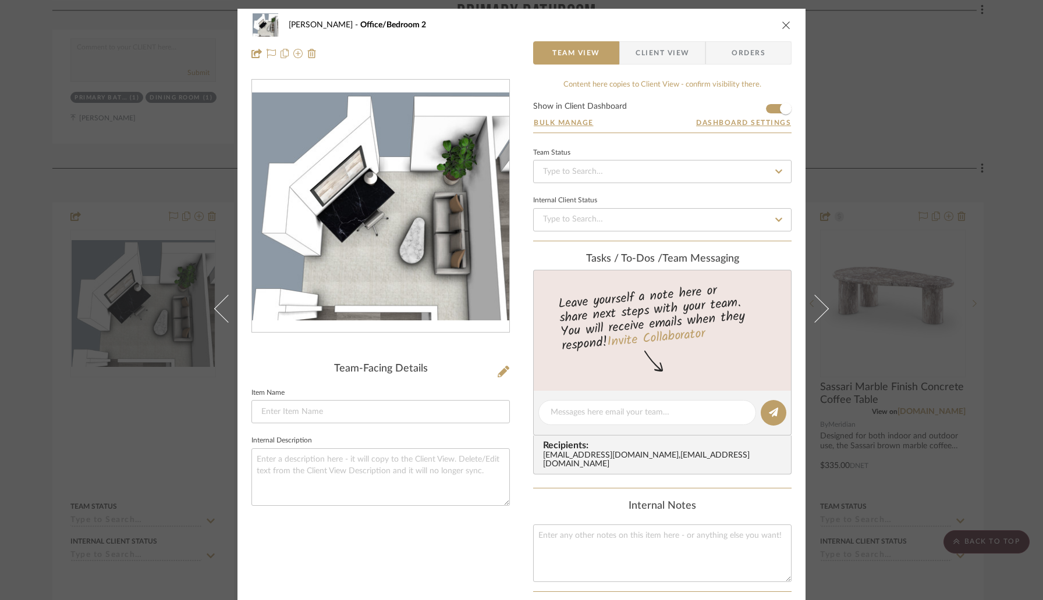
click at [784, 23] on icon "close" at bounding box center [785, 24] width 9 height 9
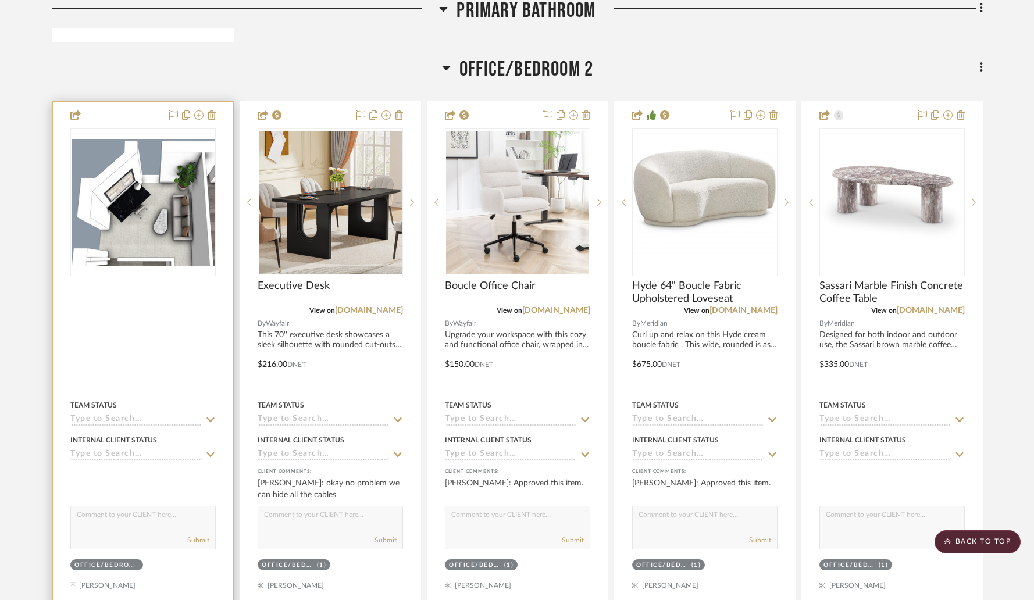
scroll to position [6633, 0]
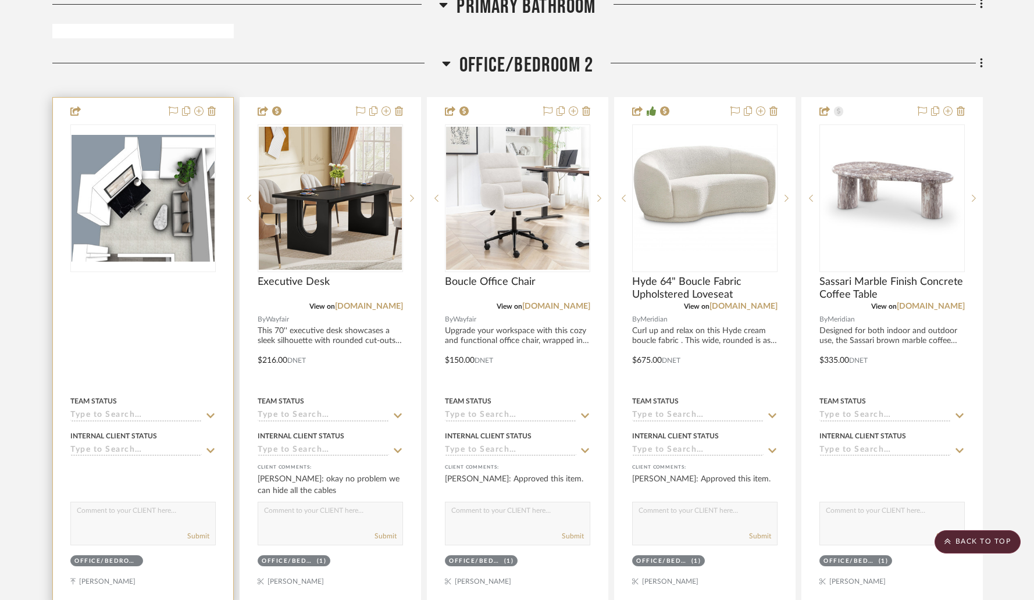
click at [175, 513] on textarea at bounding box center [143, 514] width 144 height 22
type textarea "Updated layout/visual of the office"
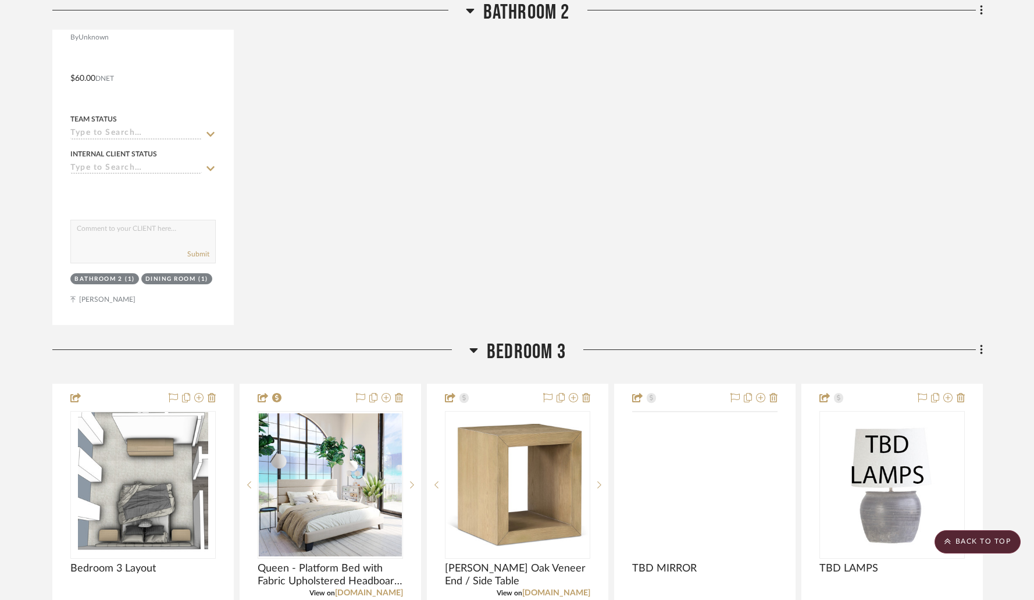
scroll to position [7672, 0]
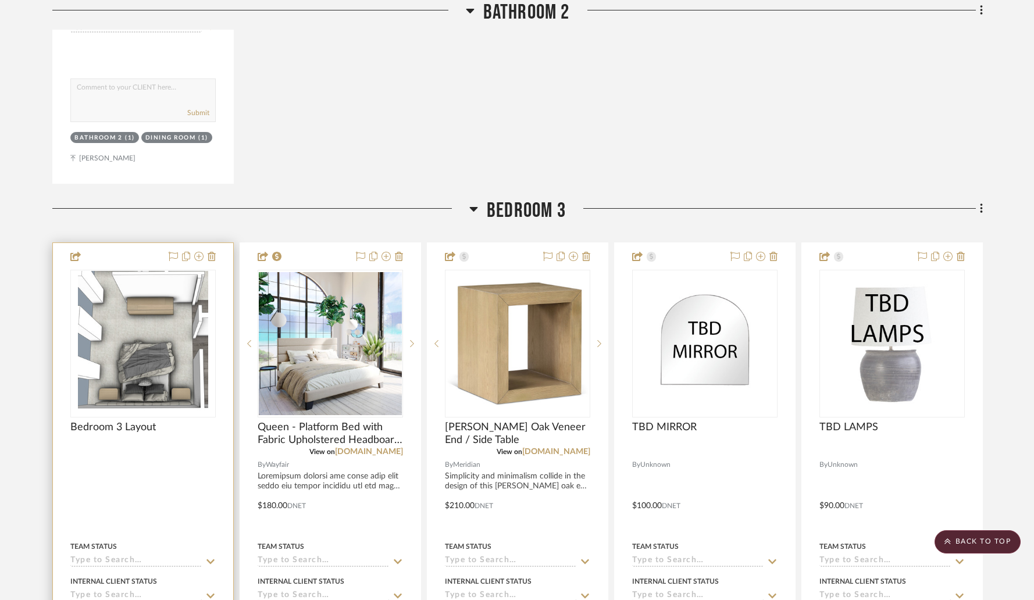
click at [163, 340] on img "0" at bounding box center [143, 343] width 130 height 145
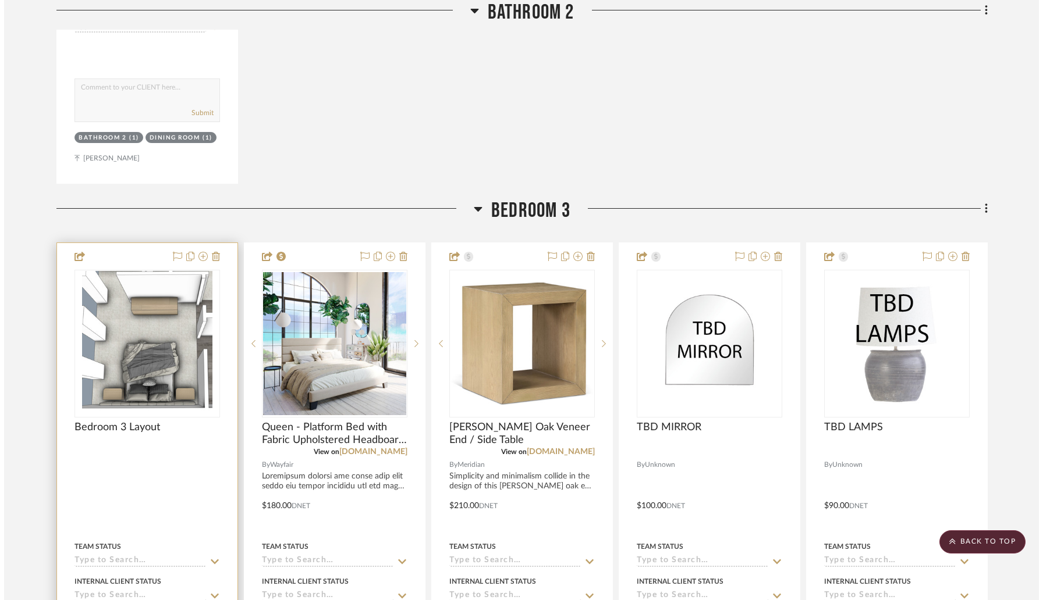
scroll to position [0, 0]
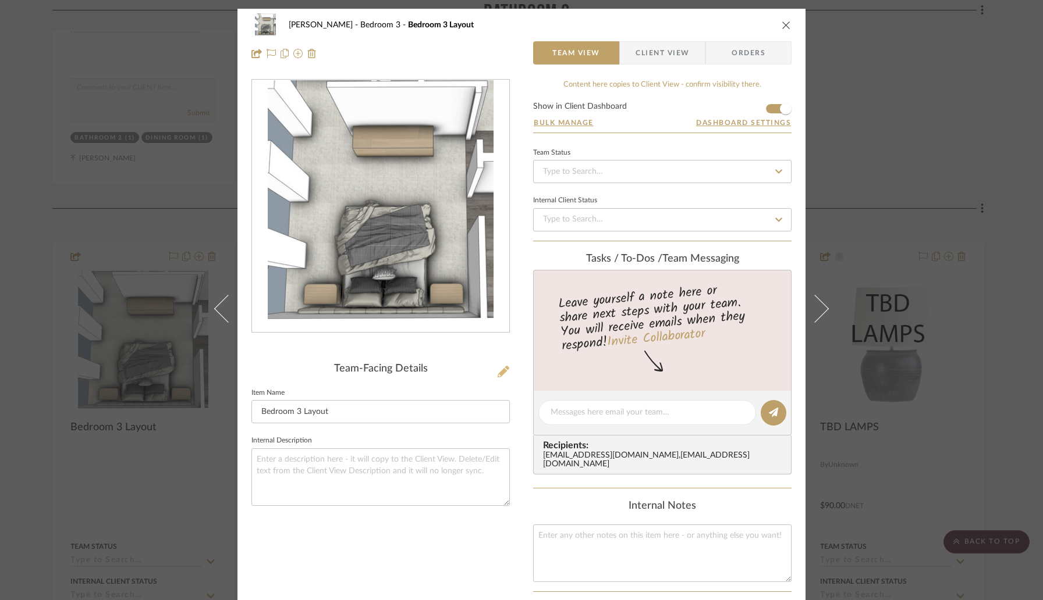
click at [499, 375] on icon at bounding box center [503, 372] width 12 height 12
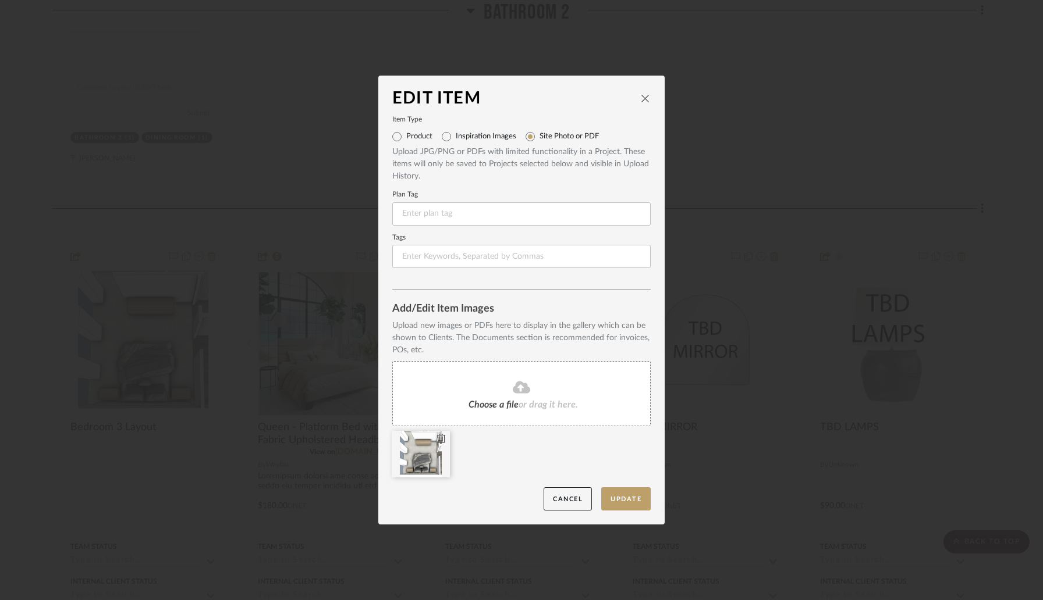
click at [413, 463] on div at bounding box center [421, 454] width 58 height 47
click at [0, 0] on icon at bounding box center [0, 0] width 0 height 0
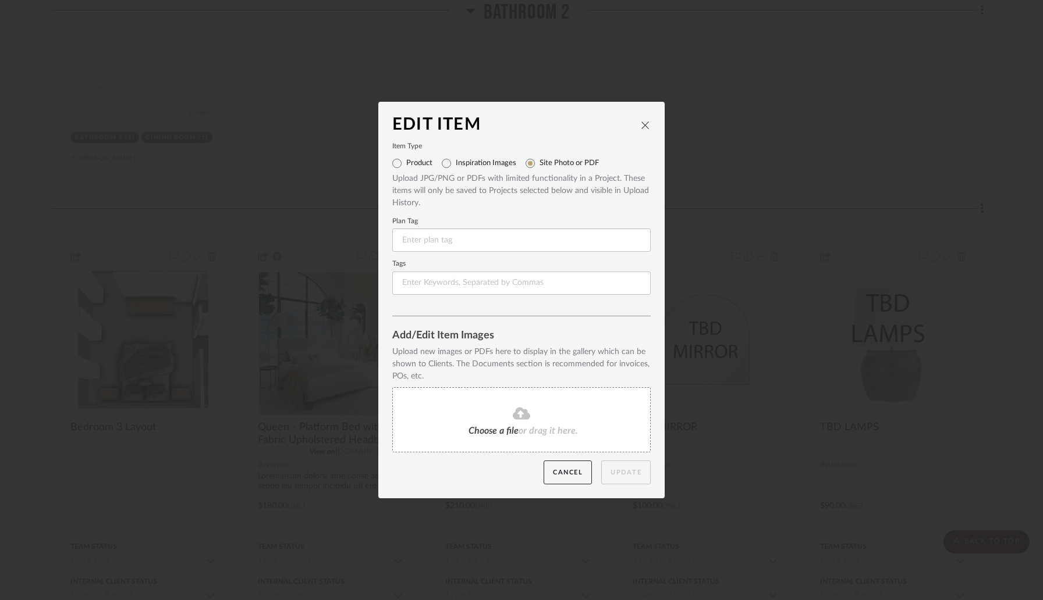
click at [479, 408] on fa-icon at bounding box center [521, 414] width 106 height 15
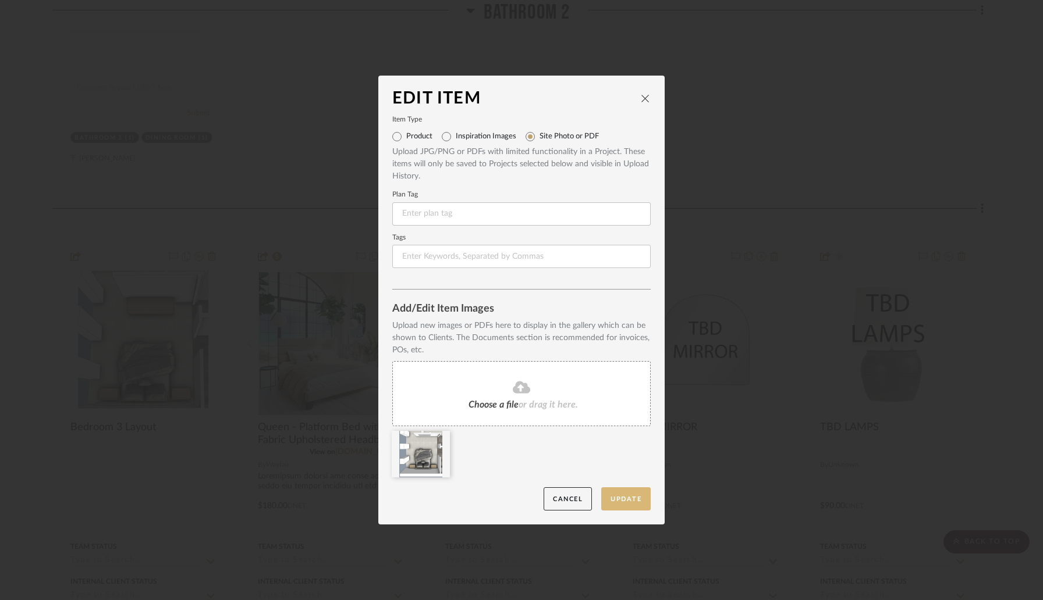
click at [635, 502] on button "Update" at bounding box center [625, 500] width 49 height 24
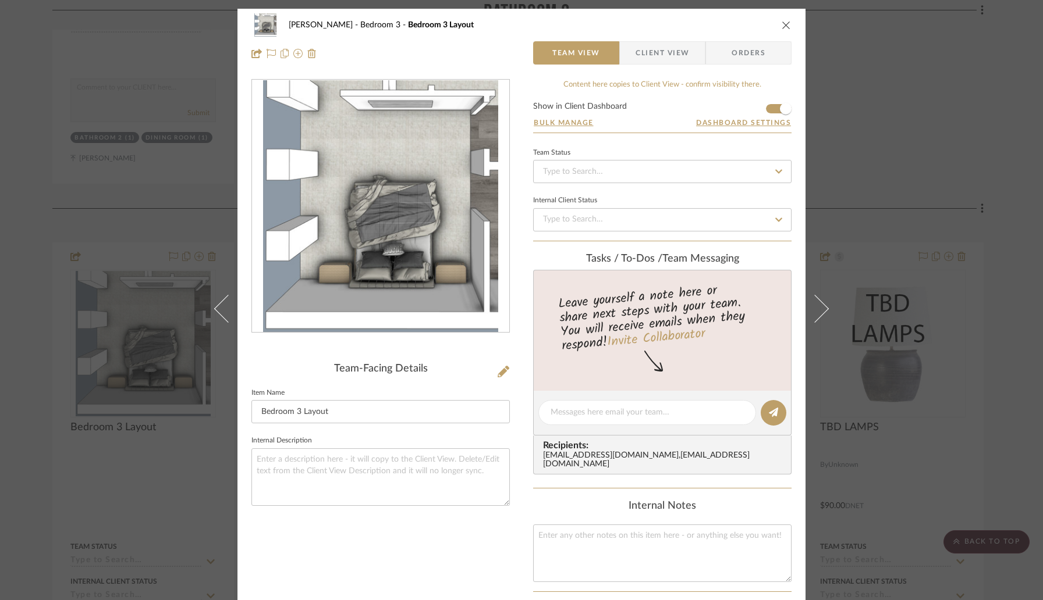
click at [781, 20] on icon "close" at bounding box center [785, 24] width 9 height 9
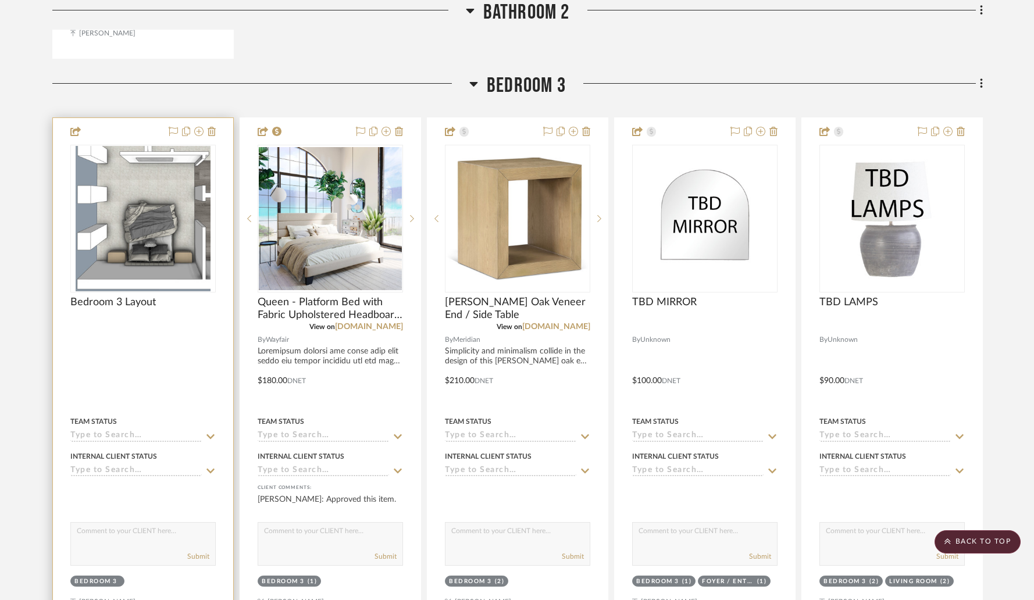
scroll to position [7801, 0]
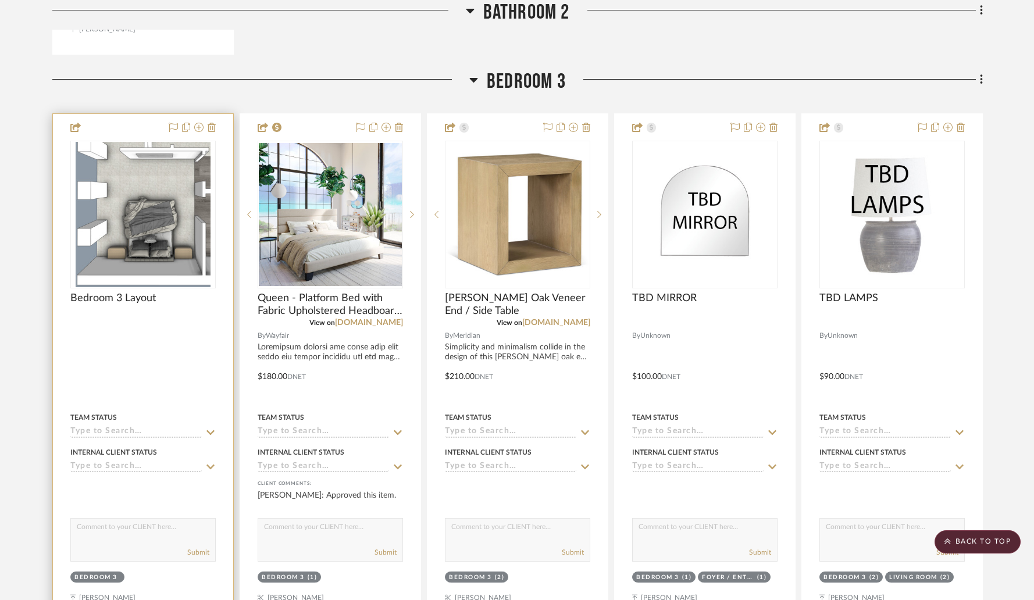
click at [125, 528] on textarea at bounding box center [143, 530] width 144 height 22
type textarea "Updated visual with the approved furniture layout."
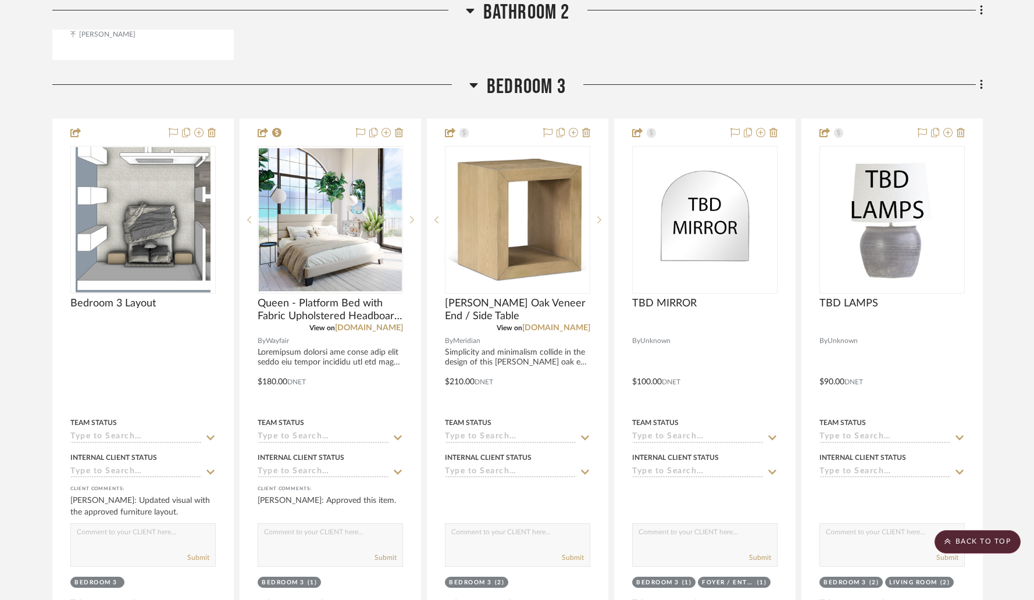
scroll to position [7646, 0]
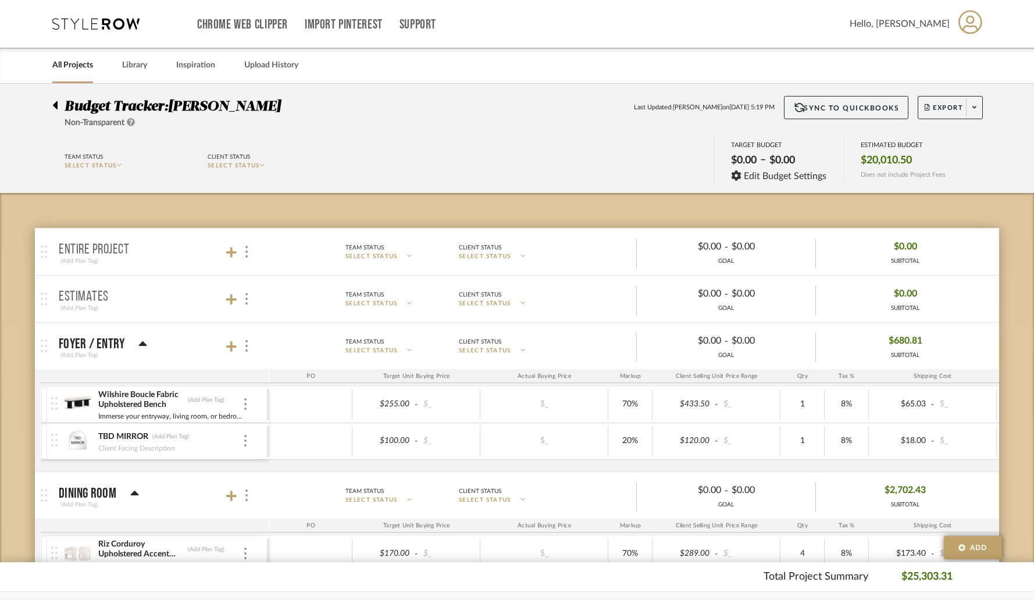
click at [56, 108] on icon at bounding box center [55, 105] width 5 height 8
